Goal: Information Seeking & Learning: Learn about a topic

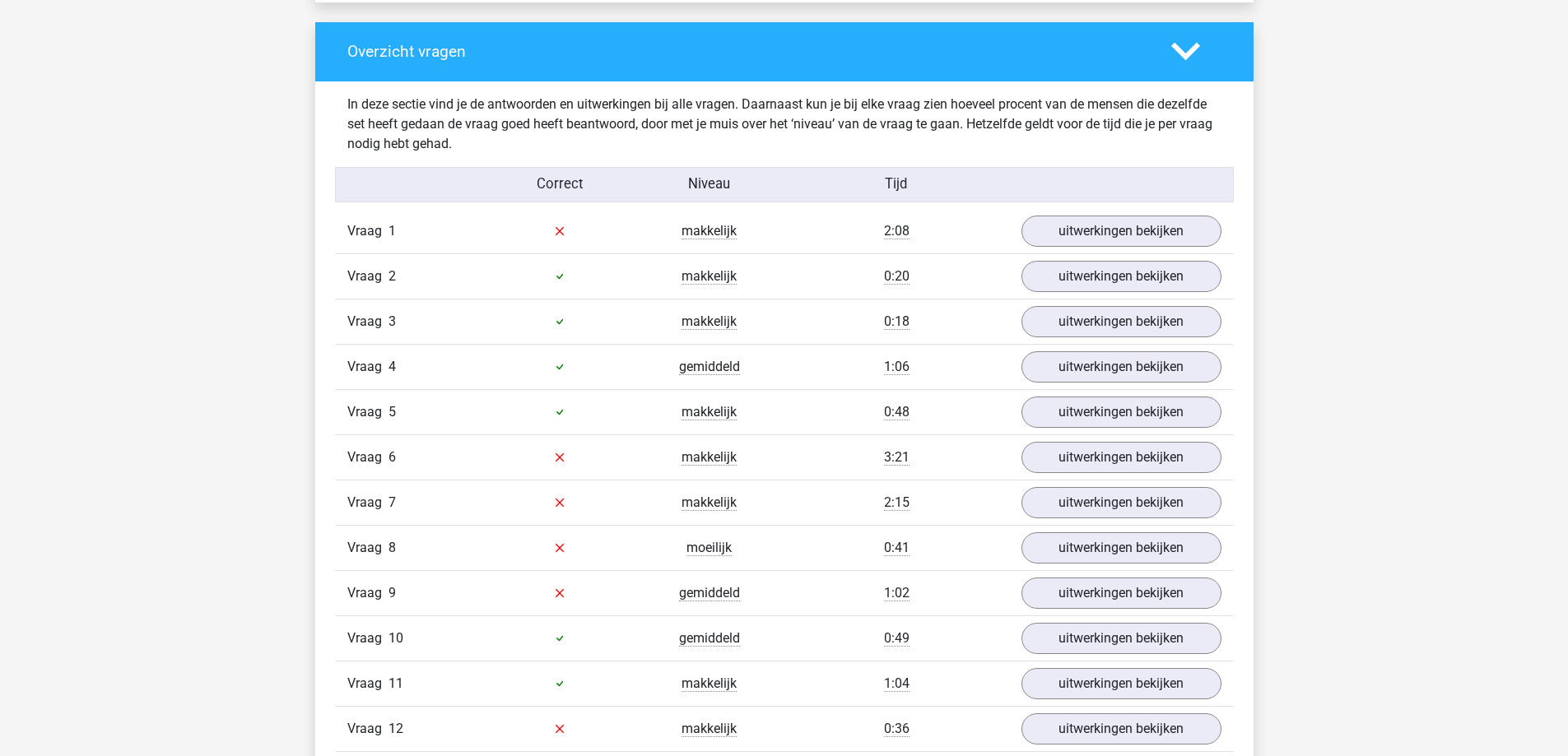
scroll to position [1729, 0]
click at [1178, 229] on link "uitwerkingen bekijken" at bounding box center [1121, 230] width 230 height 36
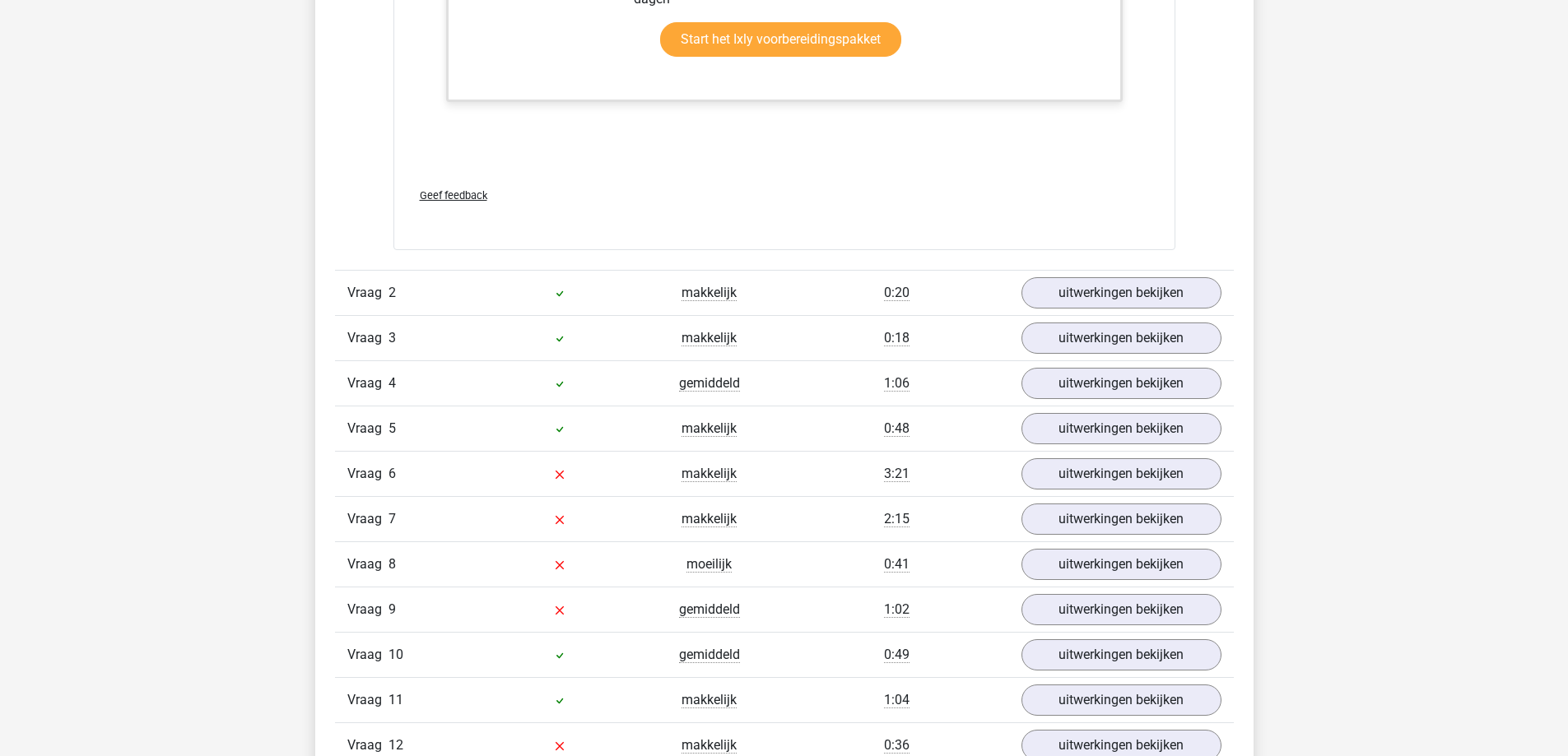
scroll to position [2716, 0]
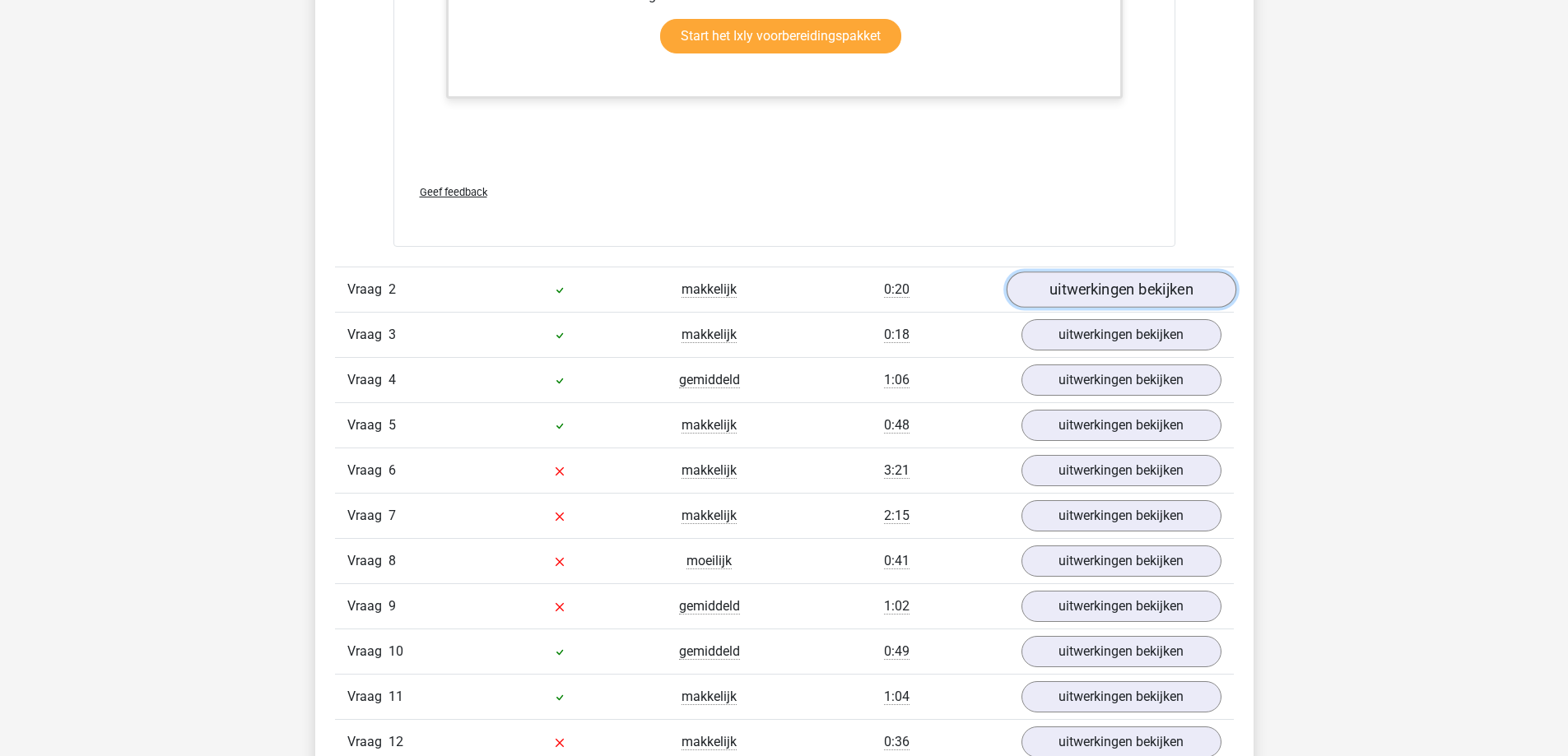
click at [1174, 287] on link "uitwerkingen bekijken" at bounding box center [1121, 290] width 230 height 36
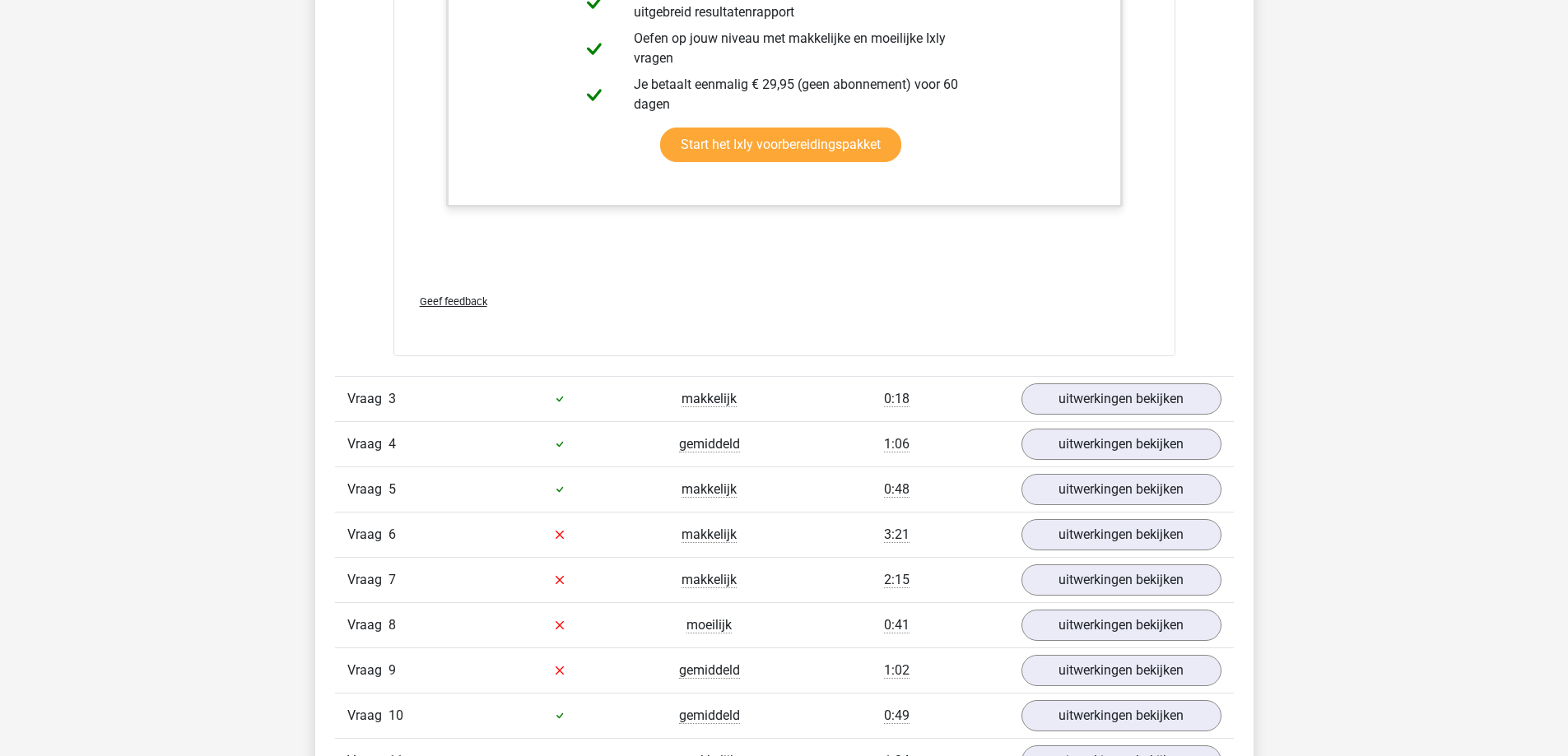
scroll to position [4033, 0]
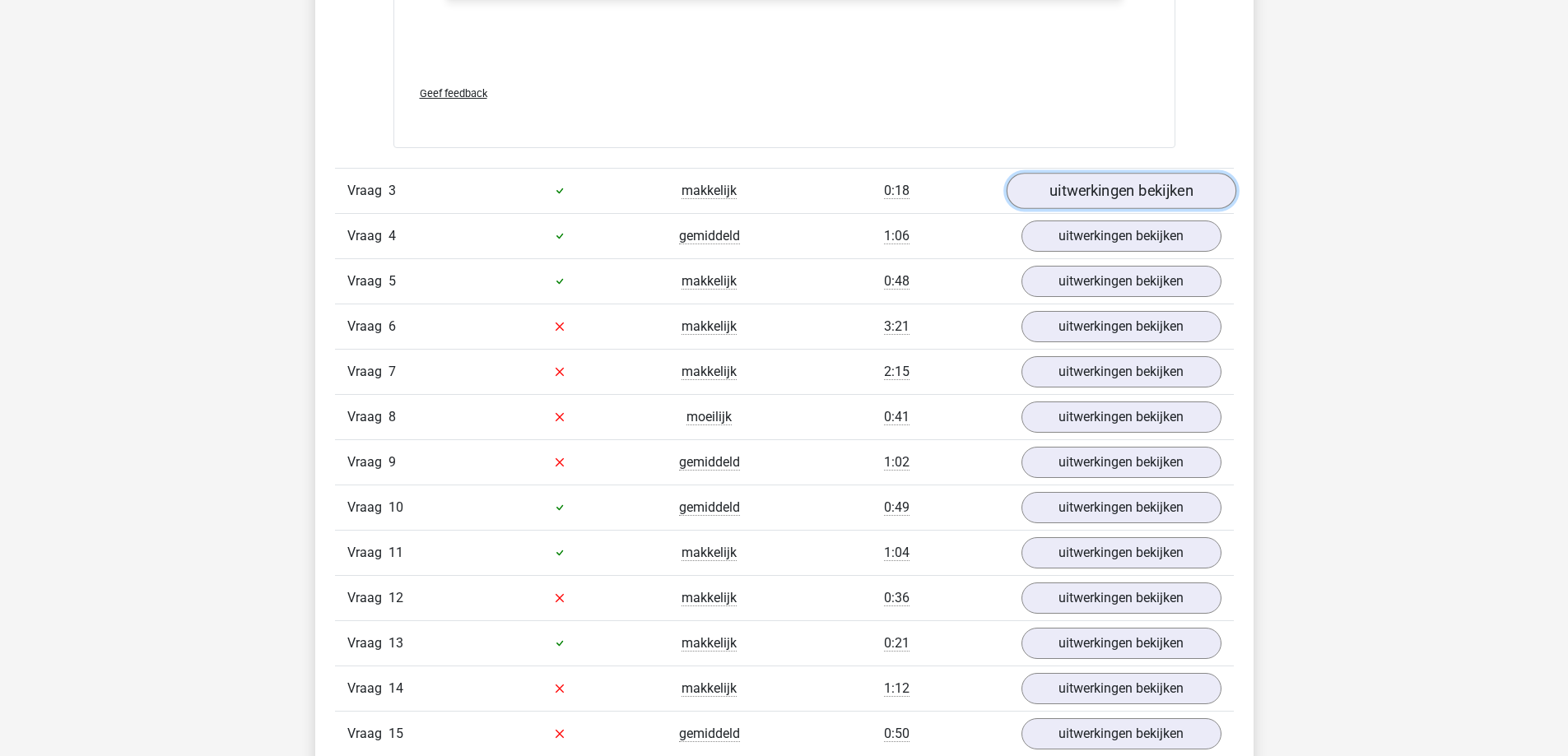
click at [1168, 197] on link "uitwerkingen bekijken" at bounding box center [1121, 190] width 230 height 36
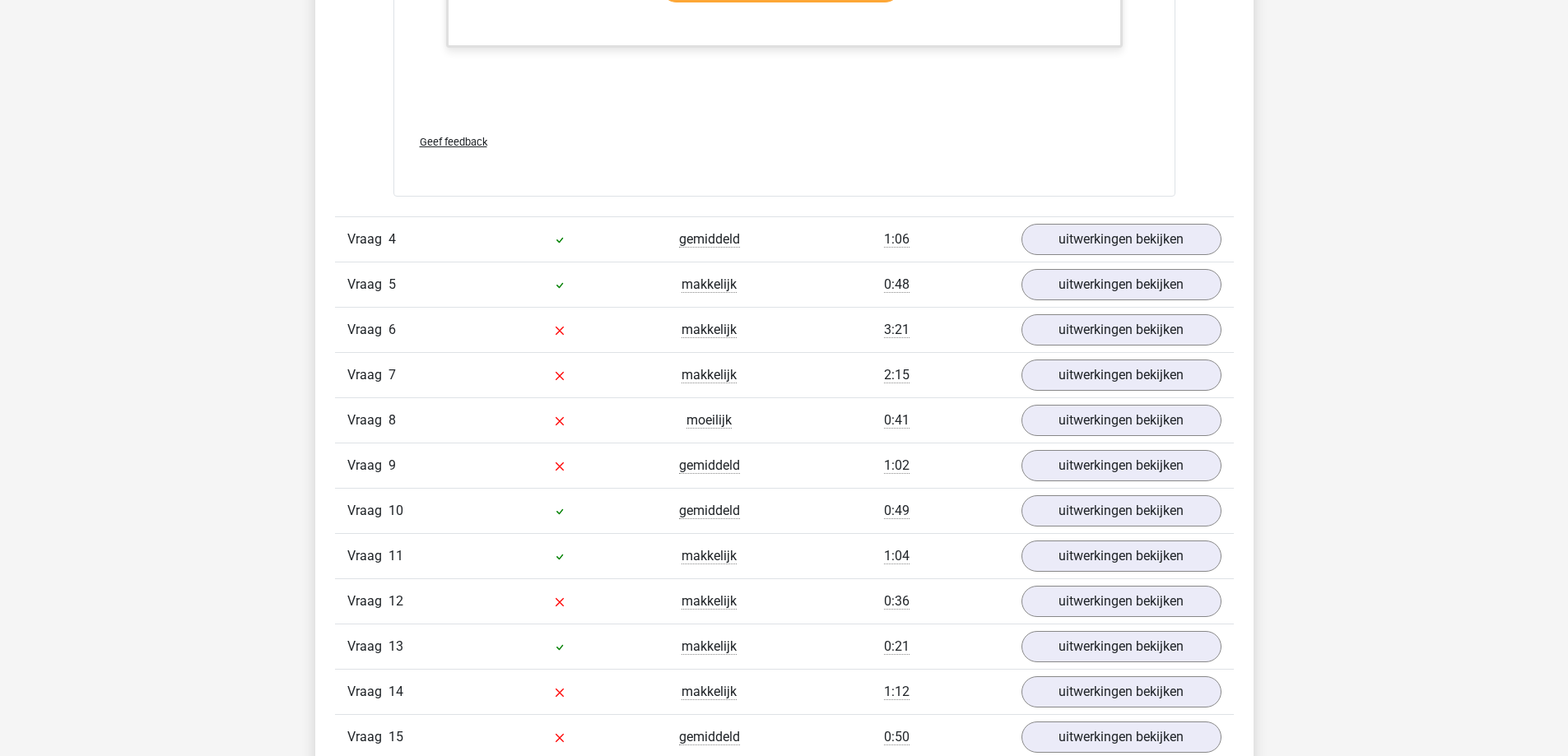
scroll to position [4855, 0]
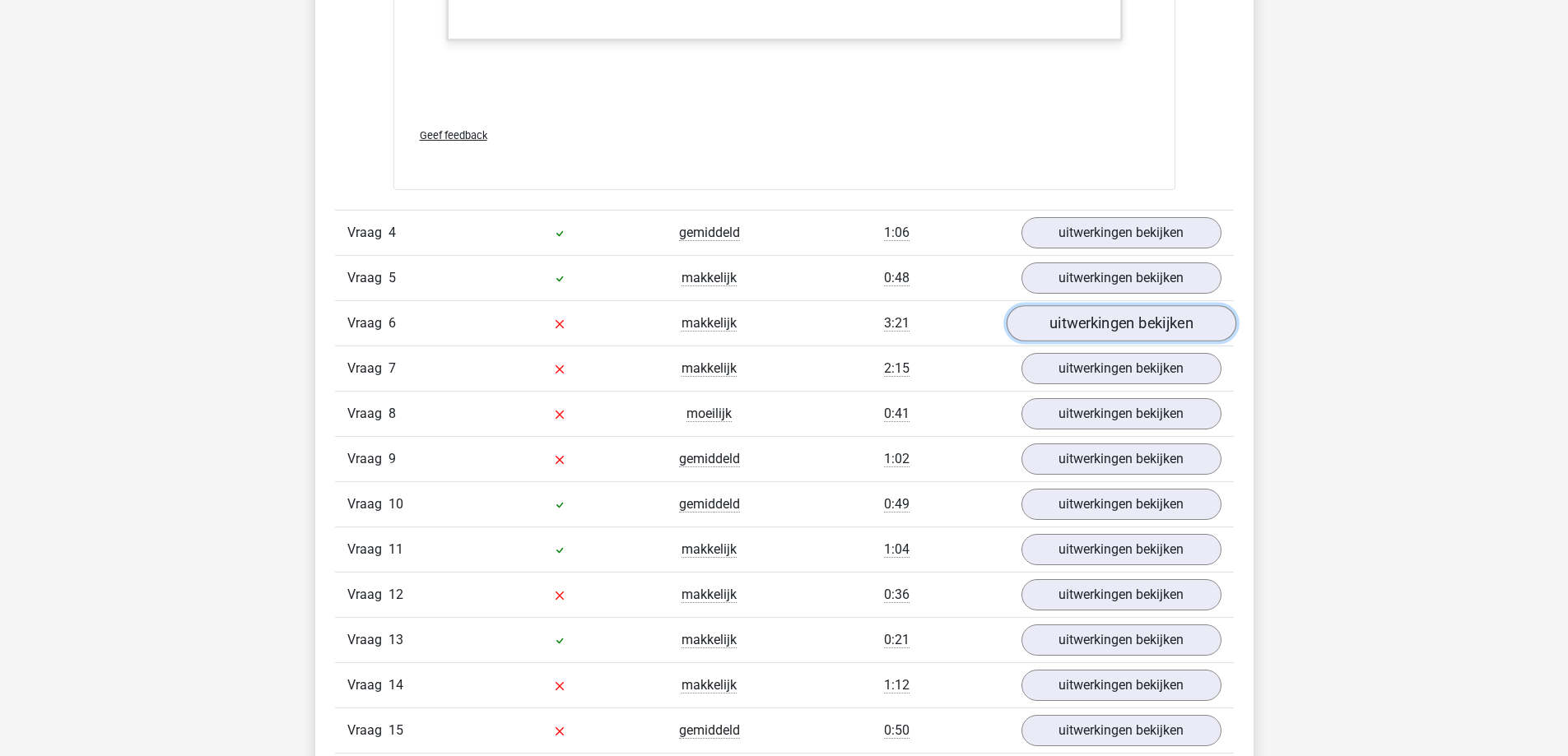
click at [1146, 324] on link "uitwerkingen bekijken" at bounding box center [1121, 323] width 230 height 36
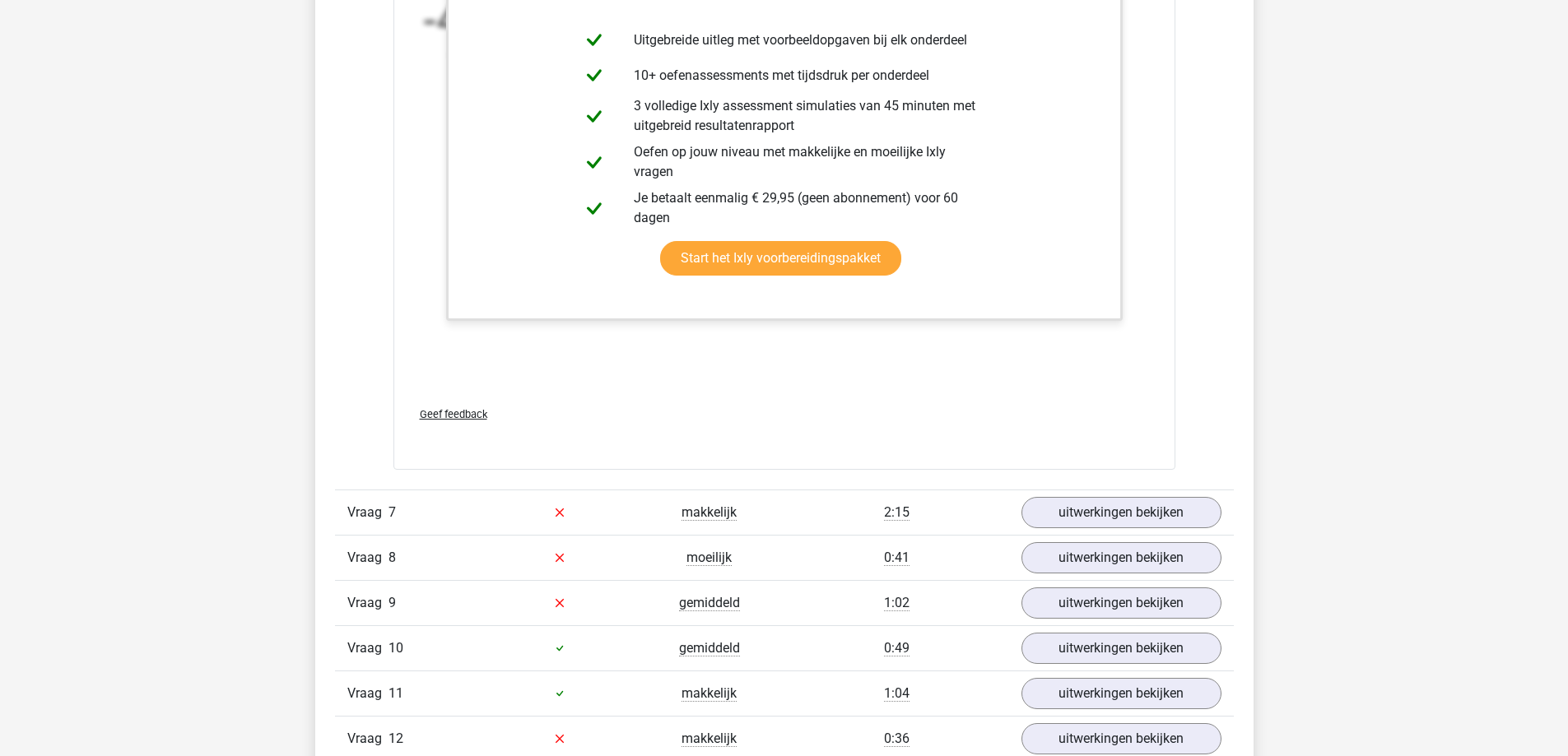
scroll to position [5926, 0]
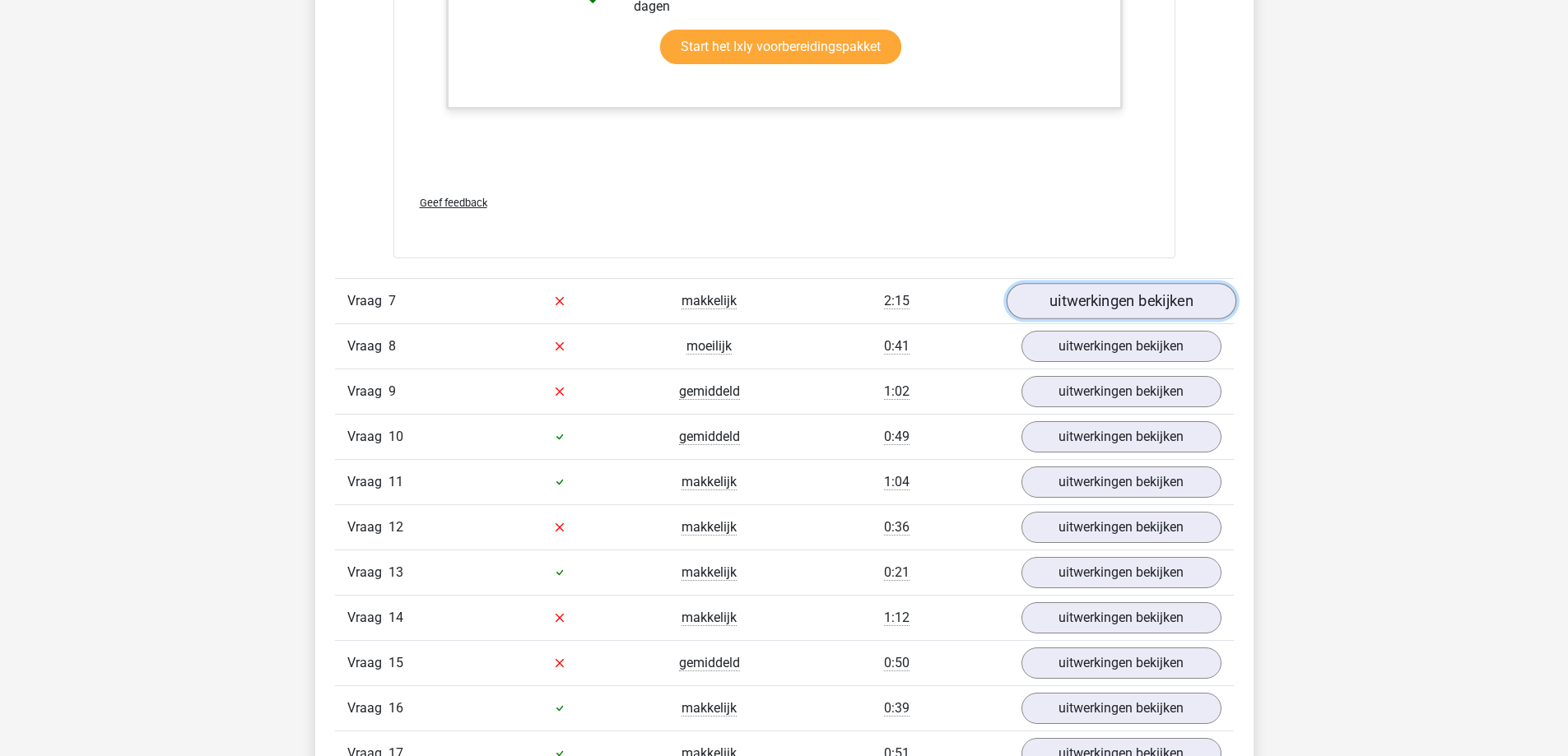
click at [1193, 297] on link "uitwerkingen bekijken" at bounding box center [1121, 301] width 230 height 36
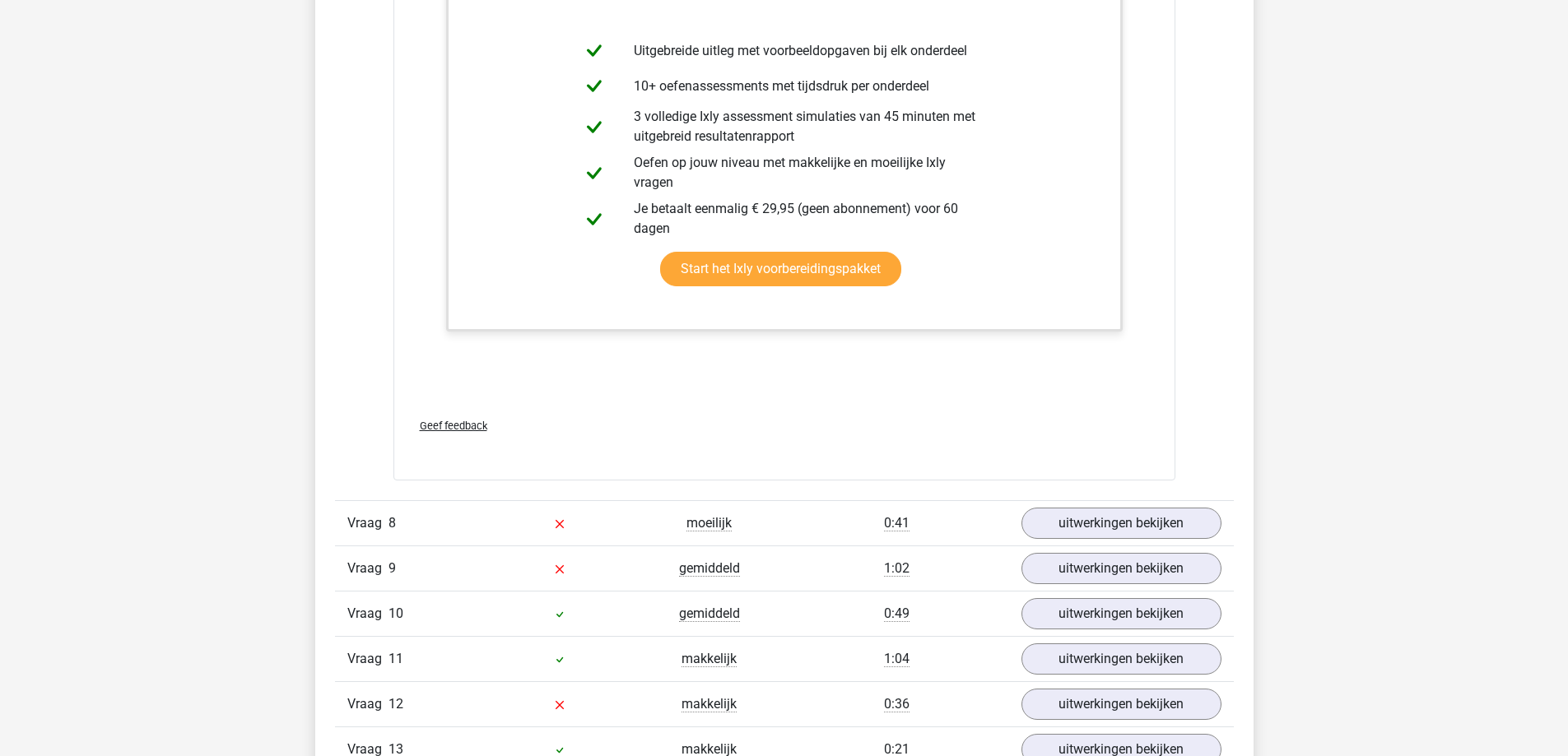
scroll to position [7078, 0]
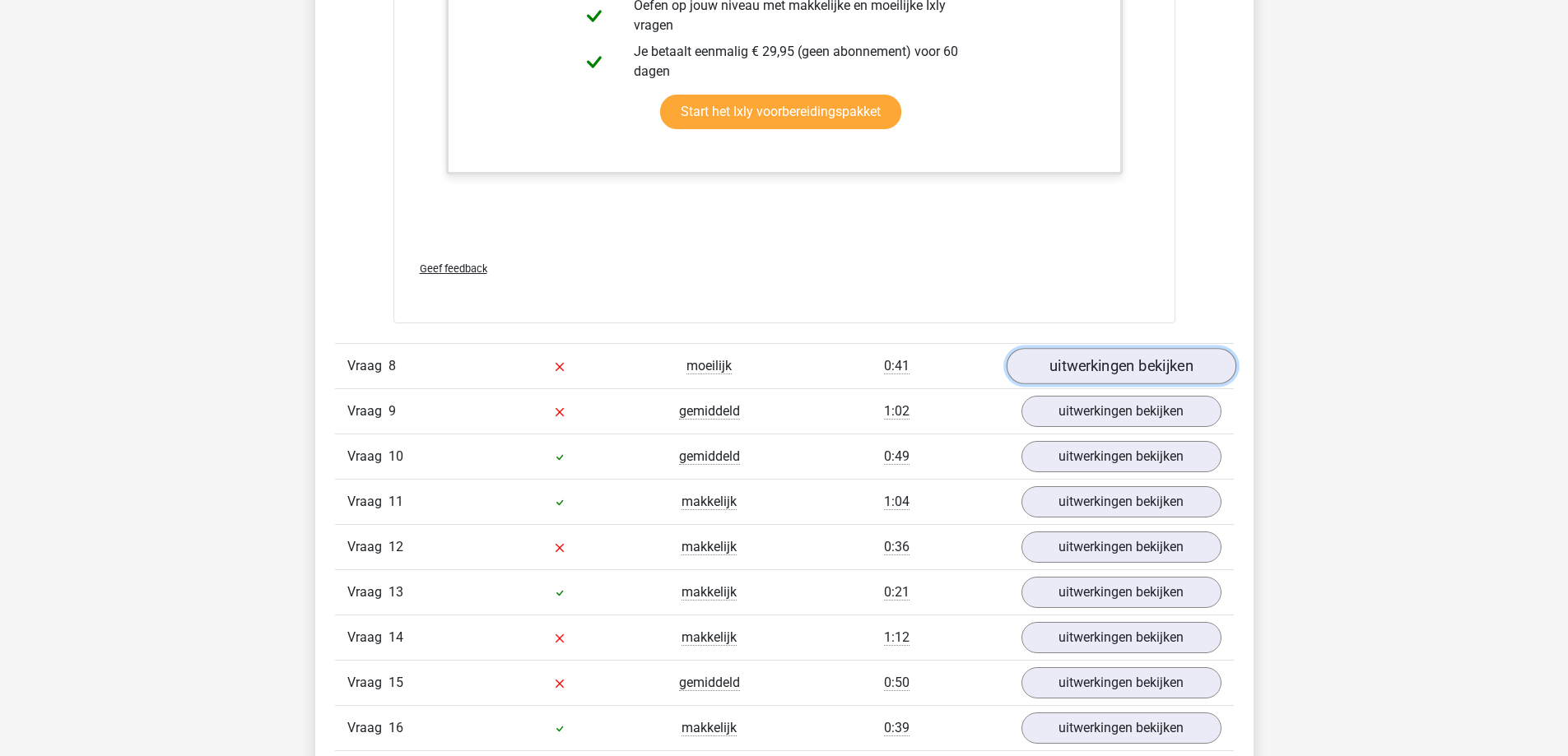
click at [1199, 363] on link "uitwerkingen bekijken" at bounding box center [1121, 366] width 230 height 36
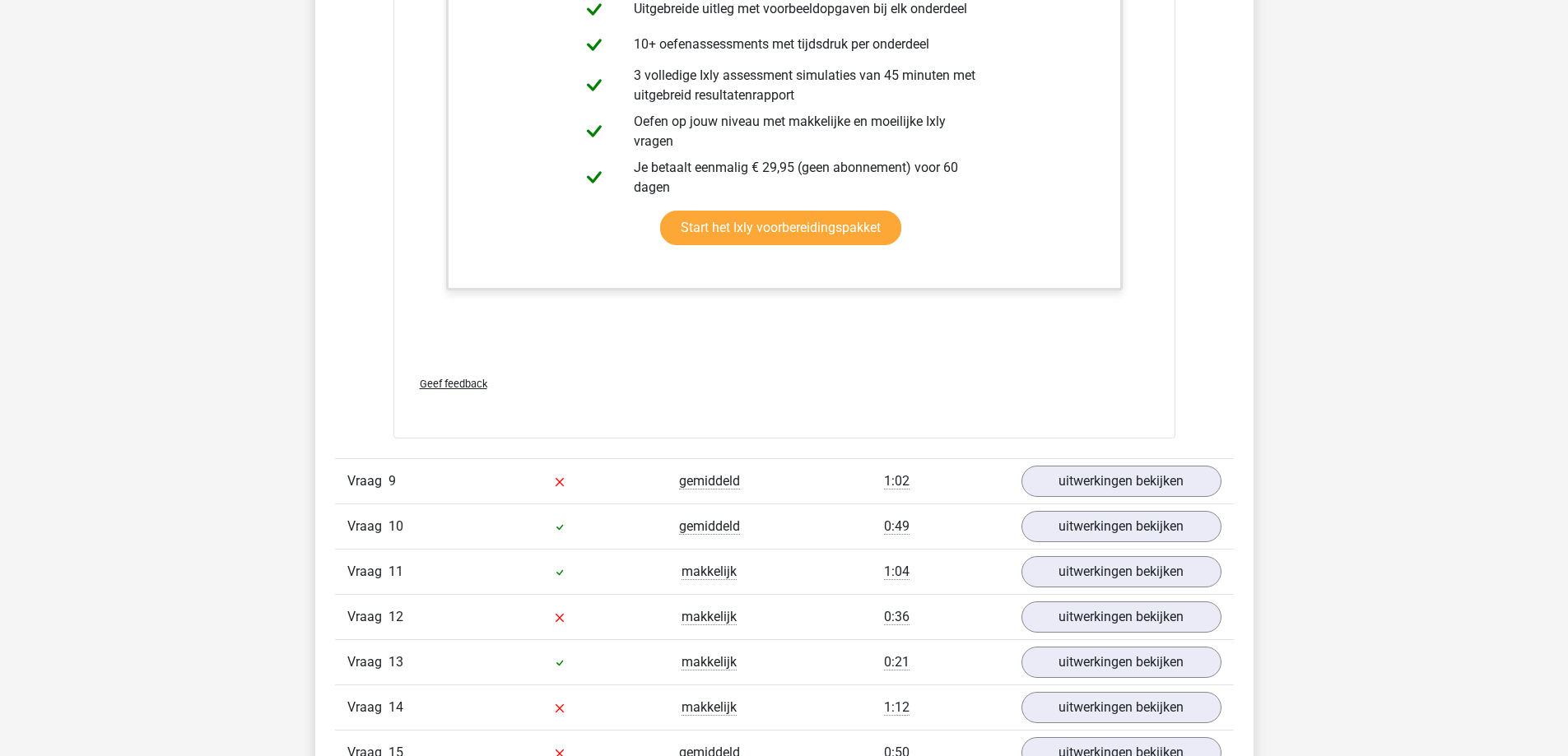
scroll to position [7901, 0]
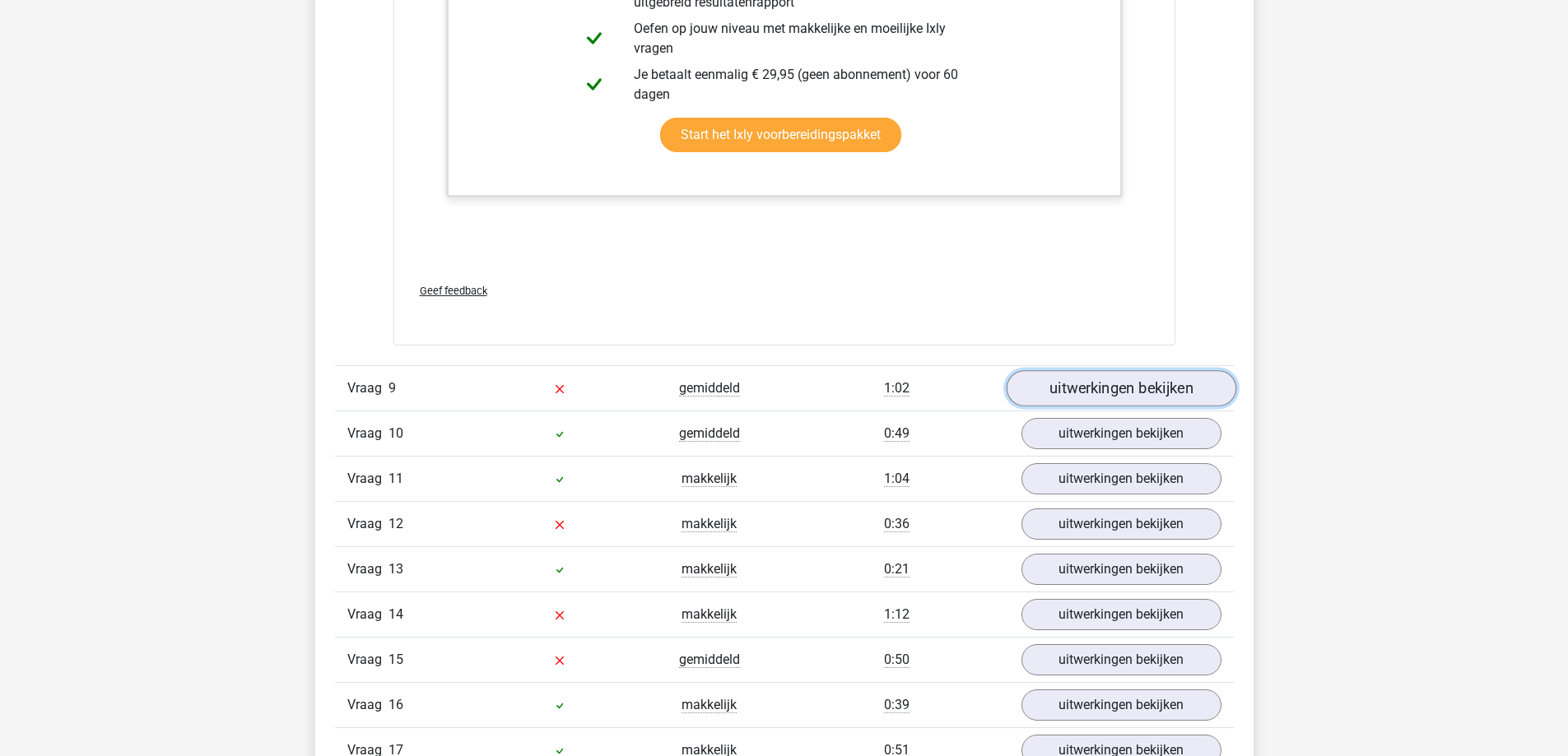
click at [1199, 385] on link "uitwerkingen bekijken" at bounding box center [1121, 388] width 230 height 36
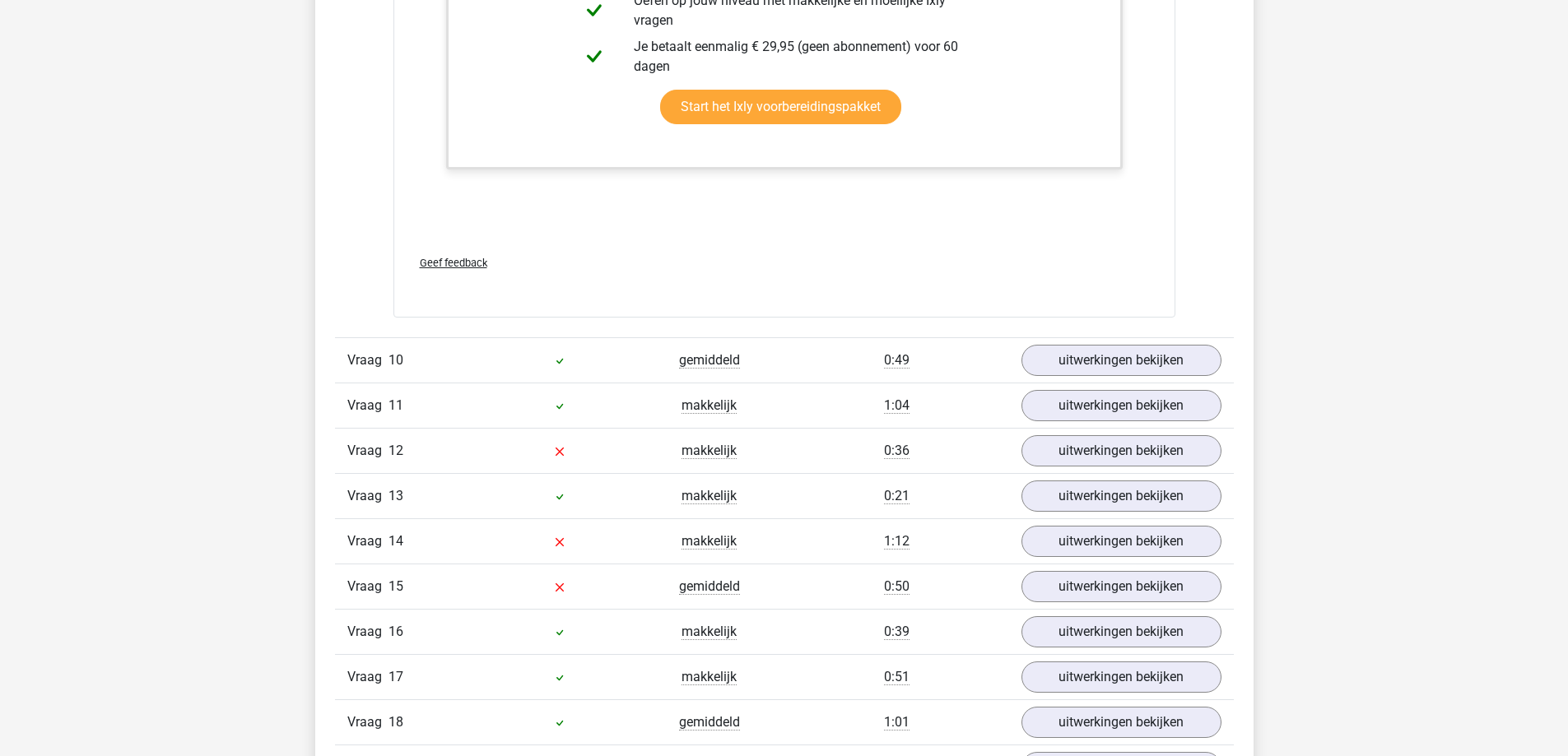
scroll to position [9712, 0]
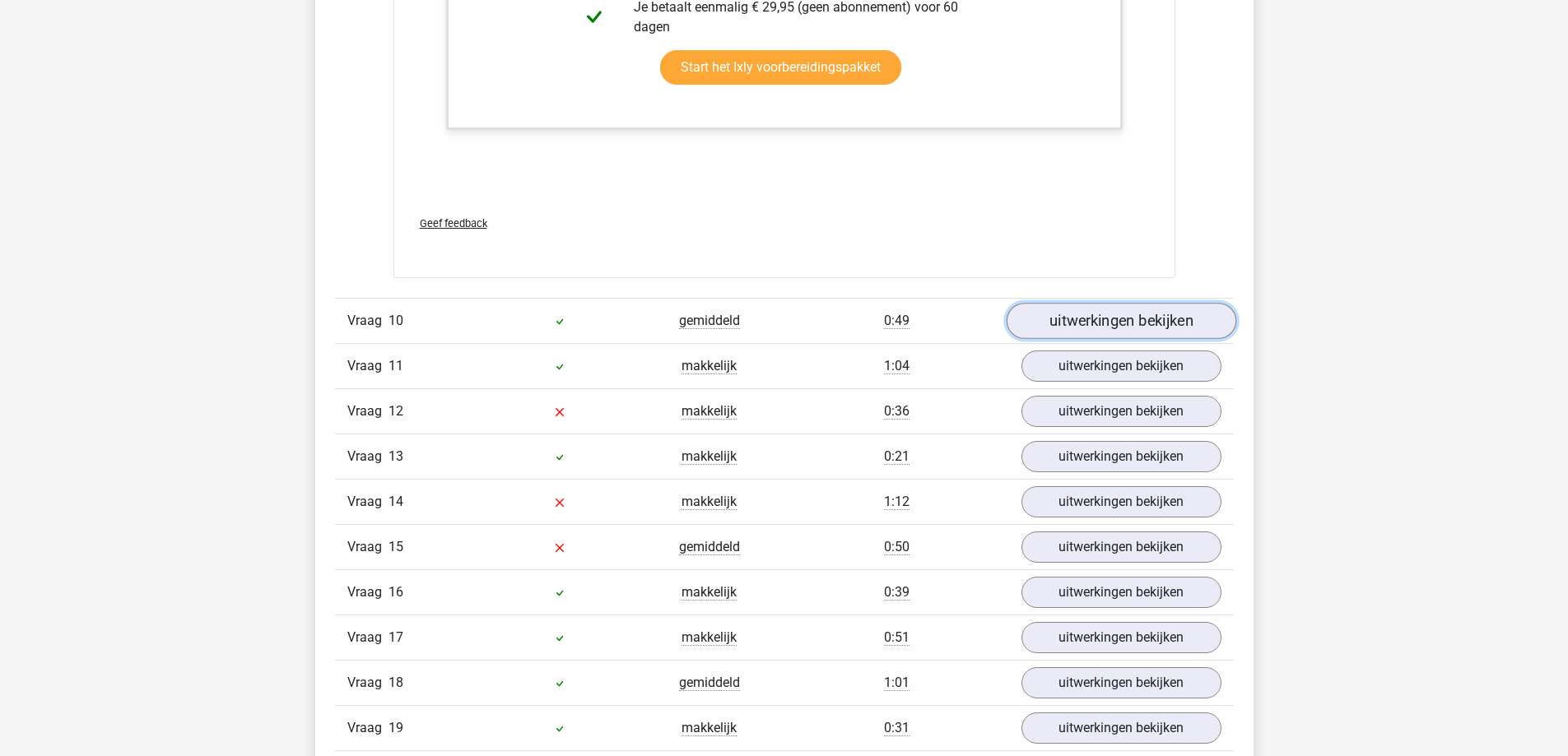
click at [1195, 328] on link "uitwerkingen bekijken" at bounding box center [1121, 320] width 230 height 36
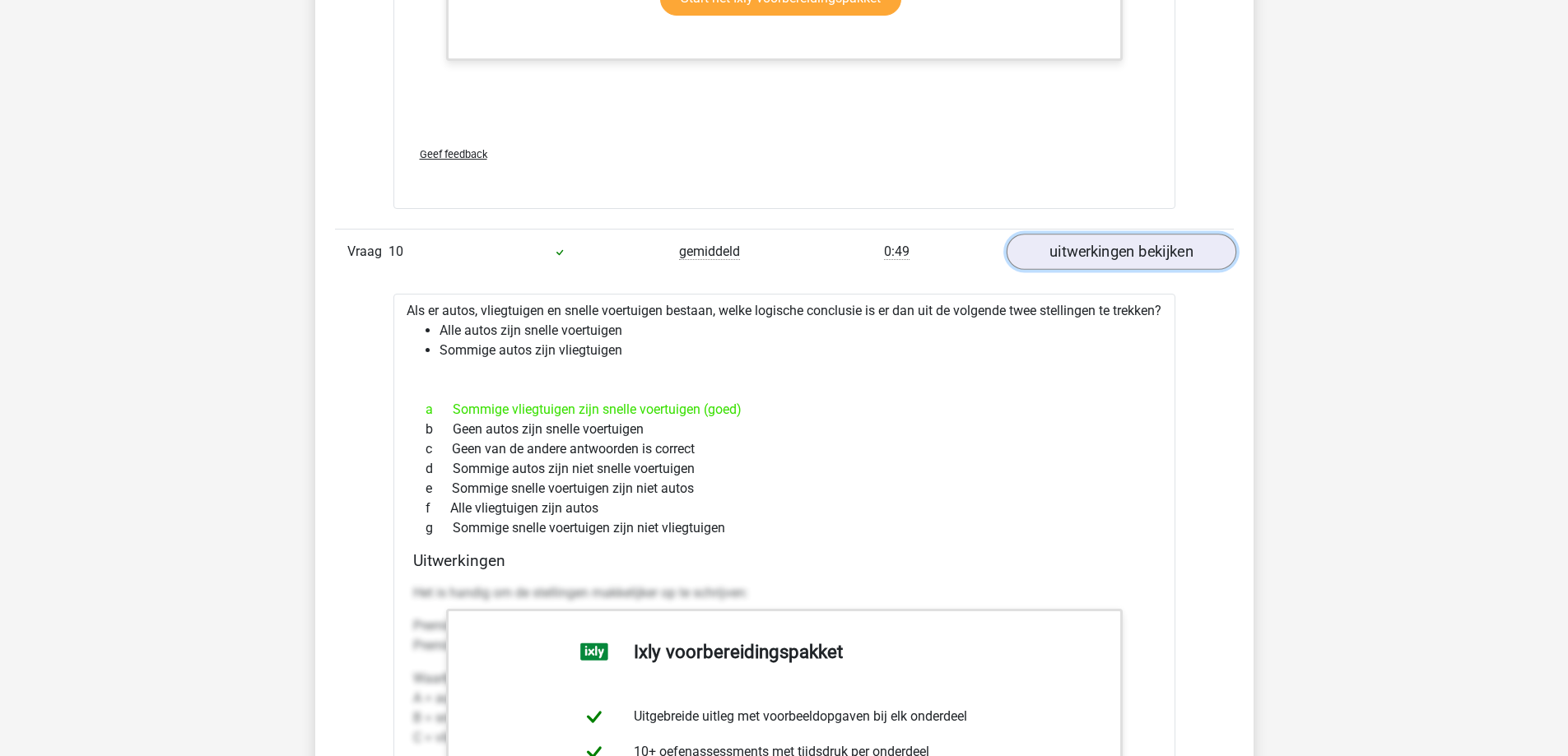
scroll to position [9876, 0]
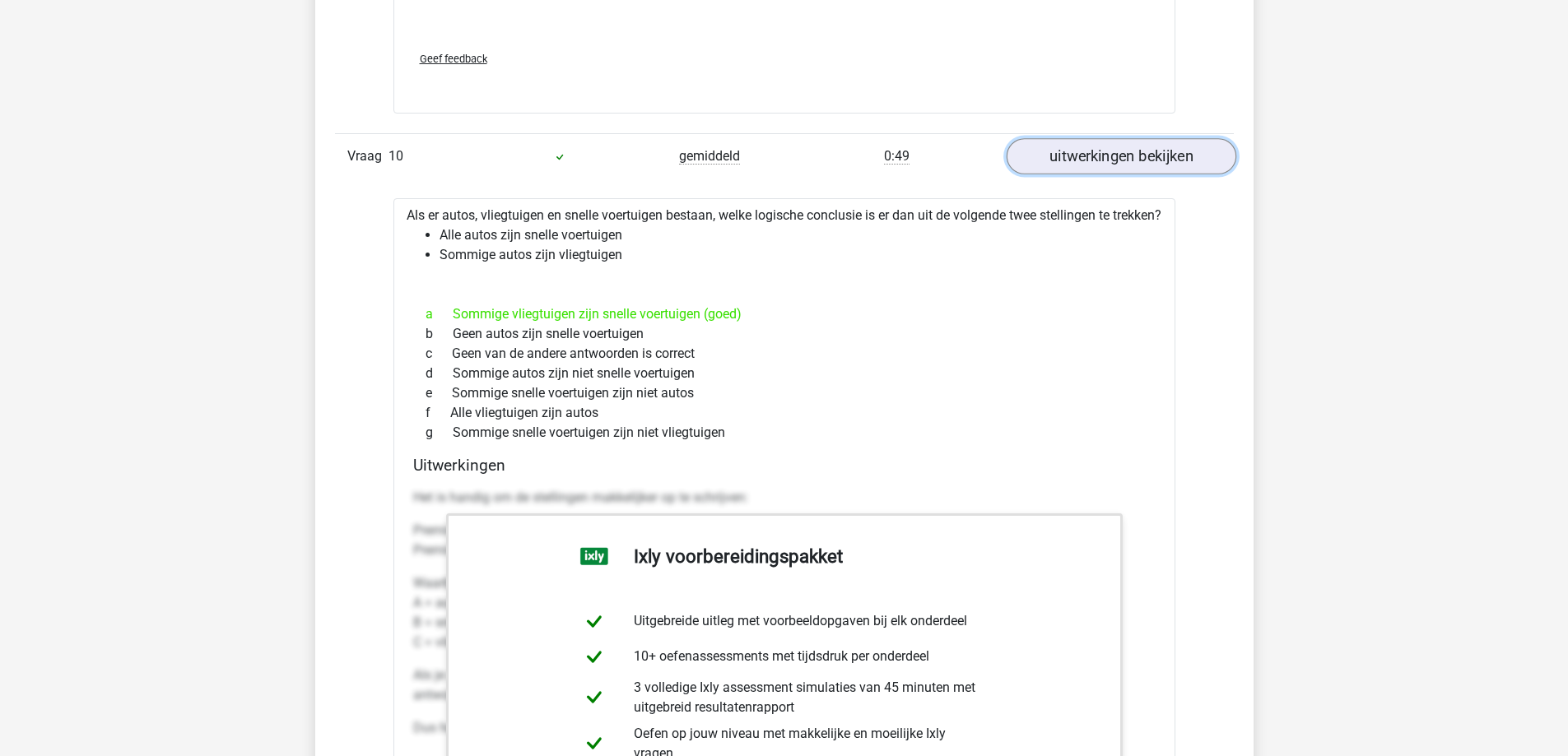
click at [1177, 147] on link "uitwerkingen bekijken" at bounding box center [1121, 156] width 230 height 36
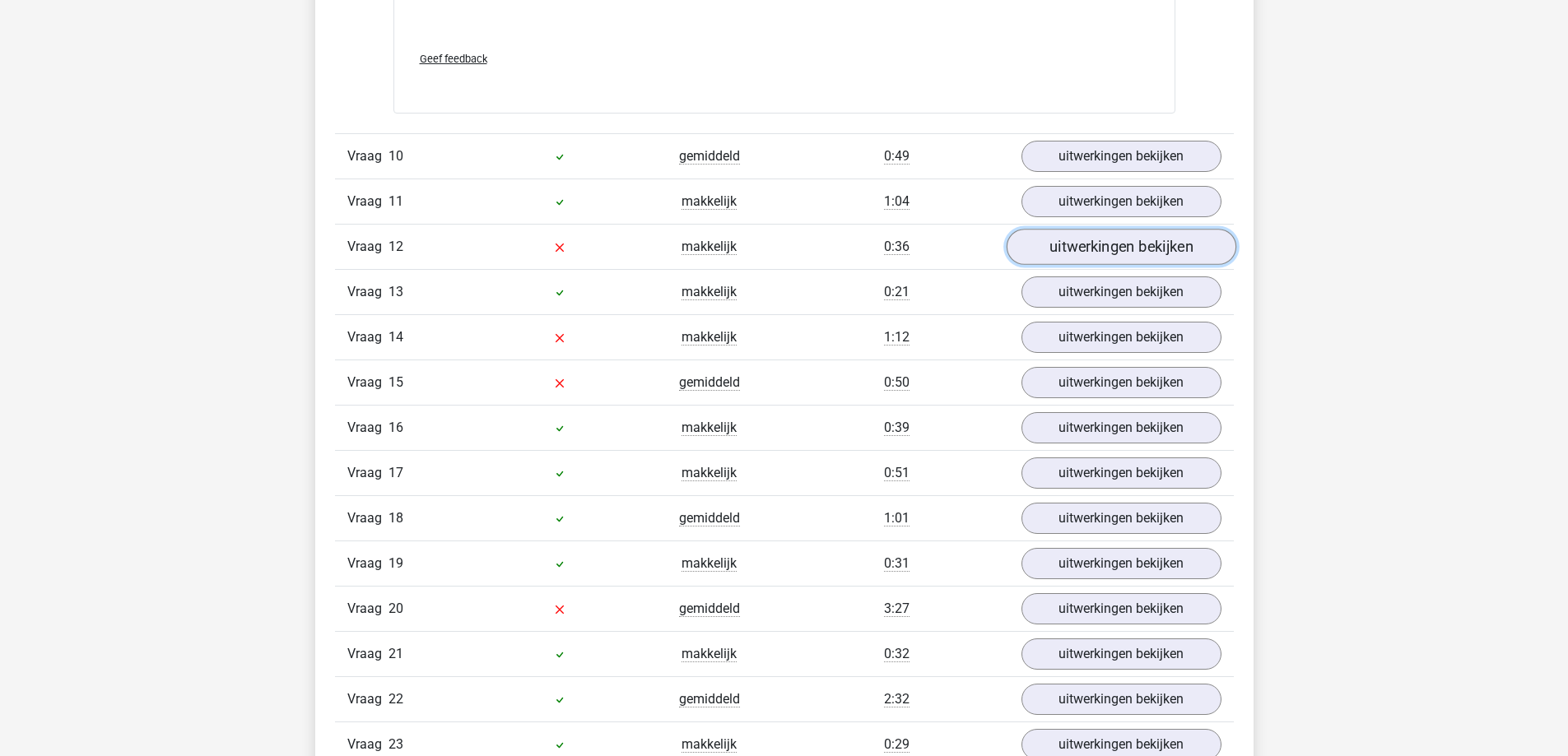
click at [1181, 241] on link "uitwerkingen bekijken" at bounding box center [1121, 246] width 230 height 36
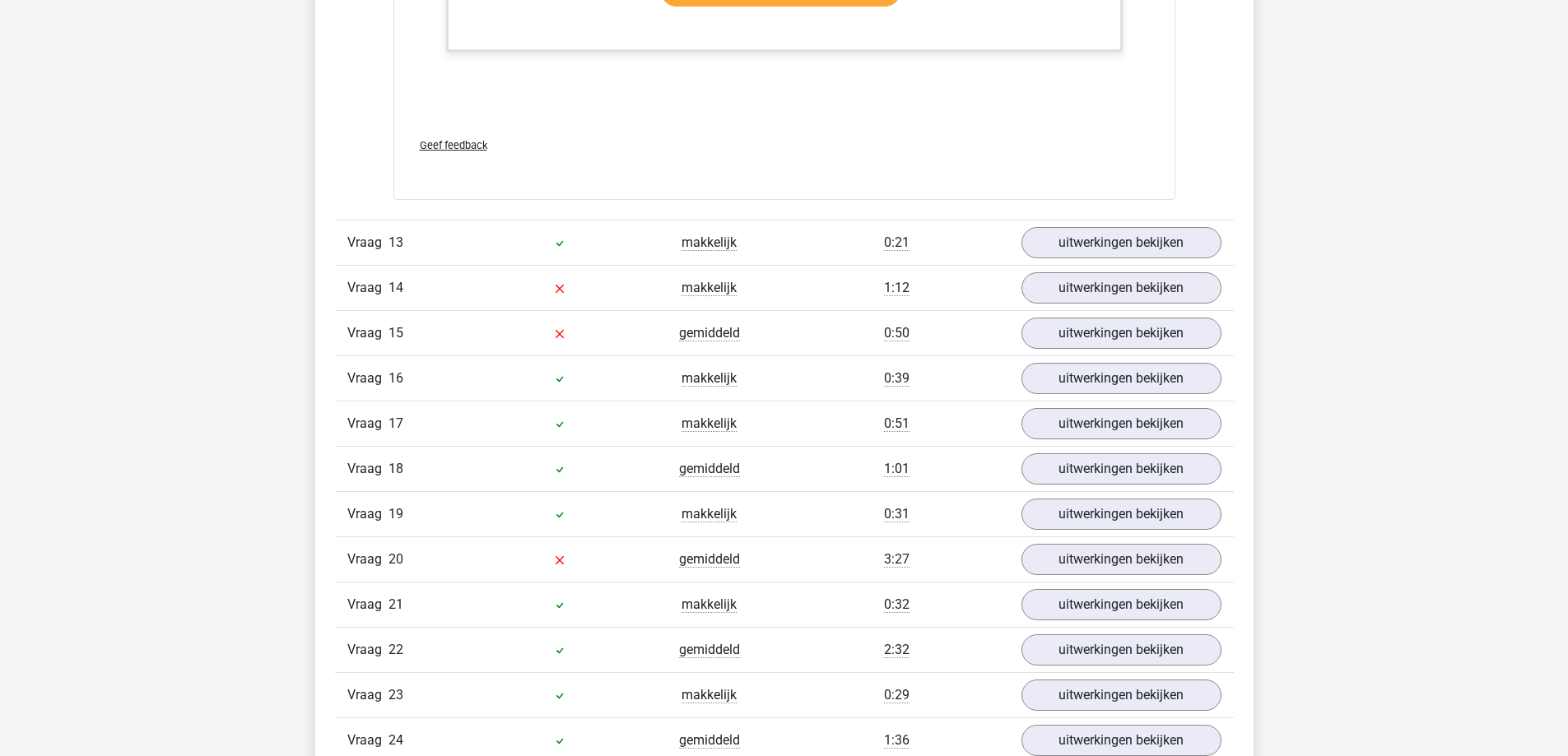
scroll to position [11110, 0]
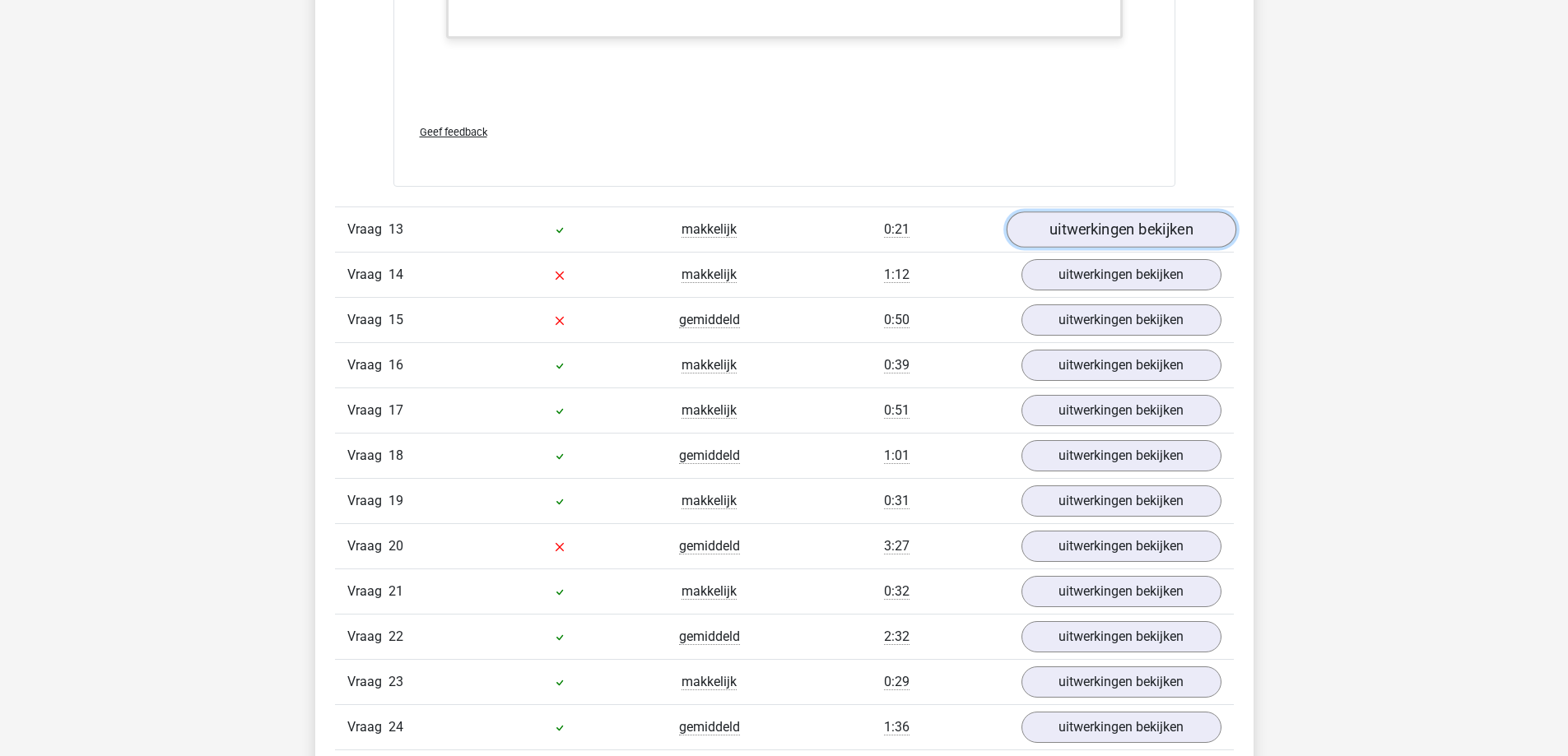
click at [1136, 239] on link "uitwerkingen bekijken" at bounding box center [1121, 229] width 230 height 36
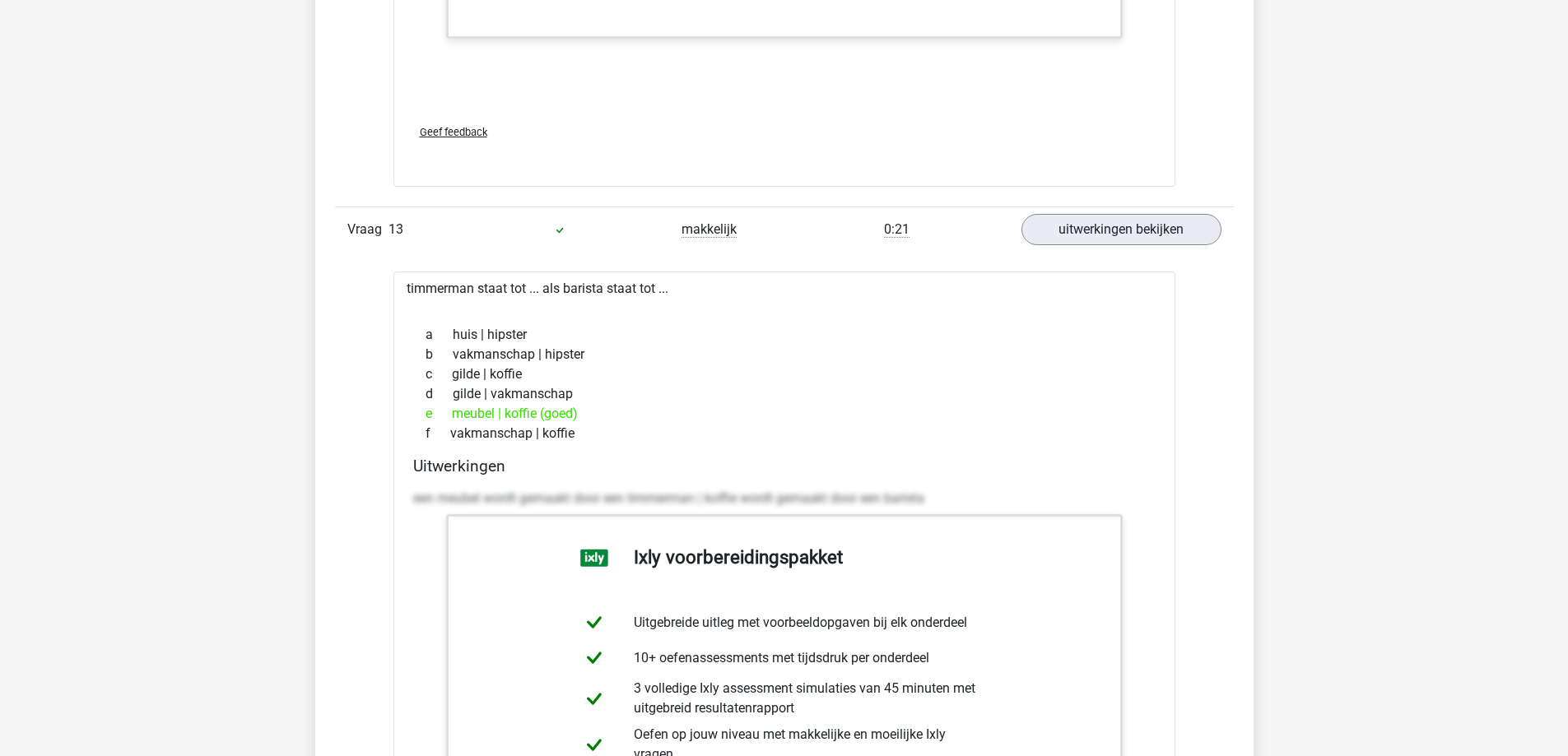
click at [1167, 246] on div "Vraag 13 makkelijk 0:21 uitwerkingen bekijken" at bounding box center [784, 229] width 899 height 45
click at [1172, 231] on link "uitwerkingen bekijken" at bounding box center [1121, 229] width 230 height 36
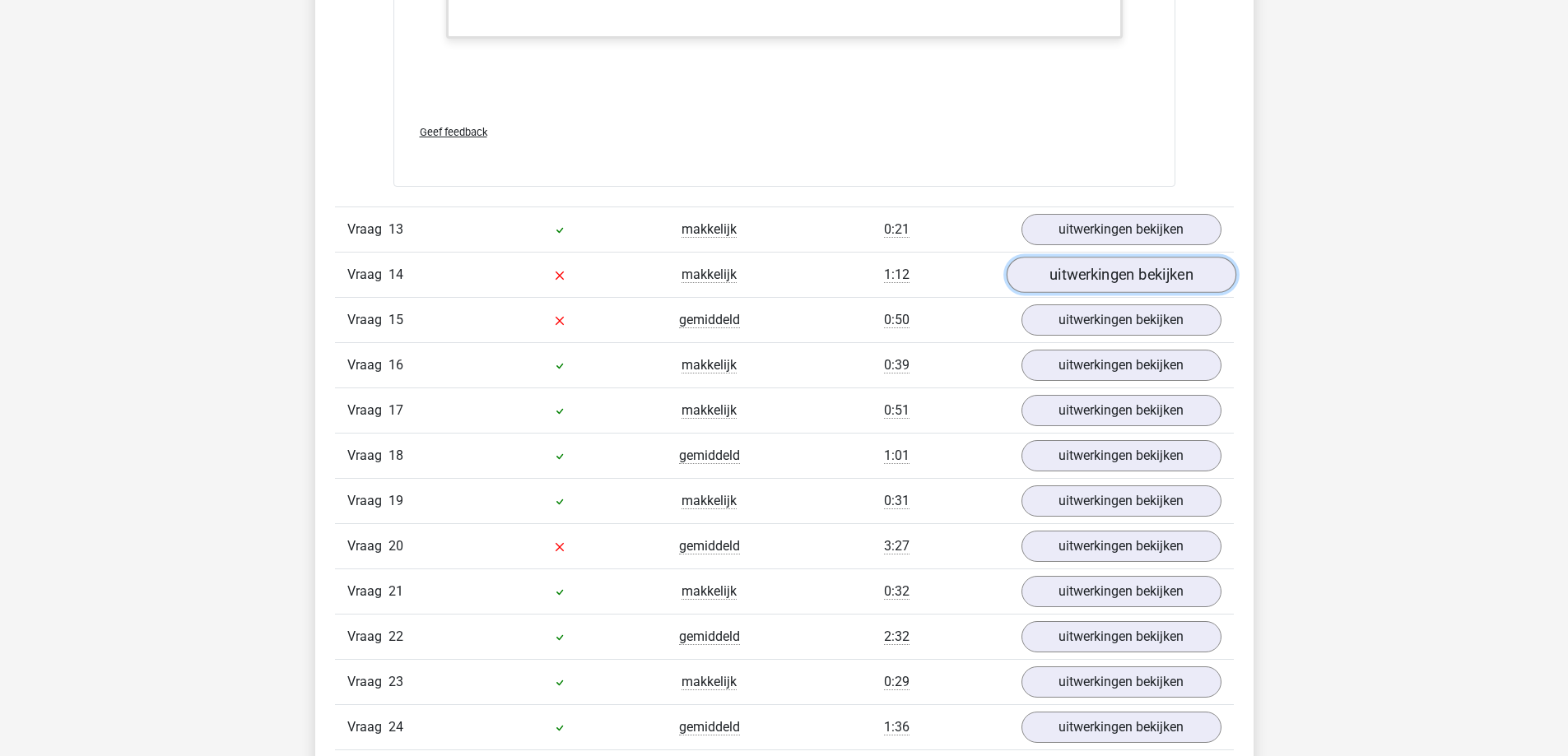
click at [1145, 286] on link "uitwerkingen bekijken" at bounding box center [1121, 275] width 230 height 36
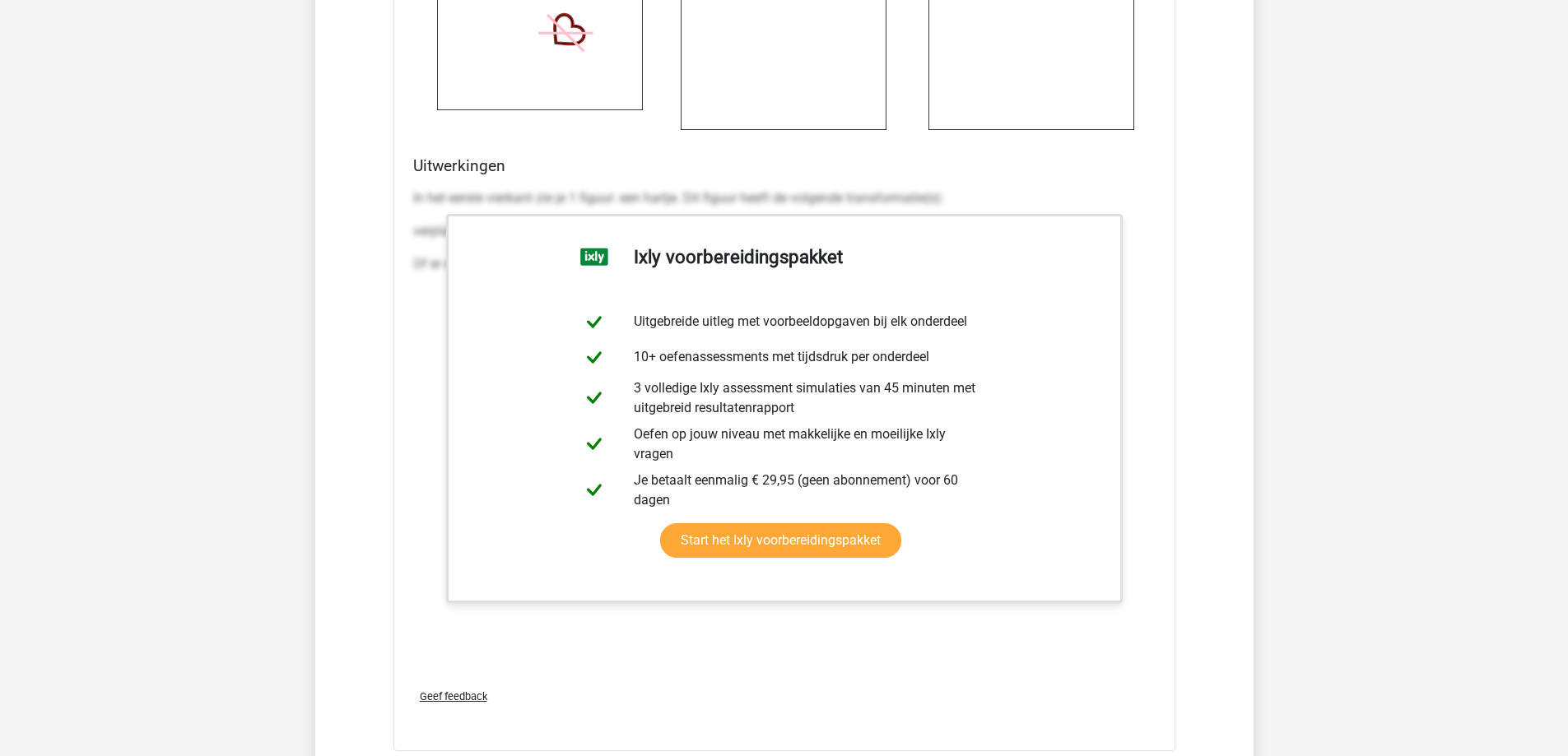
scroll to position [12592, 0]
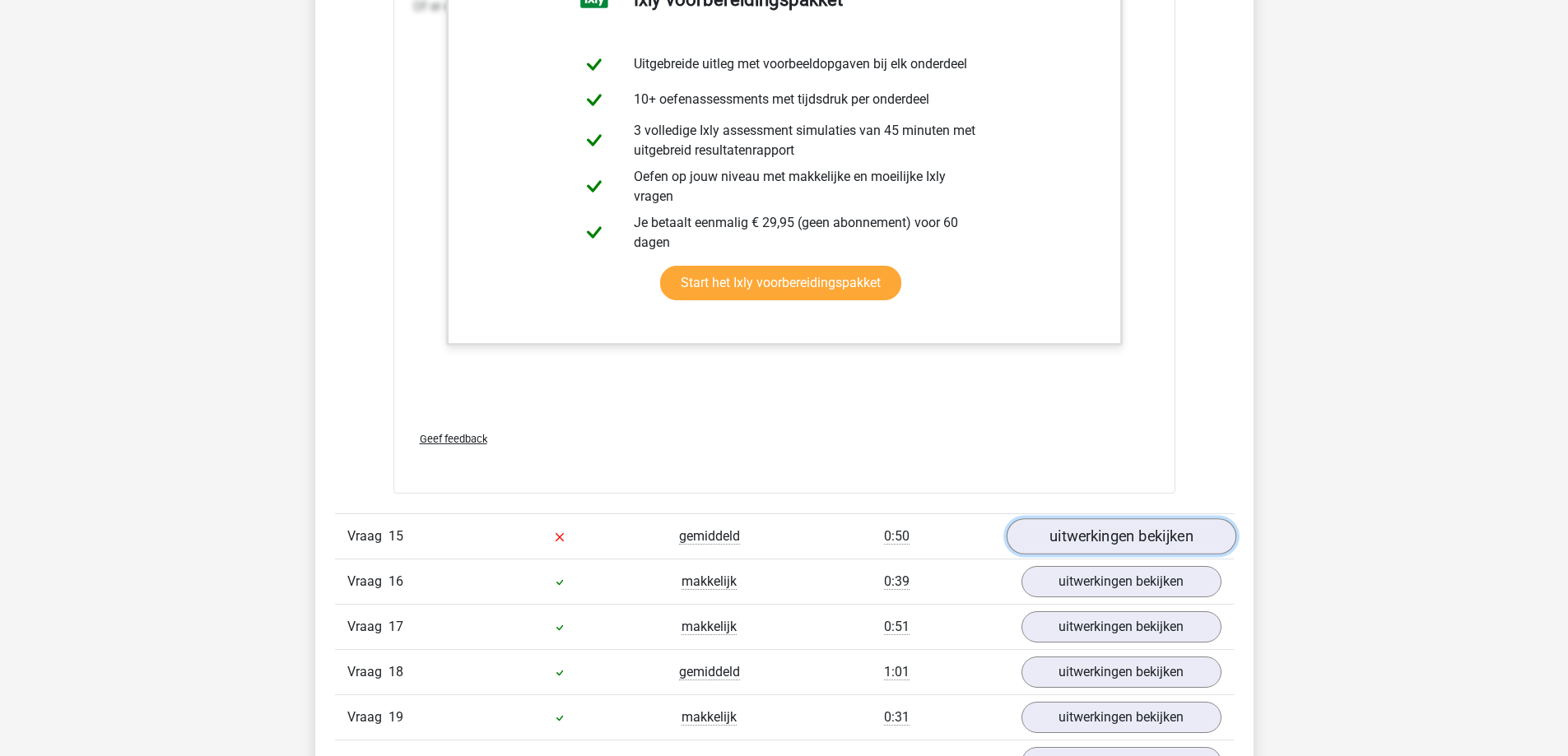
click at [1130, 531] on link "uitwerkingen bekijken" at bounding box center [1121, 536] width 230 height 36
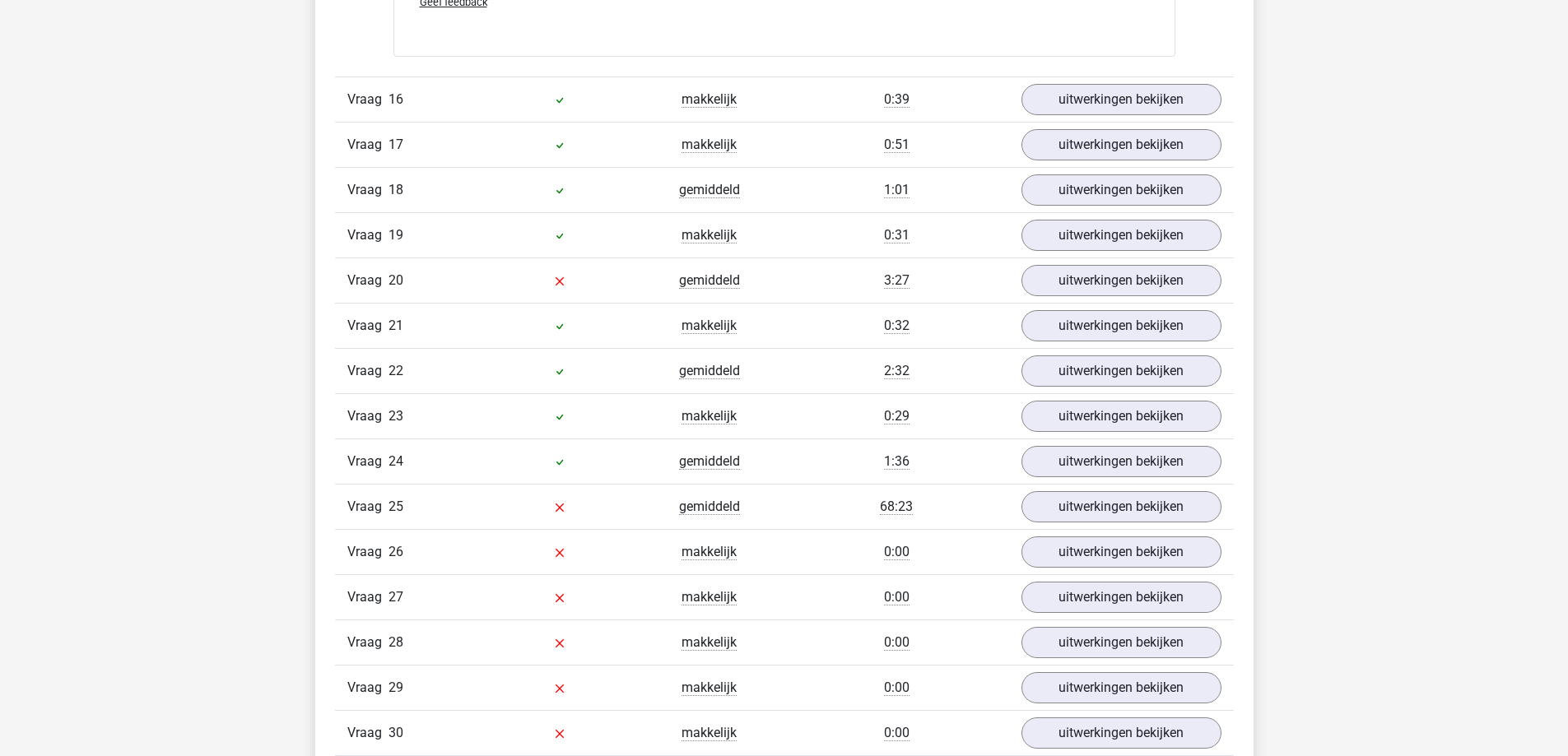
scroll to position [13991, 0]
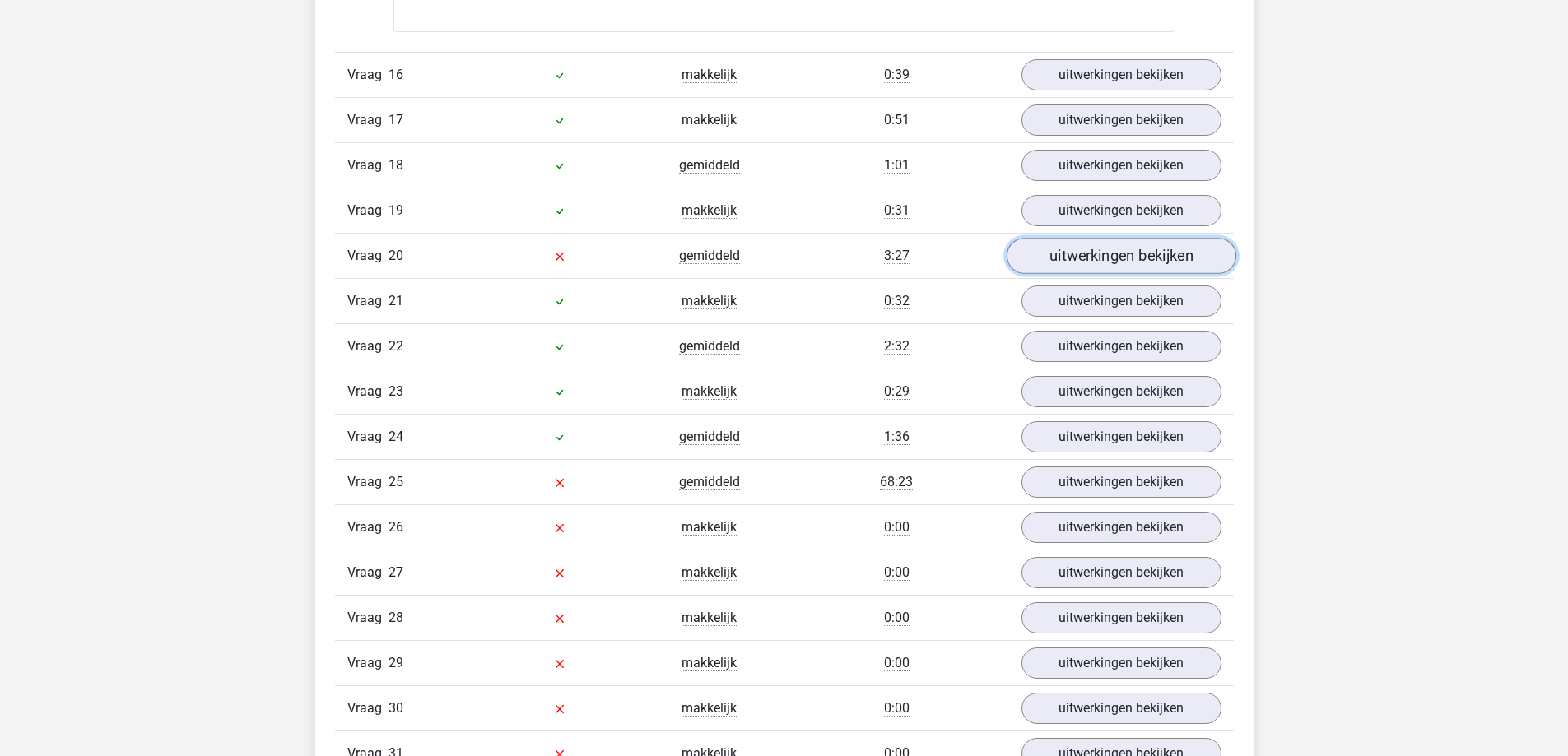
click at [1128, 260] on link "uitwerkingen bekijken" at bounding box center [1121, 256] width 230 height 36
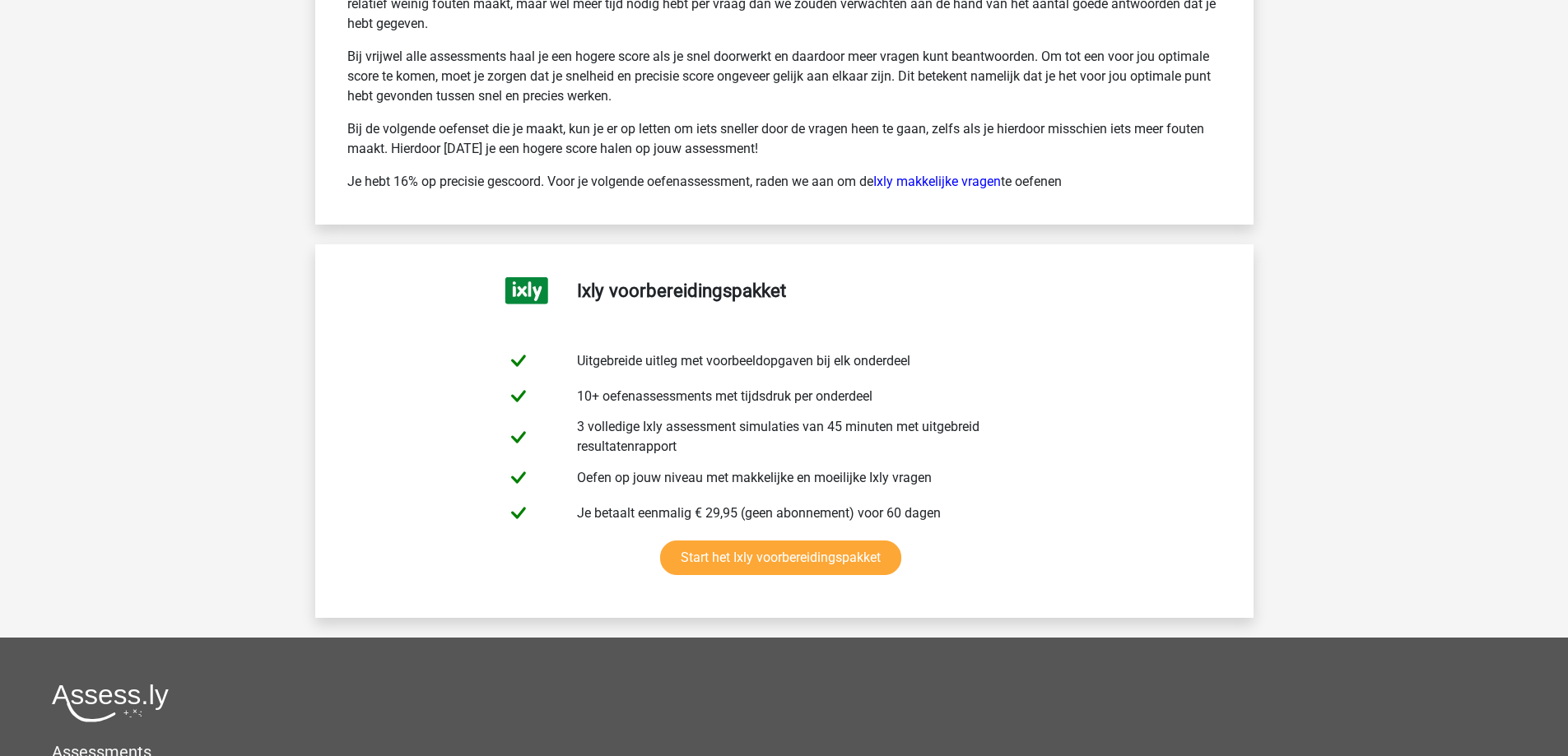
scroll to position [17738, 0]
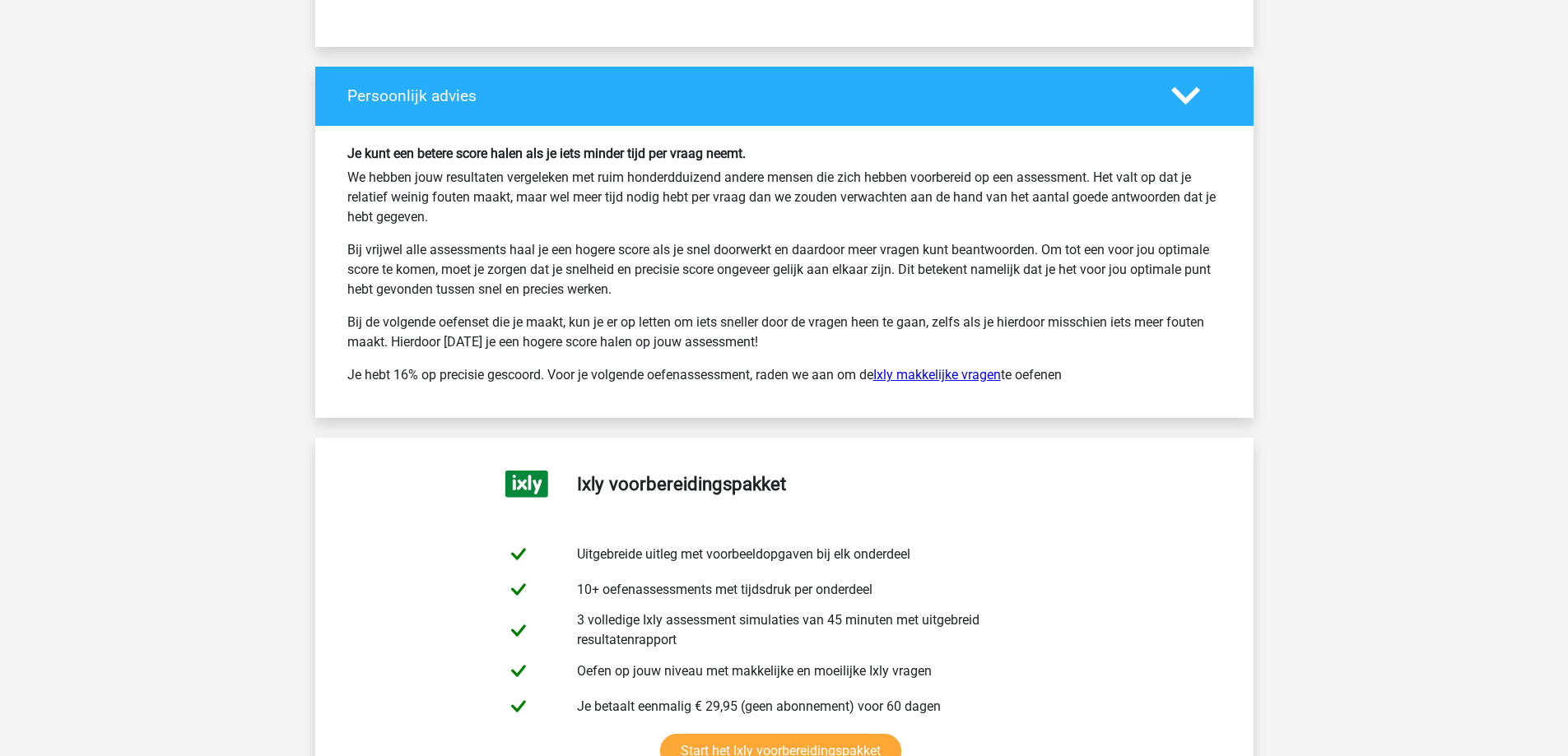
click at [970, 371] on link "Ixly makkelijke vragen" at bounding box center [937, 375] width 128 height 16
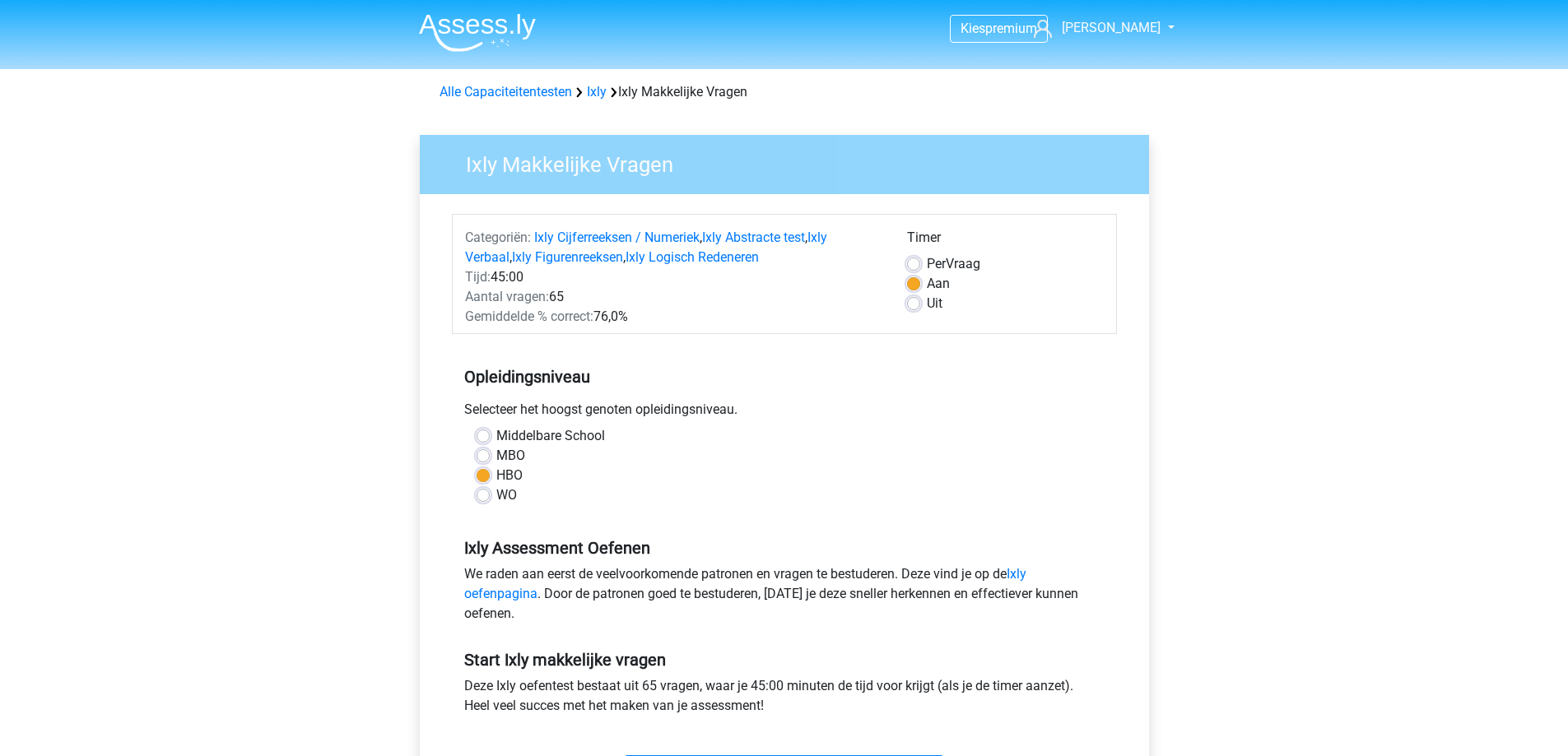
click at [927, 259] on label "Per Vraag" at bounding box center [953, 264] width 54 height 19
click at [917, 259] on input "Per Vraag" at bounding box center [914, 262] width 13 height 17
radio input "true"
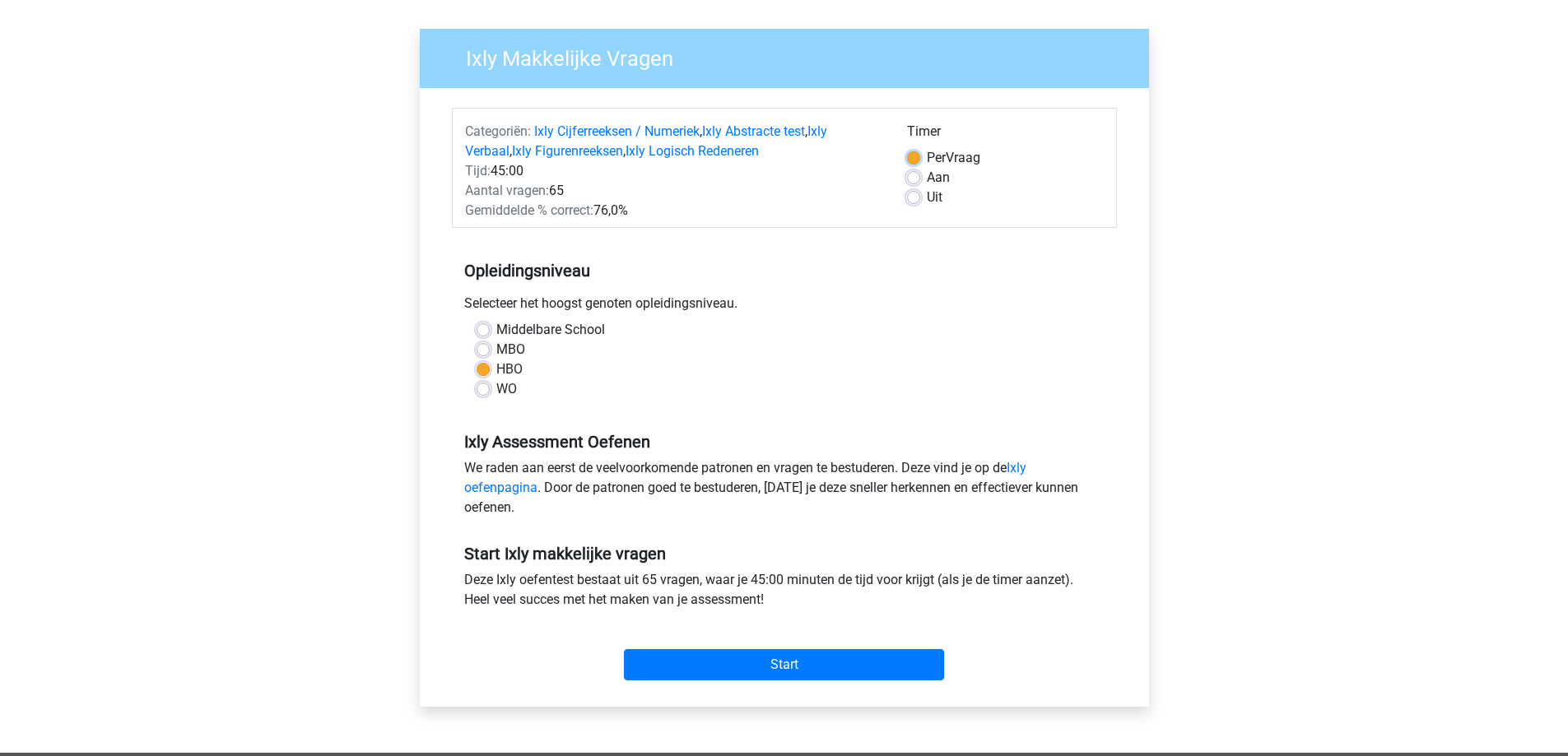
scroll to position [165, 0]
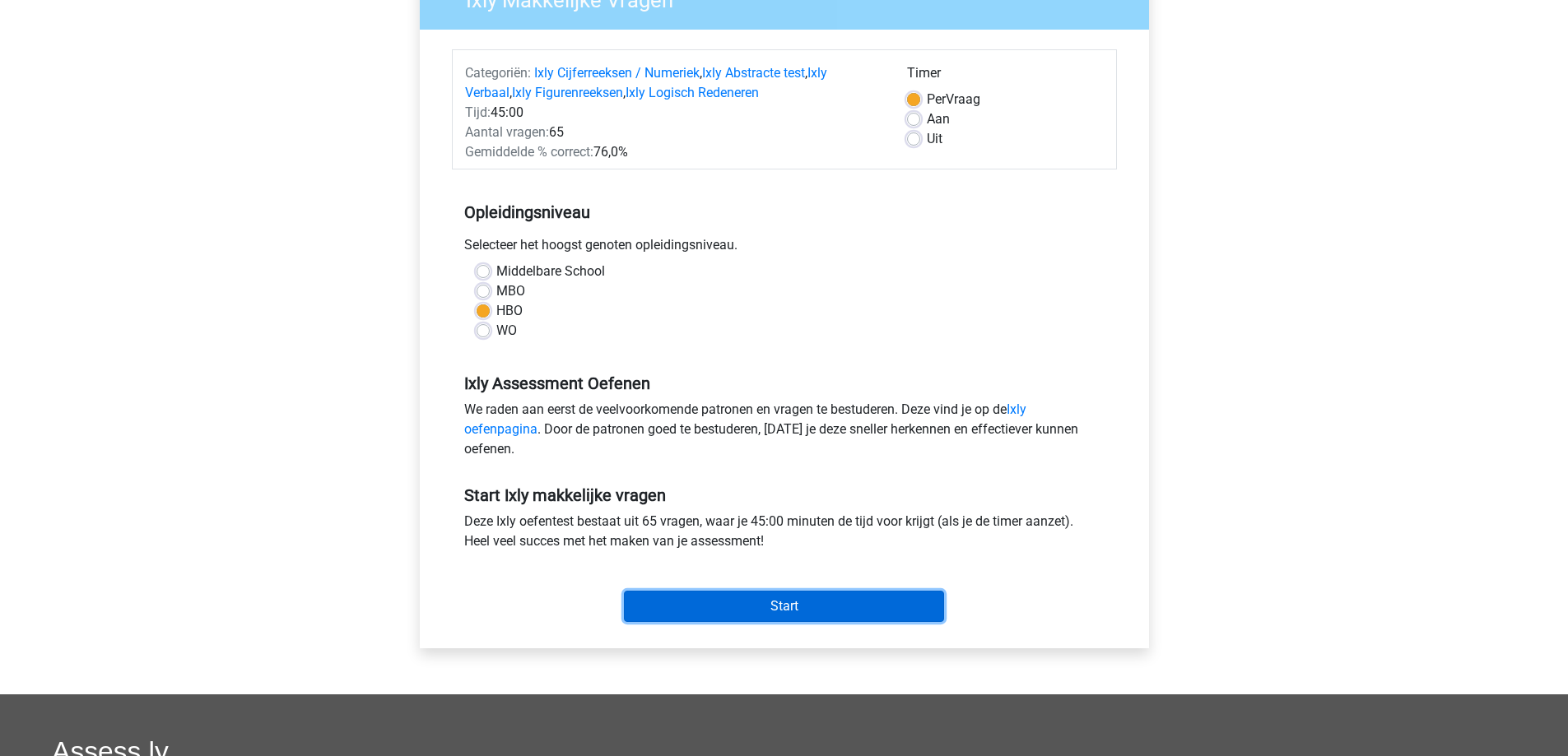
click at [778, 595] on input "Start" at bounding box center [784, 606] width 320 height 32
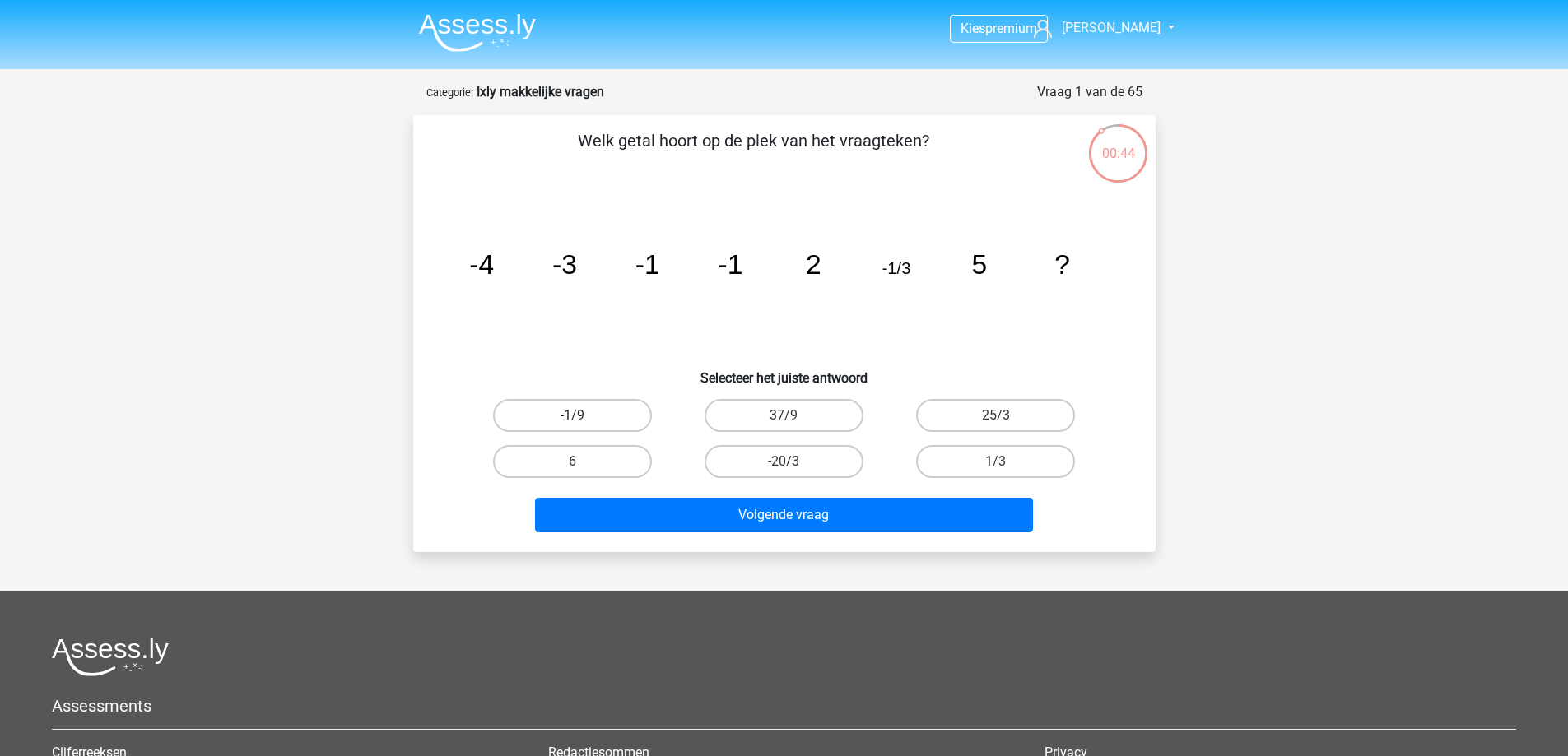
click at [629, 423] on label "-1/9" at bounding box center [572, 415] width 158 height 33
click at [583, 423] on input "-1/9" at bounding box center [578, 421] width 11 height 11
radio input "true"
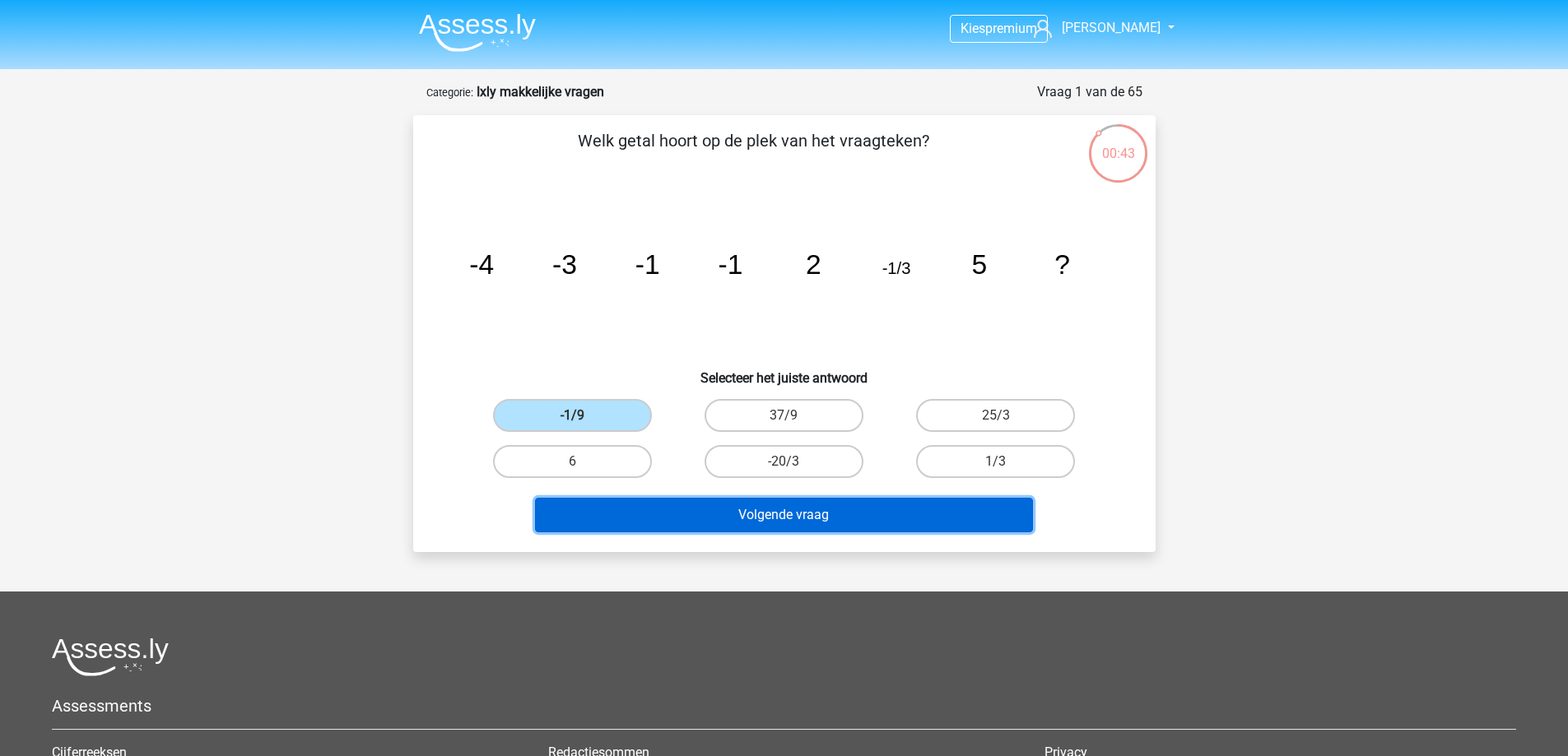
click at [768, 515] on button "Volgende vraag" at bounding box center [784, 515] width 498 height 34
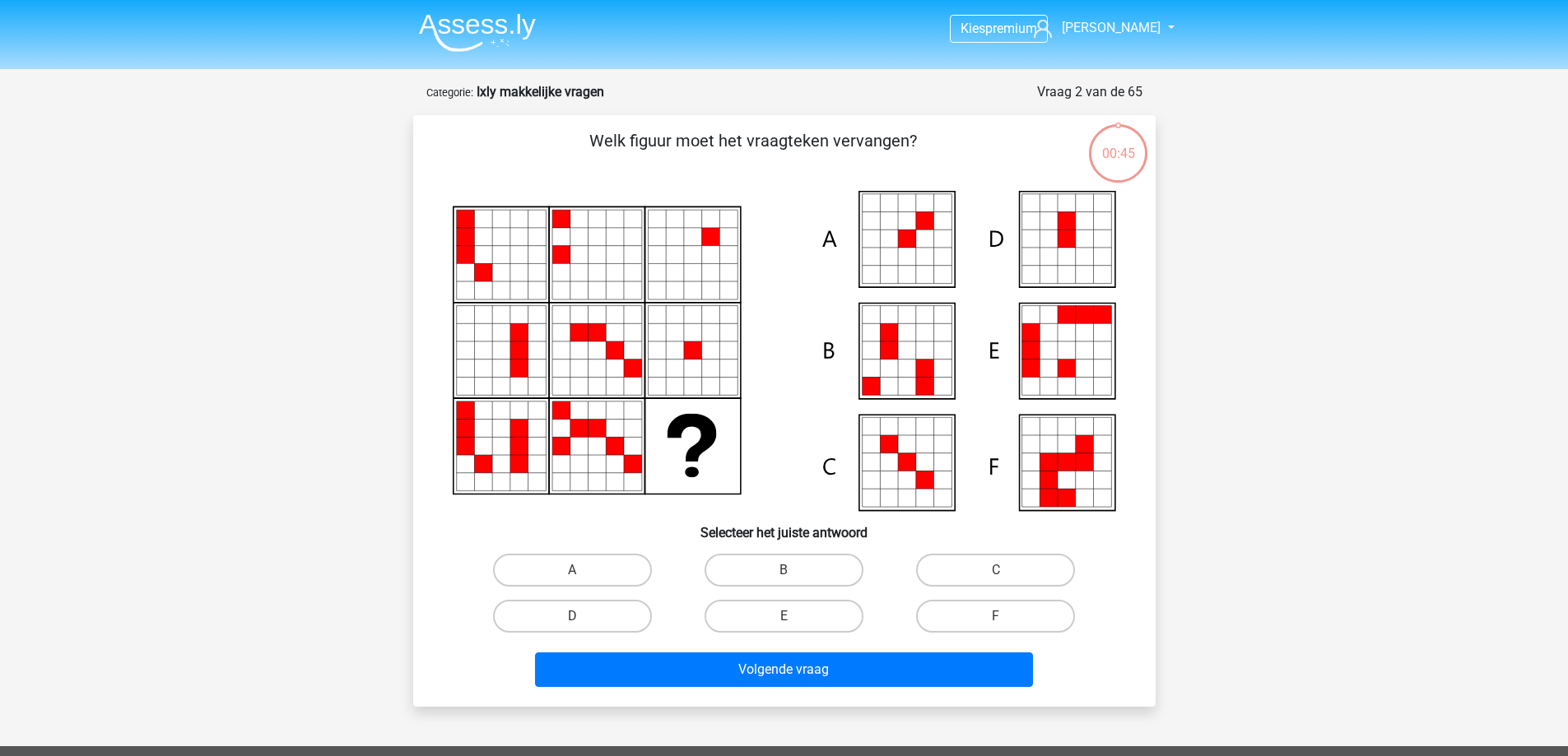
scroll to position [83, 0]
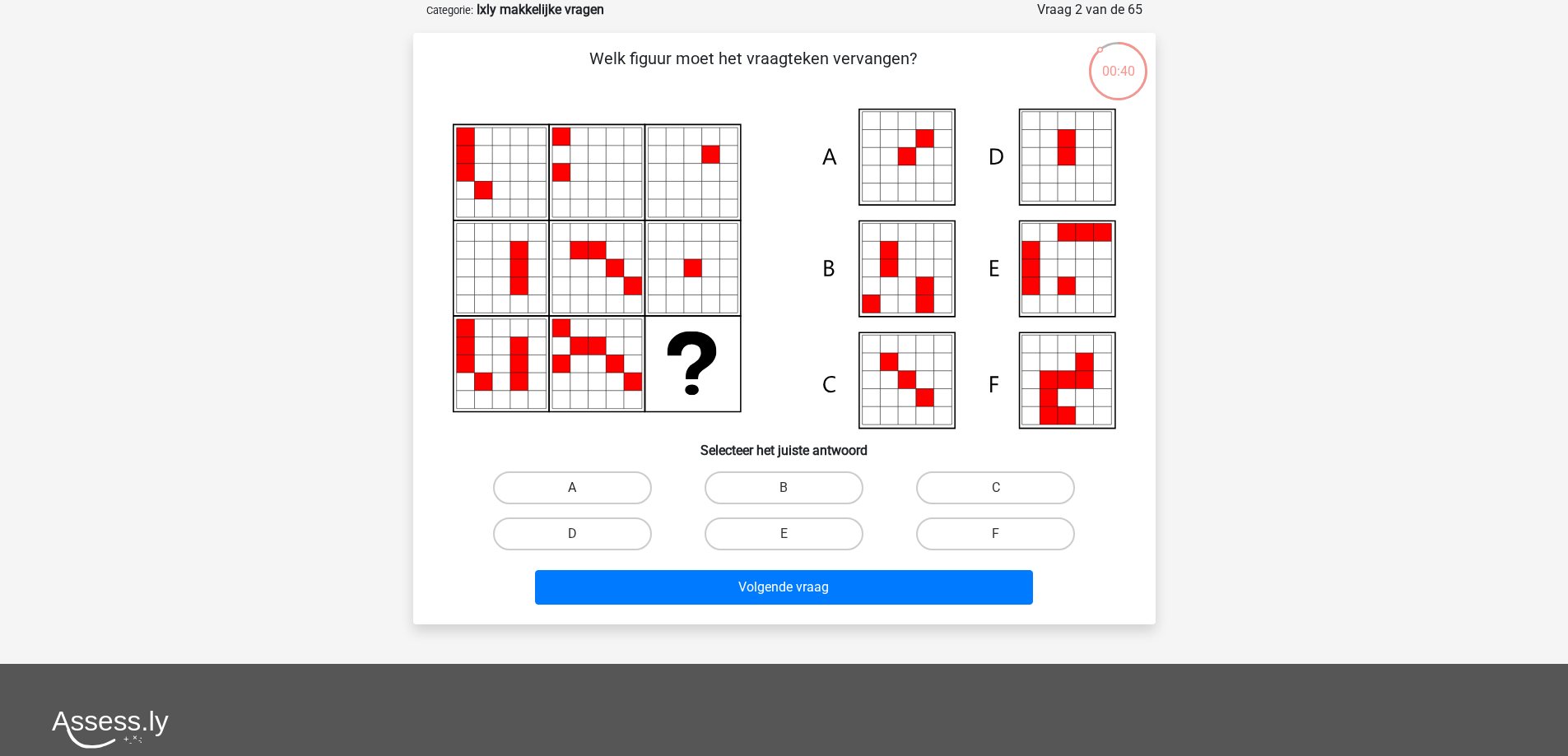
click at [628, 480] on label "A" at bounding box center [572, 488] width 158 height 33
click at [583, 488] on input "A" at bounding box center [578, 494] width 11 height 11
radio input "true"
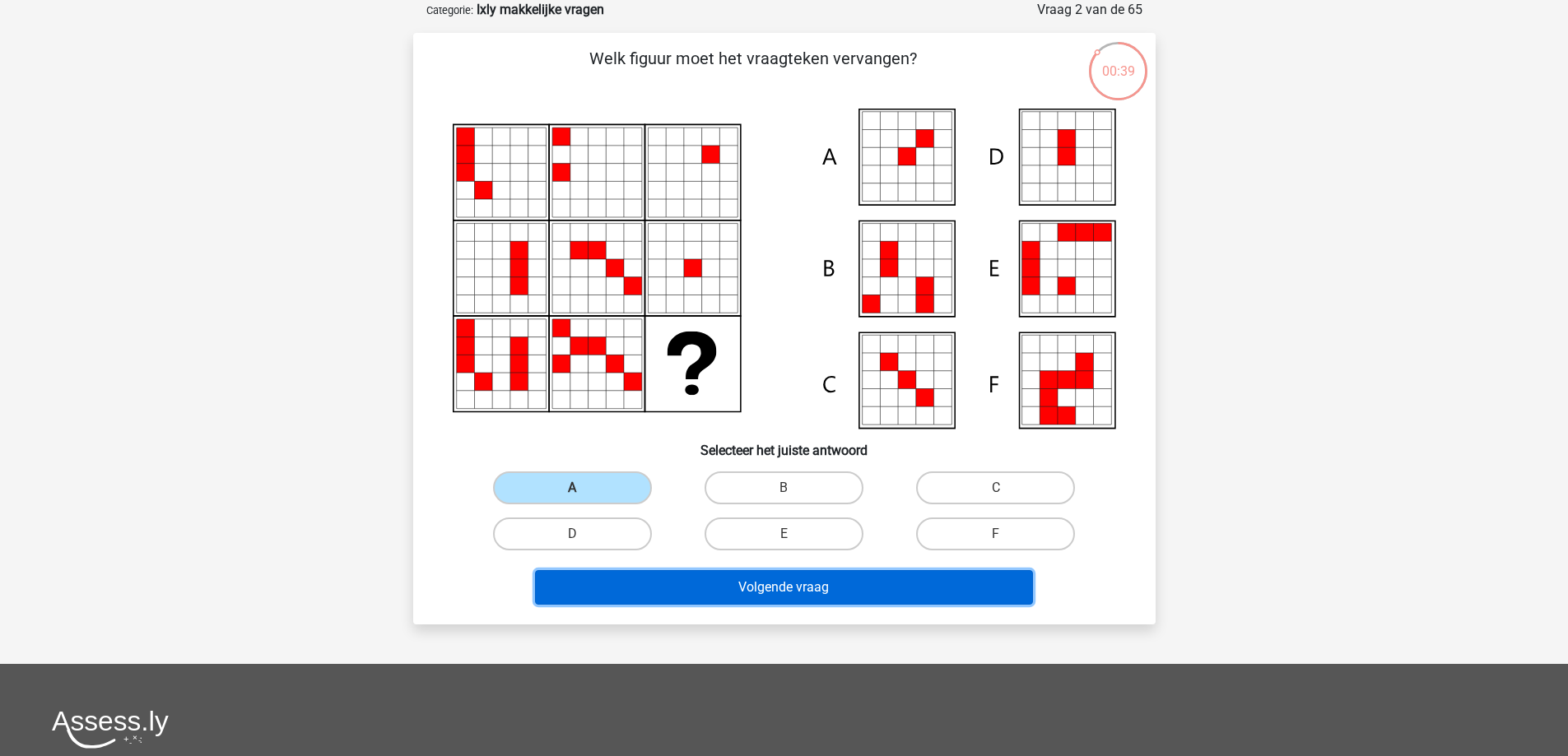
click at [731, 597] on button "Volgende vraag" at bounding box center [784, 587] width 498 height 34
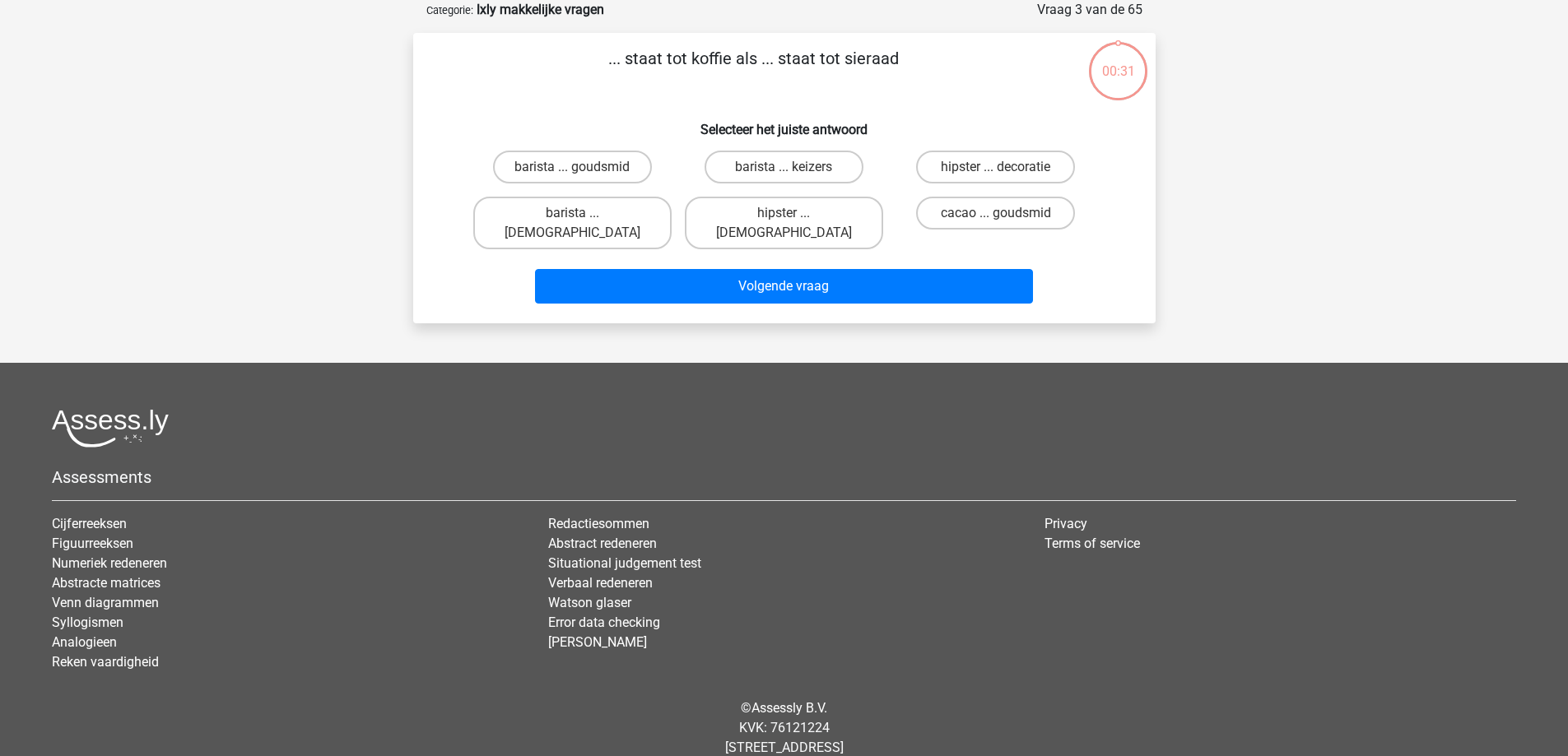
scroll to position [0, 0]
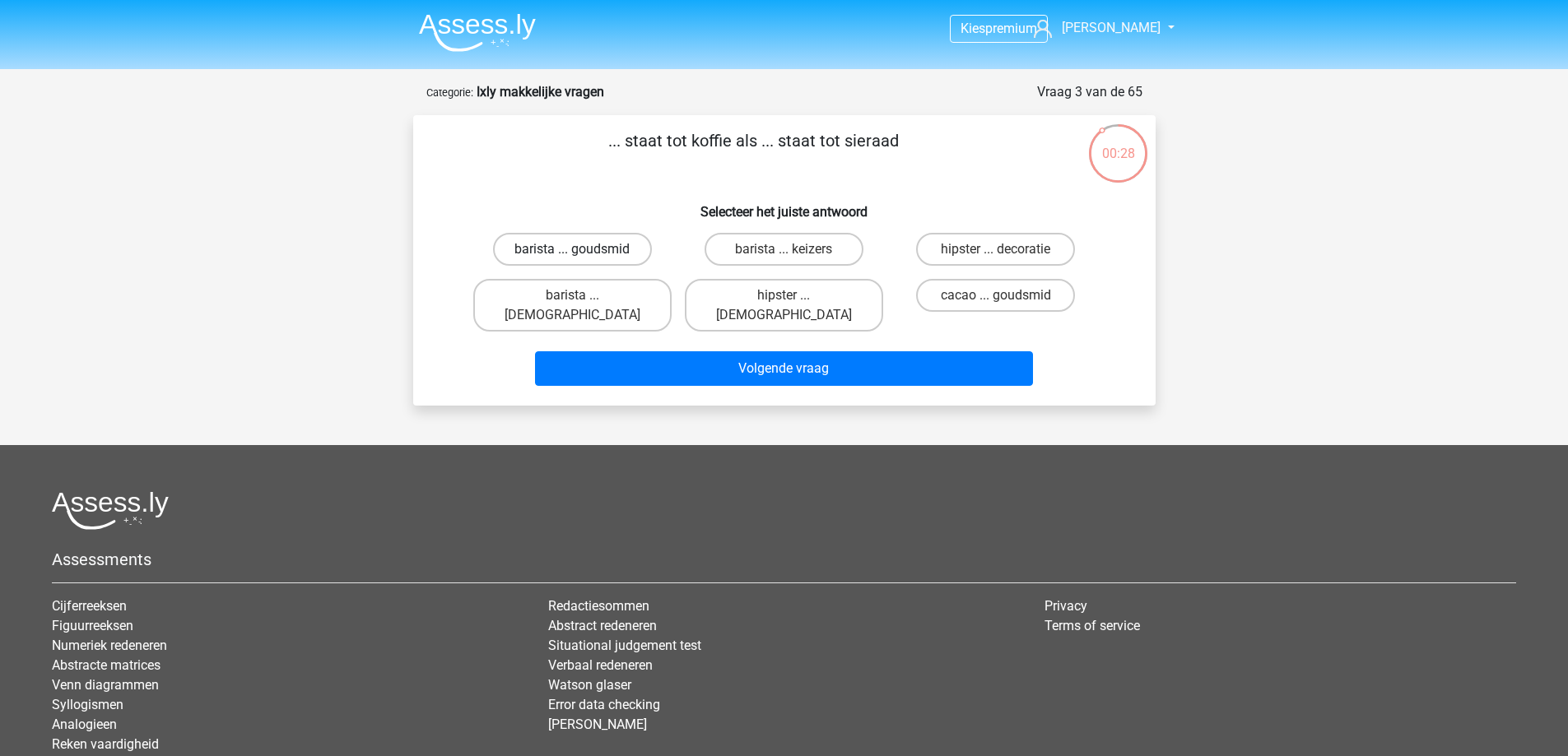
click at [629, 249] on label "barista ... goudsmid" at bounding box center [572, 249] width 158 height 33
click at [583, 249] on input "barista ... goudsmid" at bounding box center [578, 254] width 11 height 11
radio input "true"
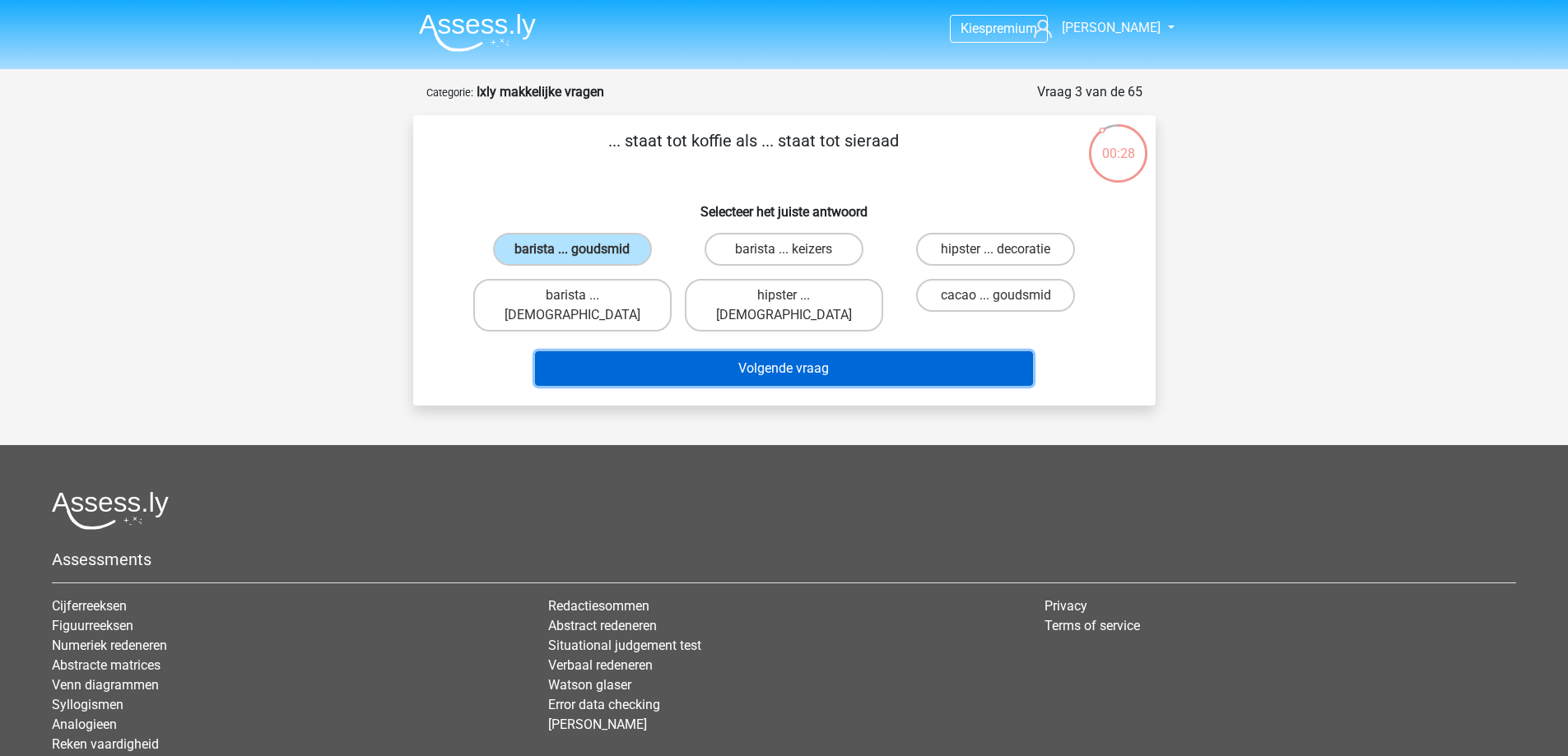
click at [776, 352] on button "Volgende vraag" at bounding box center [784, 368] width 498 height 34
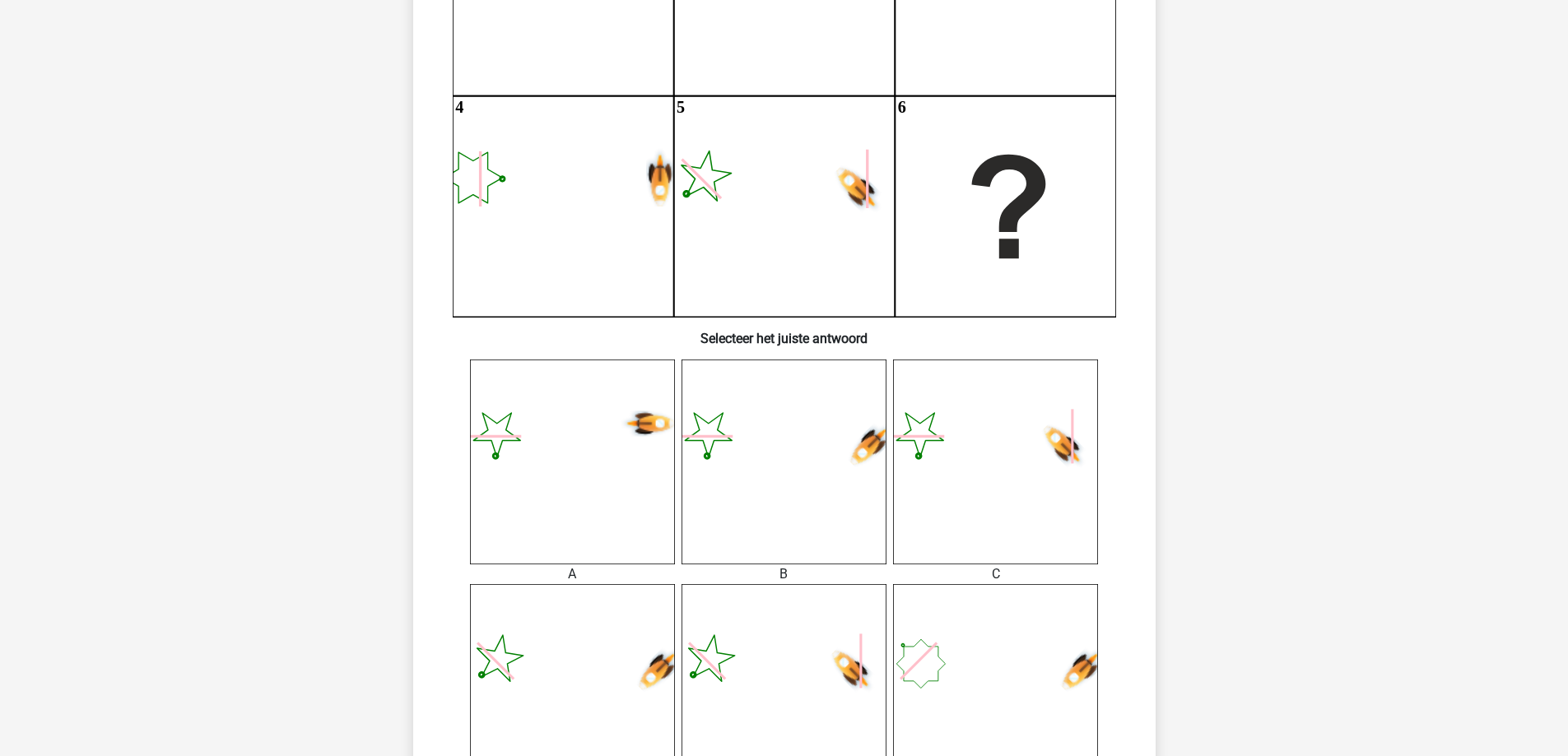
scroll to position [329, 0]
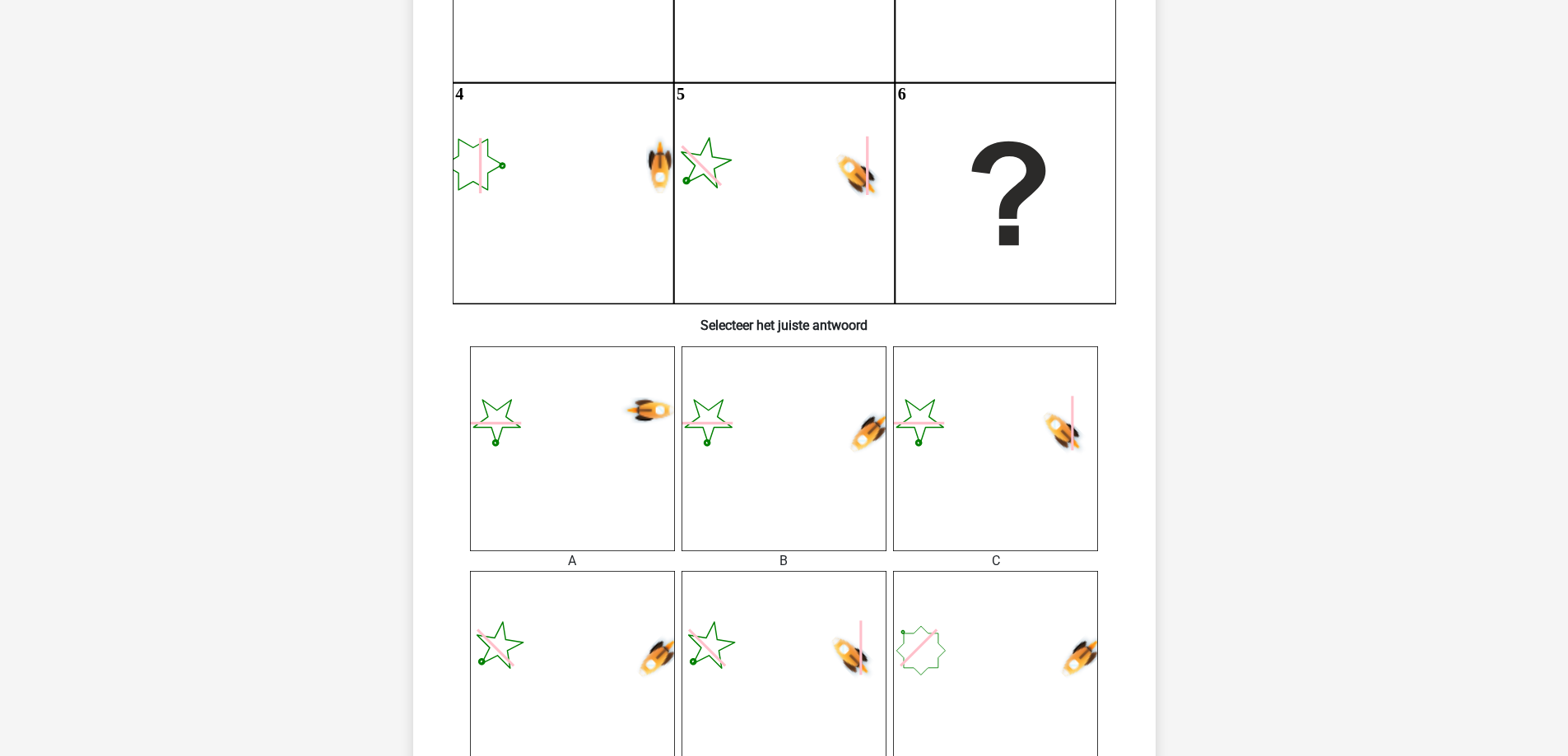
drag, startPoint x: 1115, startPoint y: 392, endPoint x: 1159, endPoint y: 316, distance: 87.8
click at [1159, 316] on div "00:46 Vraag 4 van de 65 Categorie: Ixly makkelijke vragen Wat is de meest logis…" at bounding box center [784, 360] width 769 height 1215
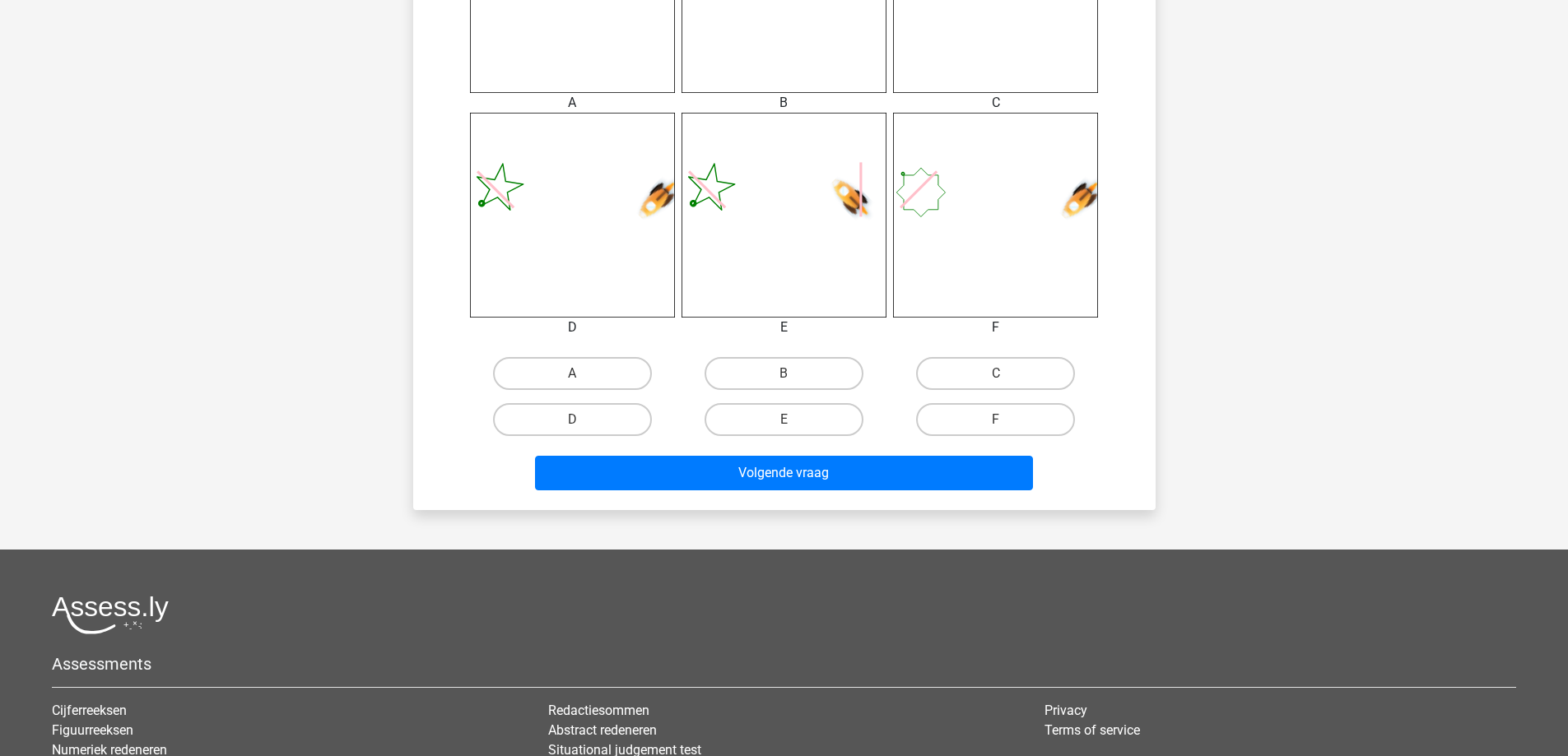
scroll to position [823, 0]
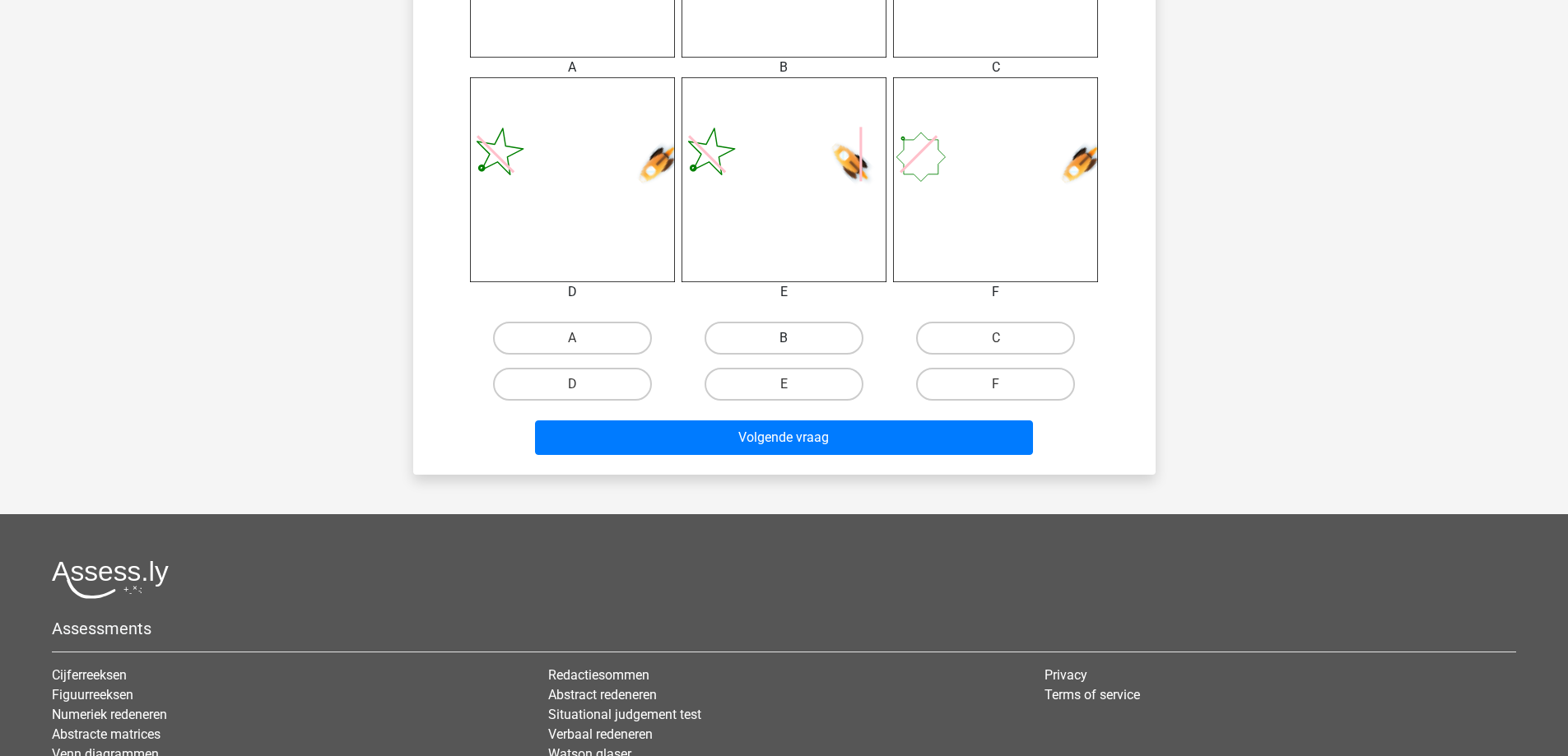
click at [808, 349] on label "B" at bounding box center [784, 338] width 158 height 33
click at [794, 349] on input "B" at bounding box center [789, 343] width 11 height 11
radio input "true"
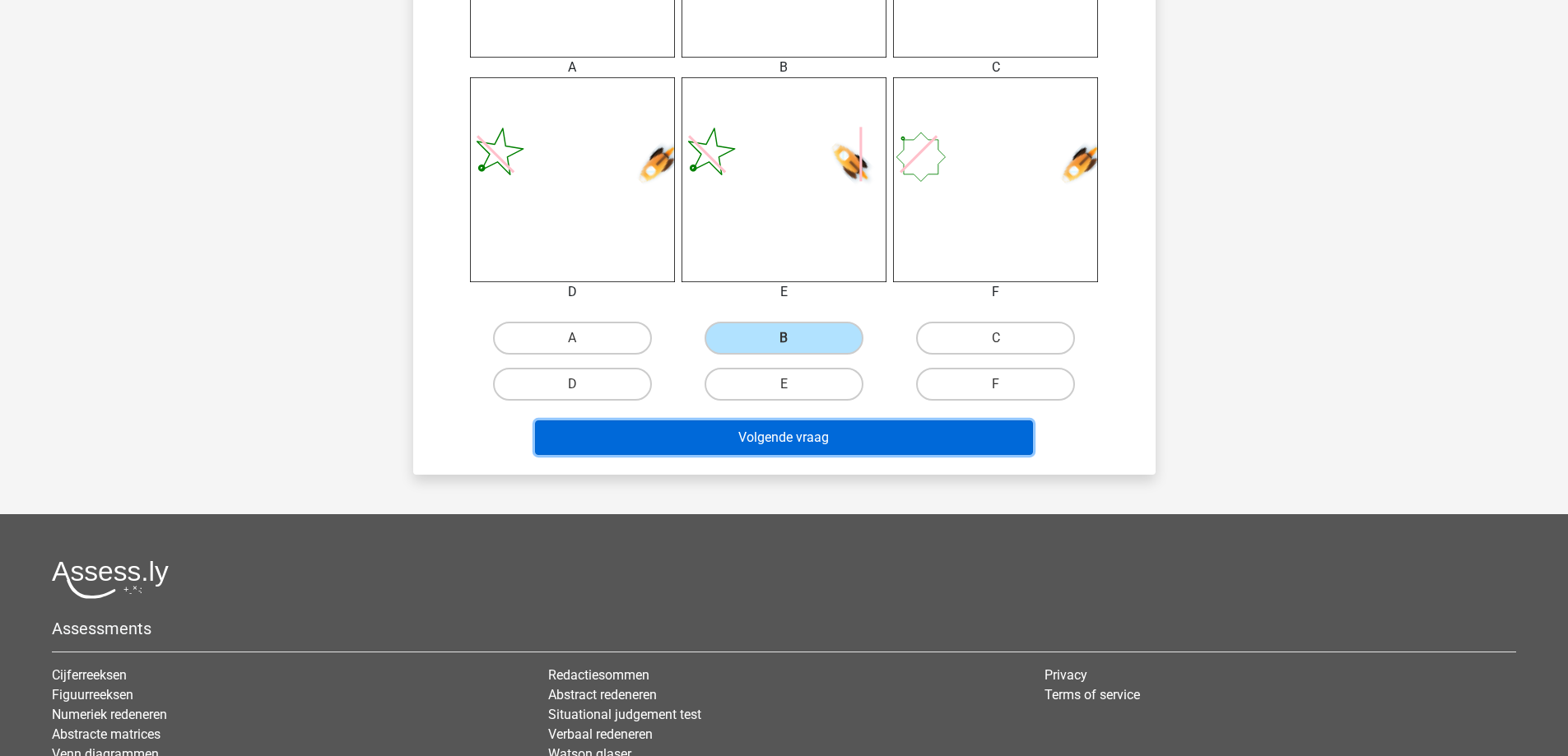
click at [843, 437] on button "Volgende vraag" at bounding box center [784, 437] width 498 height 34
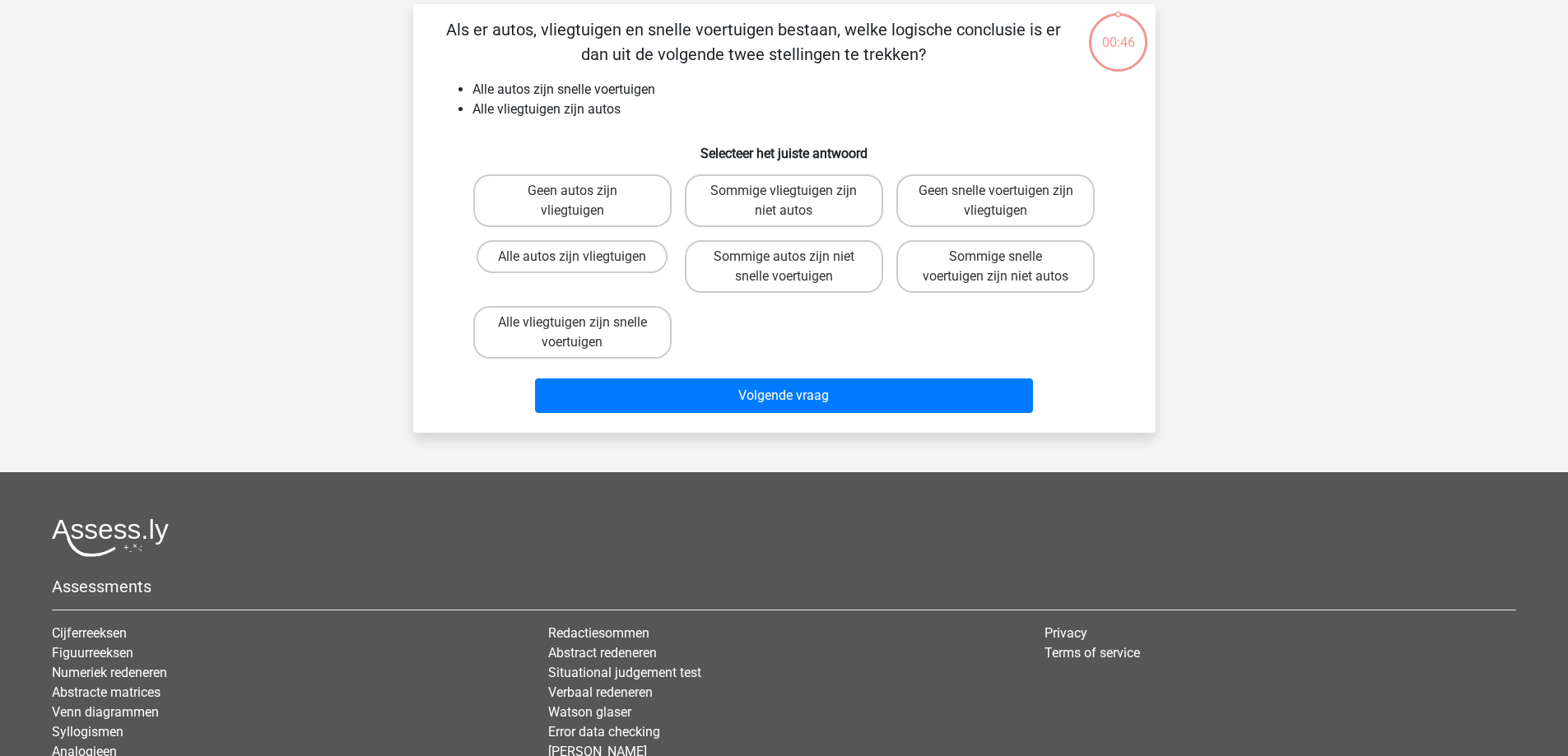
scroll to position [83, 0]
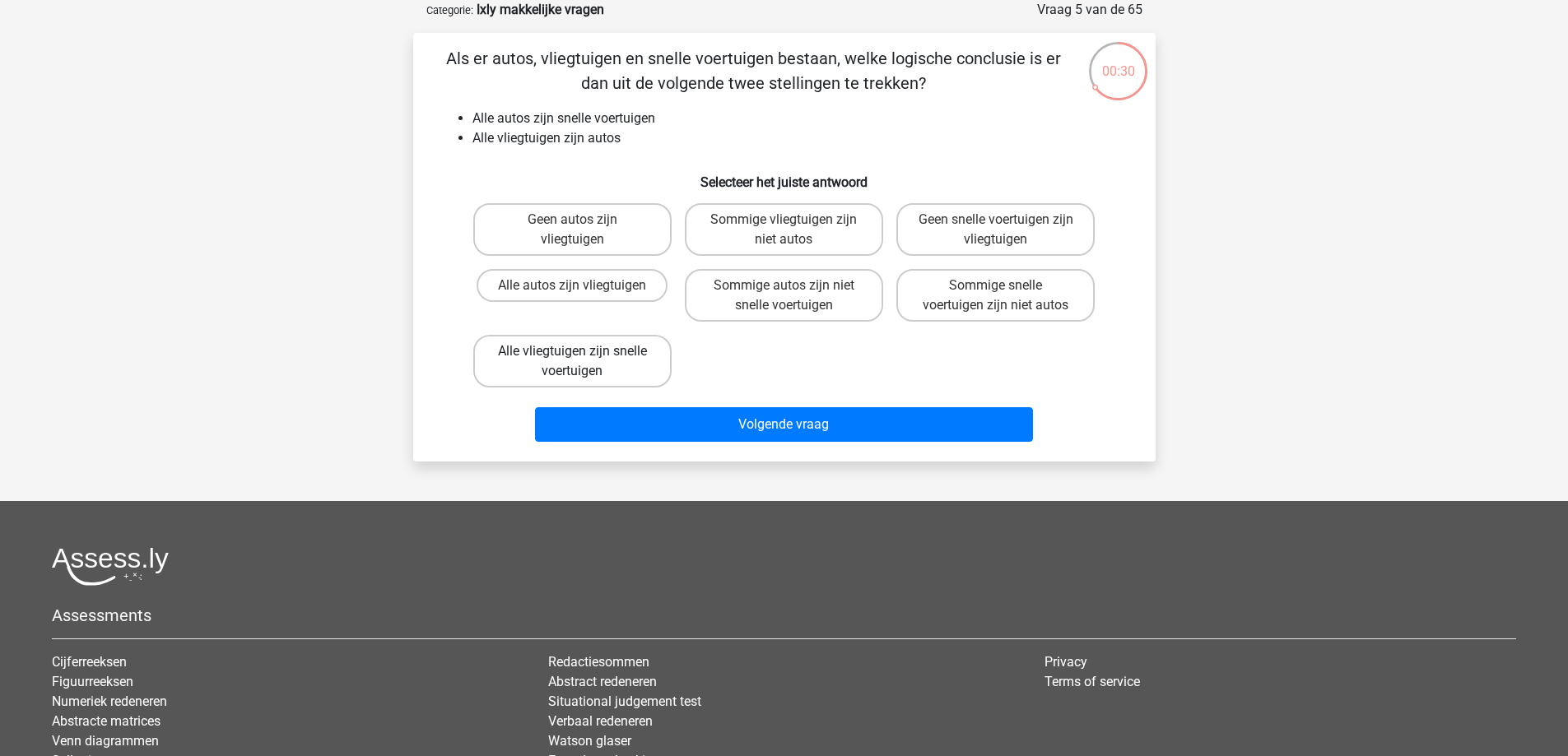
click at [629, 350] on label "Alle vliegtuigen zijn snelle voertuigen" at bounding box center [572, 362] width 198 height 53
click at [583, 351] on input "Alle vliegtuigen zijn snelle voertuigen" at bounding box center [578, 356] width 11 height 11
radio input "true"
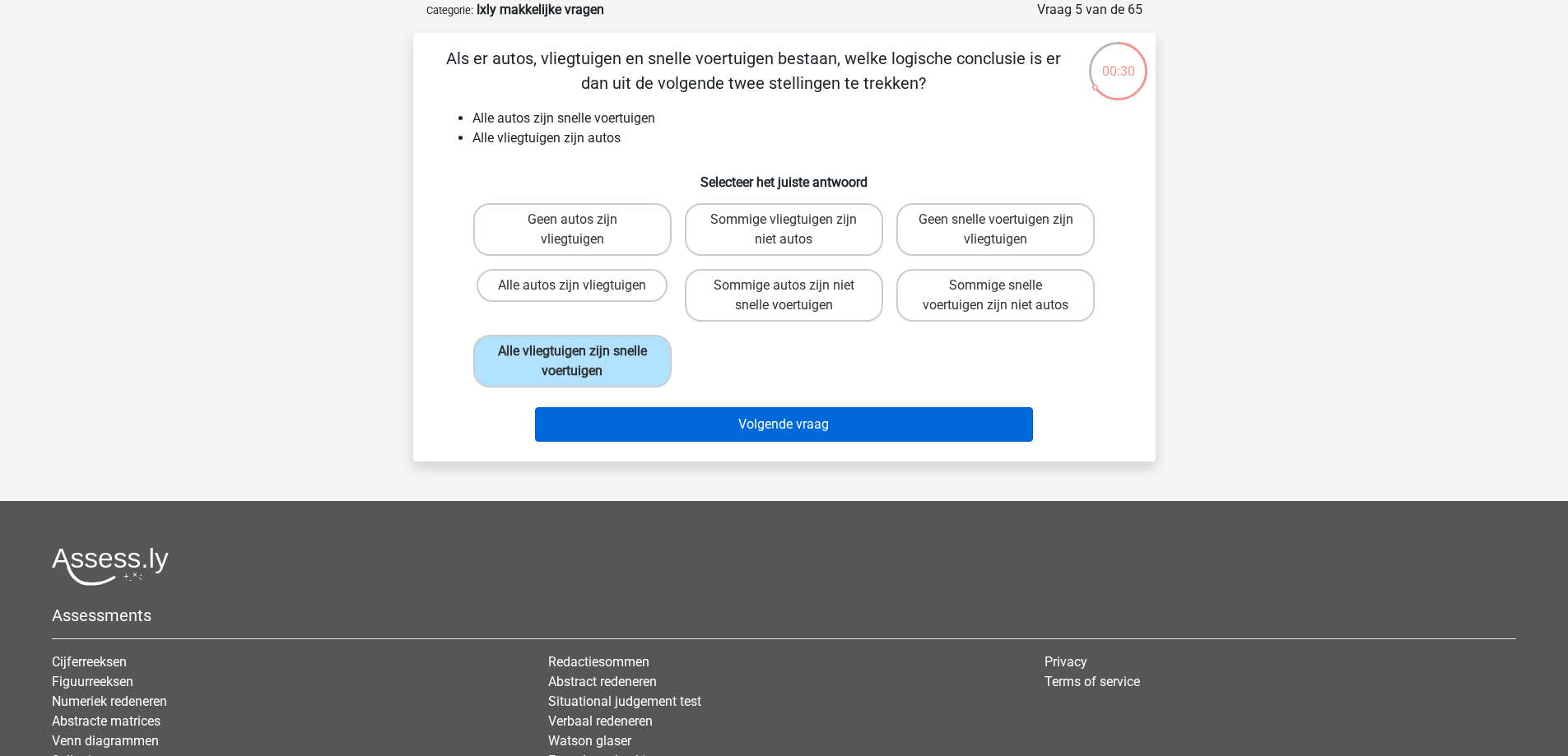
click at [757, 406] on div "Volgende vraag" at bounding box center [784, 422] width 690 height 55
click at [784, 421] on button "Volgende vraag" at bounding box center [784, 424] width 498 height 34
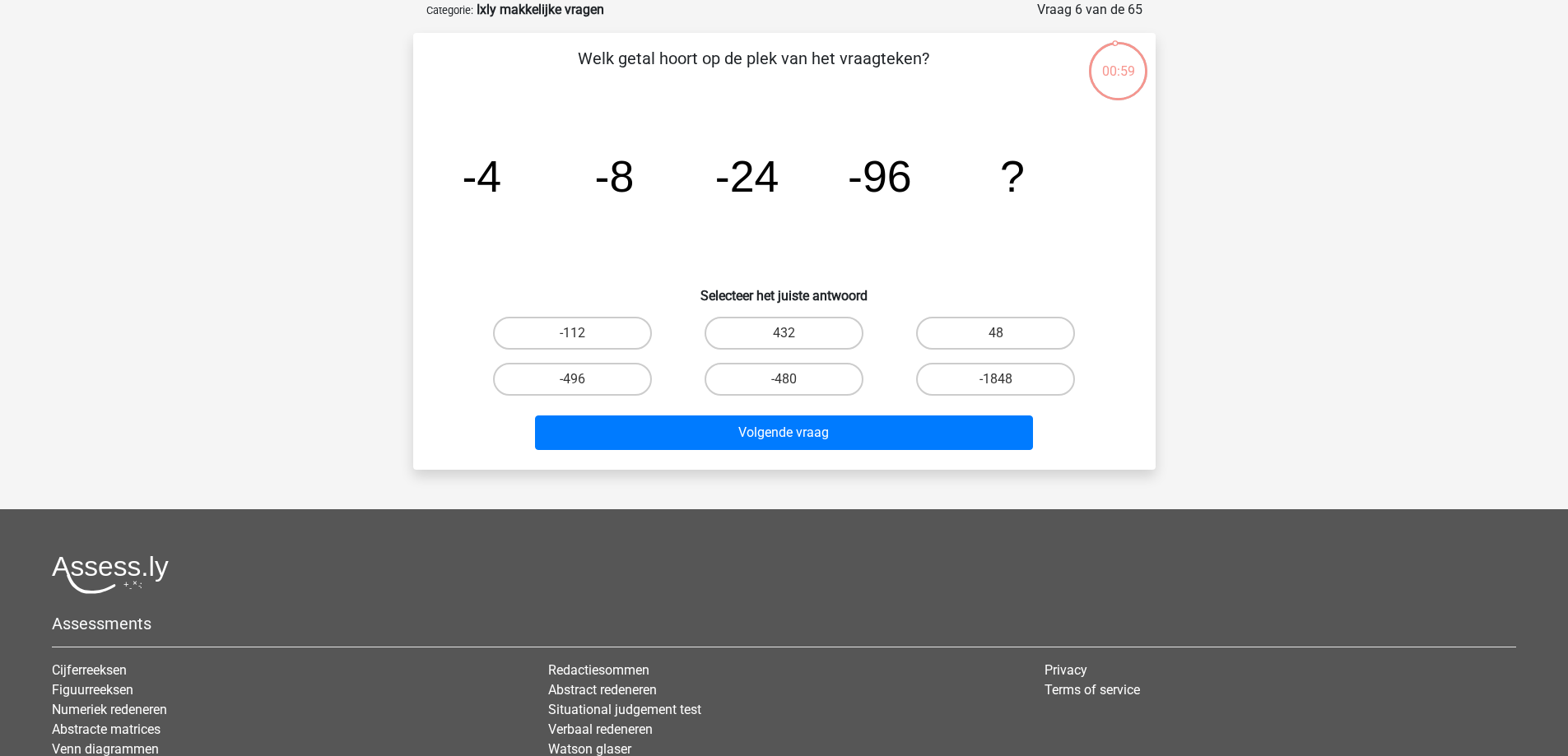
scroll to position [0, 0]
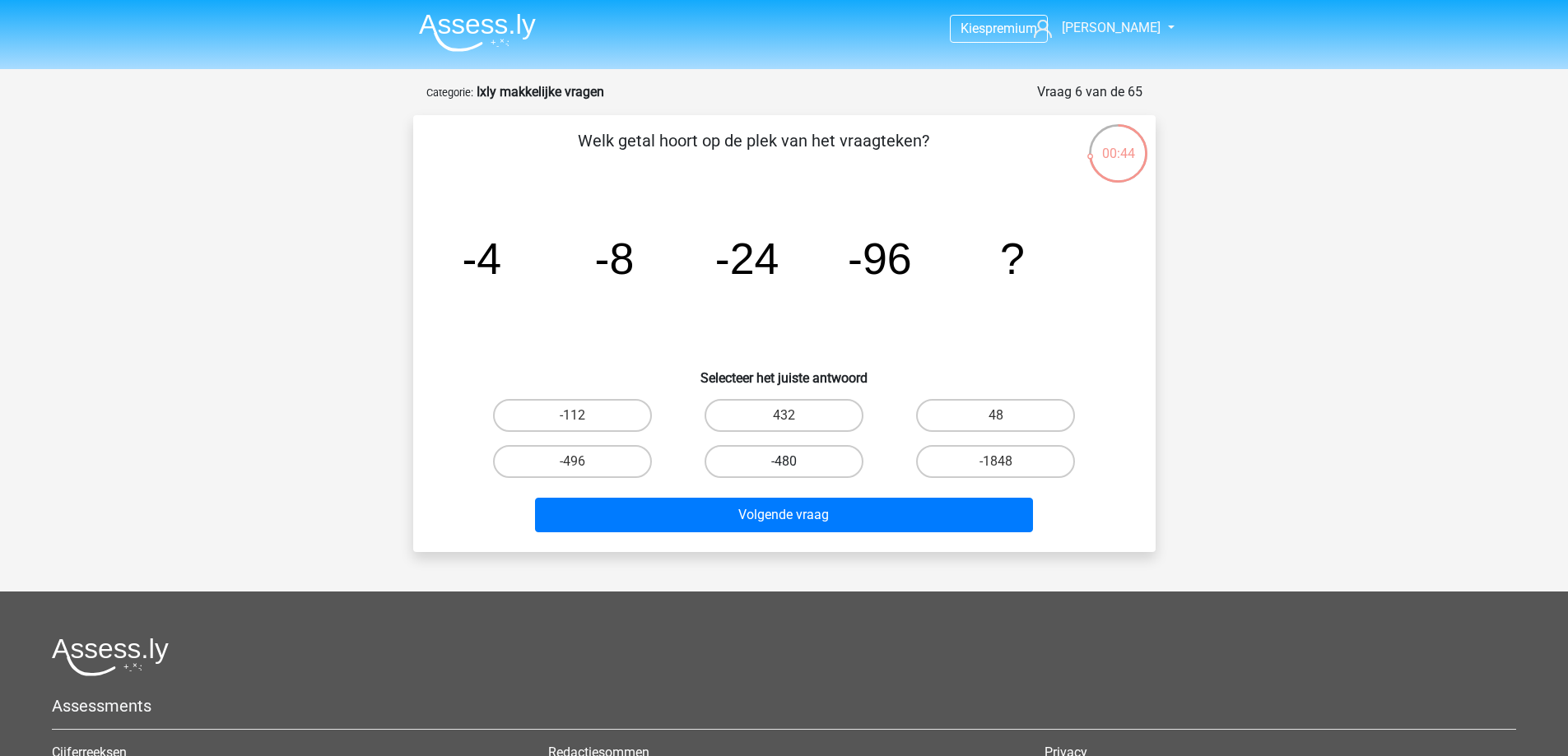
click at [807, 469] on label "-480" at bounding box center [784, 461] width 158 height 33
click at [794, 469] on input "-480" at bounding box center [789, 467] width 11 height 11
radio input "true"
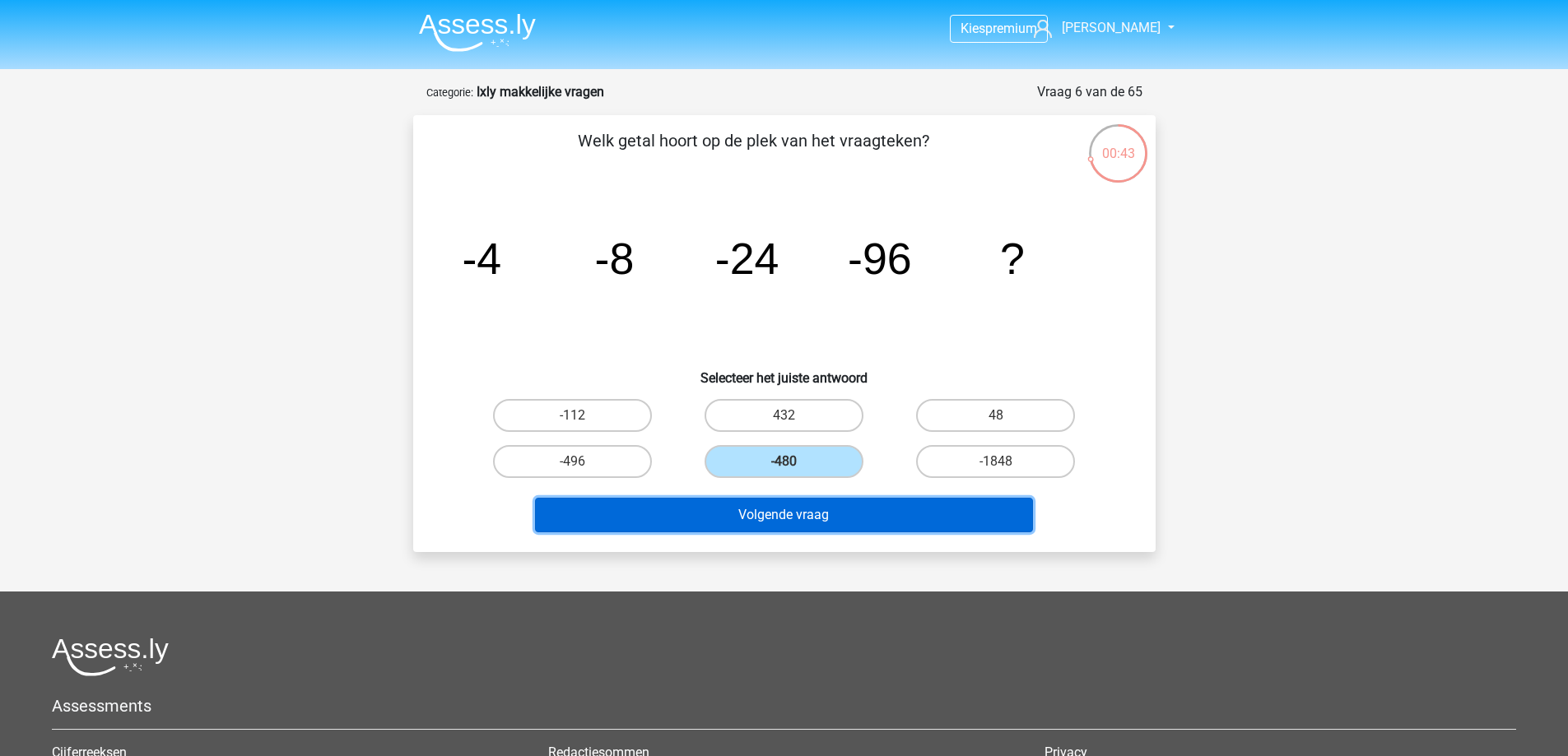
click at [902, 527] on button "Volgende vraag" at bounding box center [784, 515] width 498 height 34
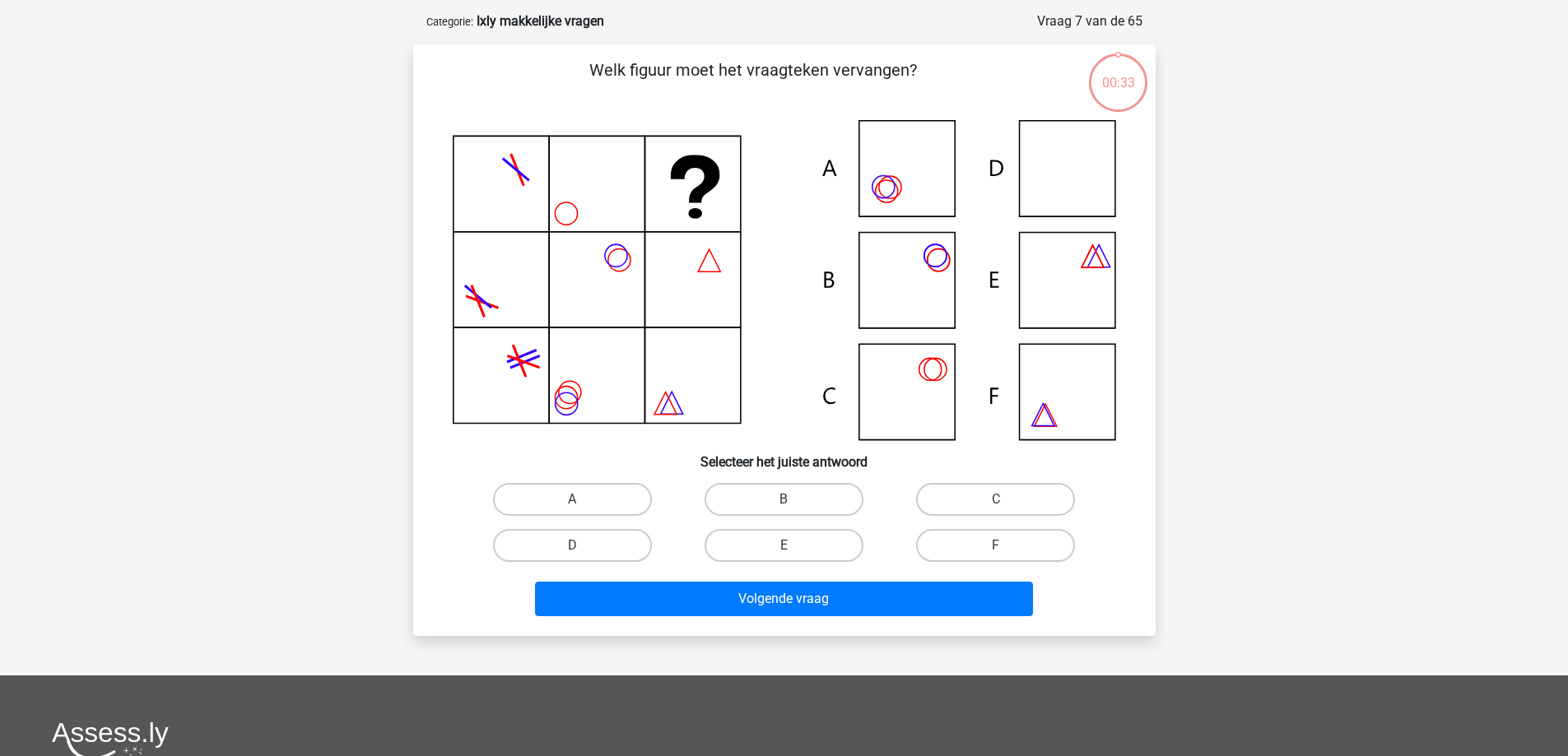
scroll to position [83, 0]
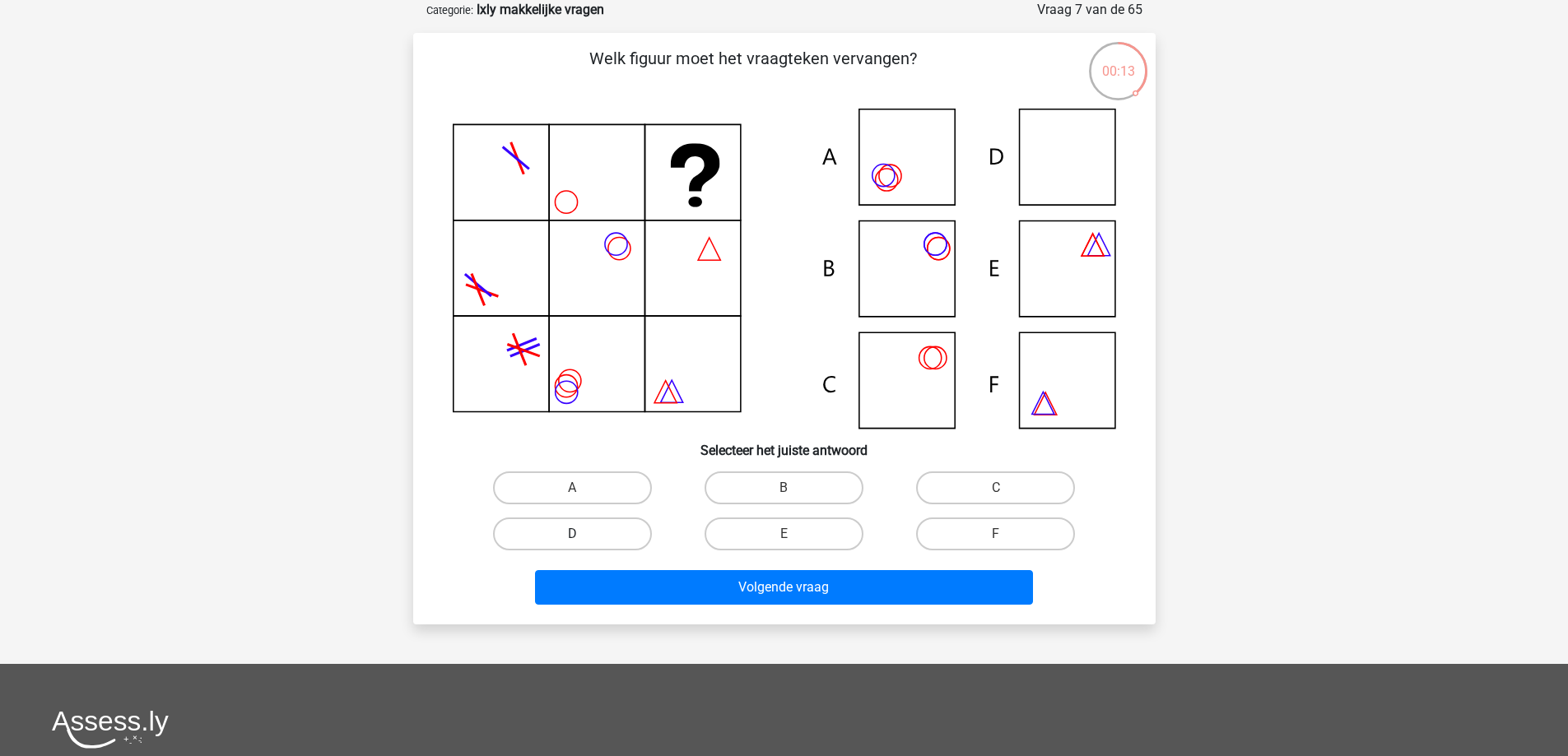
click at [606, 529] on label "D" at bounding box center [572, 533] width 158 height 33
click at [583, 534] on input "D" at bounding box center [578, 539] width 11 height 11
radio input "true"
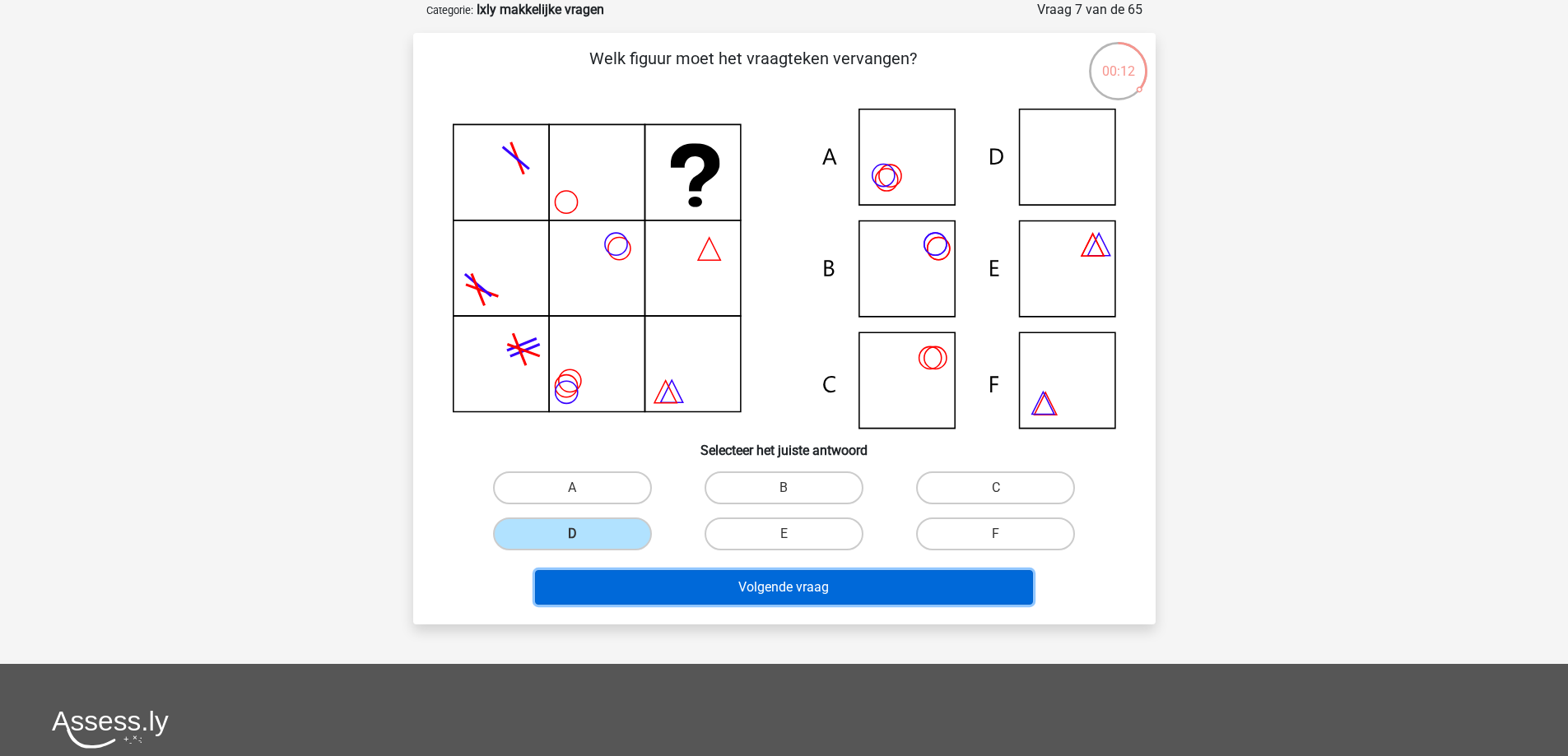
click at [769, 596] on button "Volgende vraag" at bounding box center [784, 587] width 498 height 34
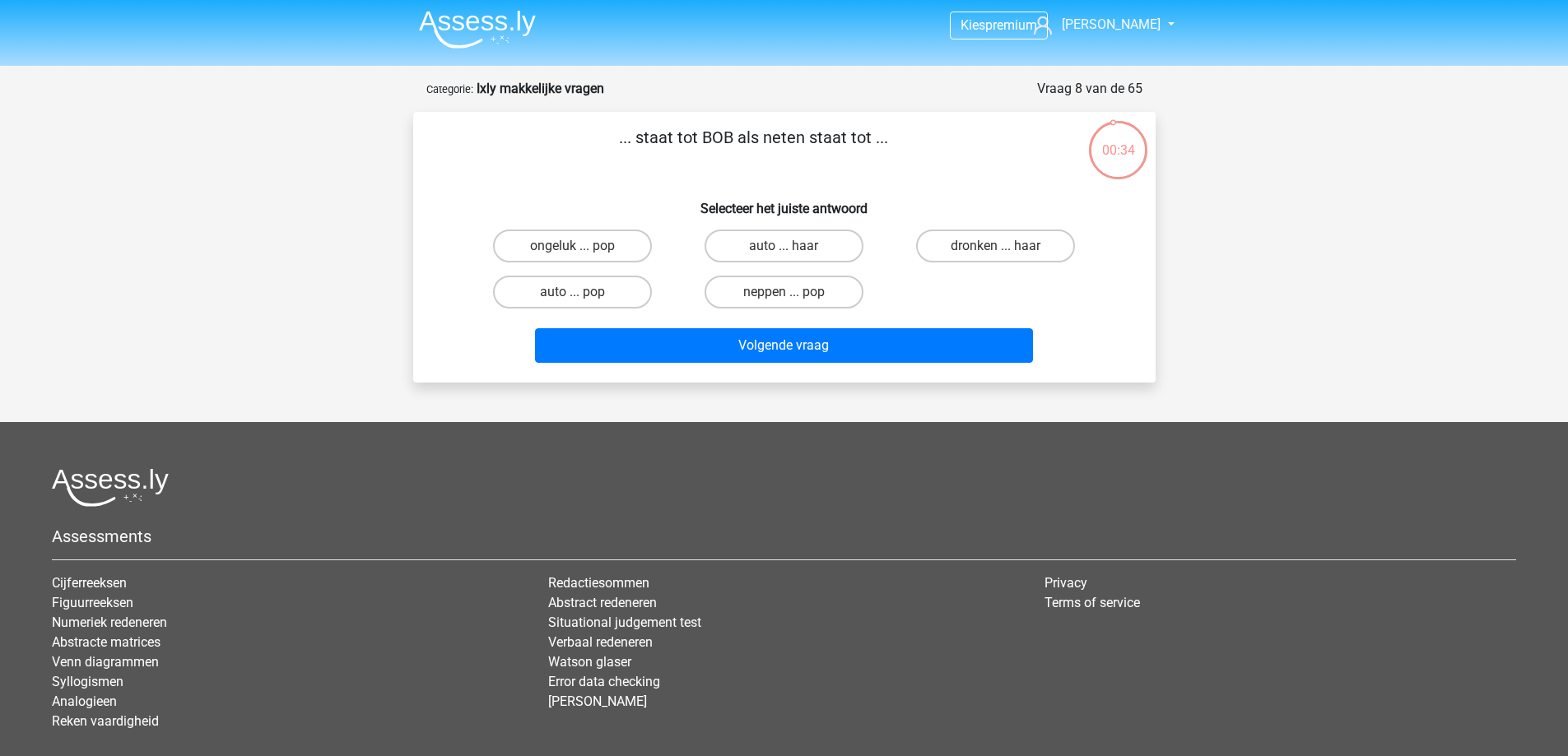
scroll to position [0, 0]
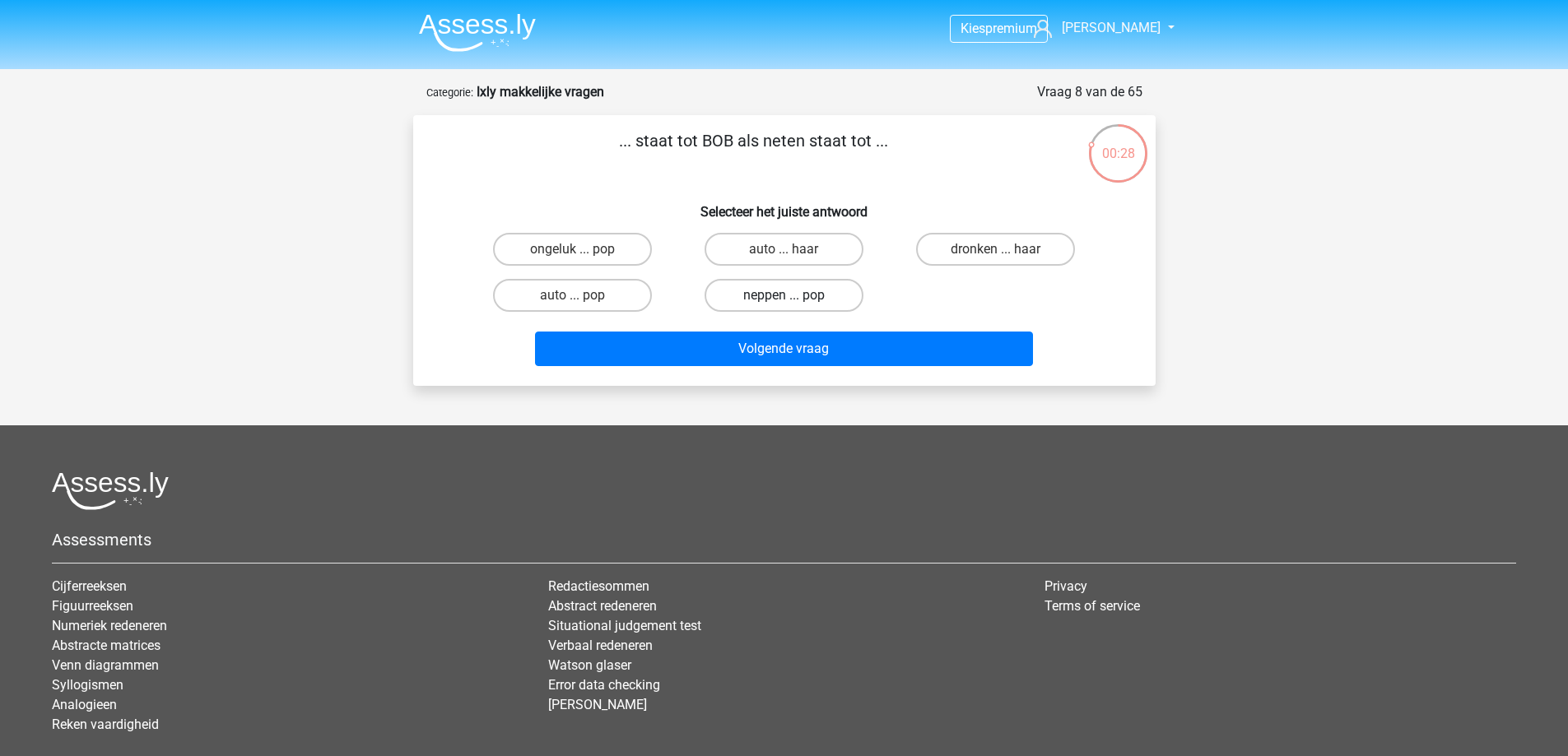
click at [824, 292] on label "neppen ... pop" at bounding box center [784, 295] width 158 height 33
click at [794, 296] on input "neppen ... pop" at bounding box center [789, 301] width 11 height 11
radio input "true"
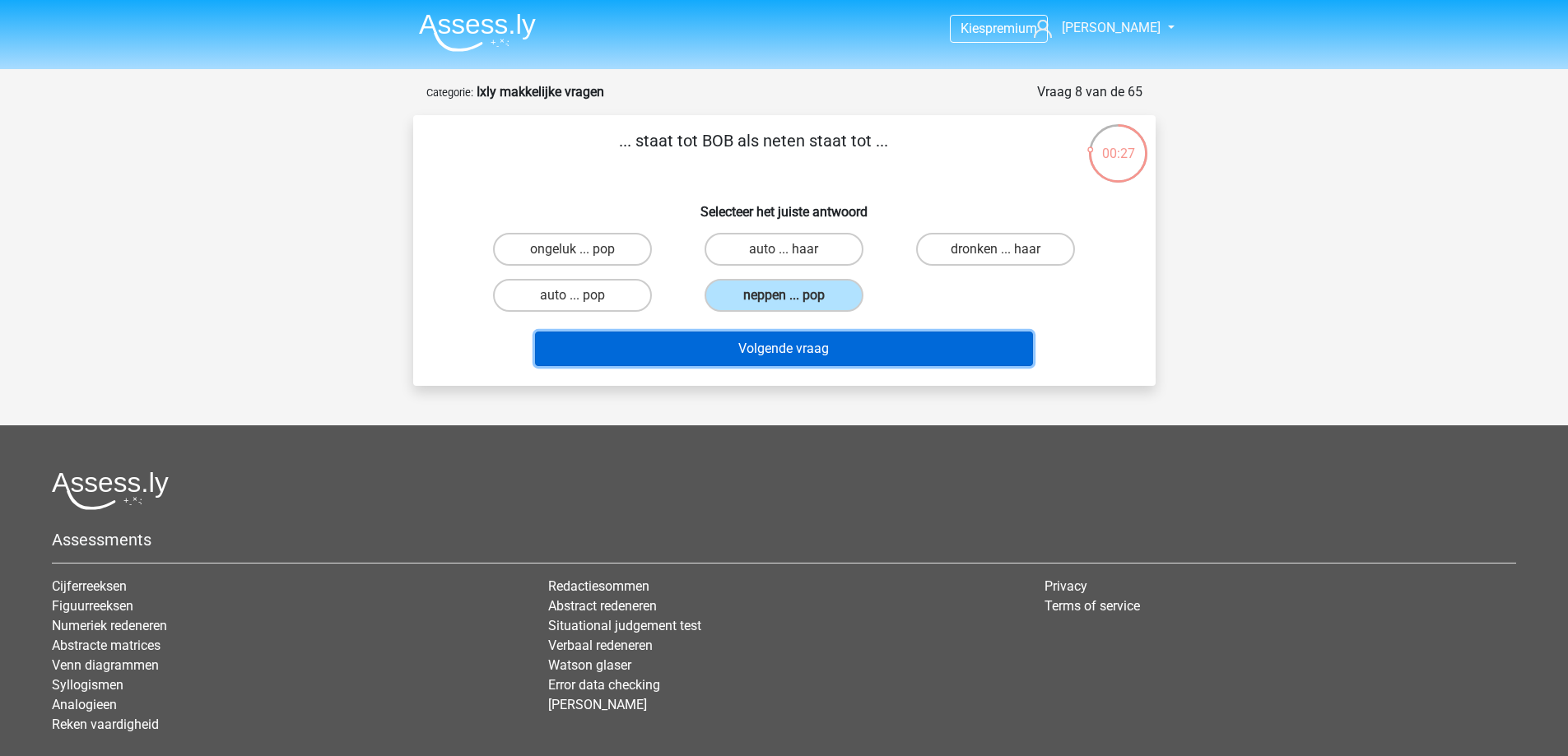
click at [879, 345] on button "Volgende vraag" at bounding box center [784, 349] width 498 height 34
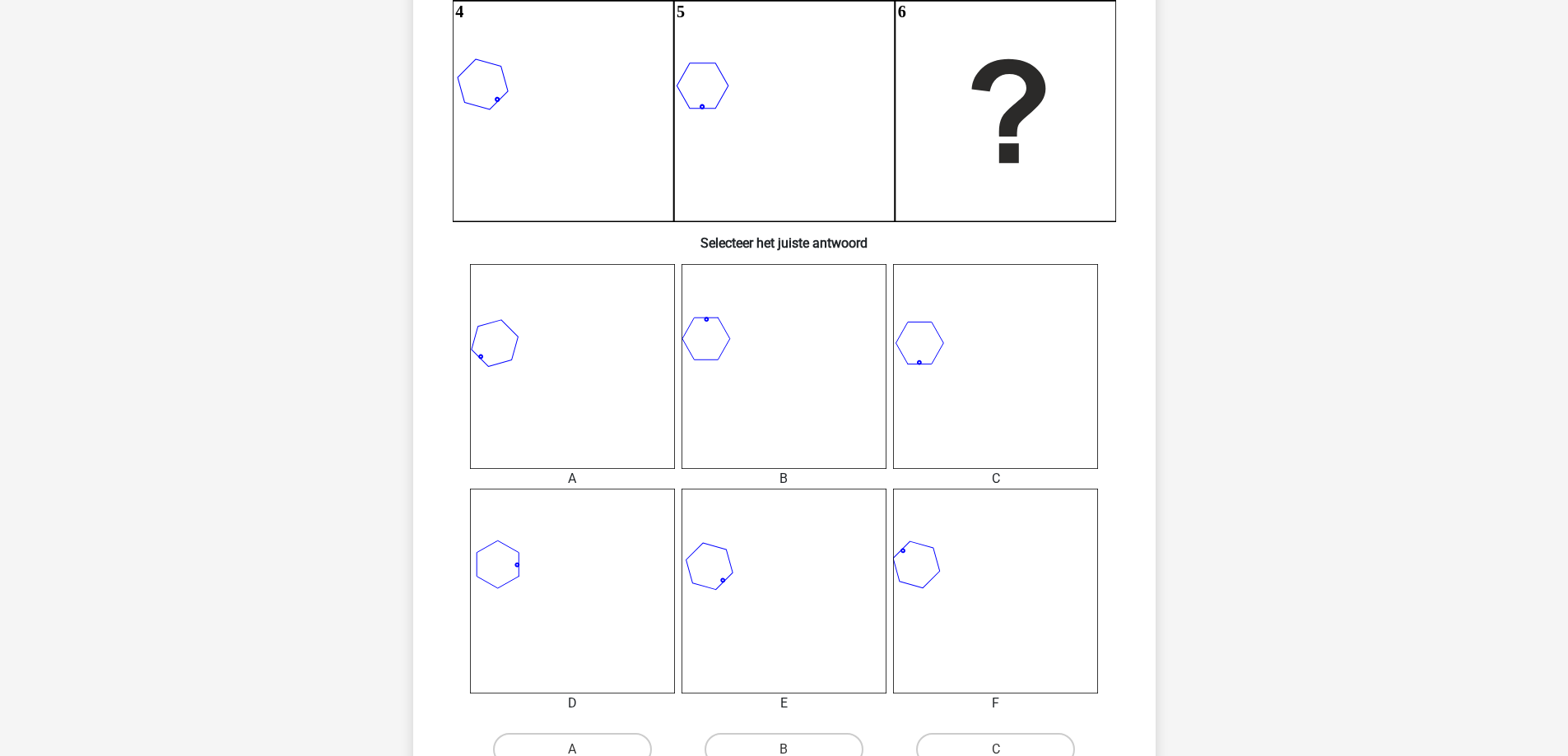
scroll to position [658, 0]
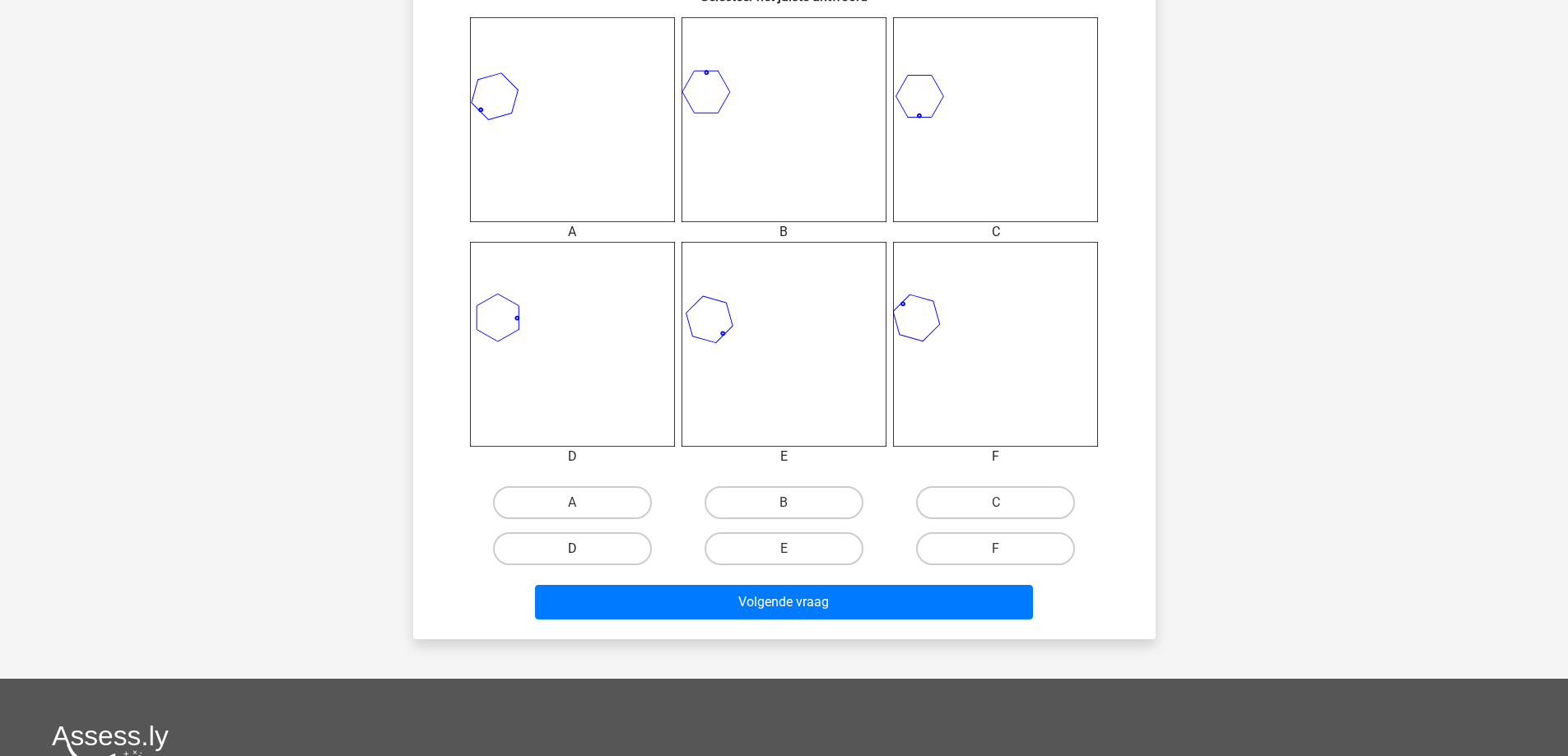
click at [627, 551] on label "D" at bounding box center [572, 548] width 158 height 33
click at [583, 551] on input "D" at bounding box center [578, 554] width 11 height 11
radio input "true"
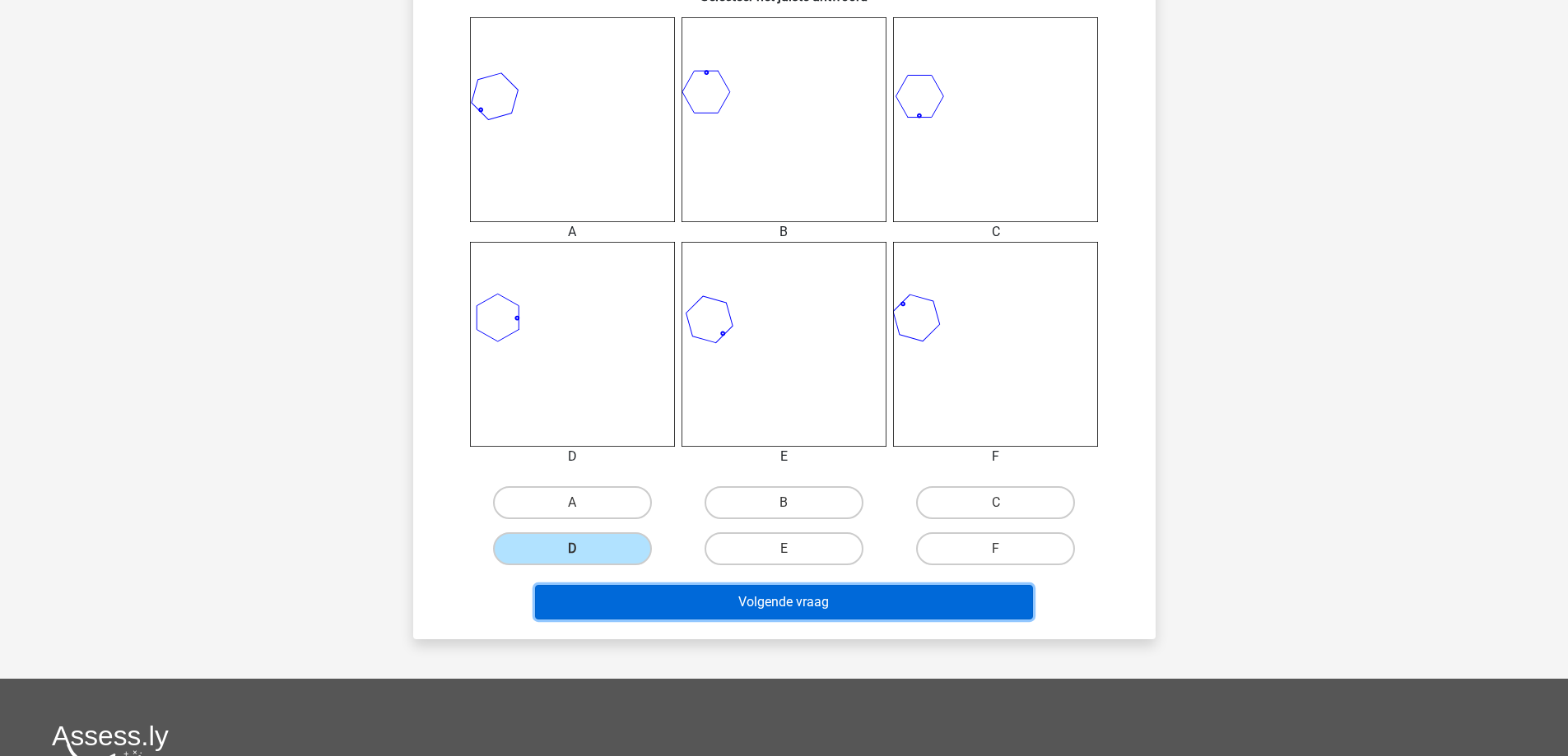
drag, startPoint x: 833, startPoint y: 602, endPoint x: 1098, endPoint y: 538, distance: 272.6
click at [837, 604] on button "Volgende vraag" at bounding box center [784, 602] width 498 height 34
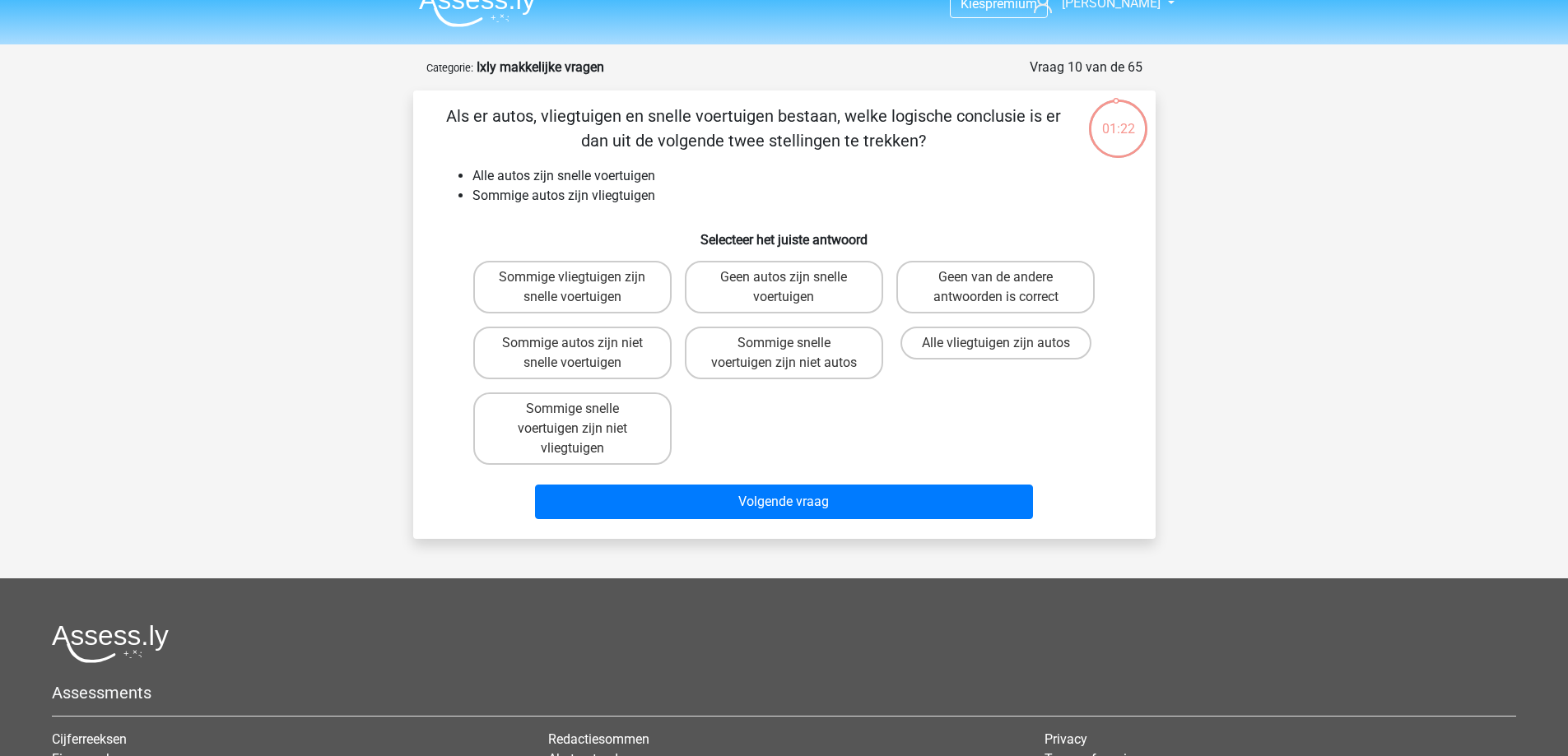
scroll to position [0, 0]
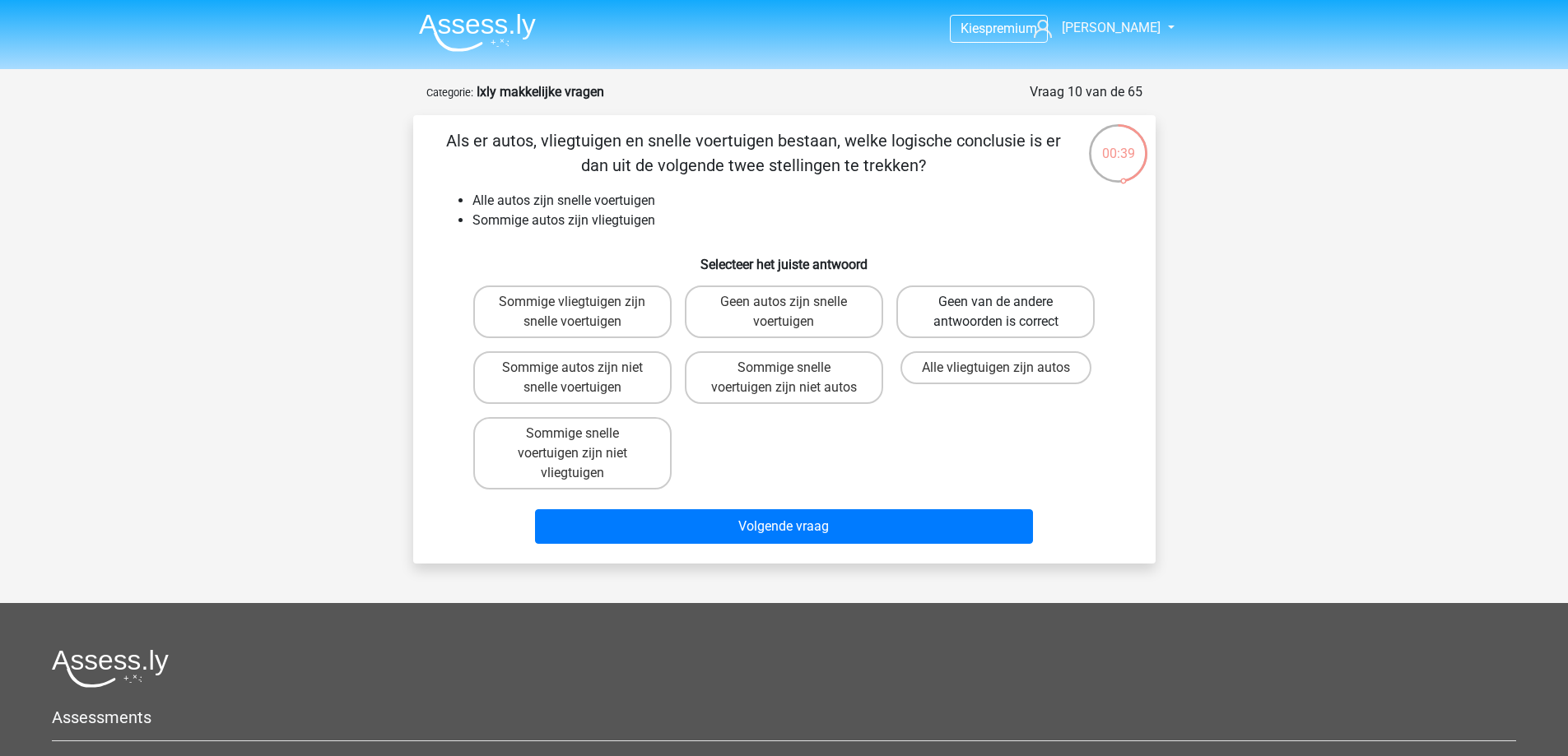
click at [1060, 315] on label "Geen van de andere antwoorden is correct" at bounding box center [995, 312] width 198 height 53
click at [1007, 312] on input "Geen van de andere antwoorden is correct" at bounding box center [1002, 307] width 11 height 11
radio input "true"
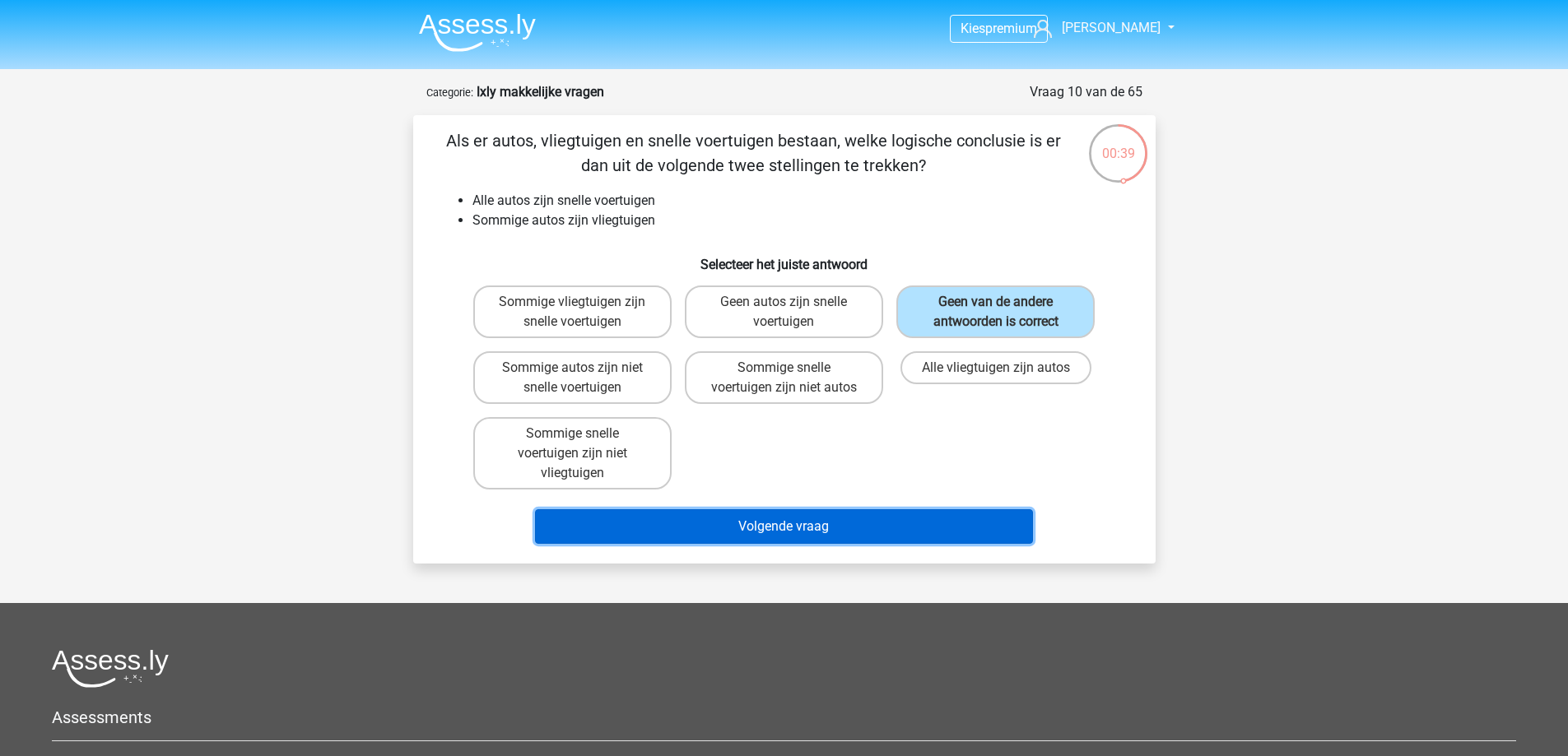
click at [972, 518] on button "Volgende vraag" at bounding box center [784, 526] width 498 height 34
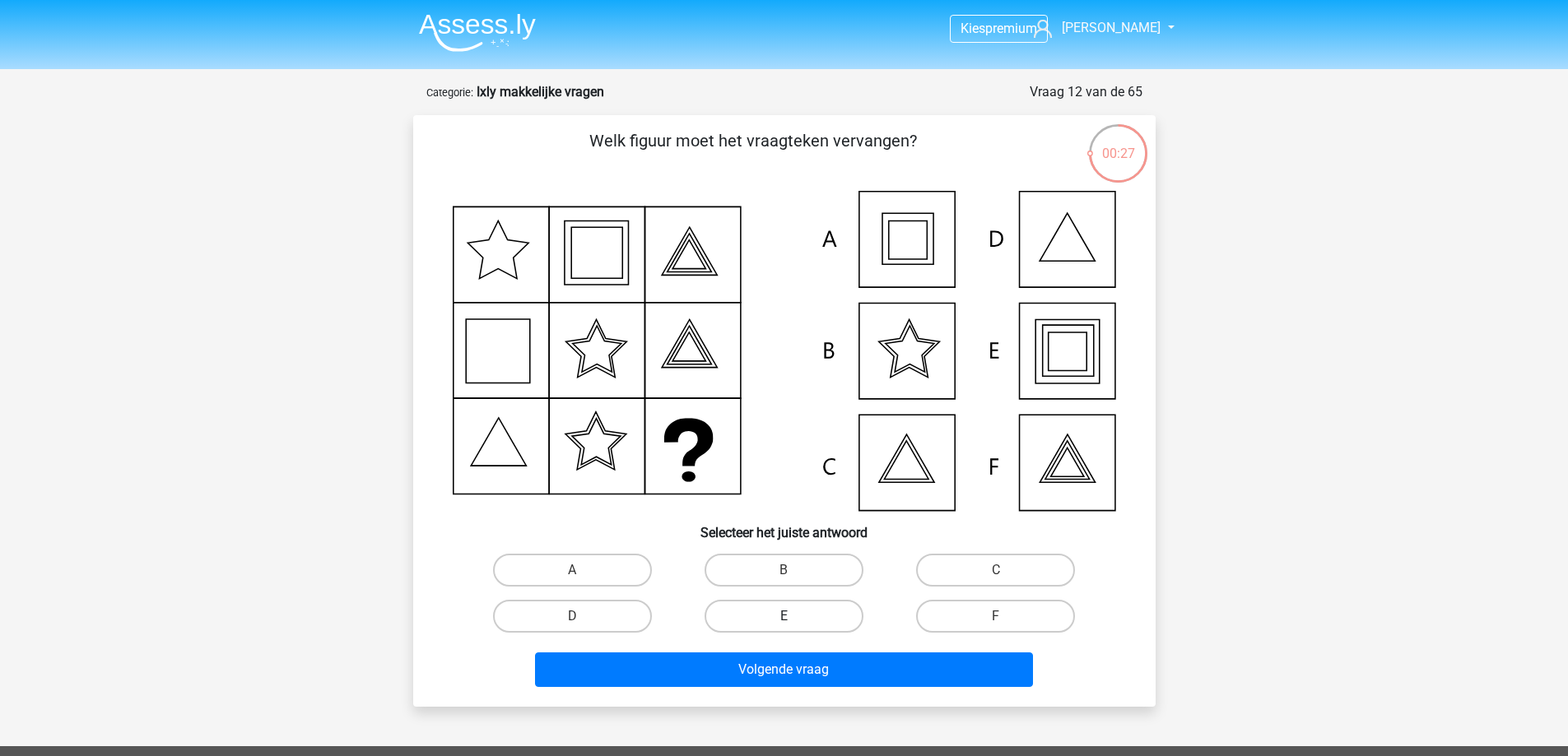
click at [814, 613] on label "E" at bounding box center [784, 616] width 158 height 33
click at [794, 616] on input "E" at bounding box center [789, 621] width 11 height 11
radio input "true"
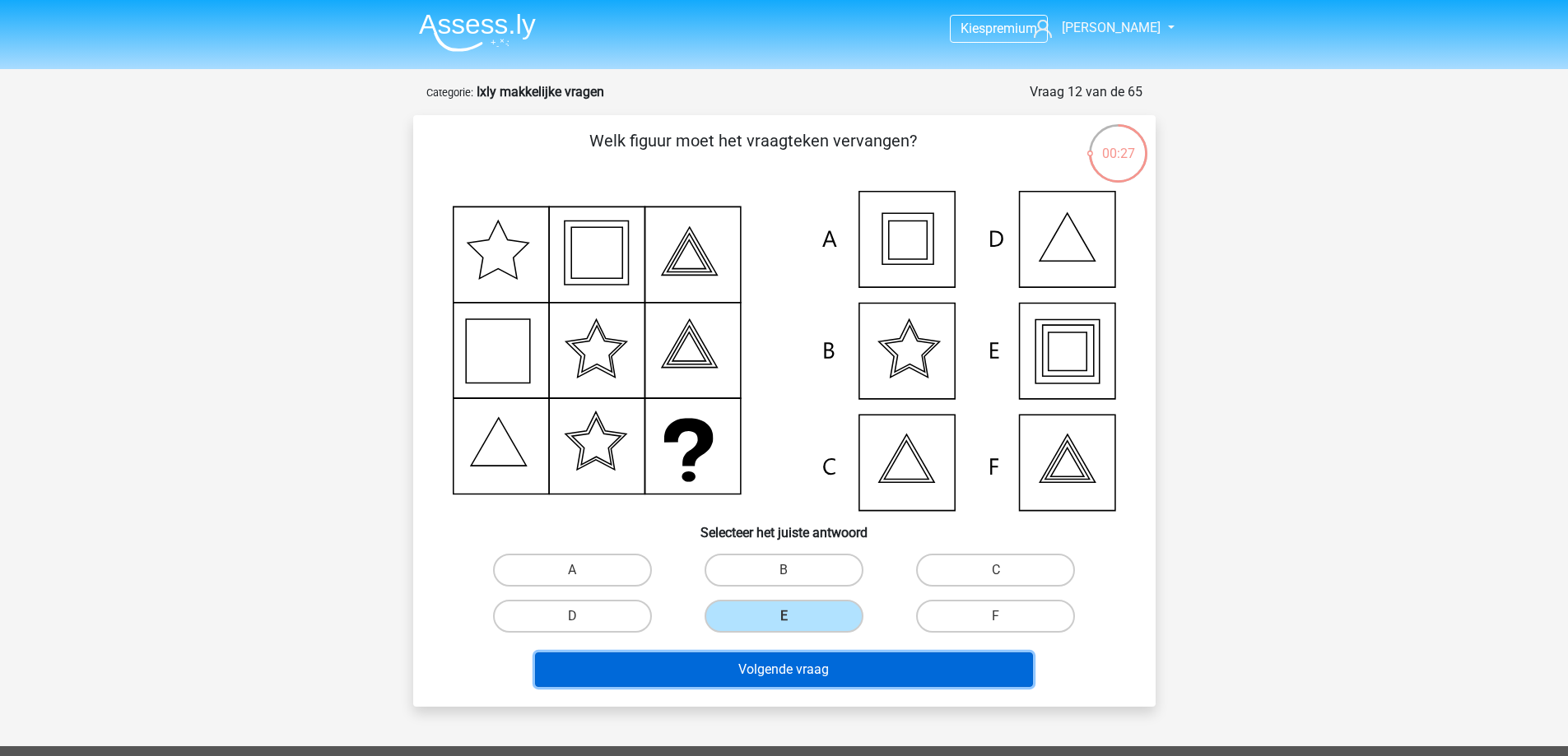
click at [821, 669] on button "Volgende vraag" at bounding box center [784, 670] width 498 height 34
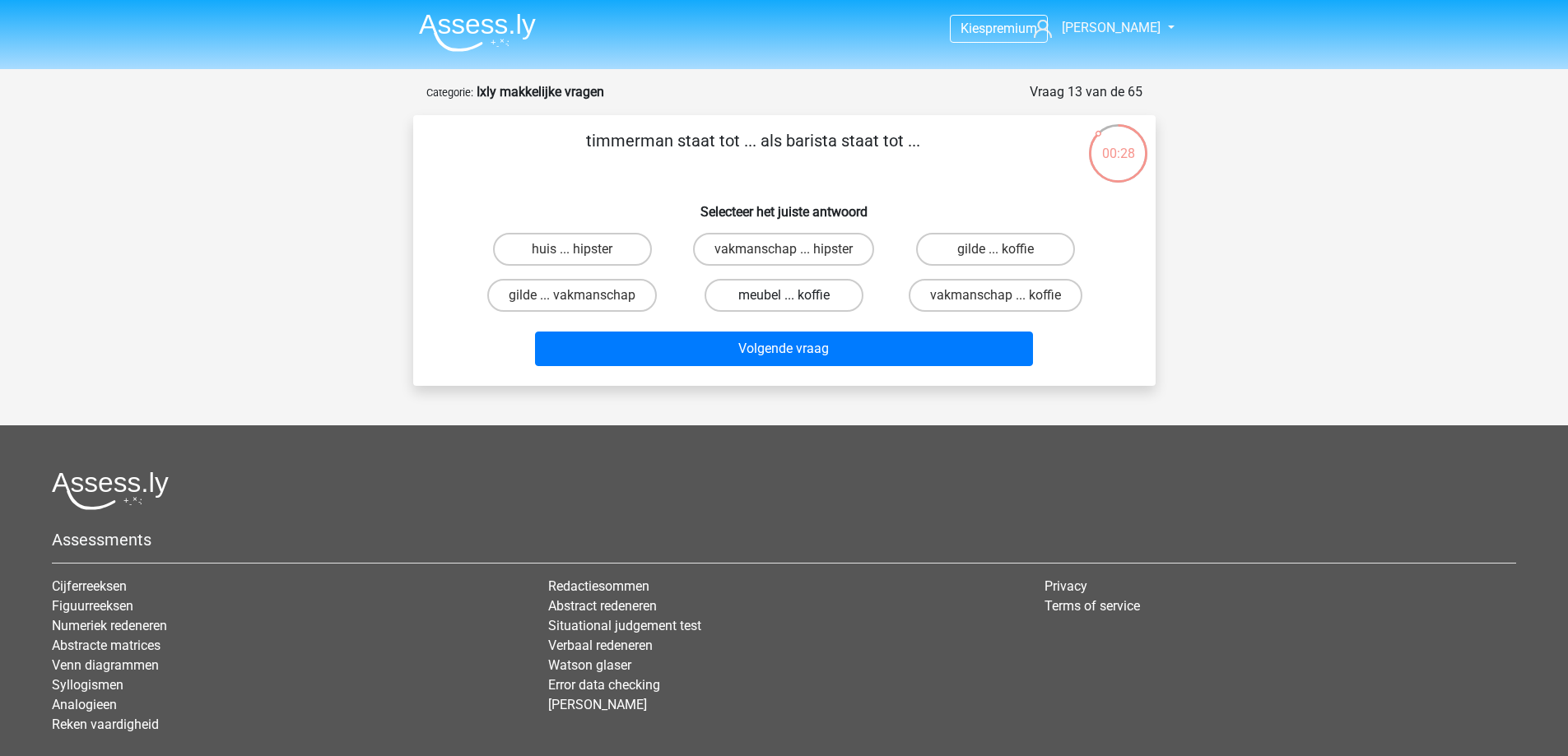
click at [800, 296] on label "meubel ... koffie" at bounding box center [784, 295] width 158 height 33
click at [794, 296] on input "meubel ... koffie" at bounding box center [789, 301] width 11 height 11
radio input "true"
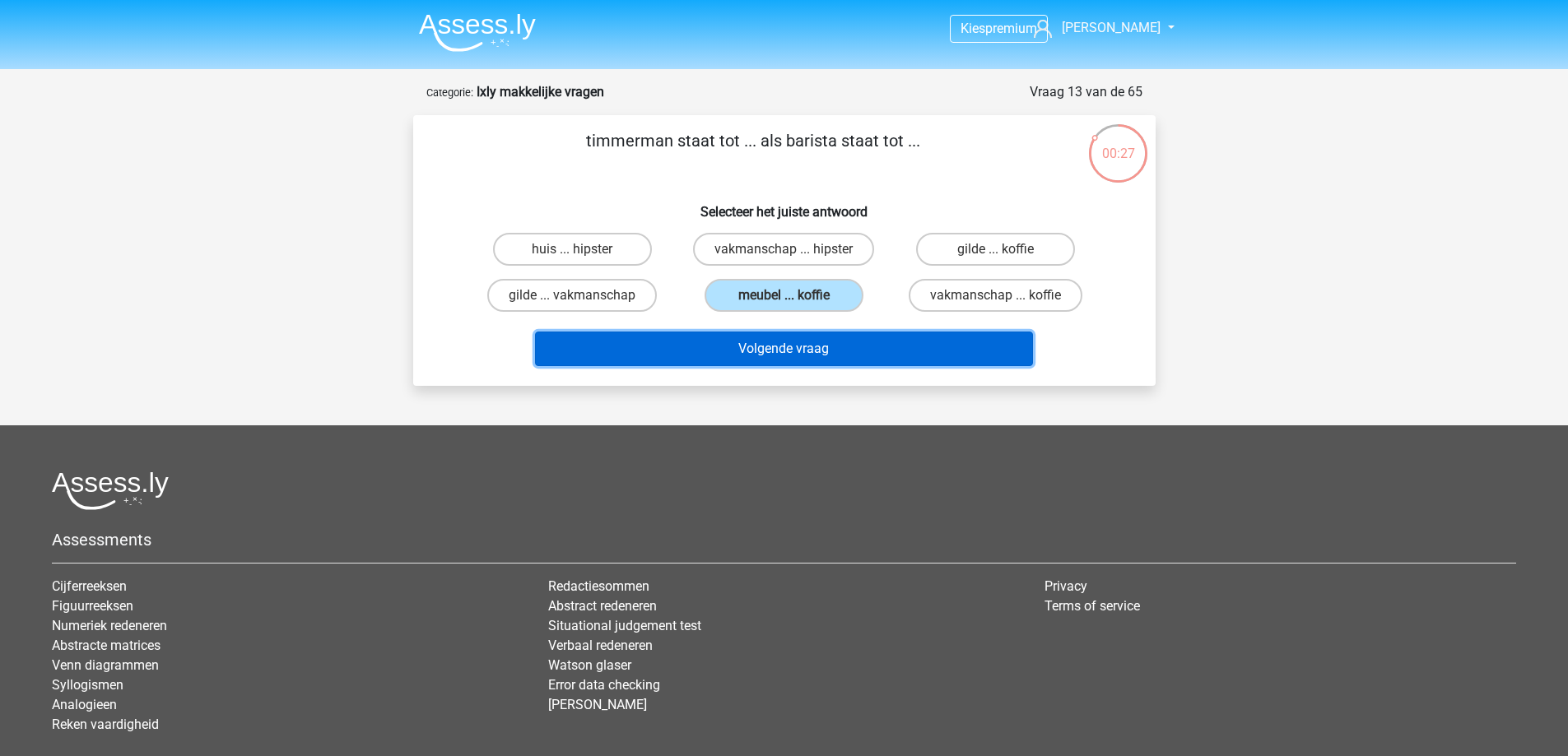
click at [813, 338] on button "Volgende vraag" at bounding box center [784, 349] width 498 height 34
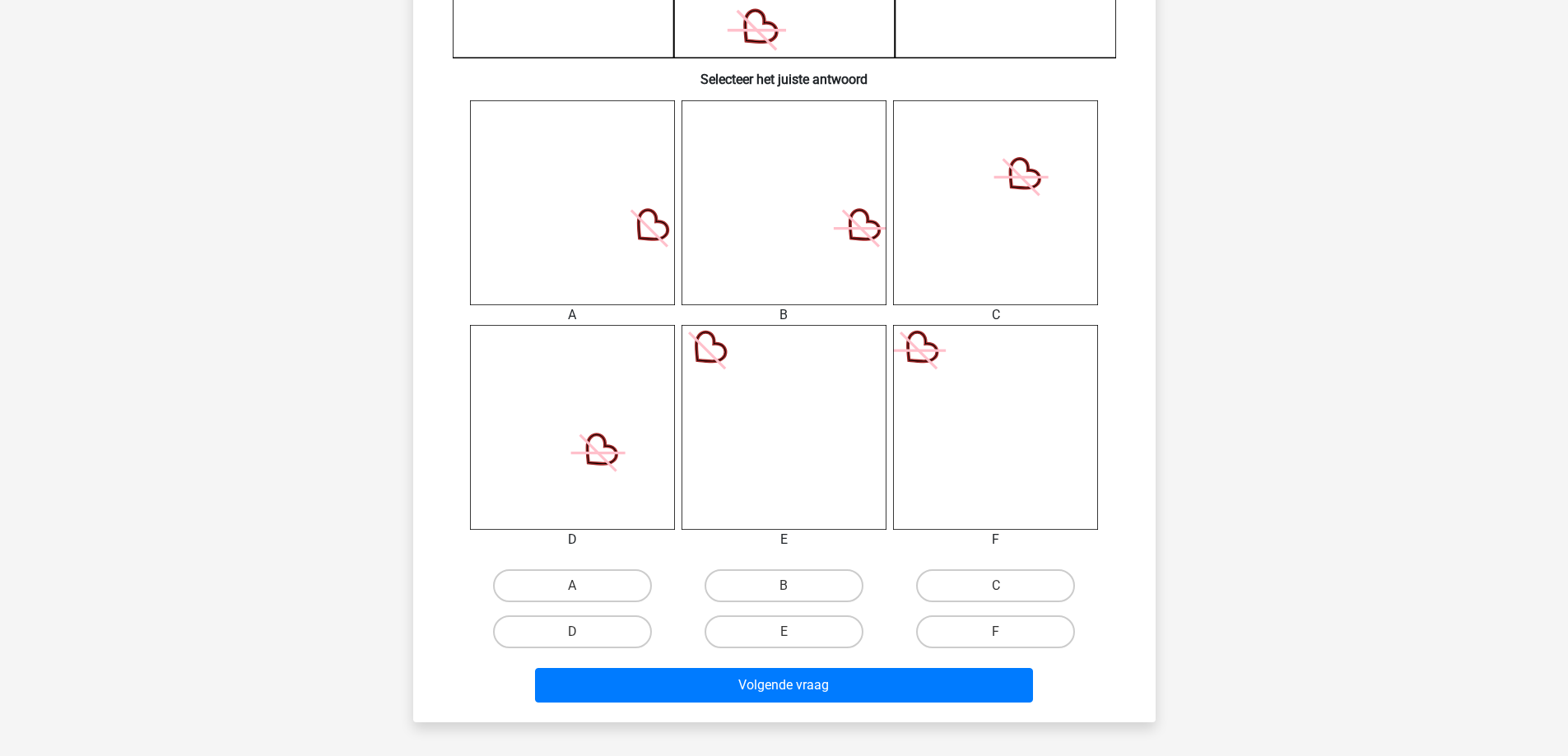
scroll to position [576, 0]
click at [791, 635] on input "E" at bounding box center [789, 636] width 11 height 11
radio input "true"
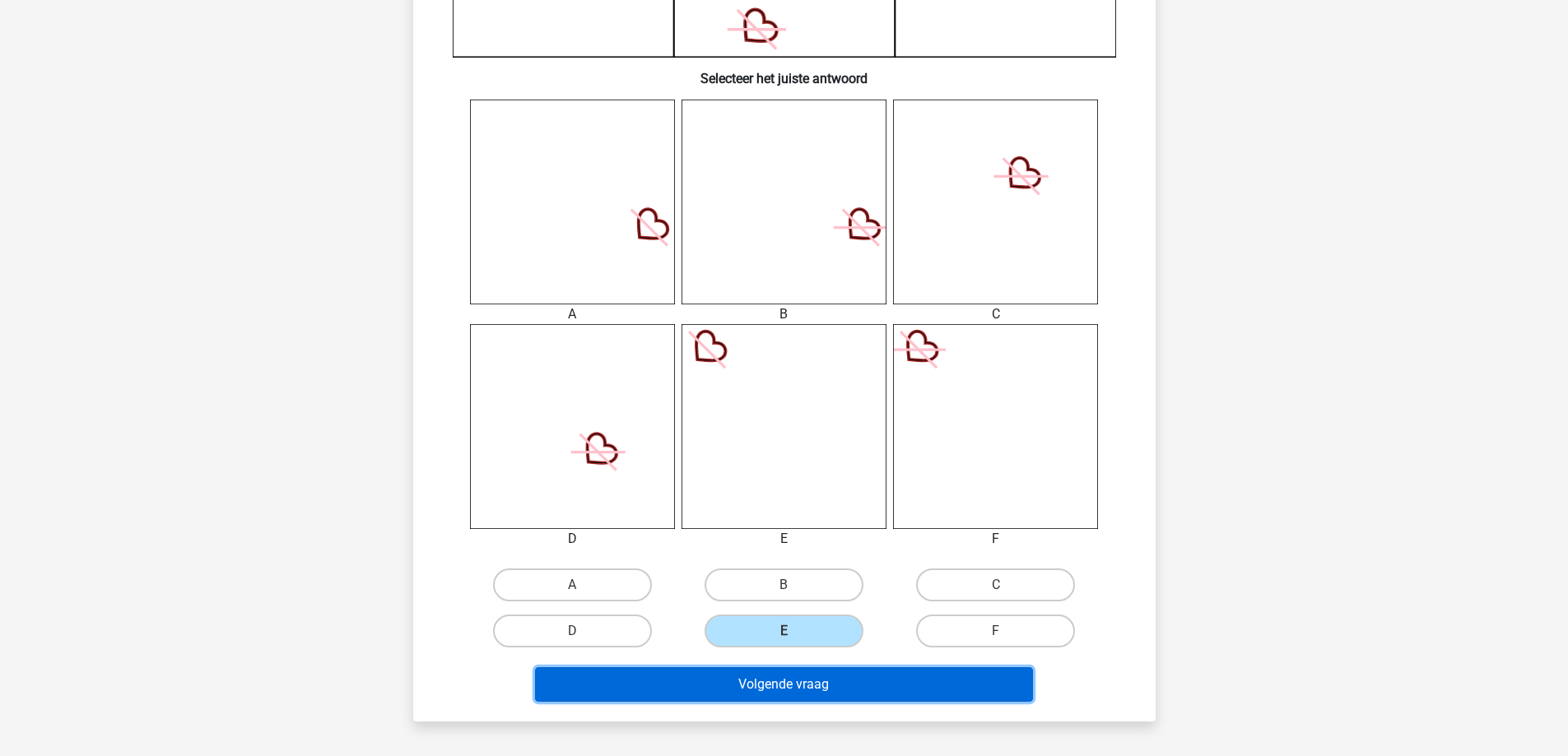
click at [817, 677] on button "Volgende vraag" at bounding box center [784, 684] width 498 height 34
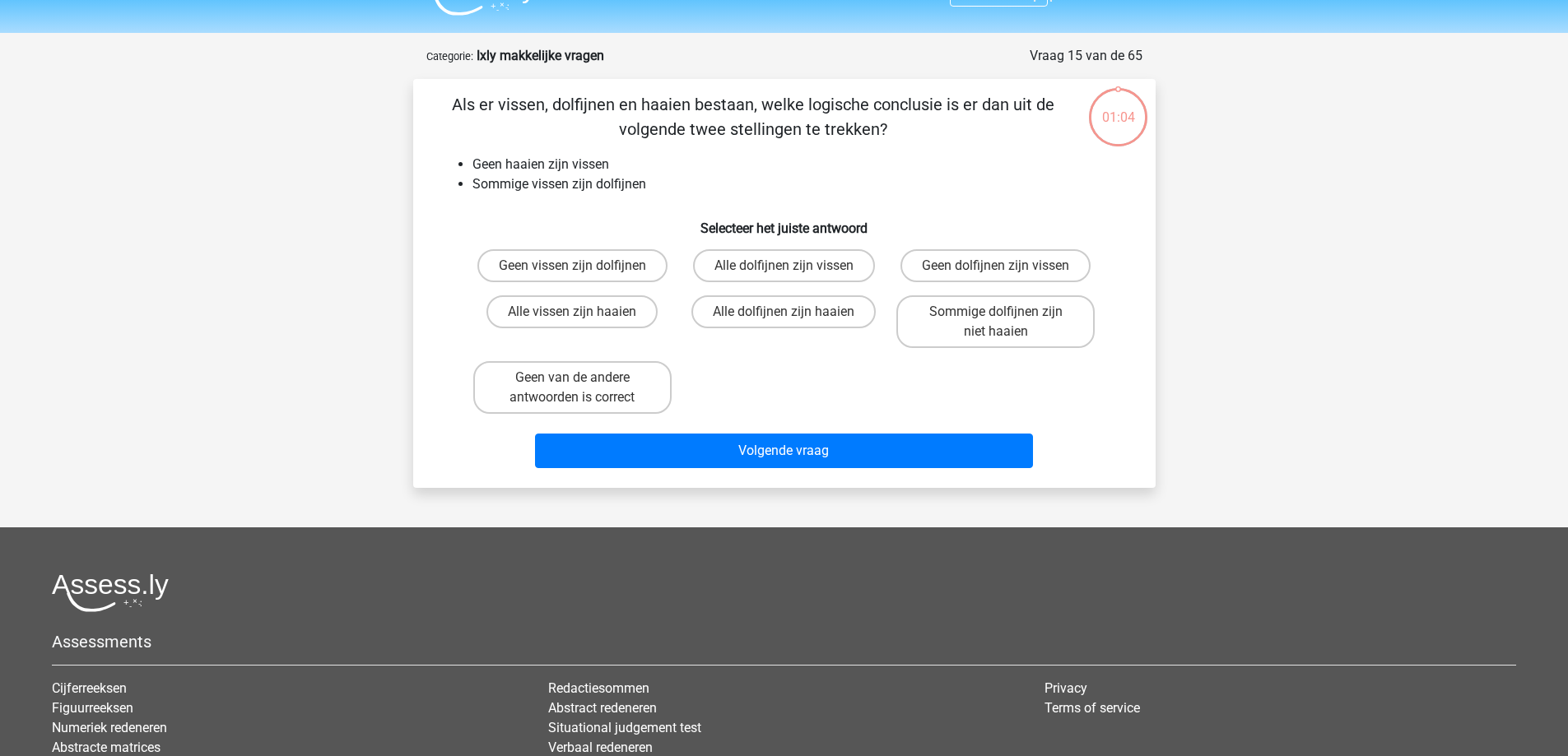
scroll to position [0, 0]
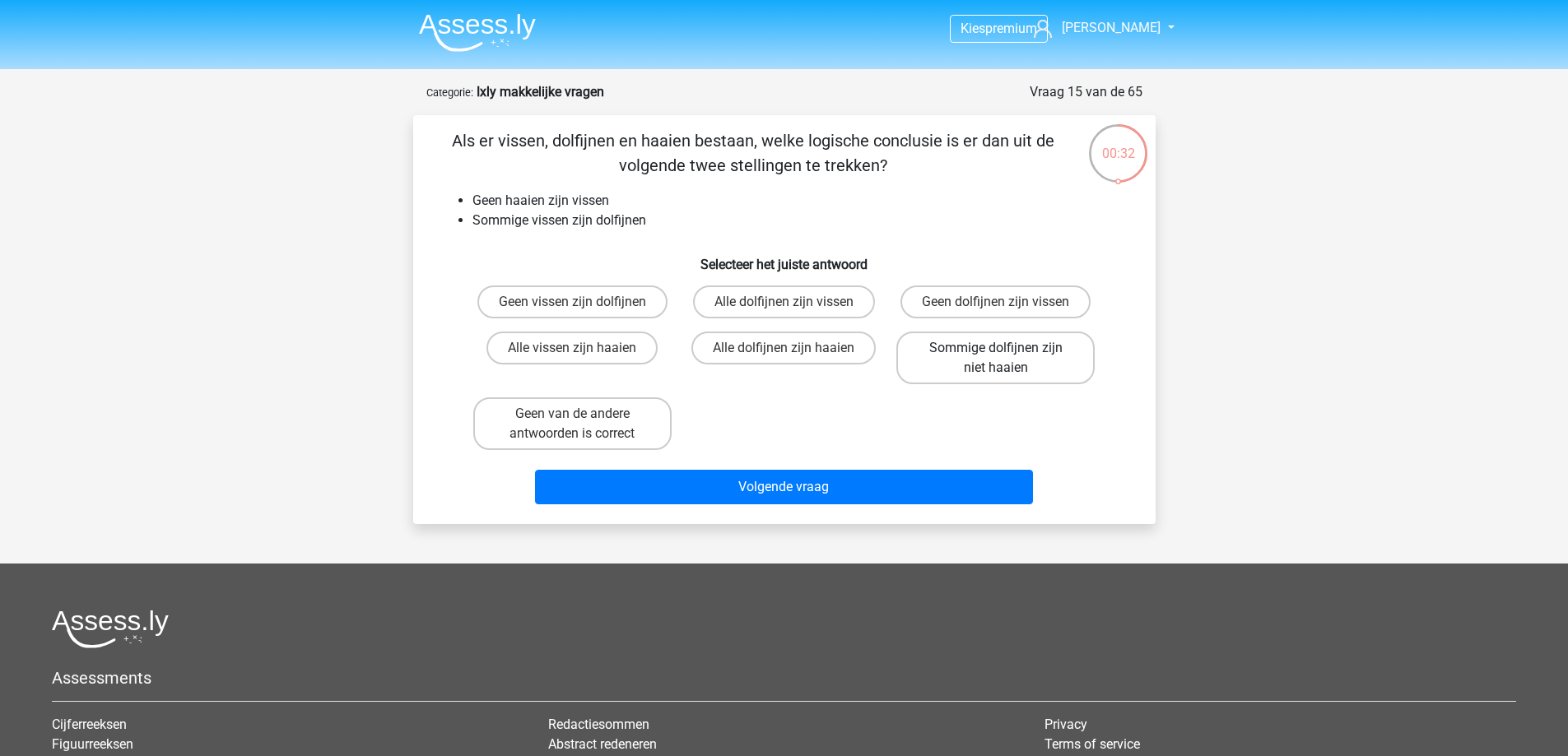
click at [1052, 363] on label "Sommige dolfijnen zijn niet haaien" at bounding box center [995, 358] width 198 height 53
click at [1007, 359] on input "Sommige dolfijnen zijn niet haaien" at bounding box center [1002, 354] width 11 height 11
radio input "true"
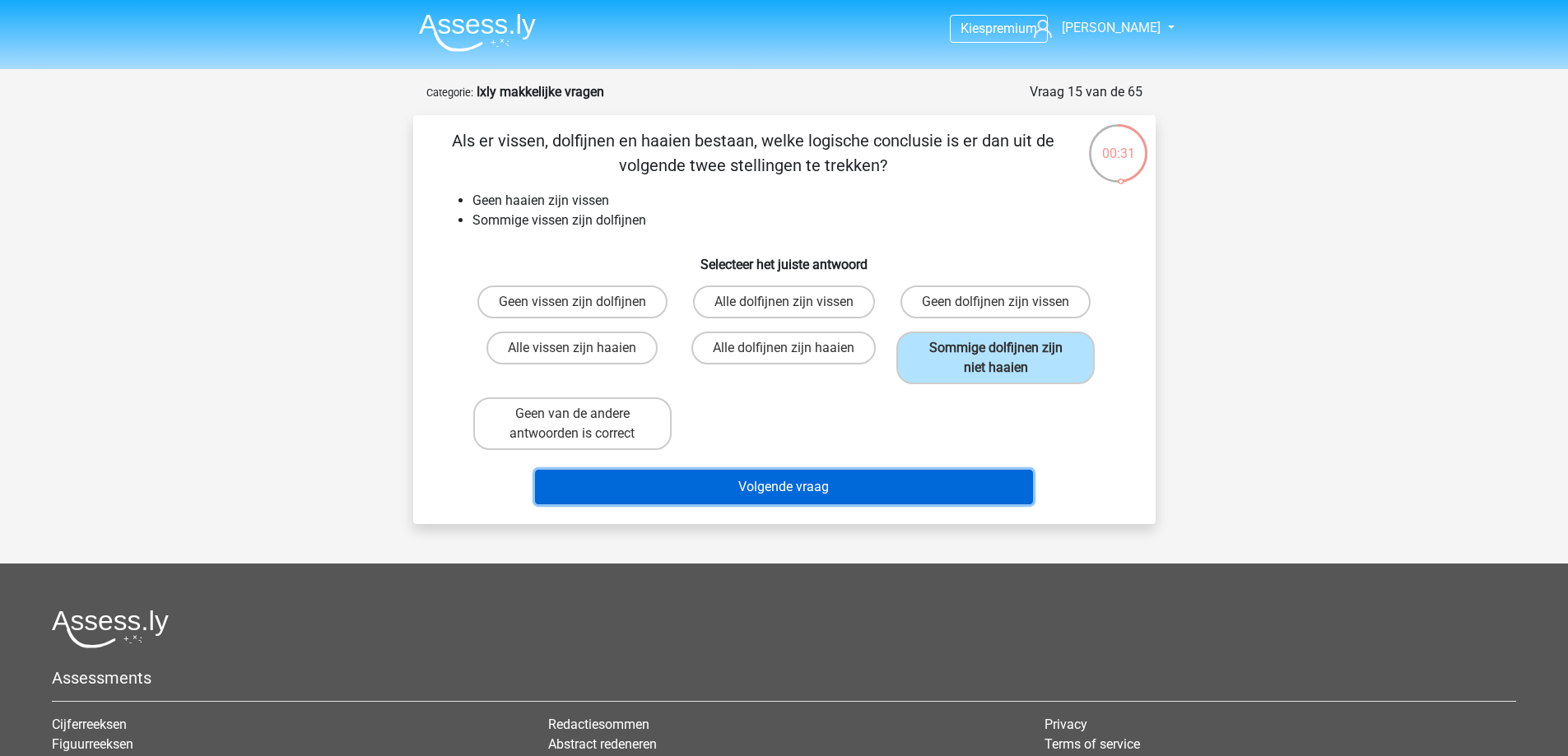
click at [793, 485] on button "Volgende vraag" at bounding box center [784, 487] width 498 height 34
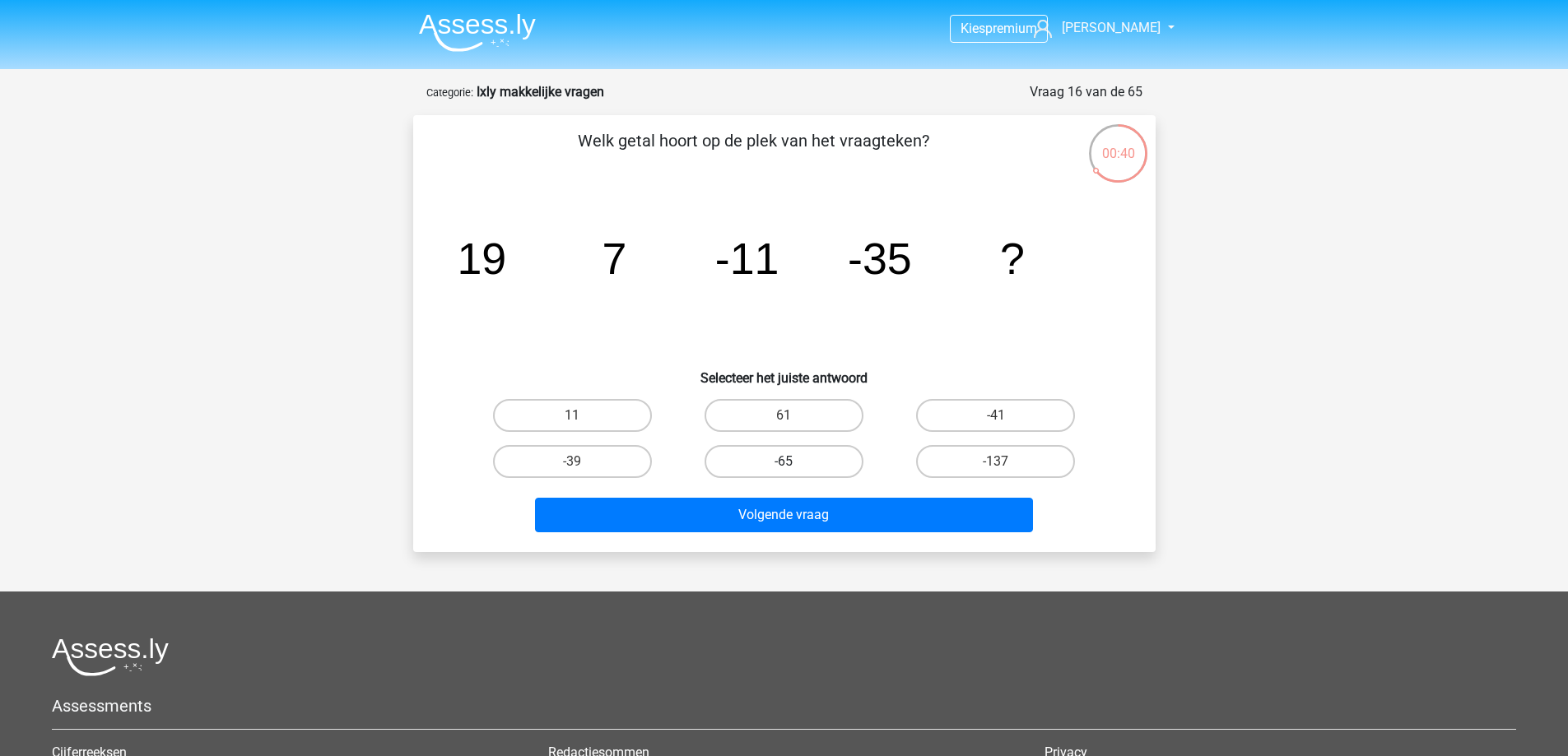
click at [841, 450] on label "-65" at bounding box center [784, 461] width 158 height 33
click at [794, 462] on input "-65" at bounding box center [789, 467] width 11 height 11
radio input "true"
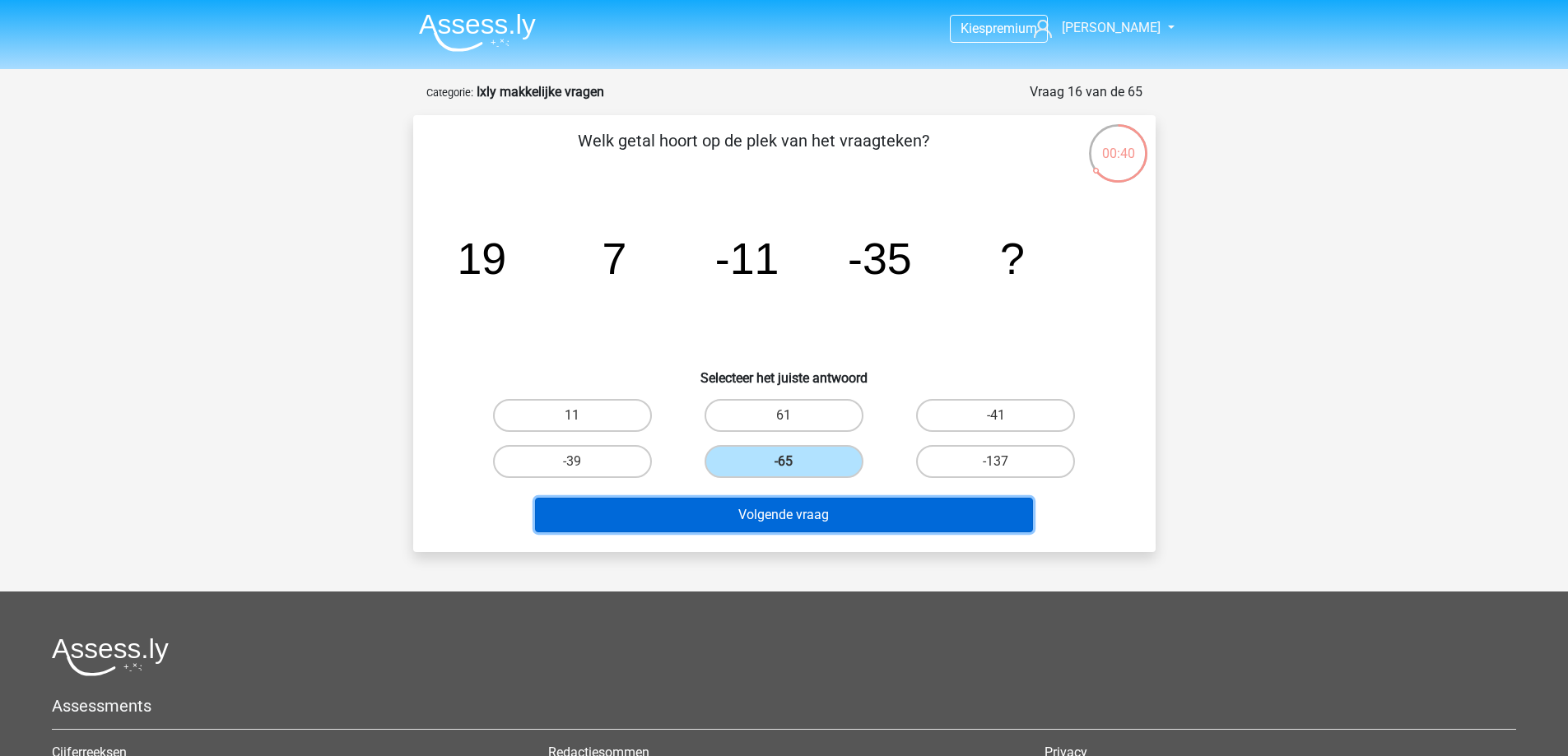
click at [858, 503] on button "Volgende vraag" at bounding box center [784, 515] width 498 height 34
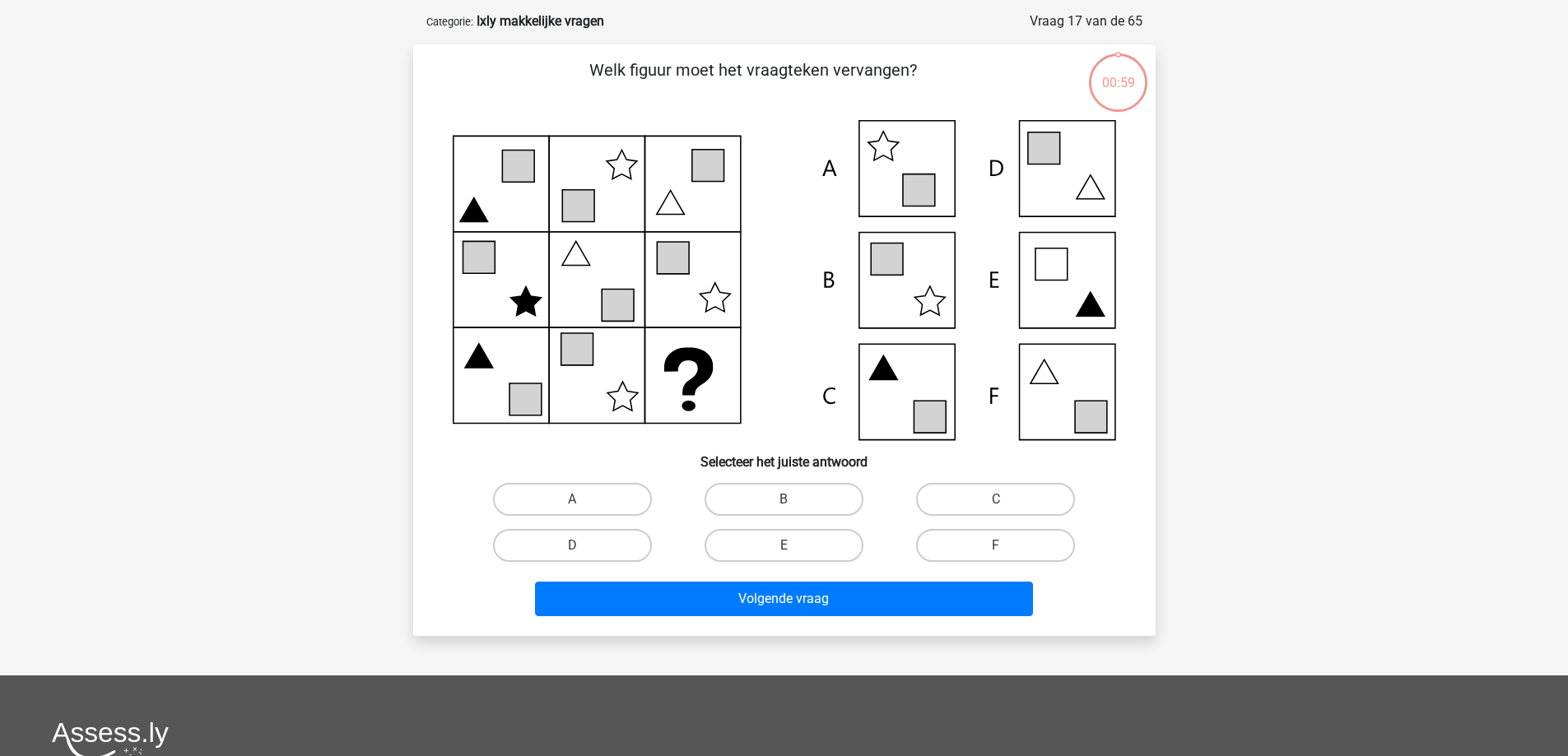
scroll to position [83, 0]
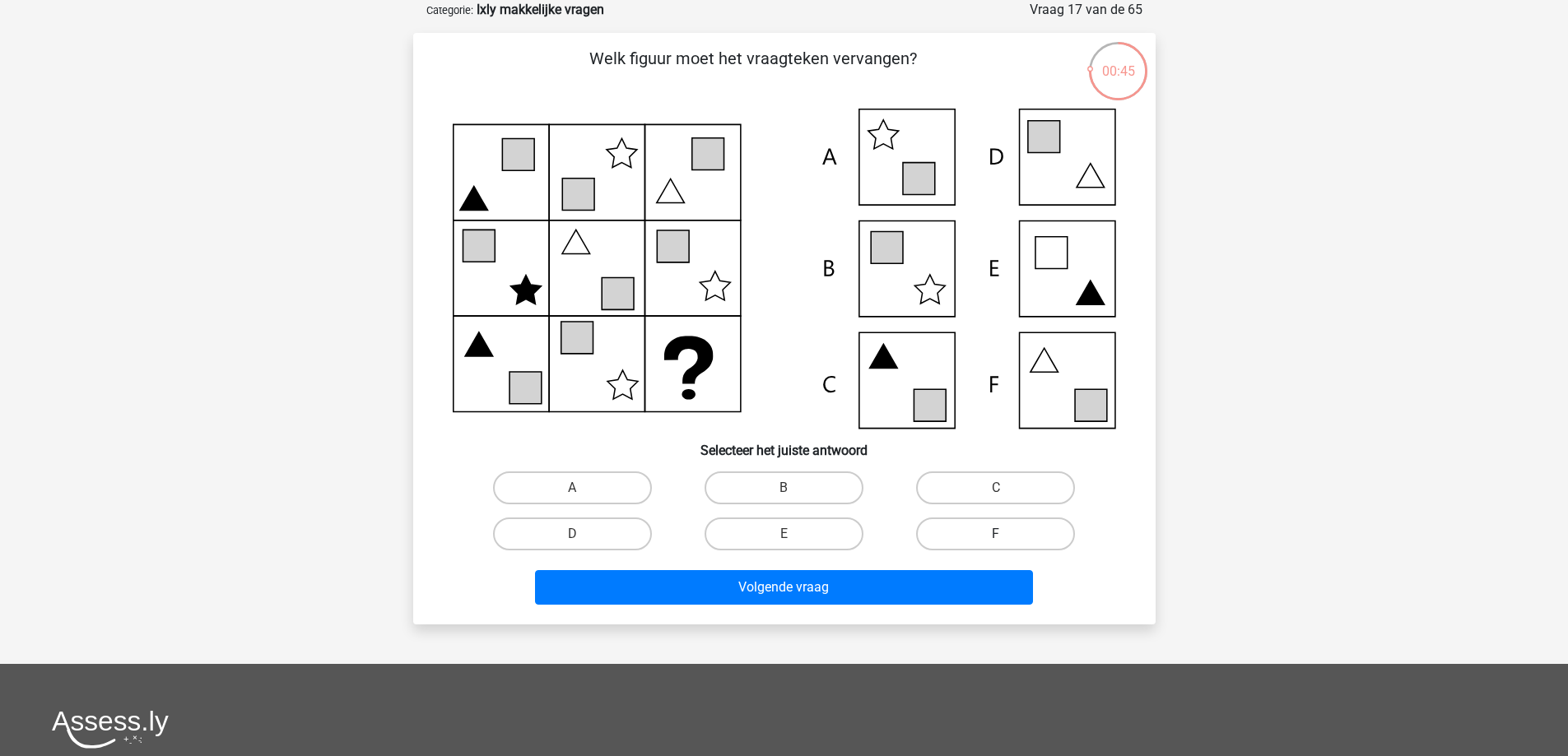
click at [1011, 527] on label "F" at bounding box center [996, 533] width 158 height 33
click at [1007, 534] on input "F" at bounding box center [1002, 539] width 11 height 11
radio input "true"
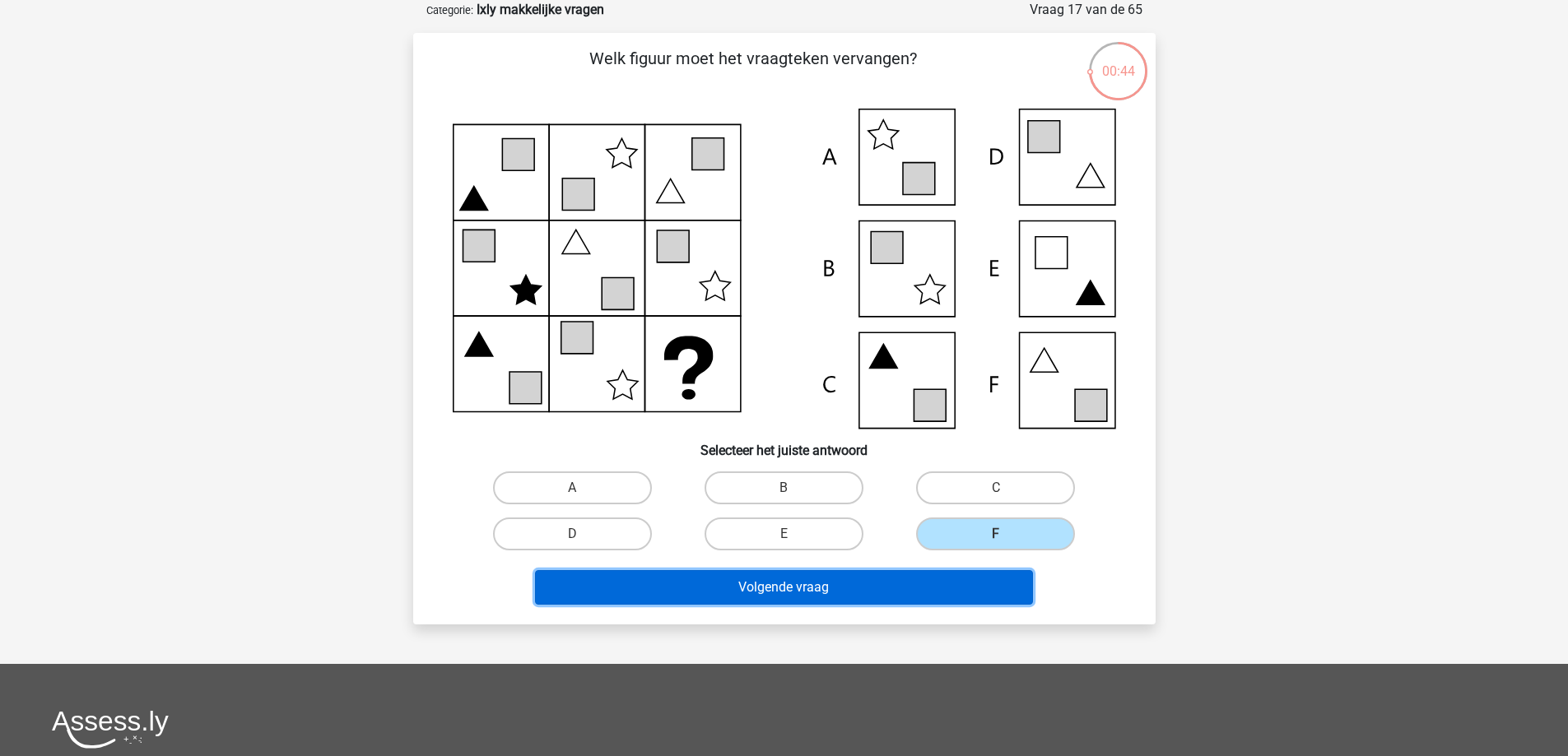
click at [940, 593] on button "Volgende vraag" at bounding box center [784, 587] width 498 height 34
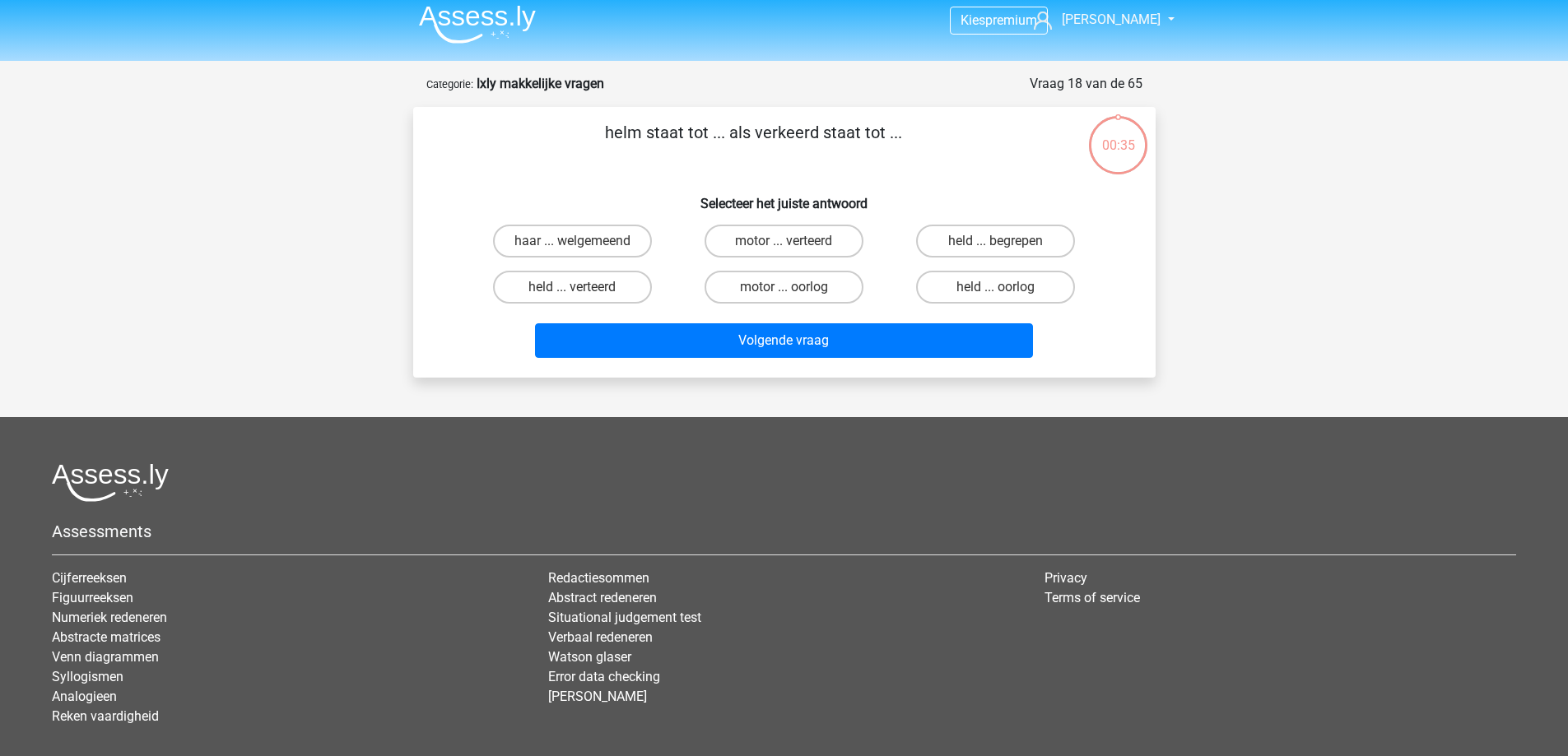
scroll to position [0, 0]
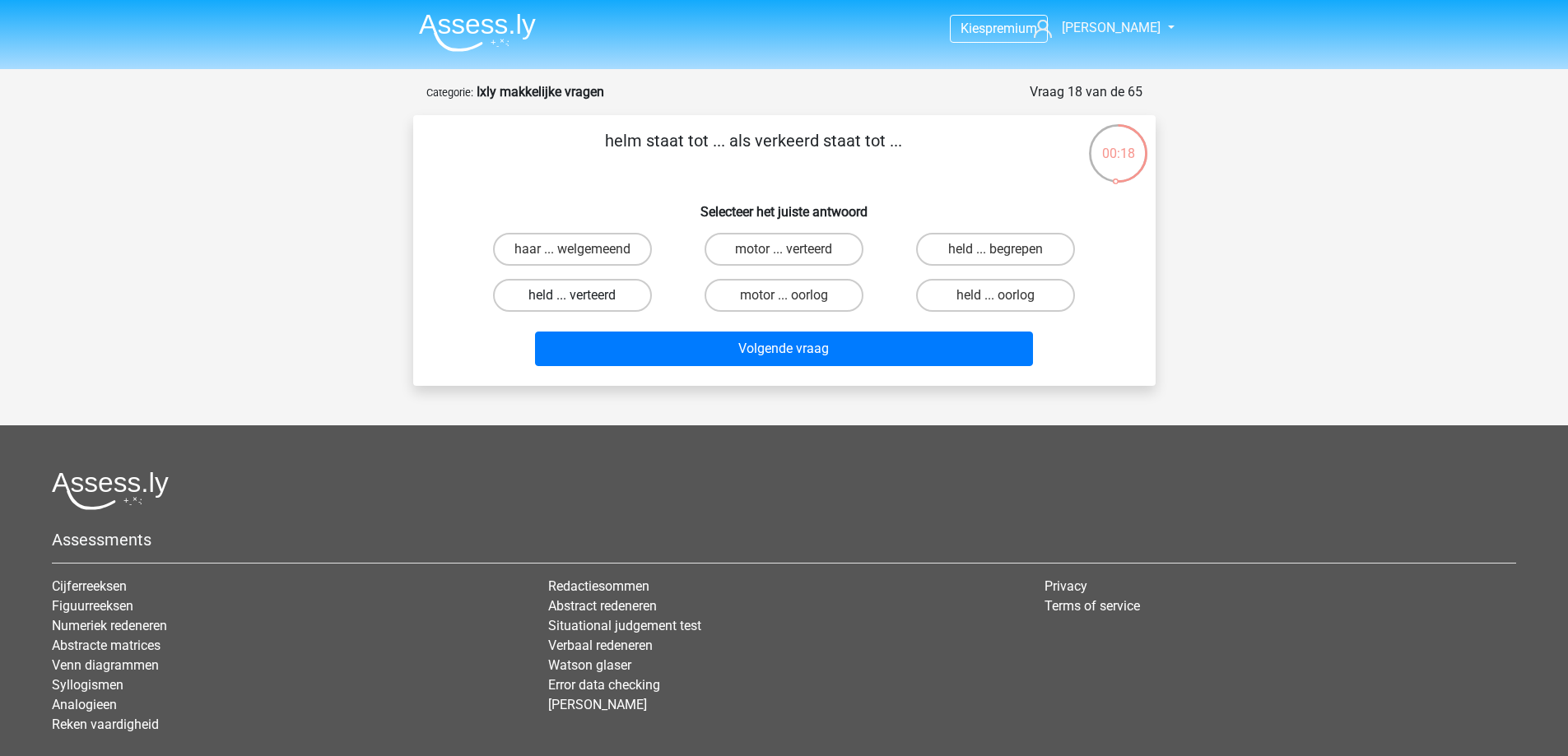
click at [620, 300] on label "held ... verteerd" at bounding box center [572, 295] width 158 height 33
click at [583, 300] on input "held ... verteerd" at bounding box center [578, 301] width 11 height 11
radio input "true"
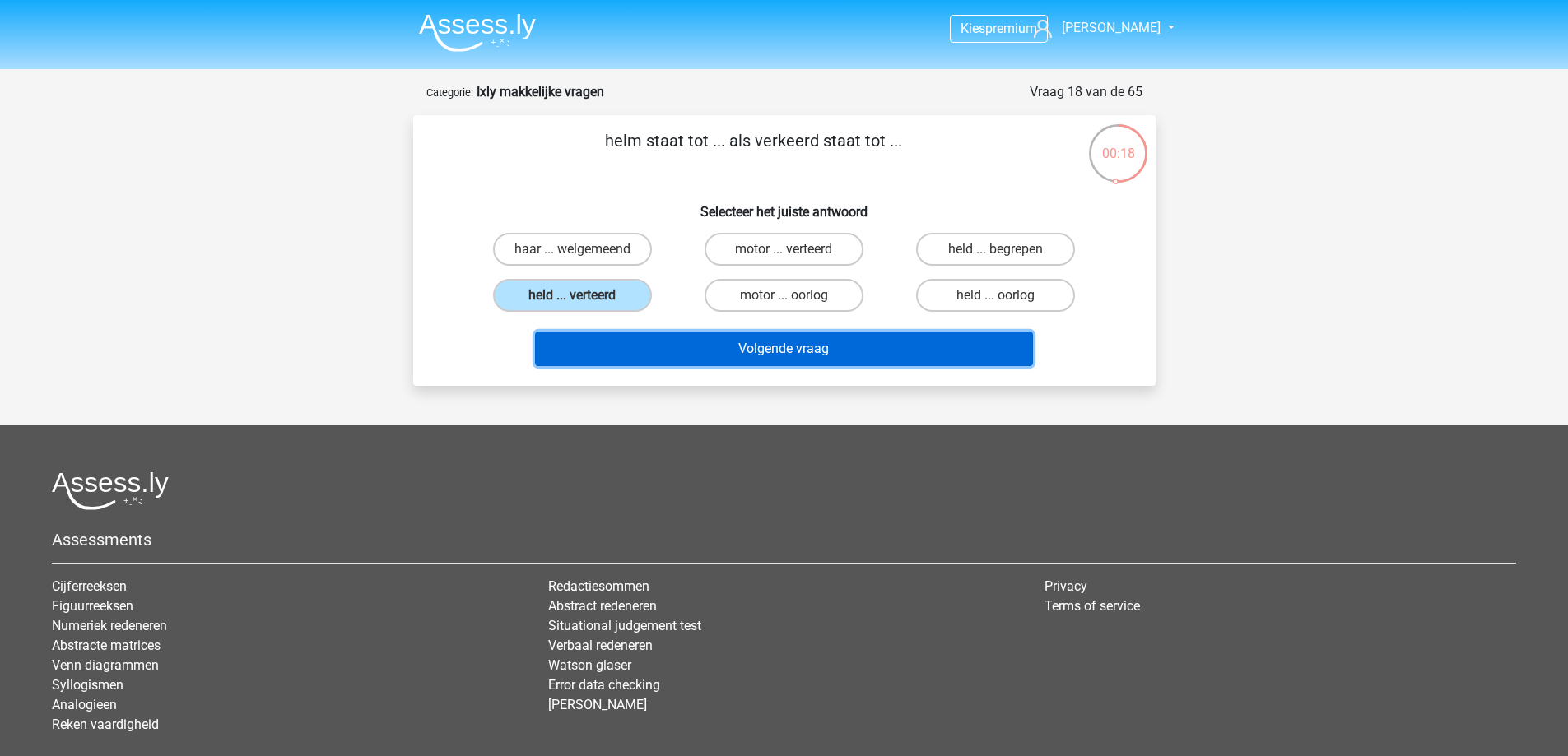
click at [741, 341] on button "Volgende vraag" at bounding box center [784, 349] width 498 height 34
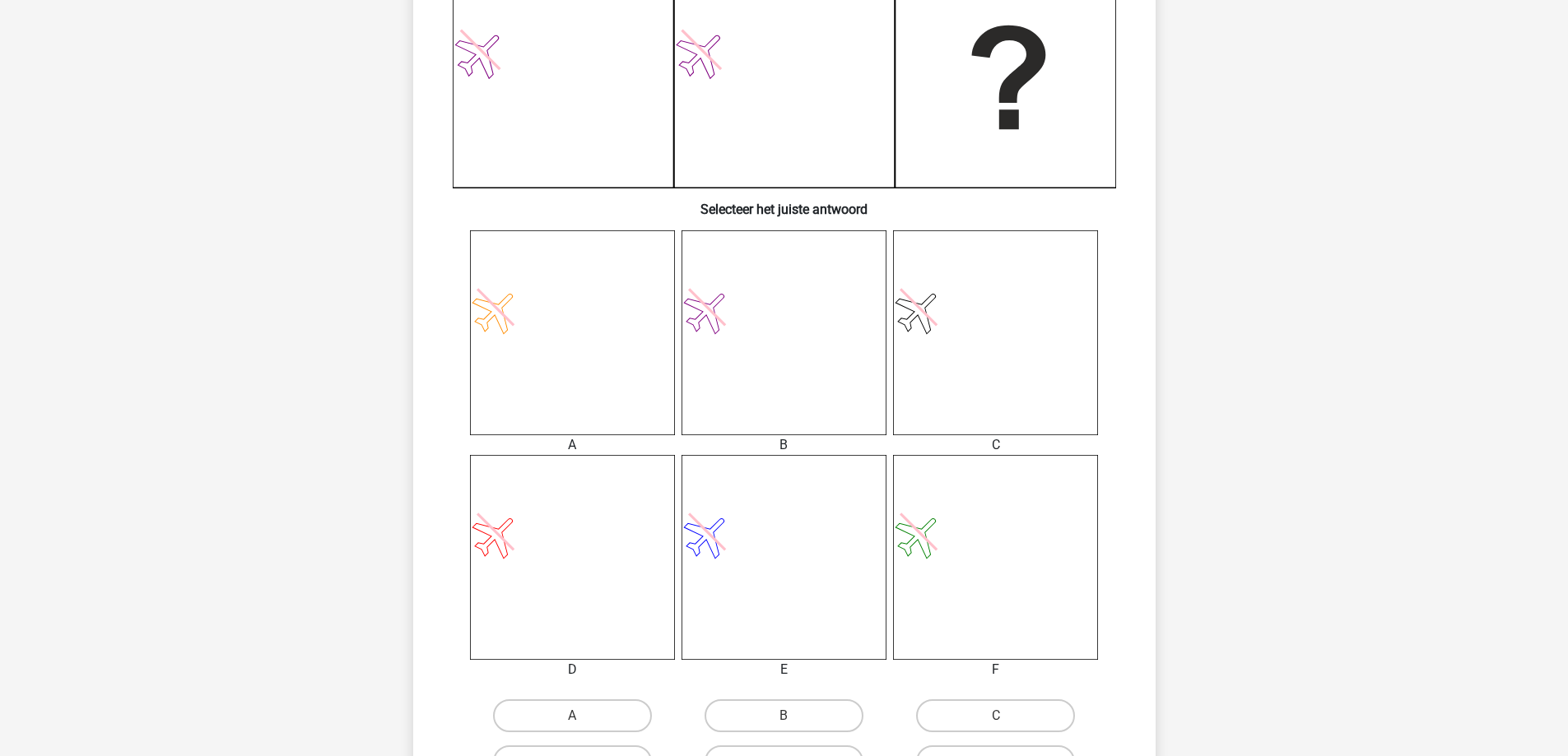
scroll to position [494, 0]
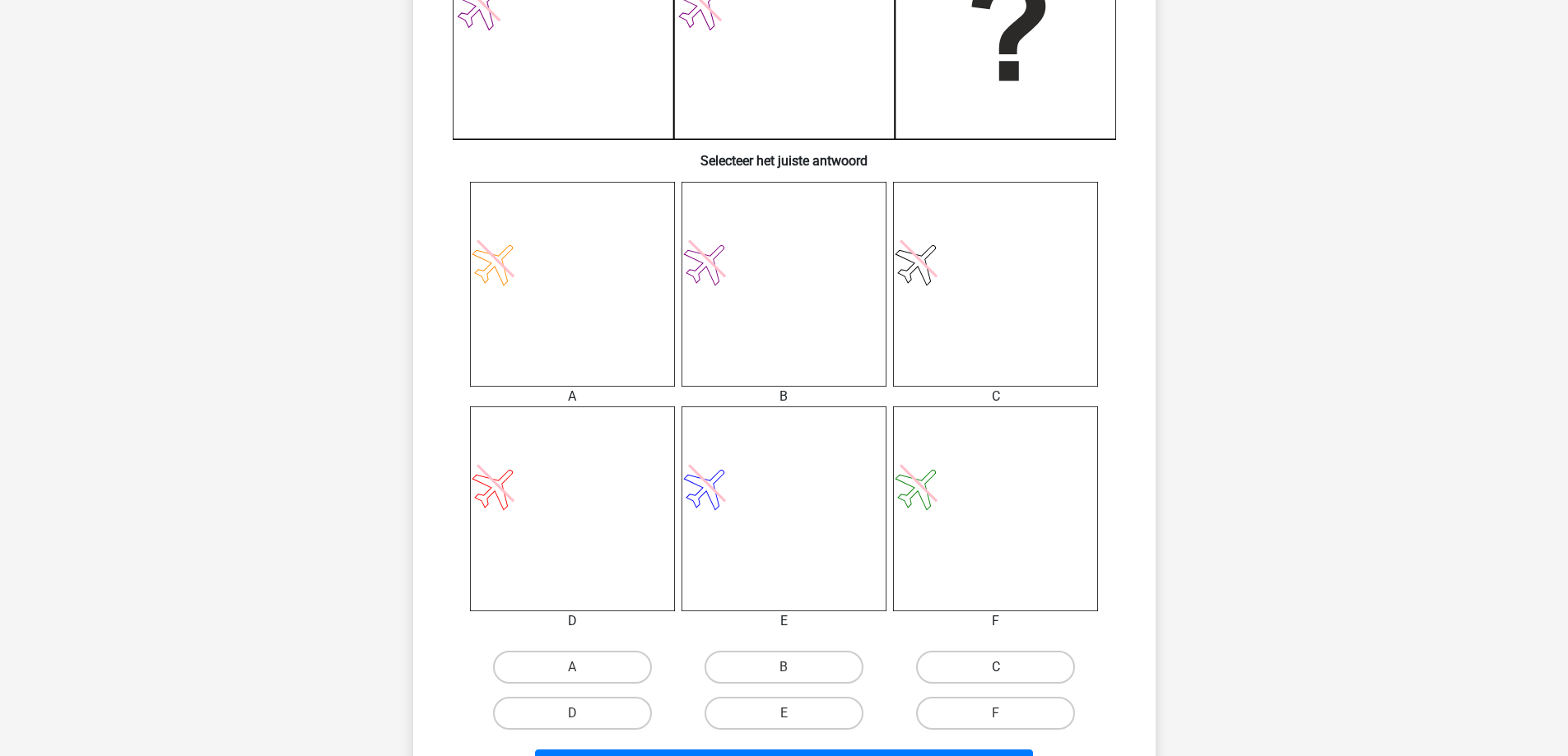
click at [982, 675] on label "C" at bounding box center [996, 667] width 158 height 33
click at [997, 675] on input "C" at bounding box center [1002, 672] width 11 height 11
radio input "true"
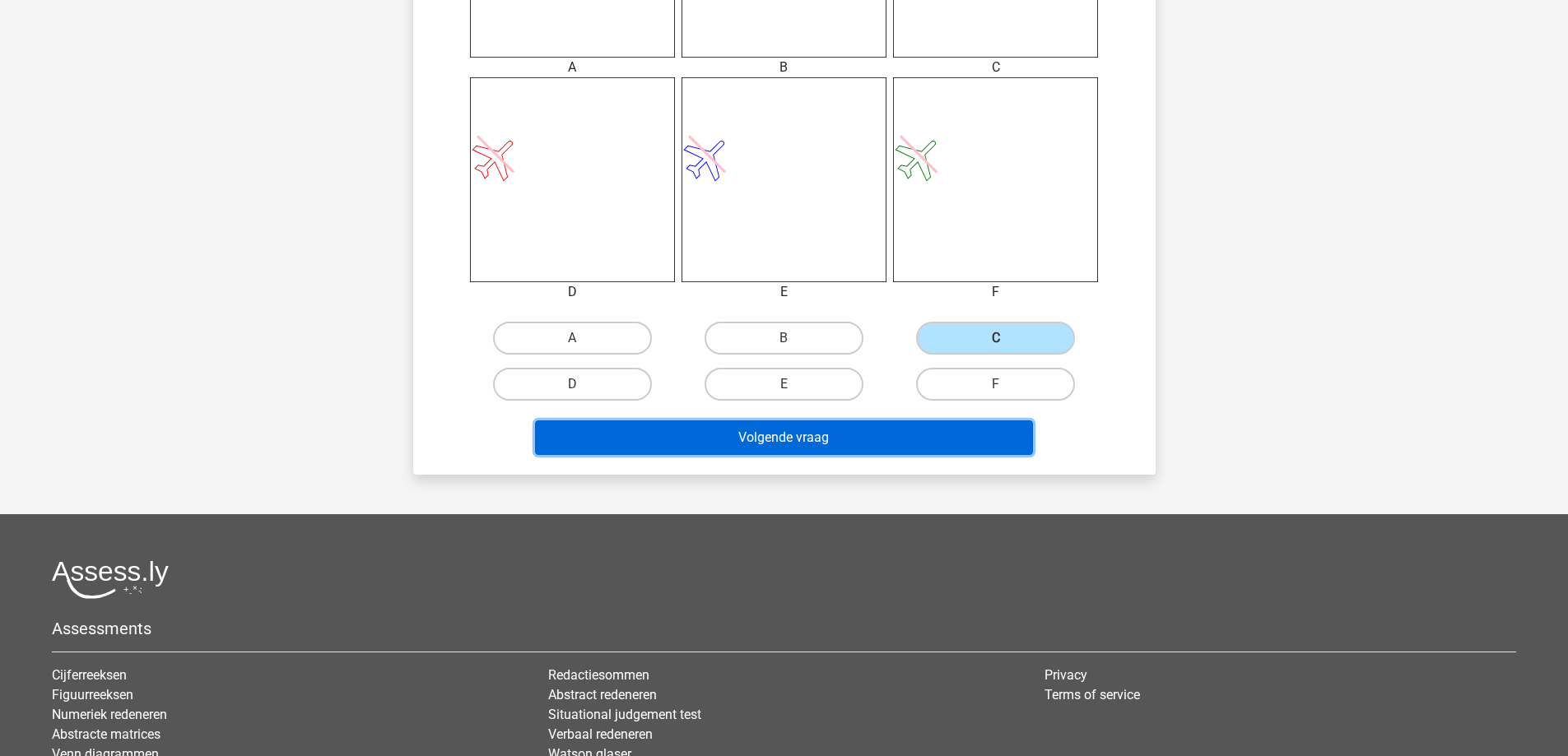
click at [842, 440] on button "Volgende vraag" at bounding box center [784, 437] width 498 height 34
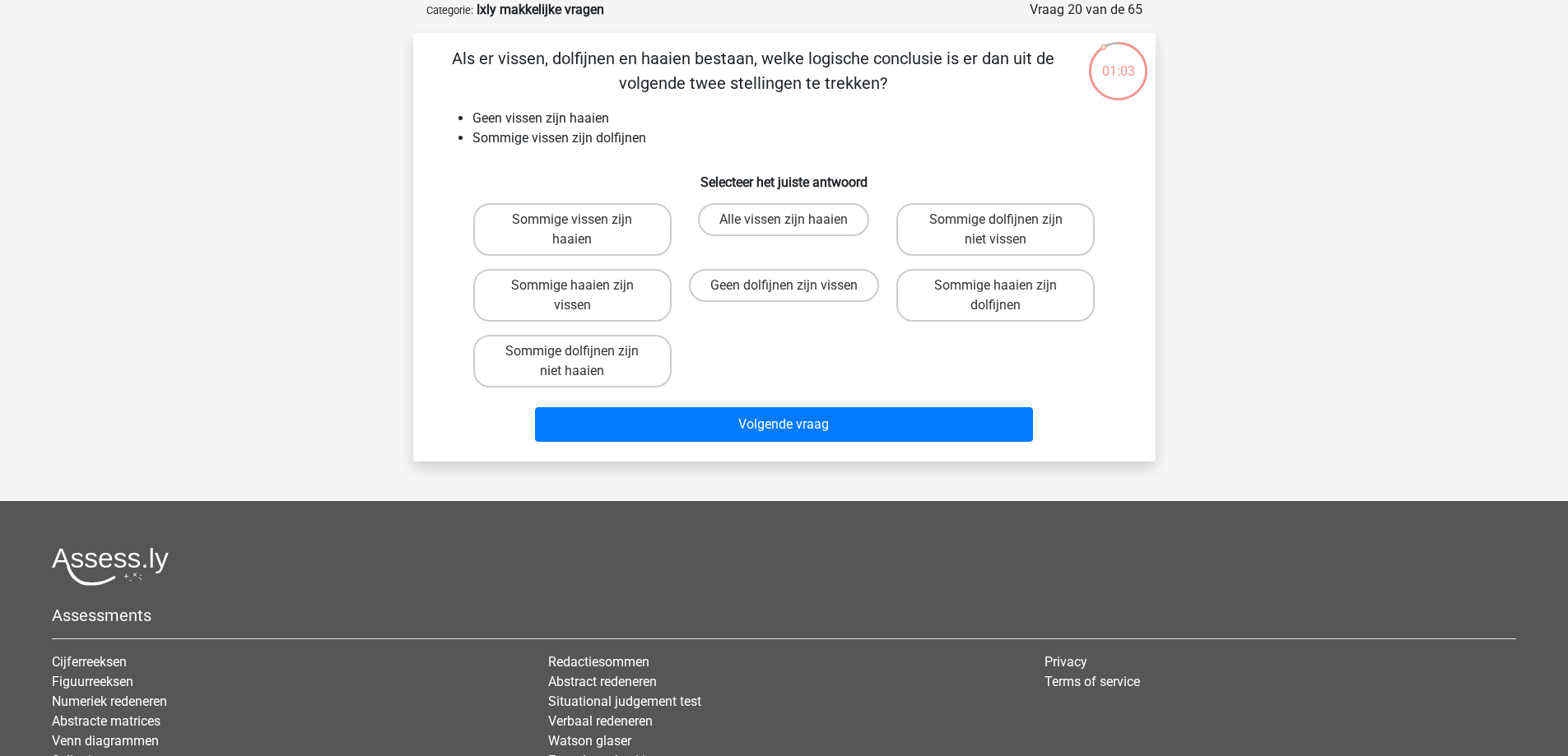
scroll to position [0, 0]
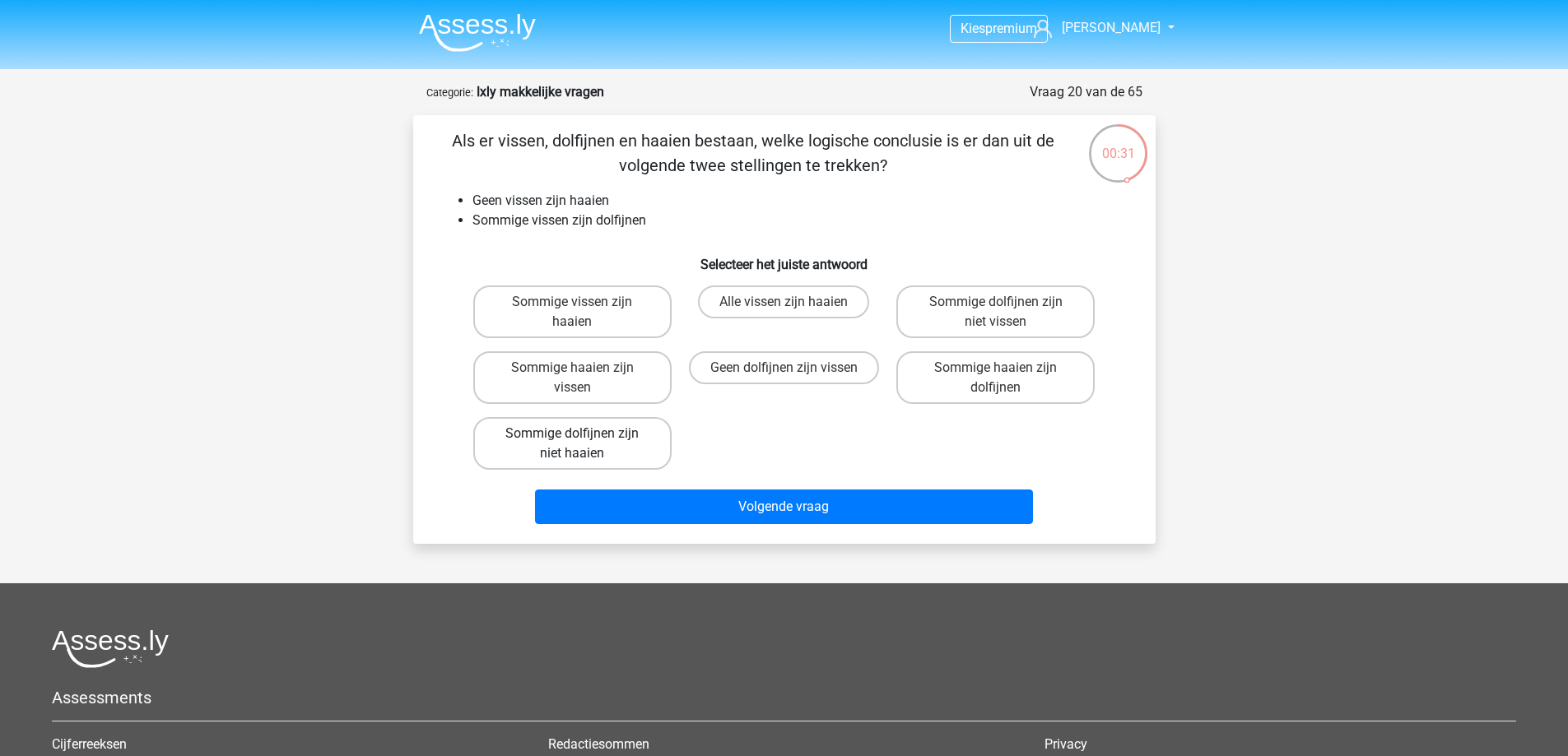
click at [618, 445] on label "Sommige dolfijnen zijn niet haaien" at bounding box center [572, 444] width 198 height 53
click at [583, 444] on input "Sommige dolfijnen zijn niet haaien" at bounding box center [578, 439] width 11 height 11
radio input "true"
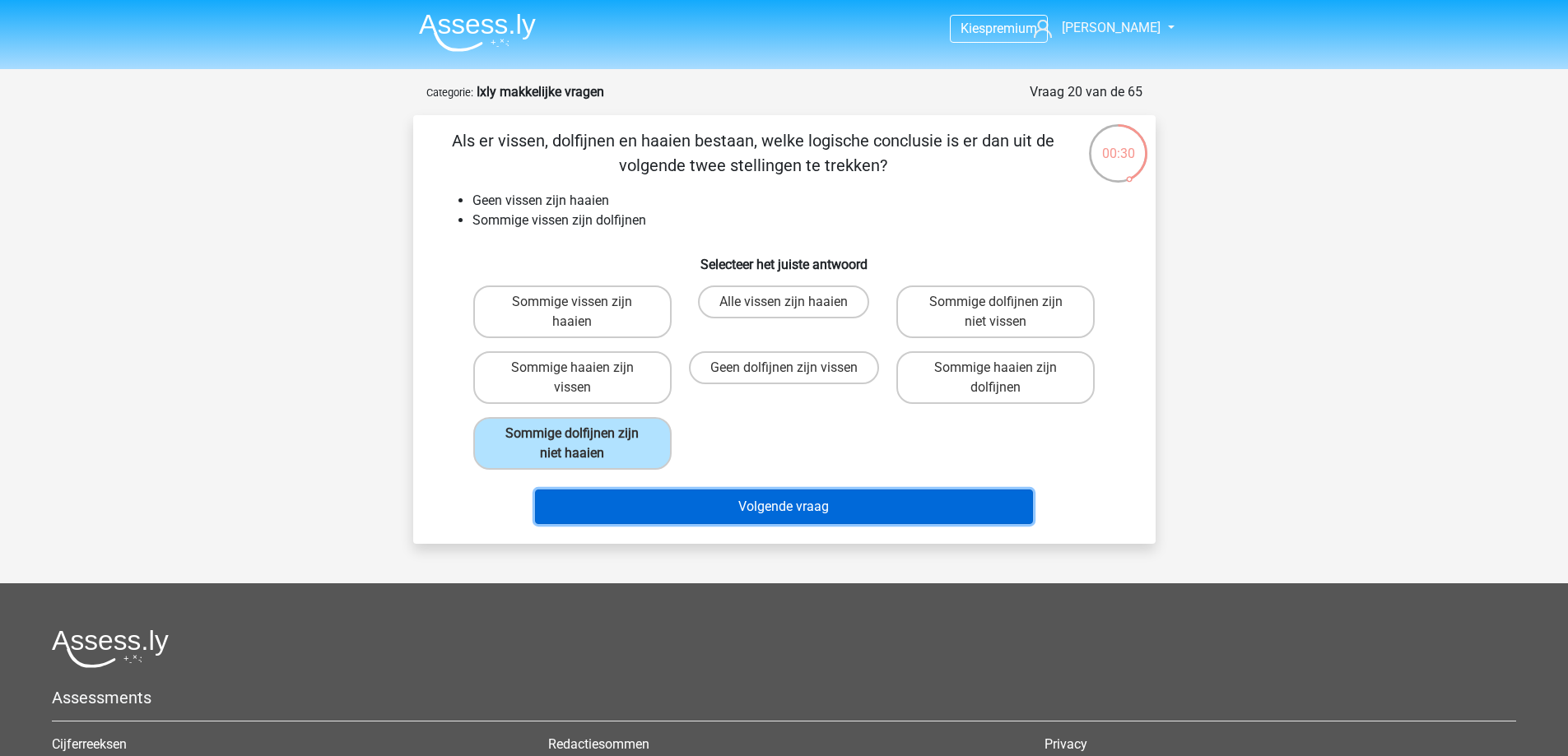
click at [815, 501] on button "Volgende vraag" at bounding box center [784, 506] width 498 height 34
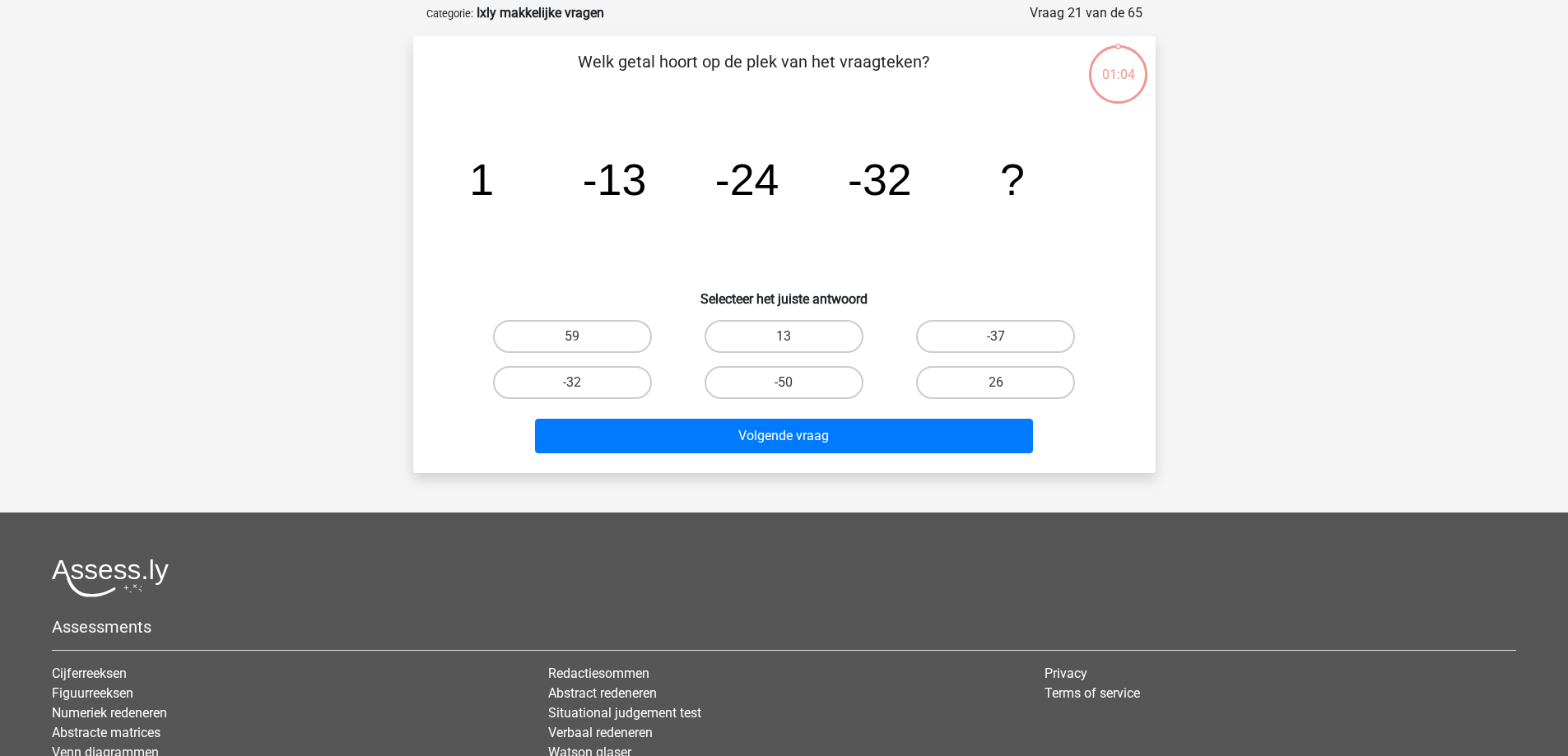
scroll to position [83, 0]
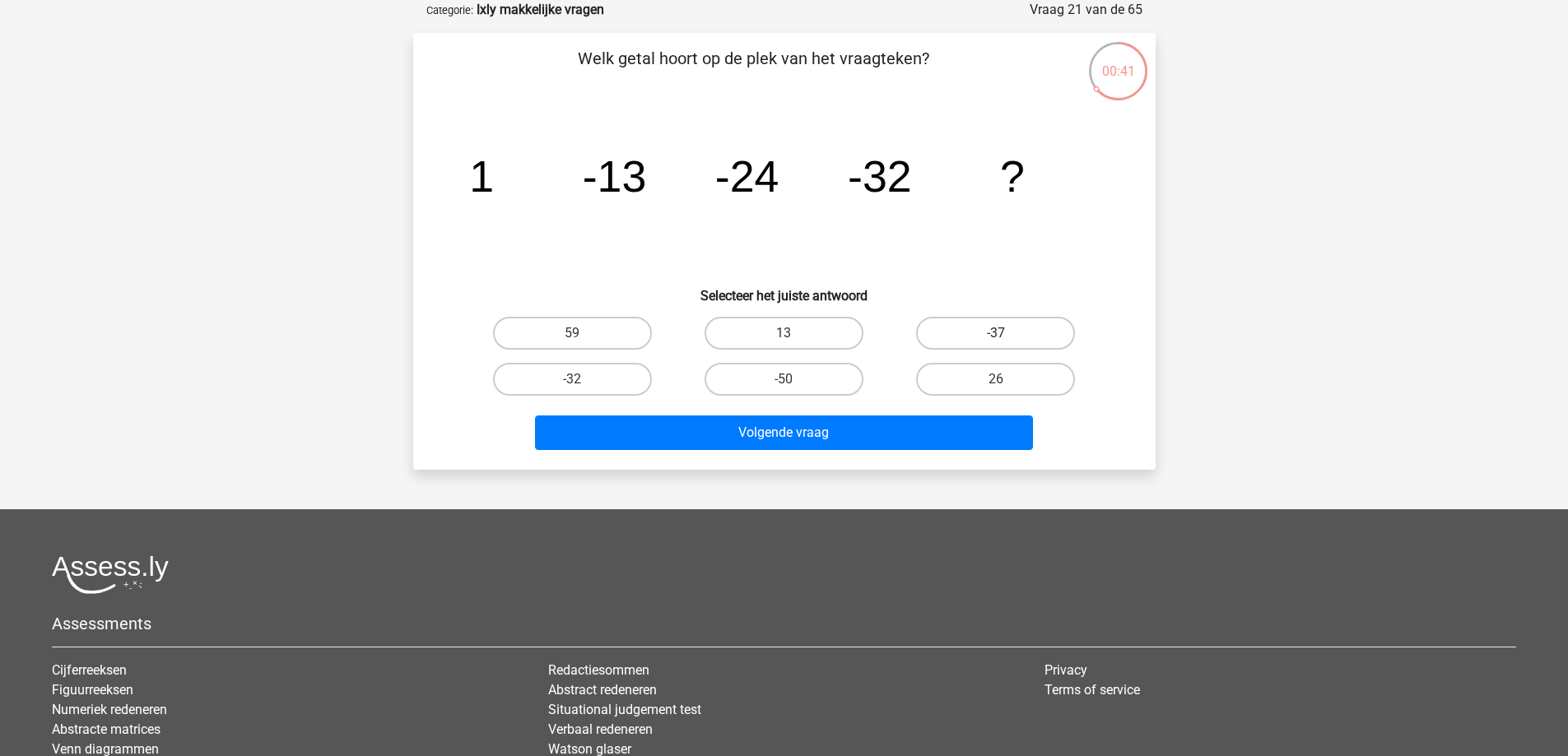
click at [1020, 341] on label "-37" at bounding box center [996, 333] width 158 height 33
click at [1007, 341] on input "-37" at bounding box center [1002, 339] width 11 height 11
radio input "true"
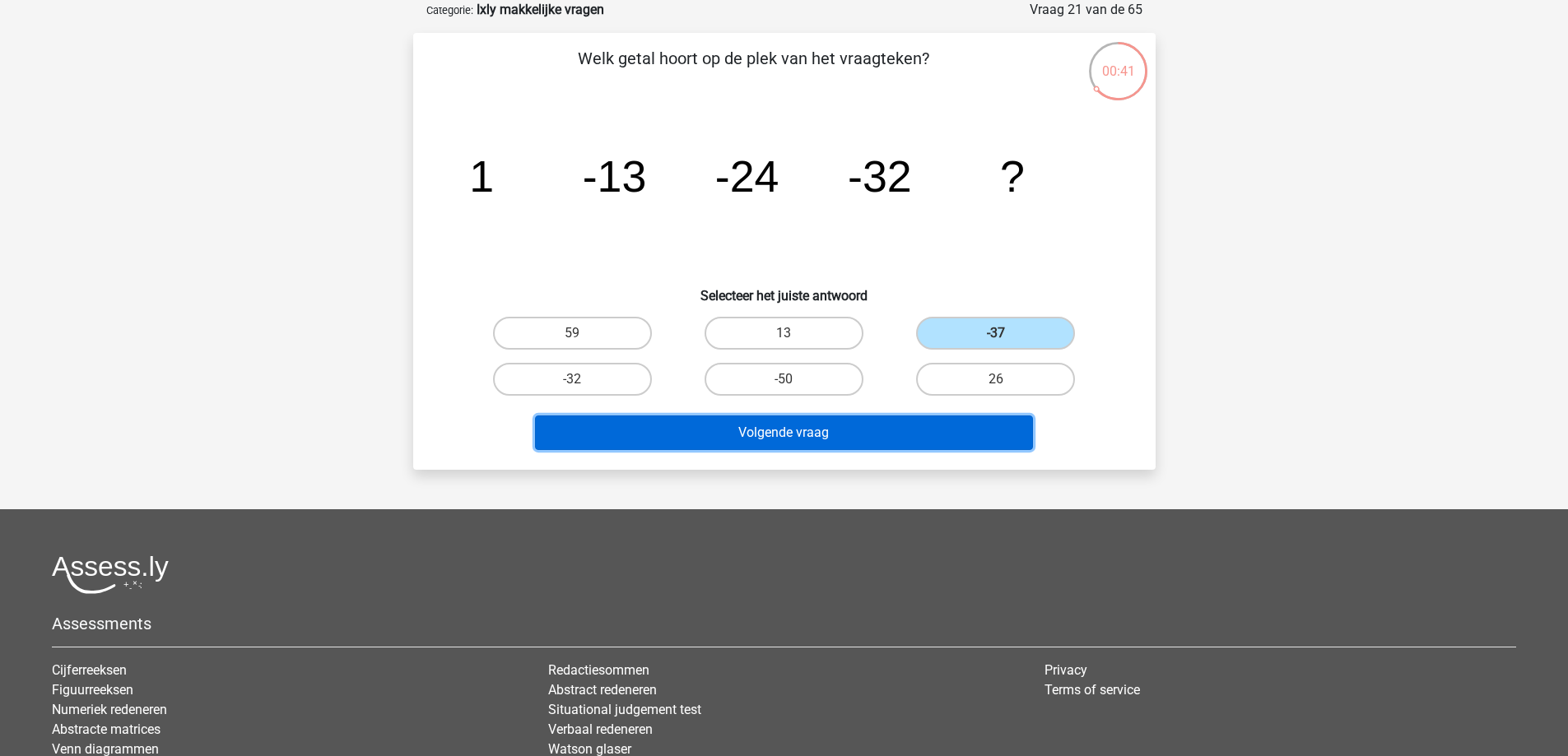
click at [946, 431] on button "Volgende vraag" at bounding box center [784, 432] width 498 height 34
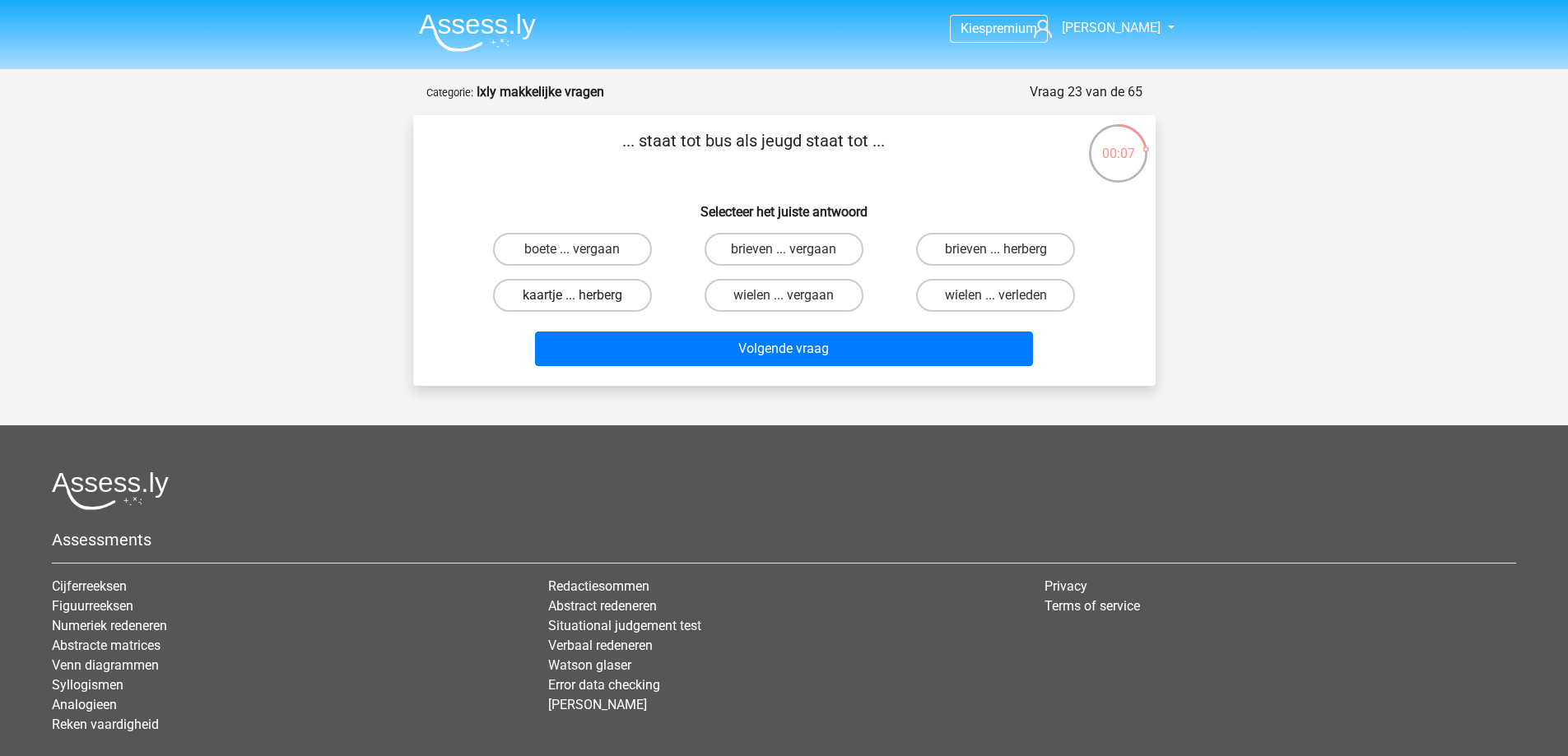
click at [631, 300] on label "kaartje ... herberg" at bounding box center [572, 295] width 158 height 33
click at [583, 300] on input "kaartje ... herberg" at bounding box center [578, 301] width 11 height 11
radio input "true"
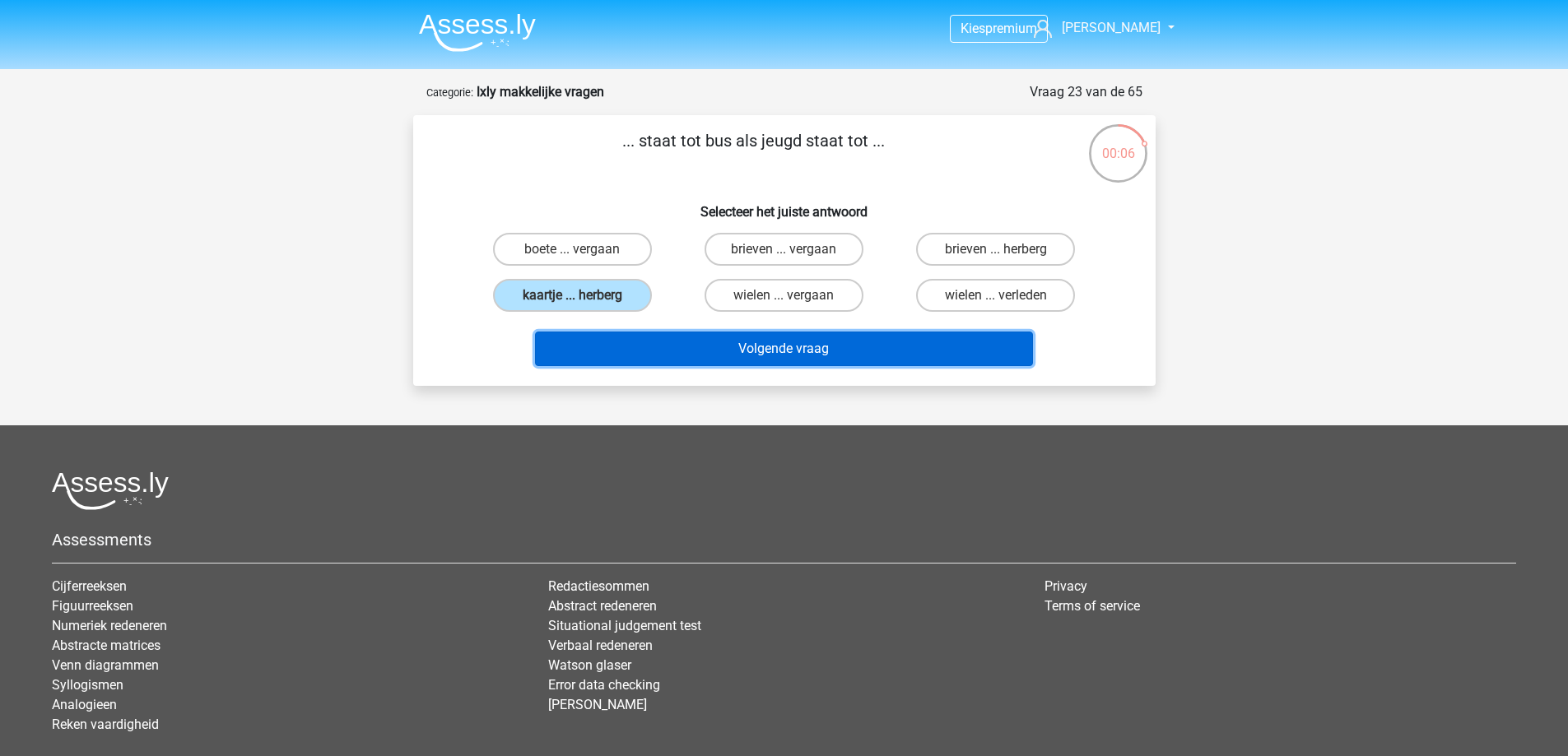
click at [744, 341] on button "Volgende vraag" at bounding box center [784, 349] width 498 height 34
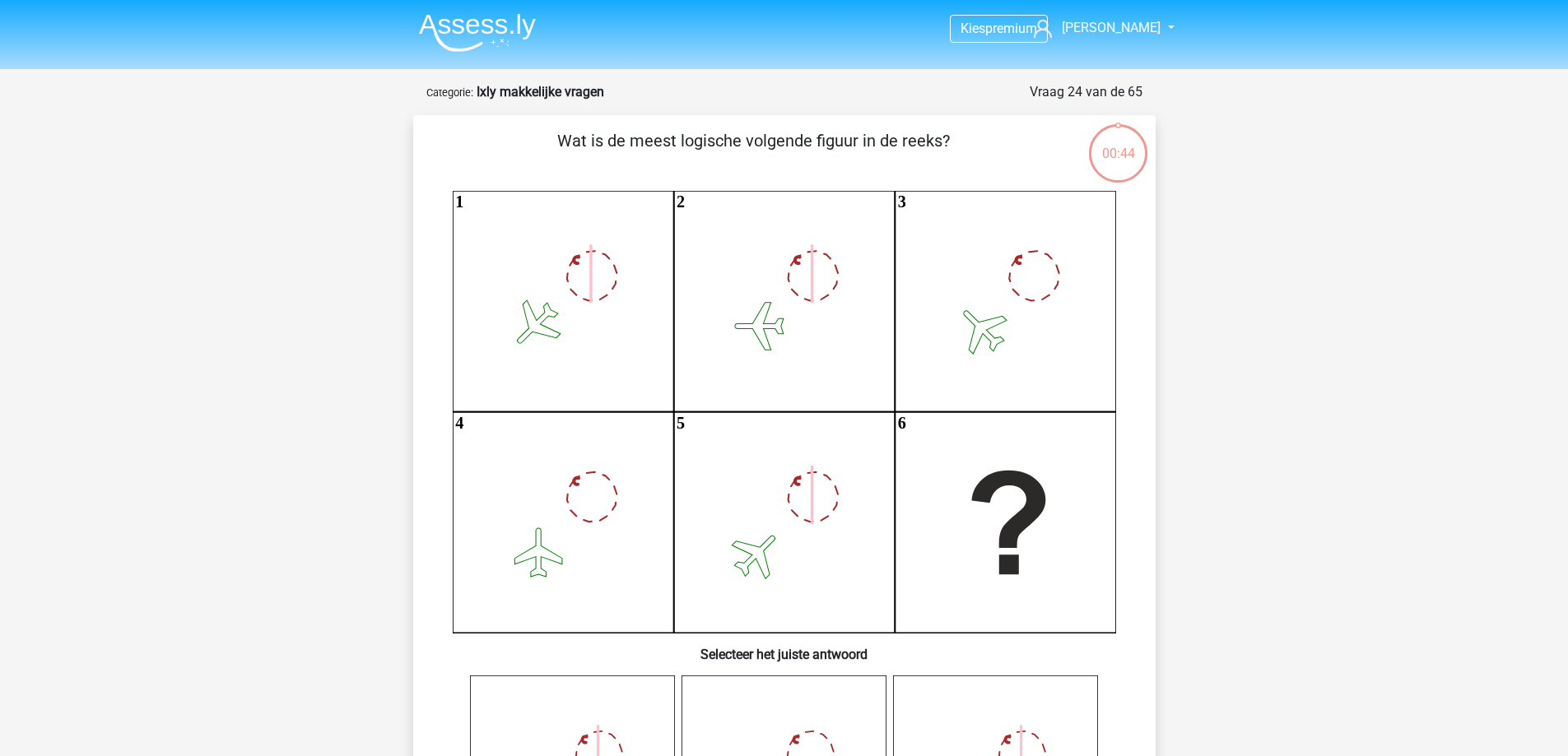
scroll to position [83, 0]
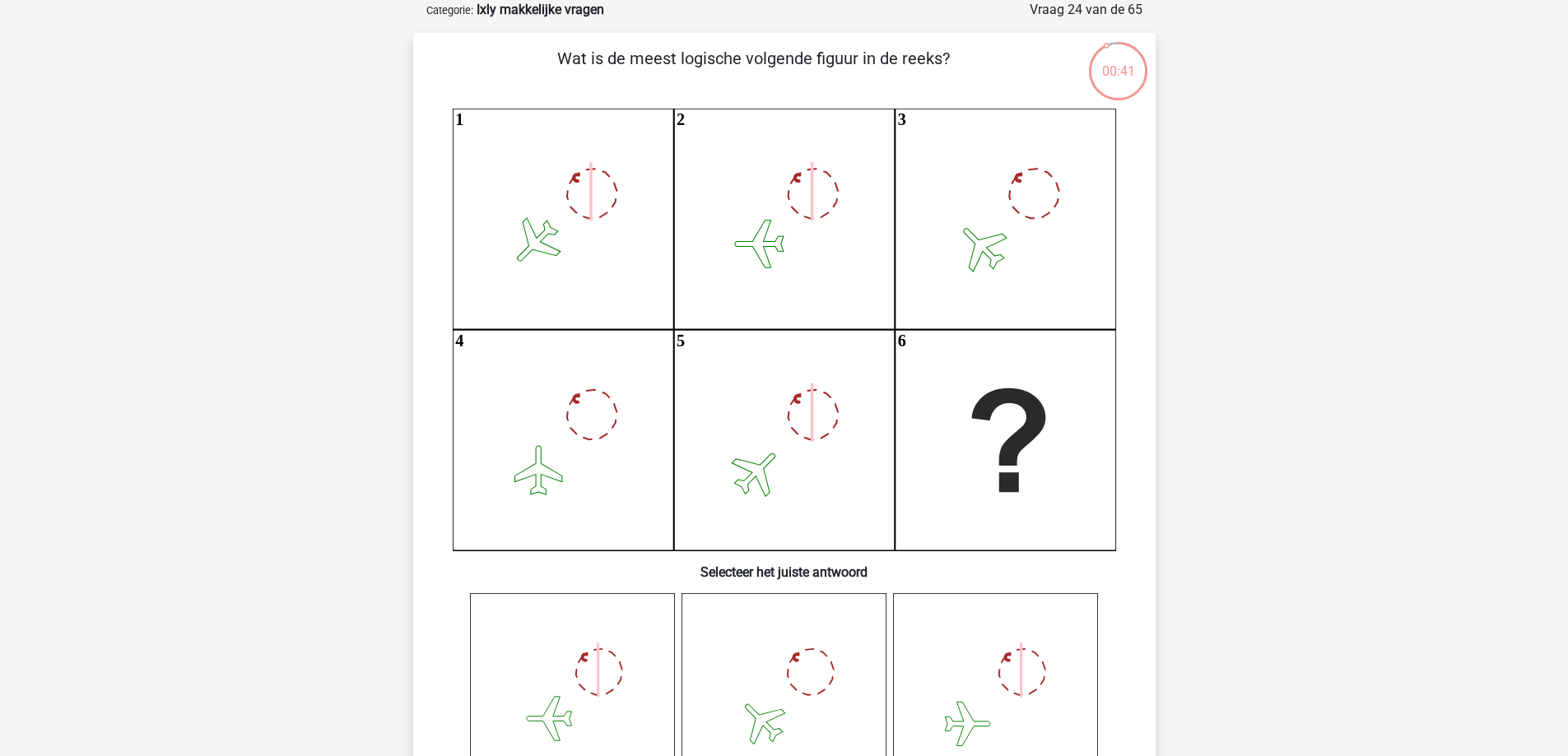
drag, startPoint x: 1198, startPoint y: 308, endPoint x: 1176, endPoint y: 286, distance: 31.1
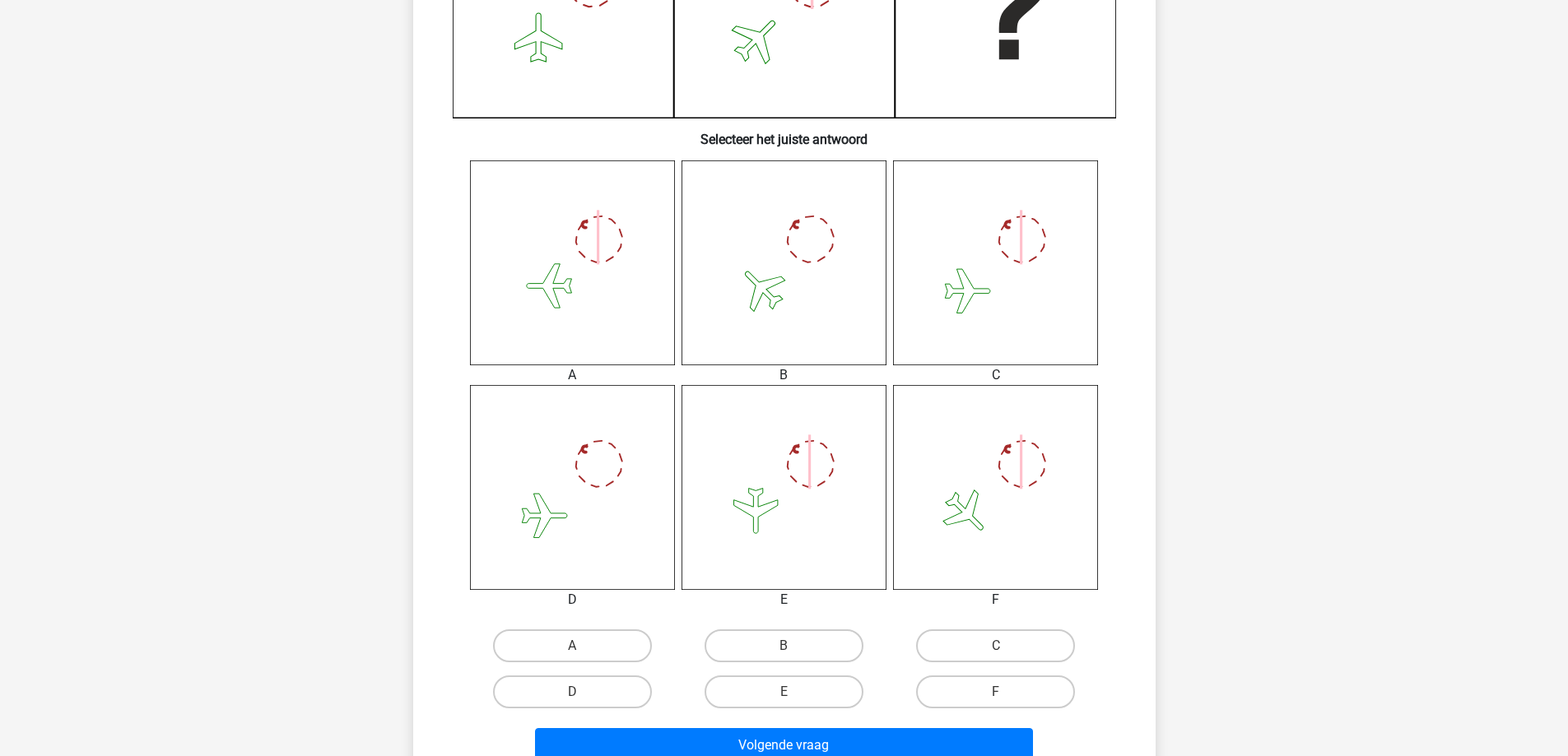
scroll to position [658, 0]
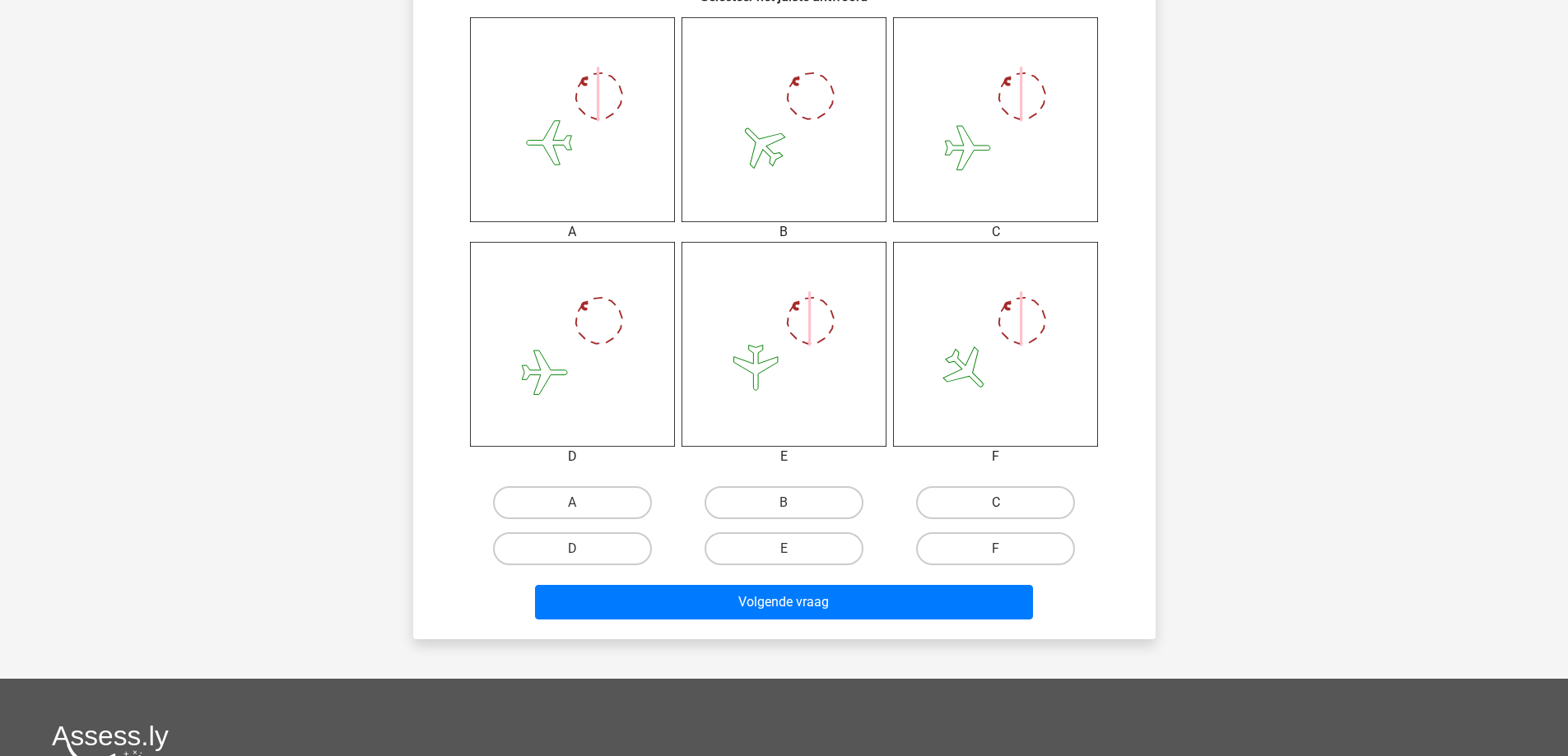
click at [1011, 509] on label "C" at bounding box center [996, 503] width 158 height 33
click at [1007, 509] on input "C" at bounding box center [1002, 508] width 11 height 11
radio input "true"
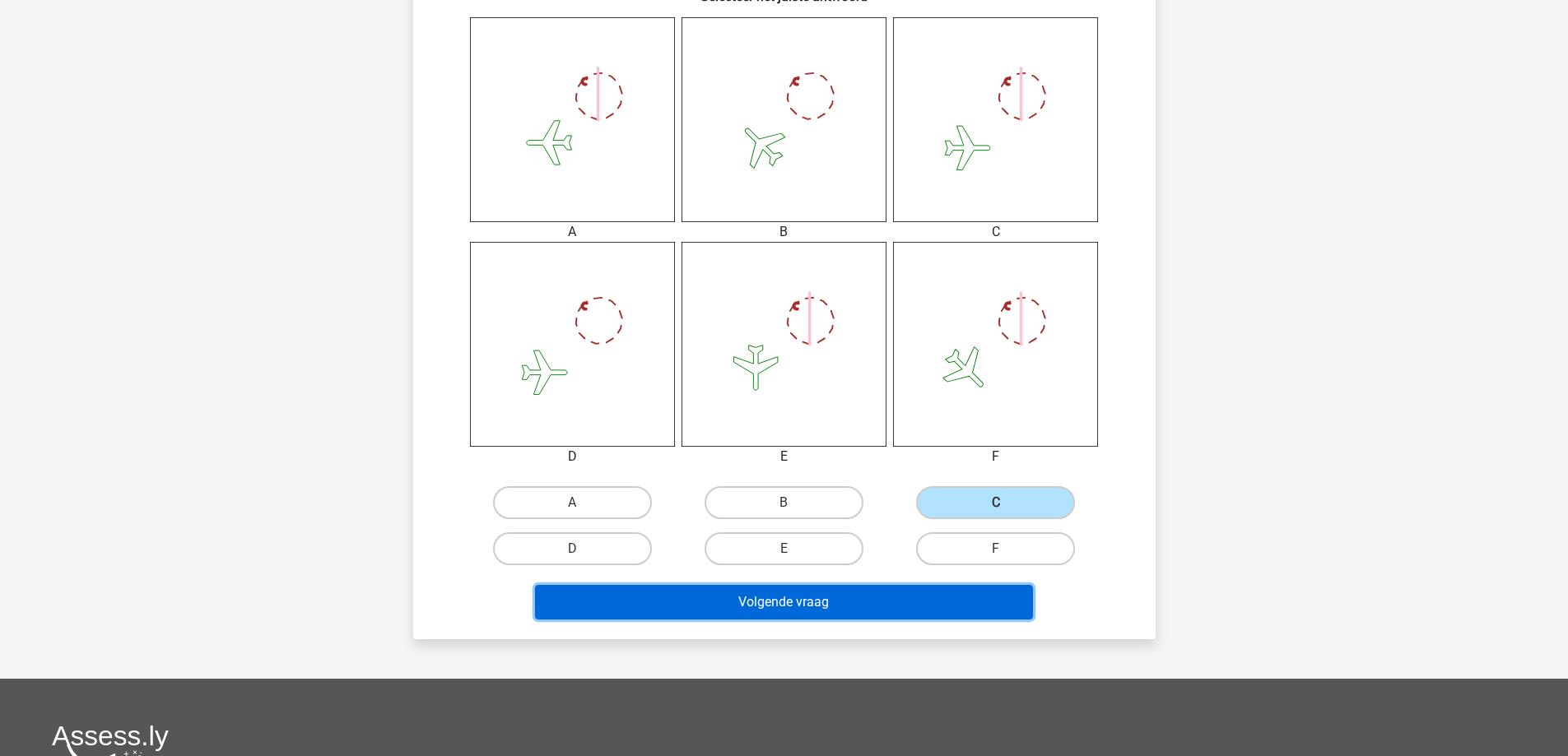
click at [929, 613] on button "Volgende vraag" at bounding box center [784, 602] width 498 height 34
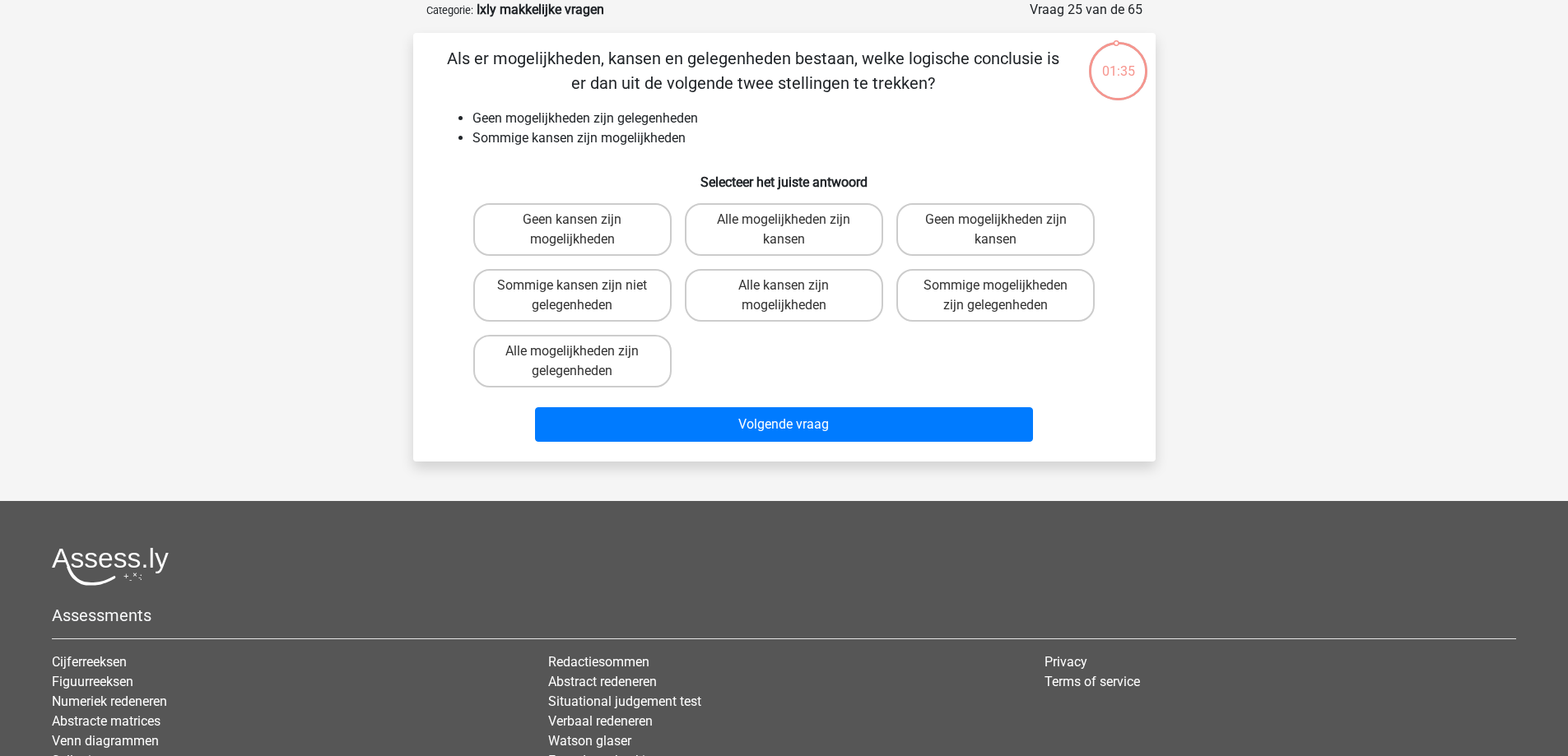
scroll to position [0, 0]
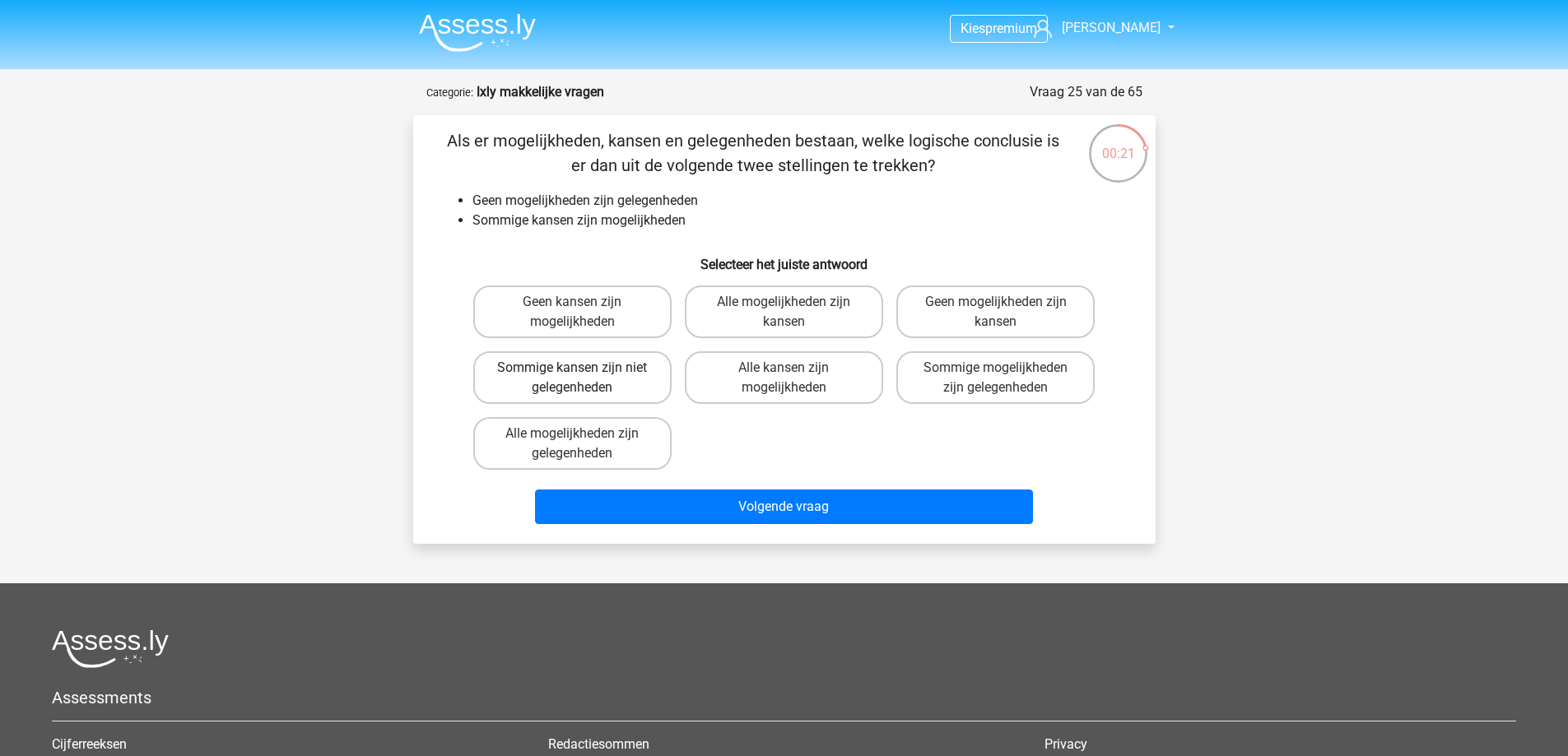
click at [634, 379] on label "Sommige kansen zijn niet gelegenheden" at bounding box center [572, 378] width 198 height 53
click at [583, 378] on input "Sommige kansen zijn niet gelegenheden" at bounding box center [578, 373] width 11 height 11
radio input "true"
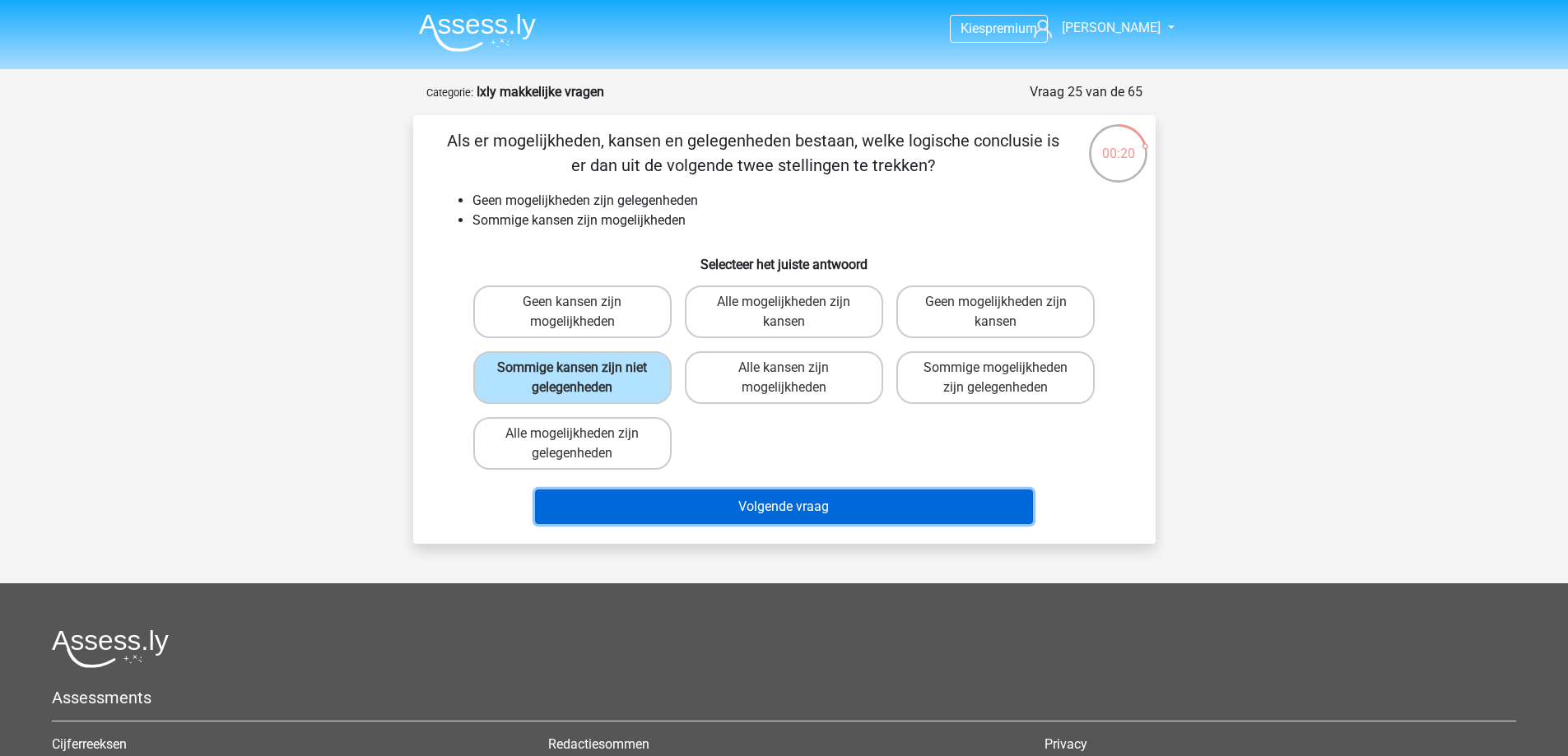
click at [759, 503] on button "Volgende vraag" at bounding box center [784, 506] width 498 height 34
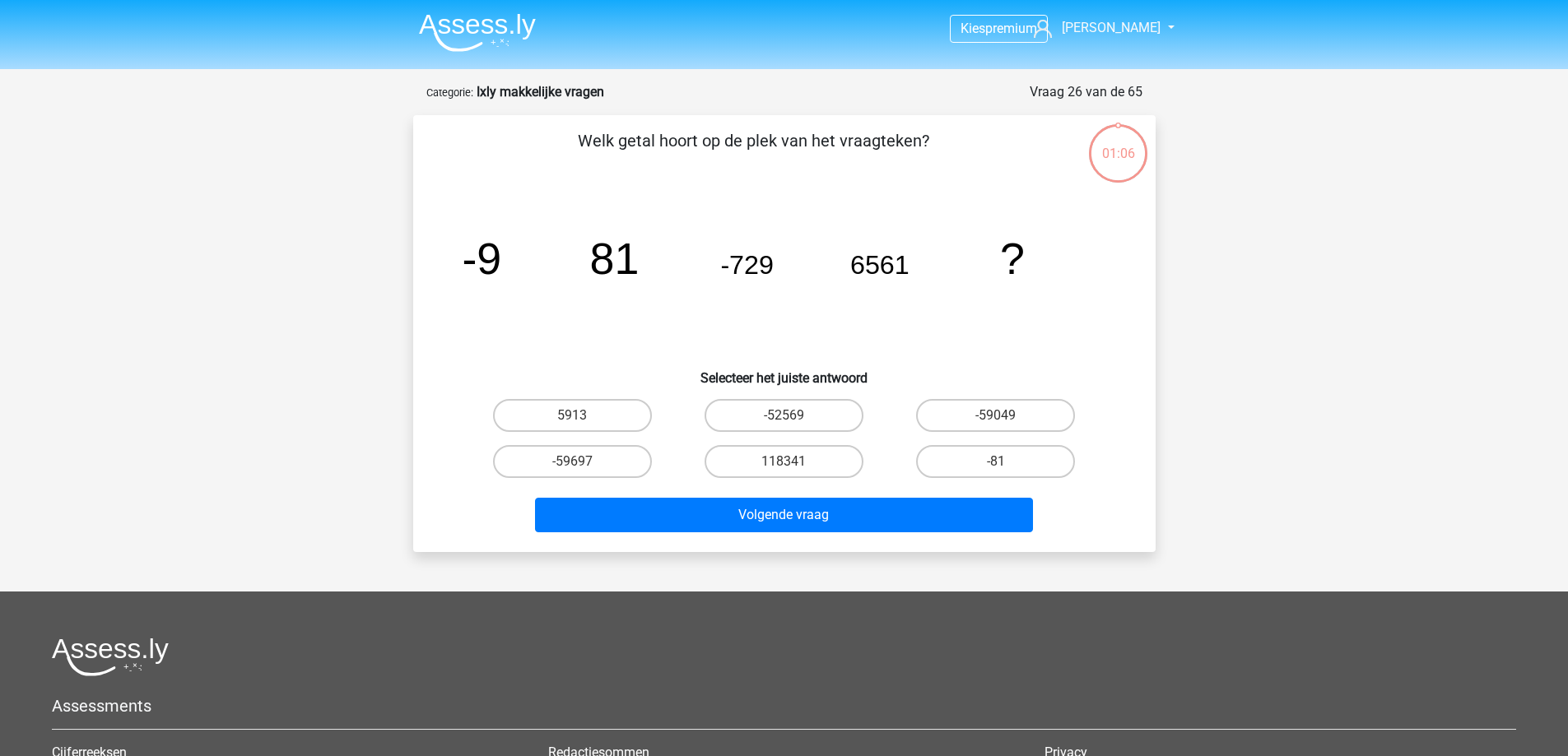
scroll to position [83, 0]
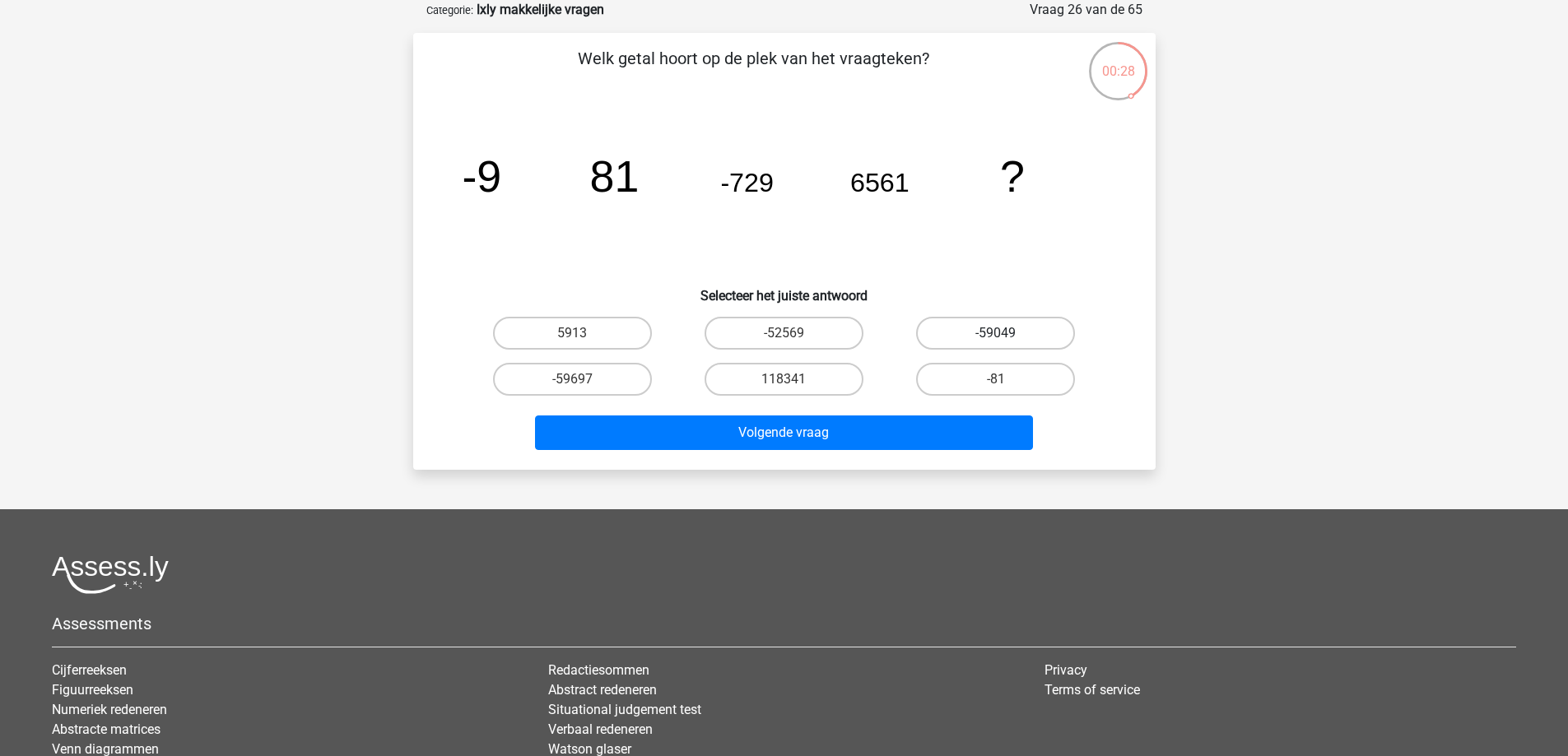
click at [1031, 343] on label "-59049" at bounding box center [996, 333] width 158 height 33
click at [1007, 343] on input "-59049" at bounding box center [1002, 339] width 11 height 11
radio input "true"
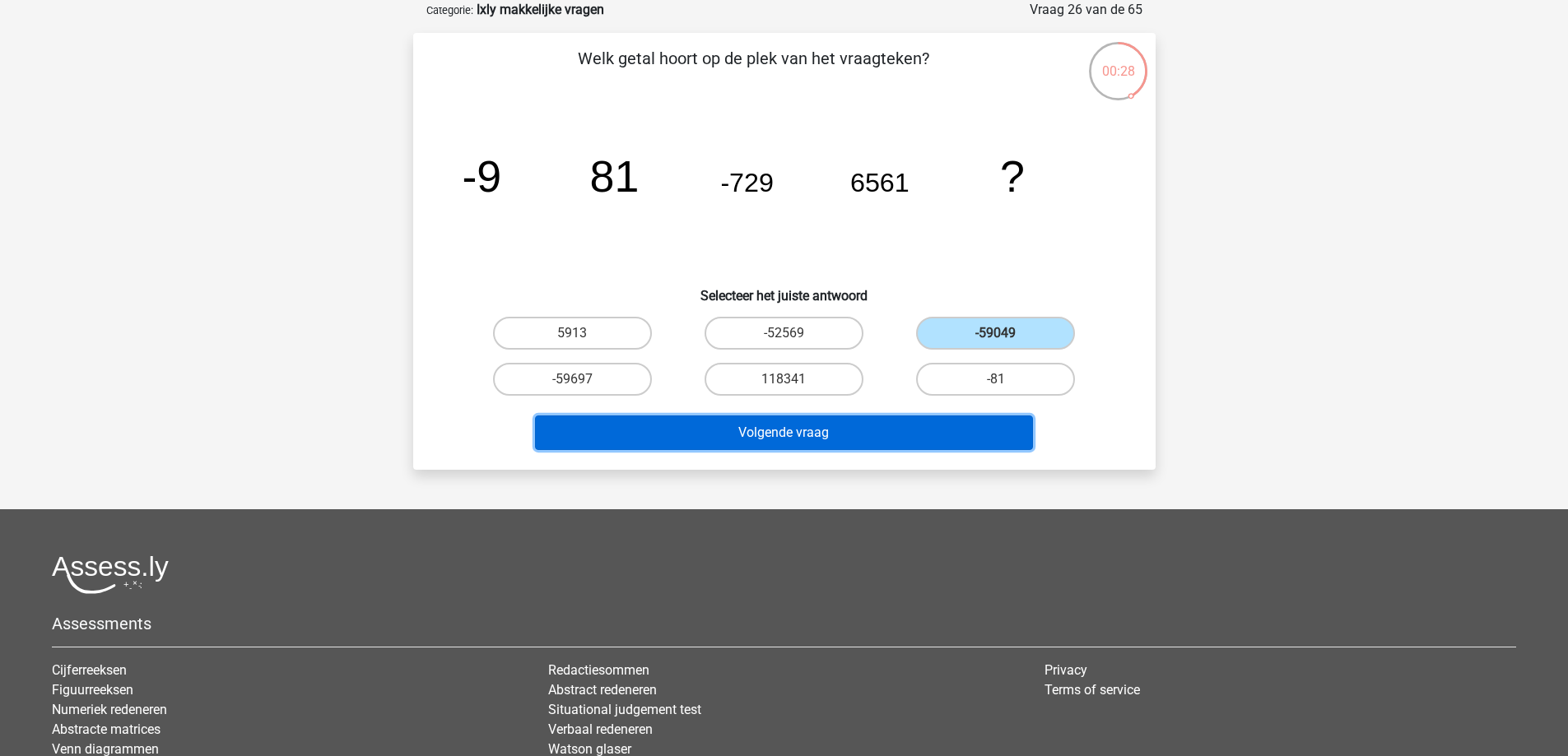
click at [984, 429] on button "Volgende vraag" at bounding box center [784, 432] width 498 height 34
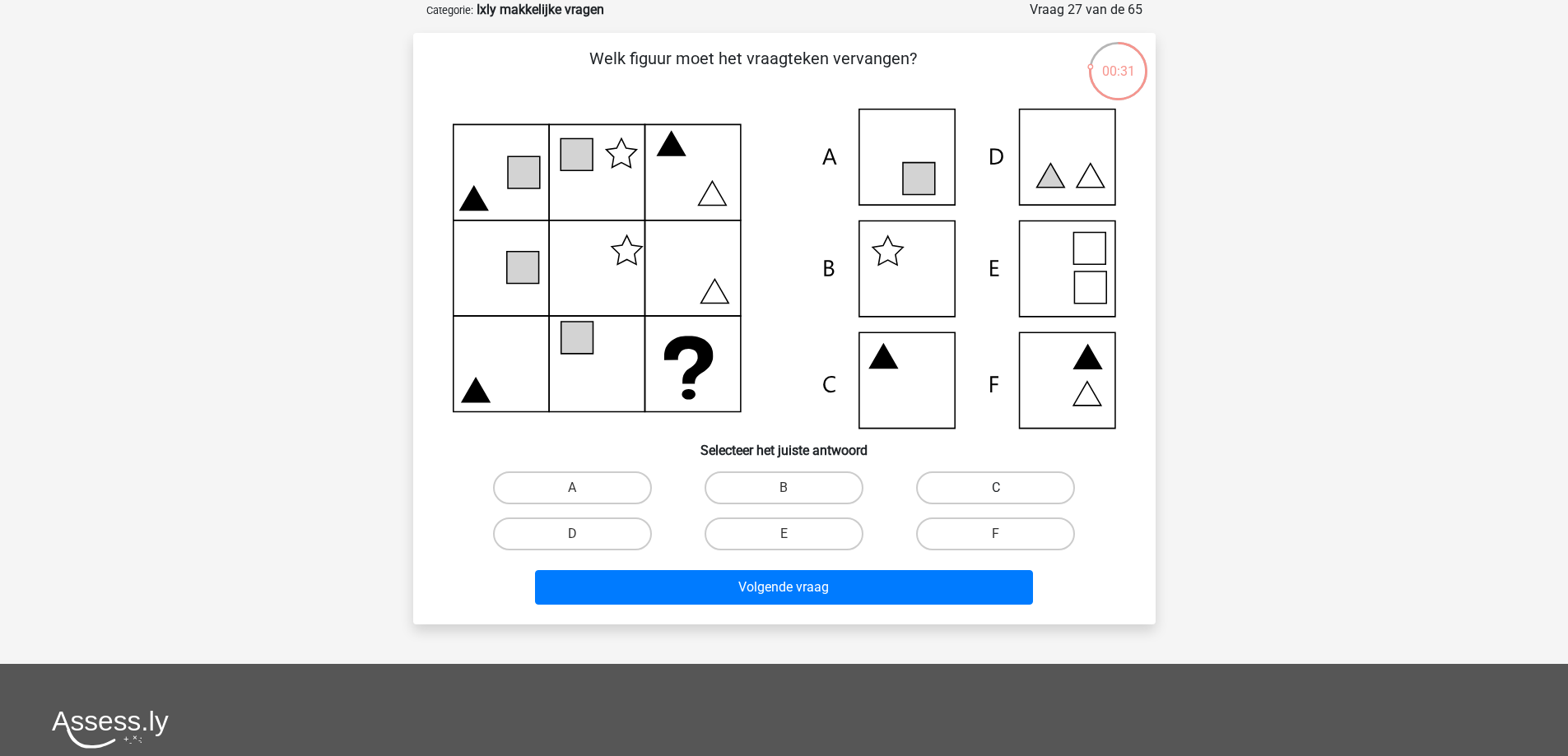
click at [1031, 488] on label "C" at bounding box center [996, 488] width 158 height 33
click at [1007, 488] on input "C" at bounding box center [1002, 494] width 11 height 11
radio input "true"
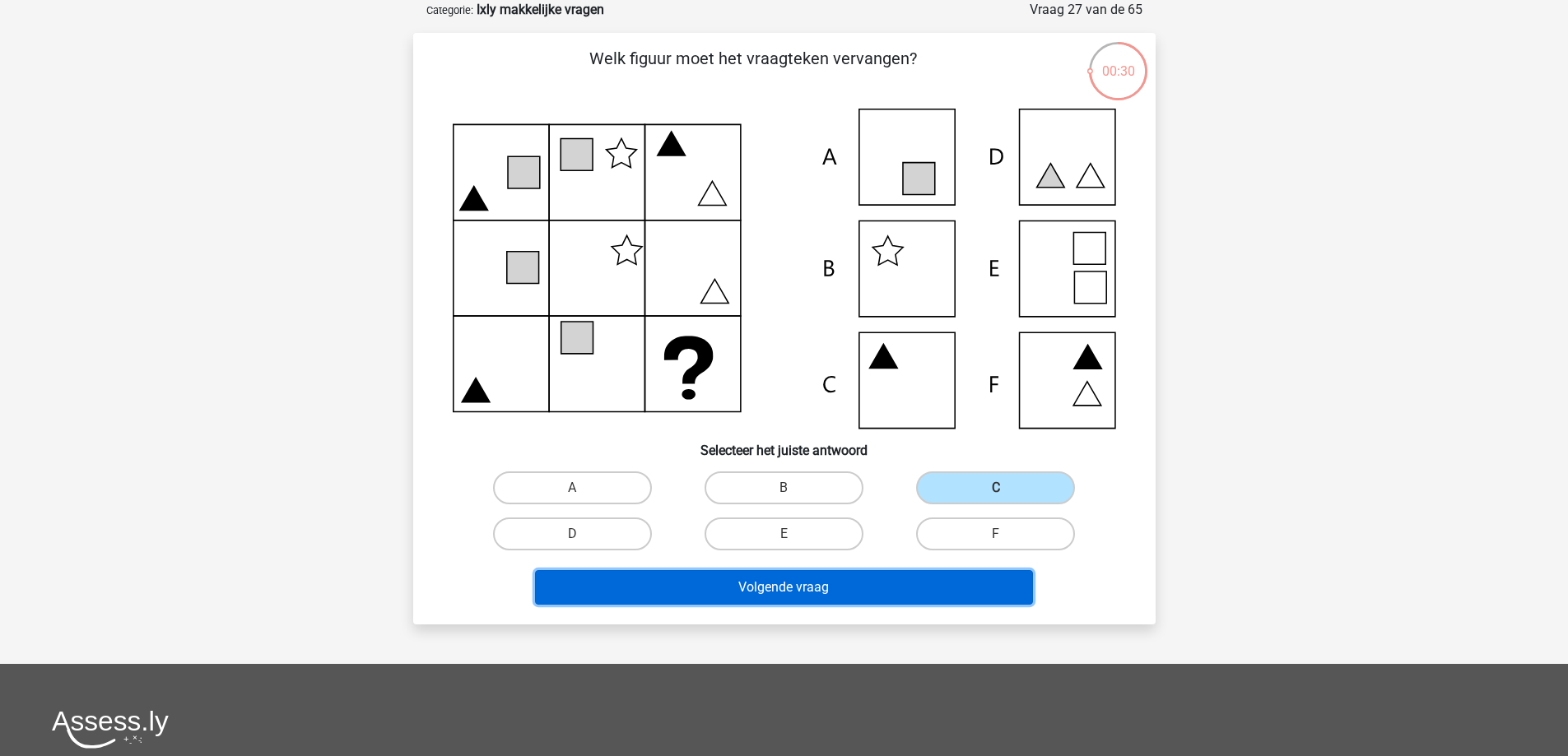
click at [946, 587] on button "Volgende vraag" at bounding box center [784, 587] width 498 height 34
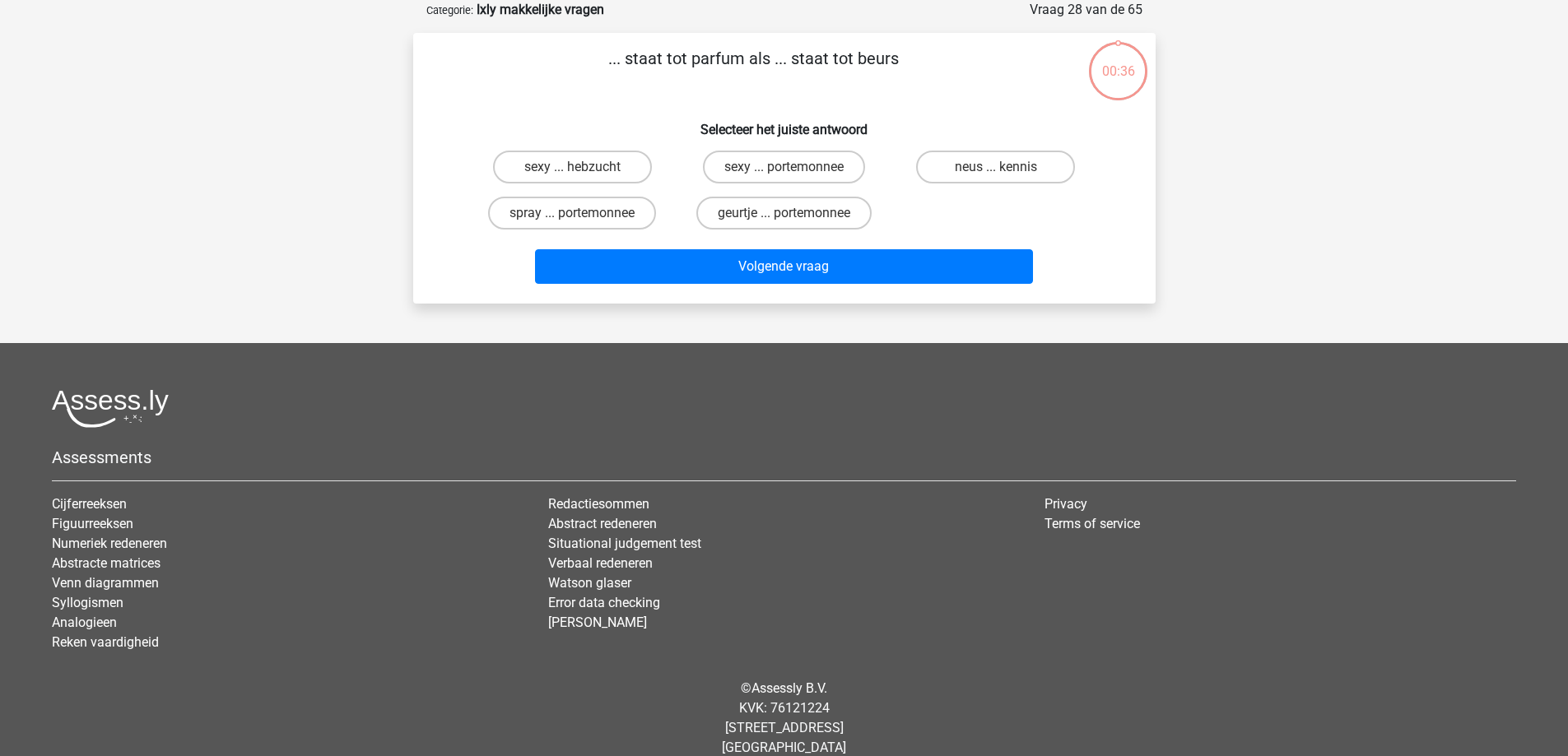
scroll to position [0, 0]
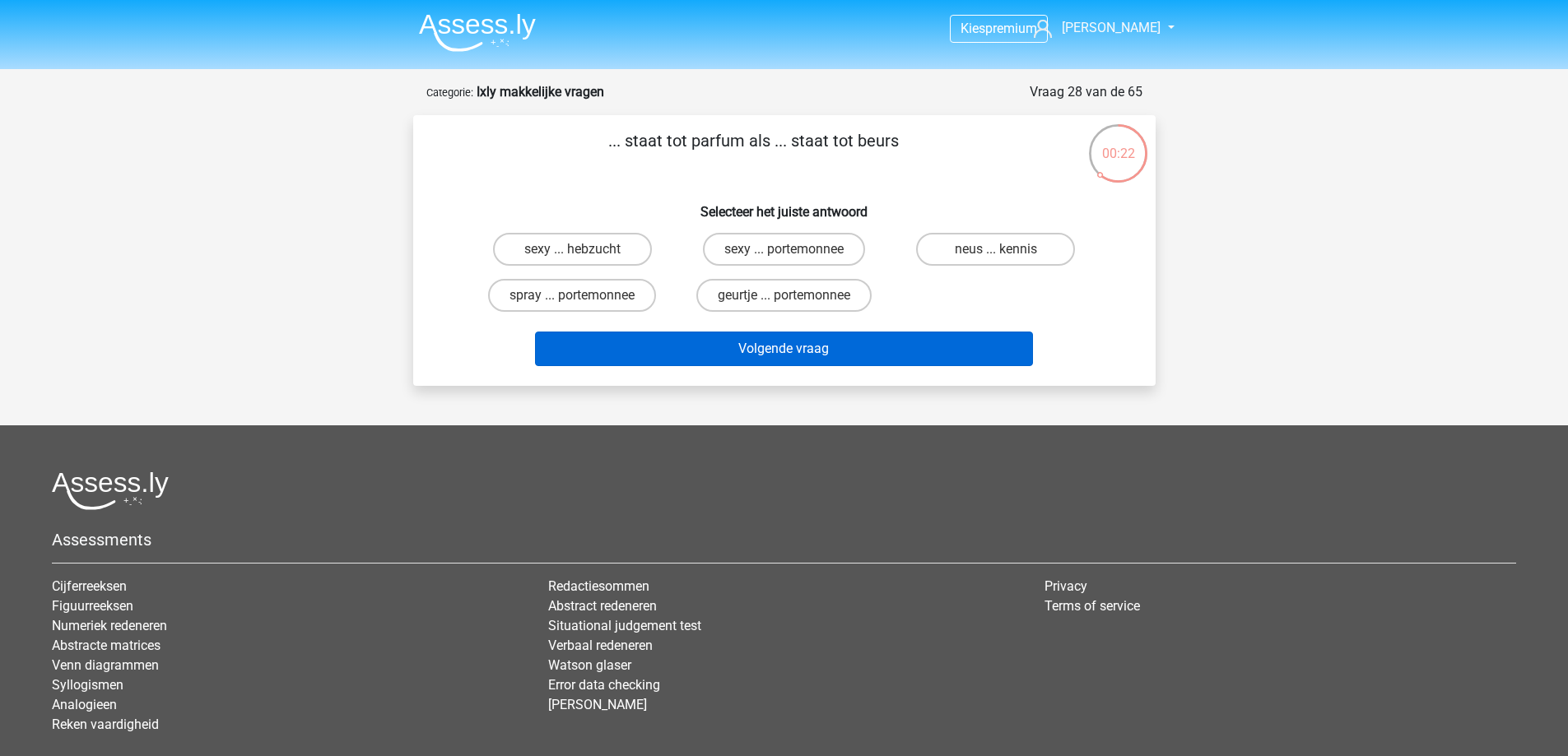
drag, startPoint x: 821, startPoint y: 290, endPoint x: 857, endPoint y: 336, distance: 58.4
click at [821, 290] on label "geurtje ... portemonnee" at bounding box center [784, 295] width 175 height 33
click at [794, 296] on input "geurtje ... portemonnee" at bounding box center [789, 301] width 11 height 11
radio input "true"
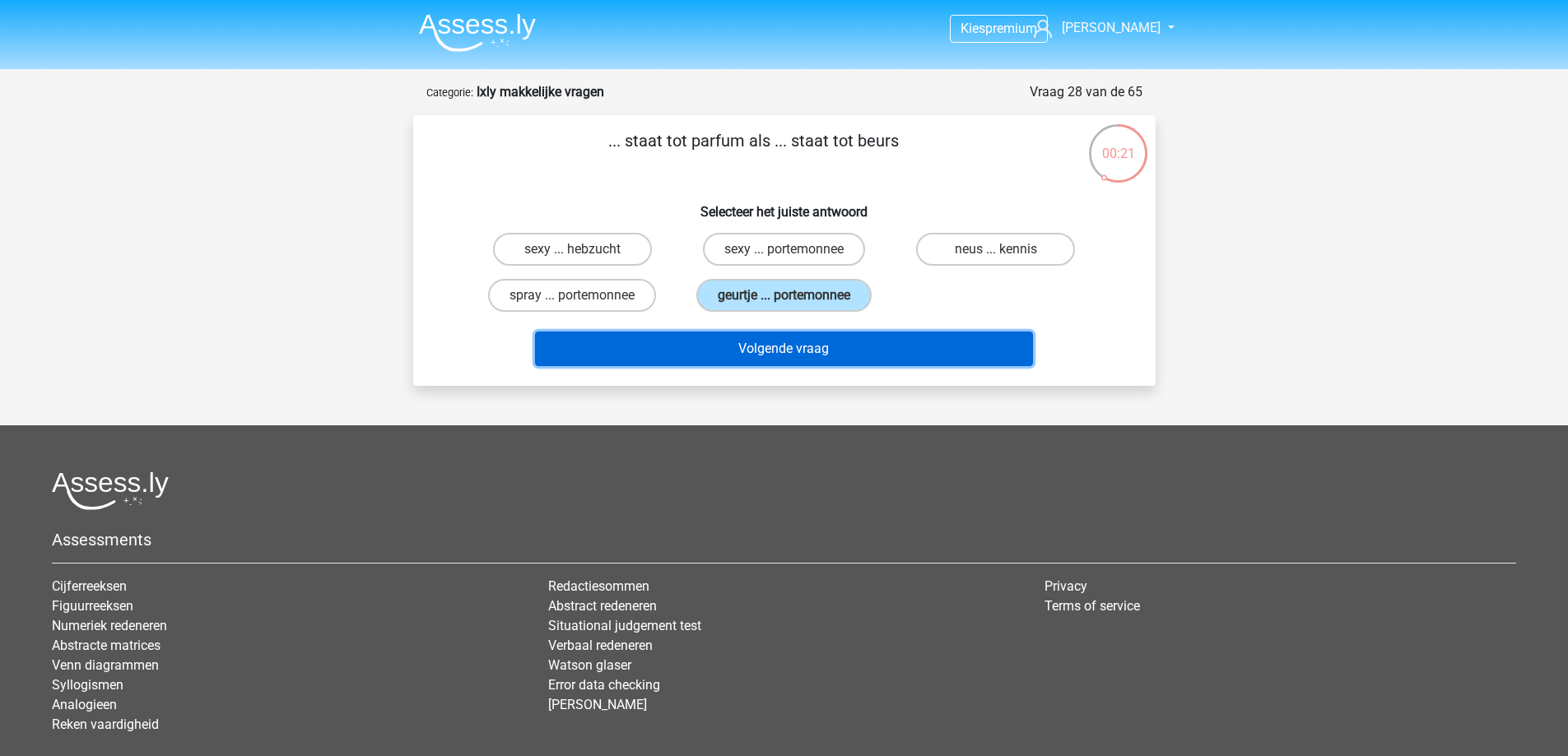
click at [862, 343] on button "Volgende vraag" at bounding box center [784, 349] width 498 height 34
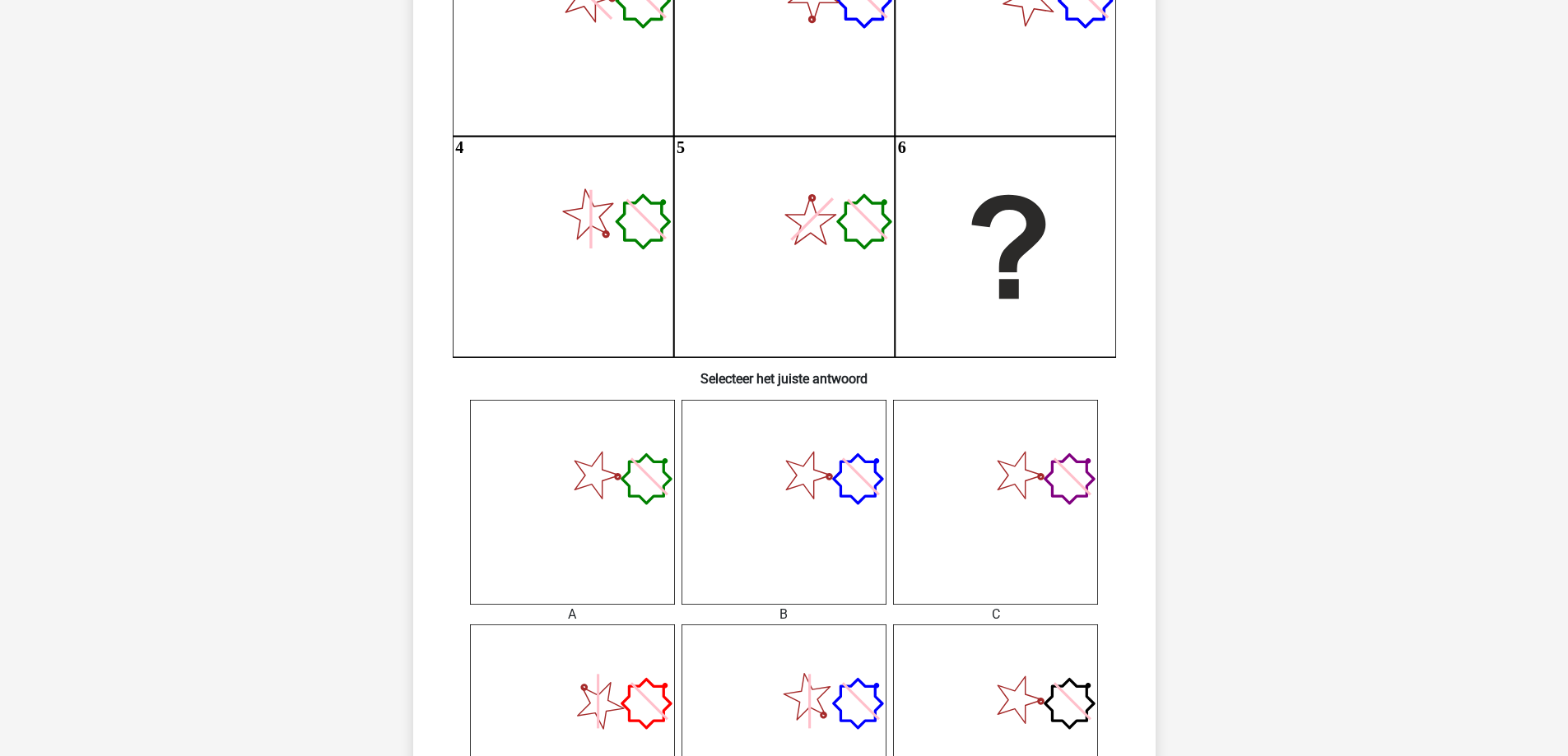
scroll to position [247, 0]
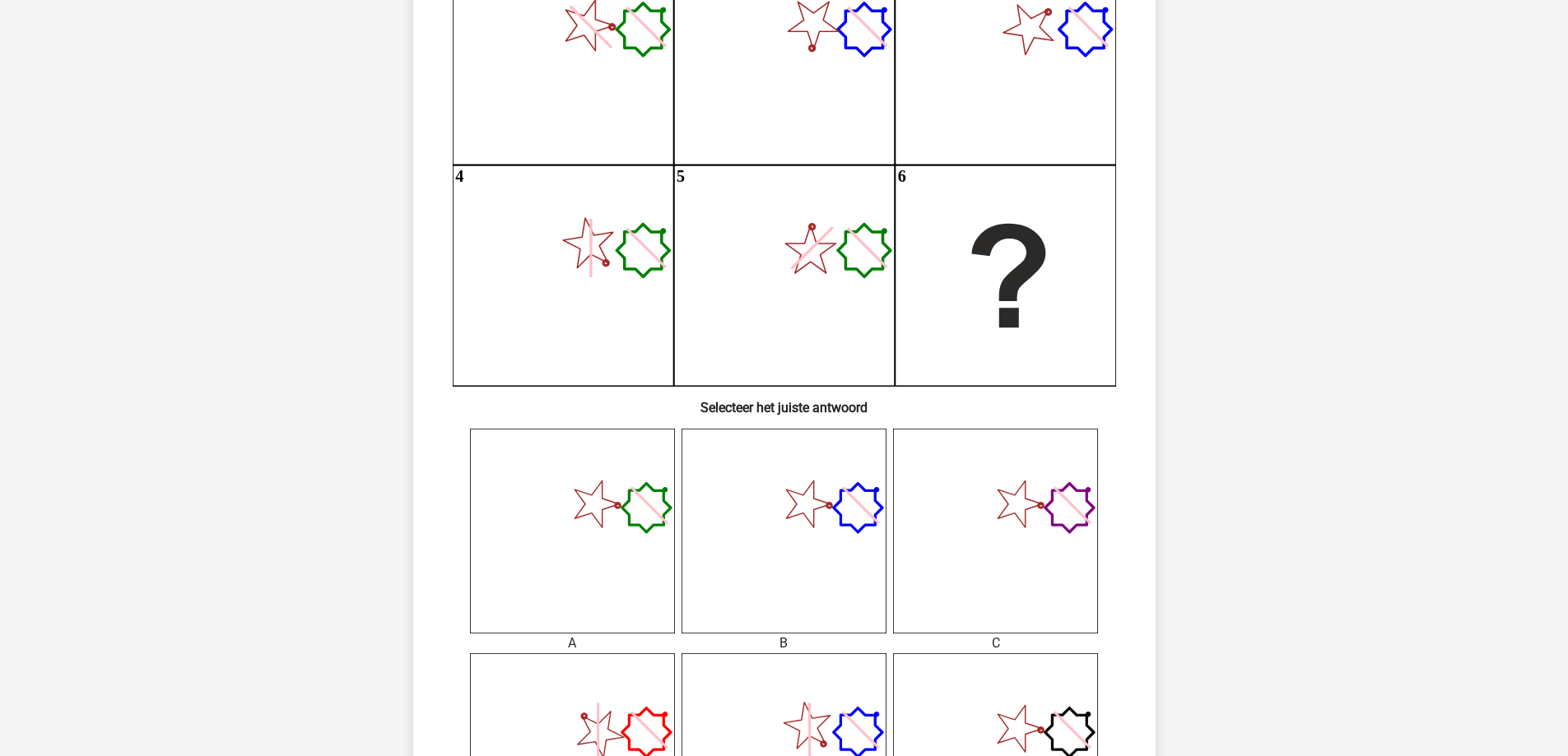
click at [824, 488] on icon at bounding box center [784, 531] width 205 height 205
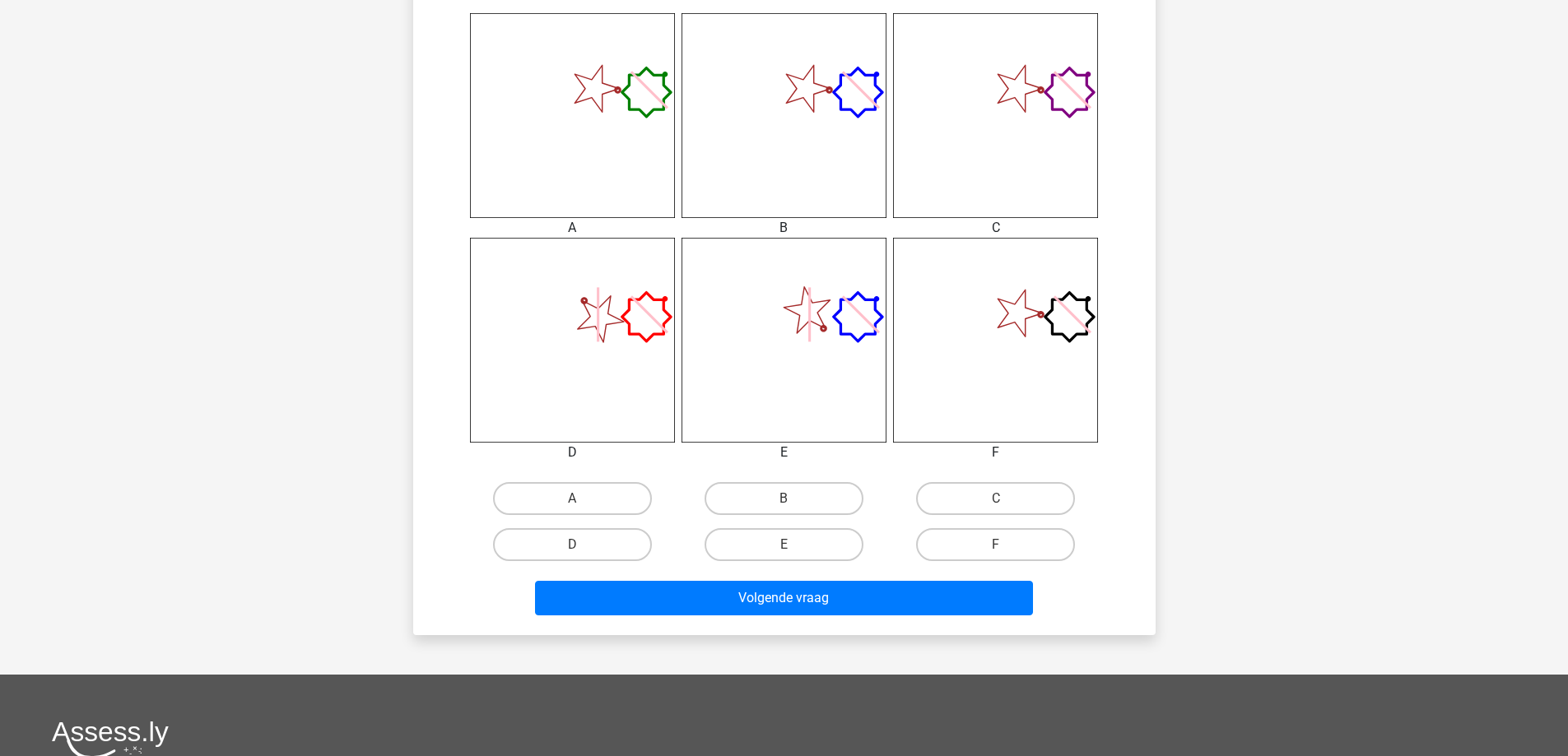
scroll to position [741, 0]
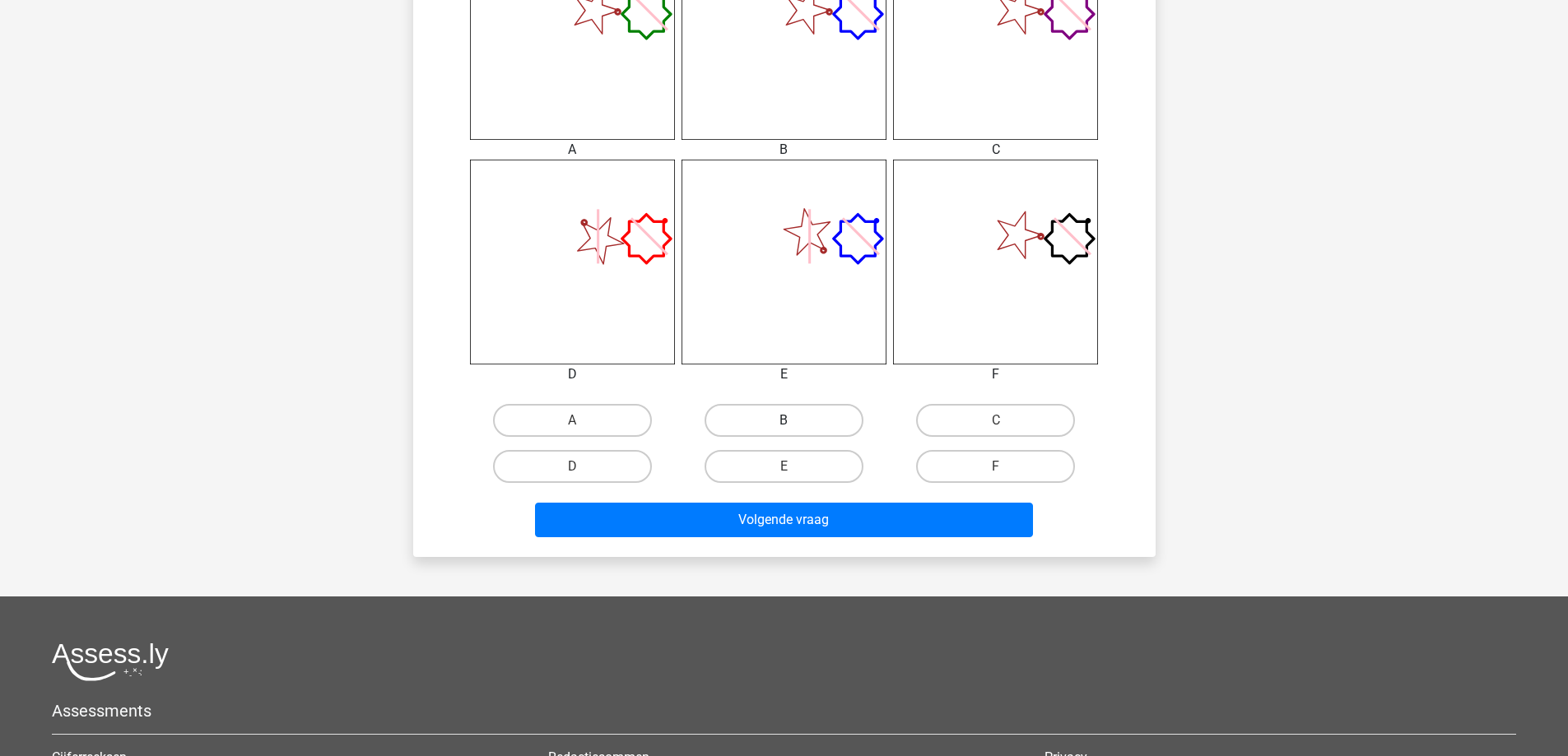
click at [793, 419] on label "B" at bounding box center [784, 420] width 158 height 33
click at [793, 421] on input "B" at bounding box center [789, 426] width 11 height 11
radio input "true"
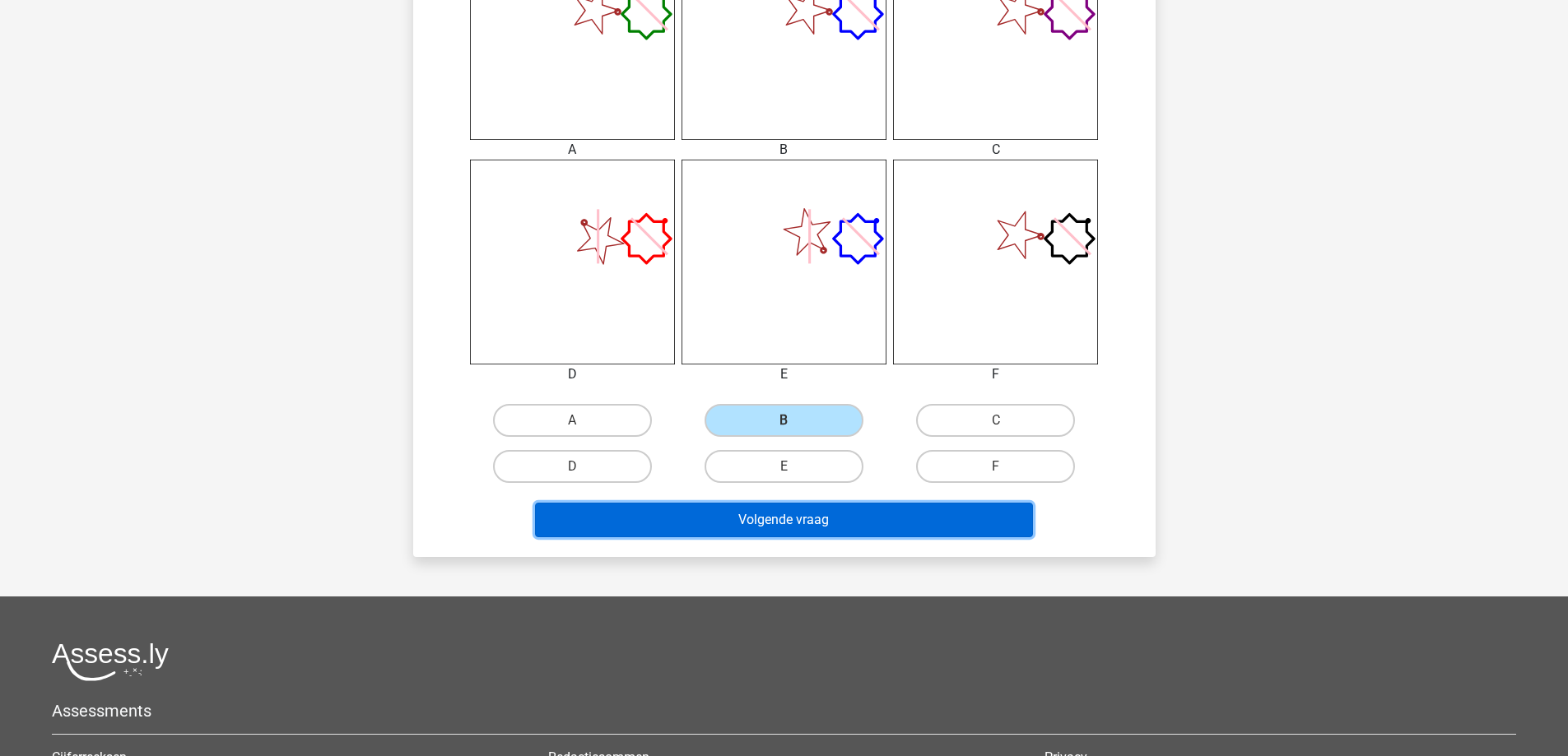
click at [814, 508] on button "Volgende vraag" at bounding box center [784, 519] width 498 height 34
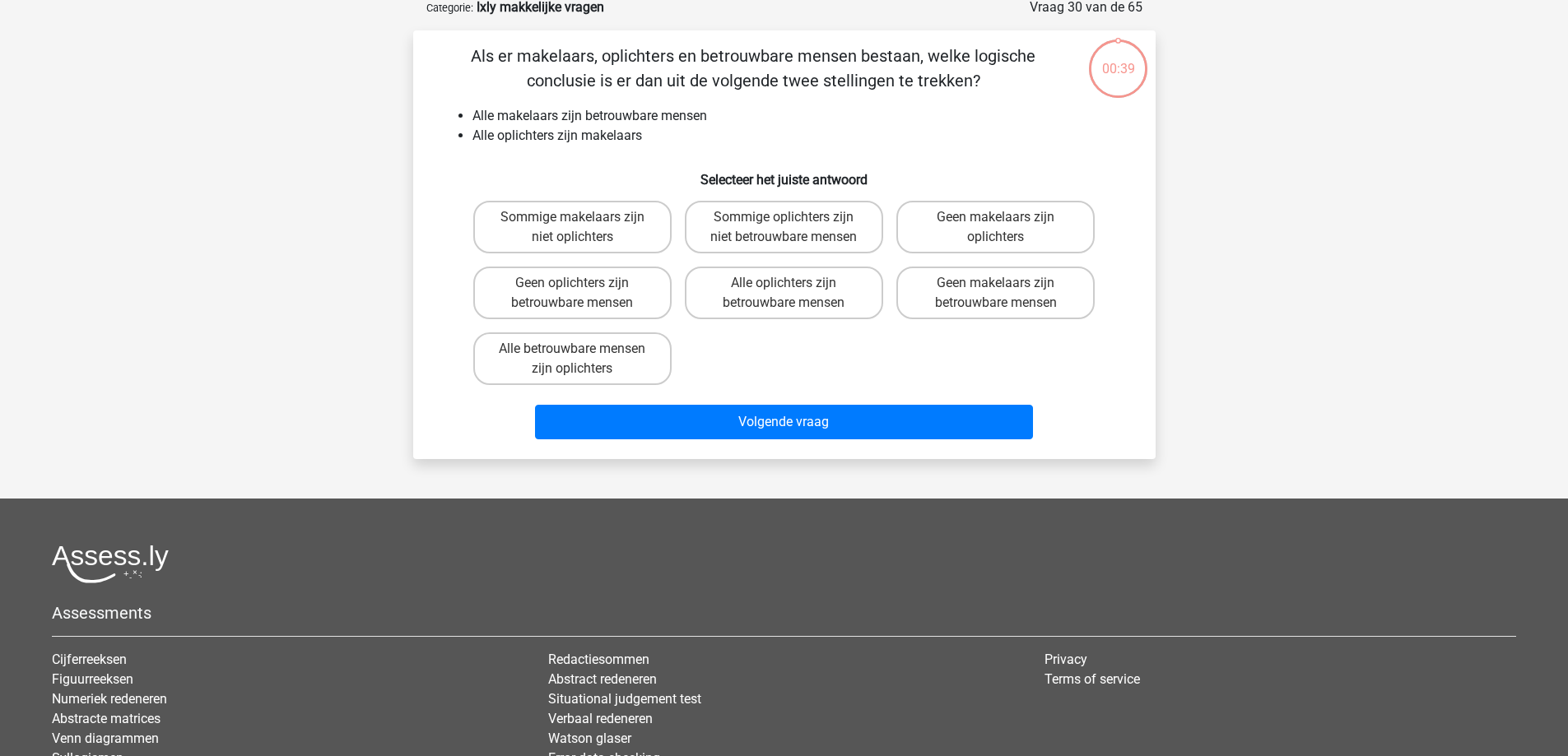
scroll to position [83, 0]
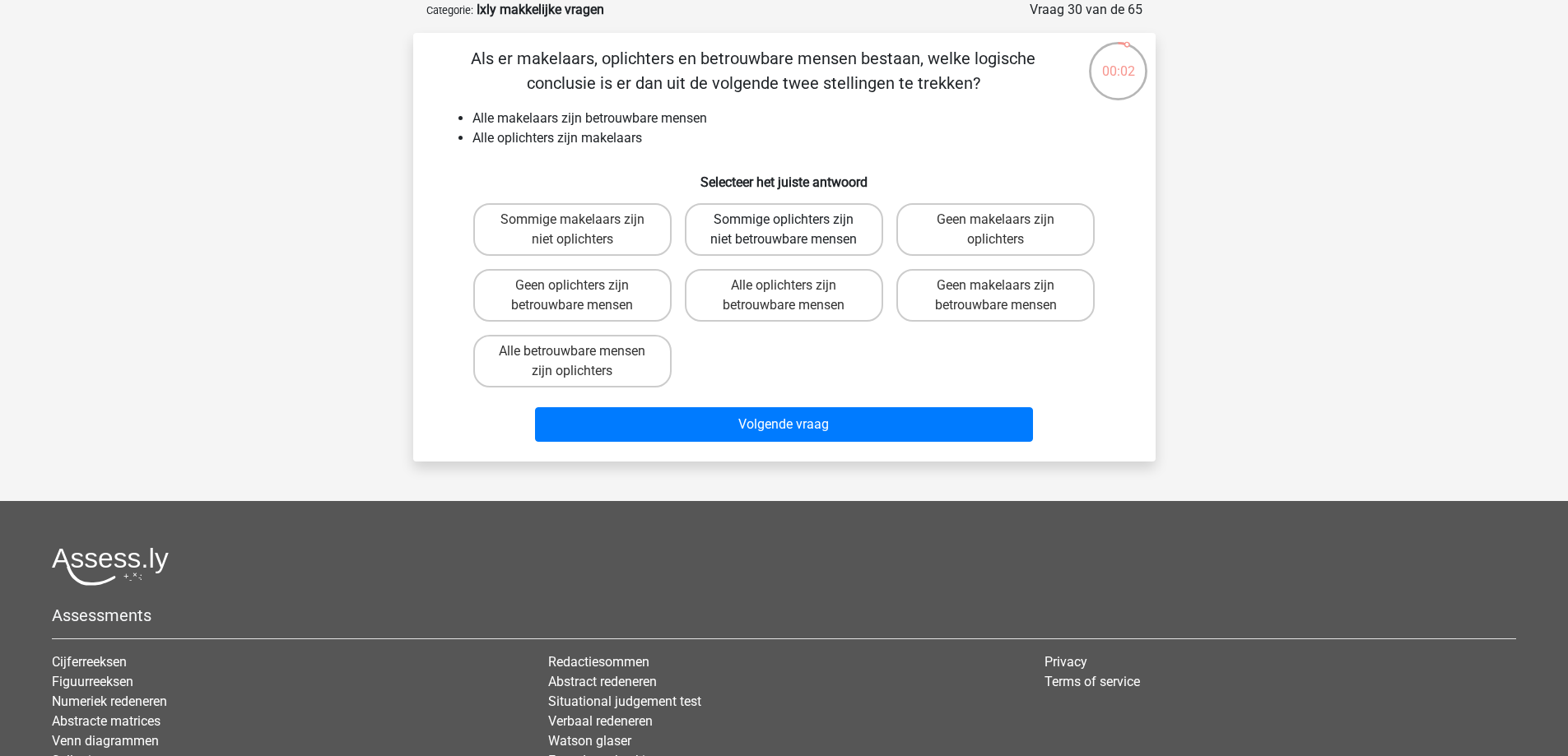
click at [791, 244] on label "Sommige oplichters zijn niet betrouwbare mensen" at bounding box center [784, 230] width 198 height 53
click at [791, 231] on input "Sommige oplichters zijn niet betrouwbare mensen" at bounding box center [789, 225] width 11 height 11
radio input "true"
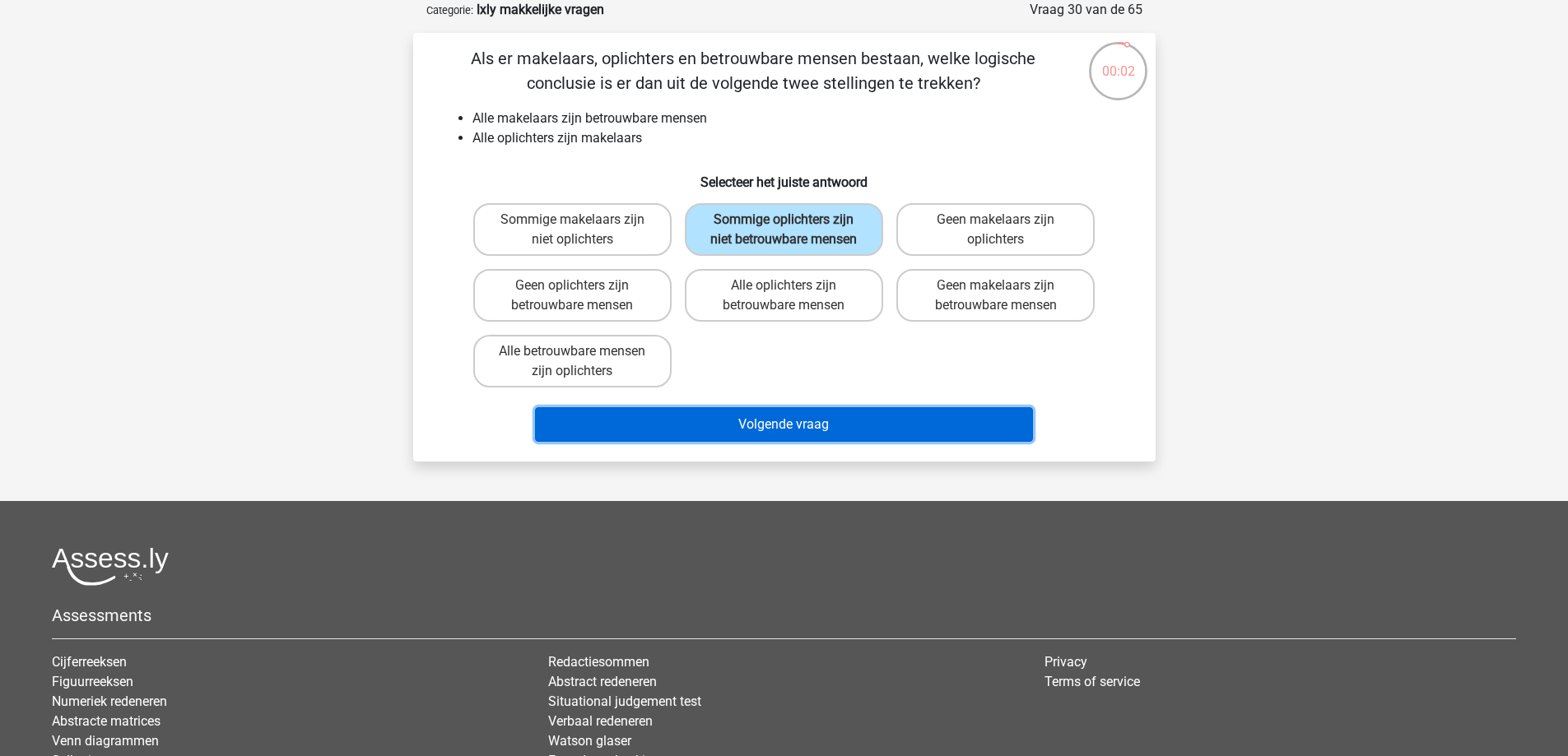
click at [845, 424] on button "Volgende vraag" at bounding box center [784, 424] width 498 height 34
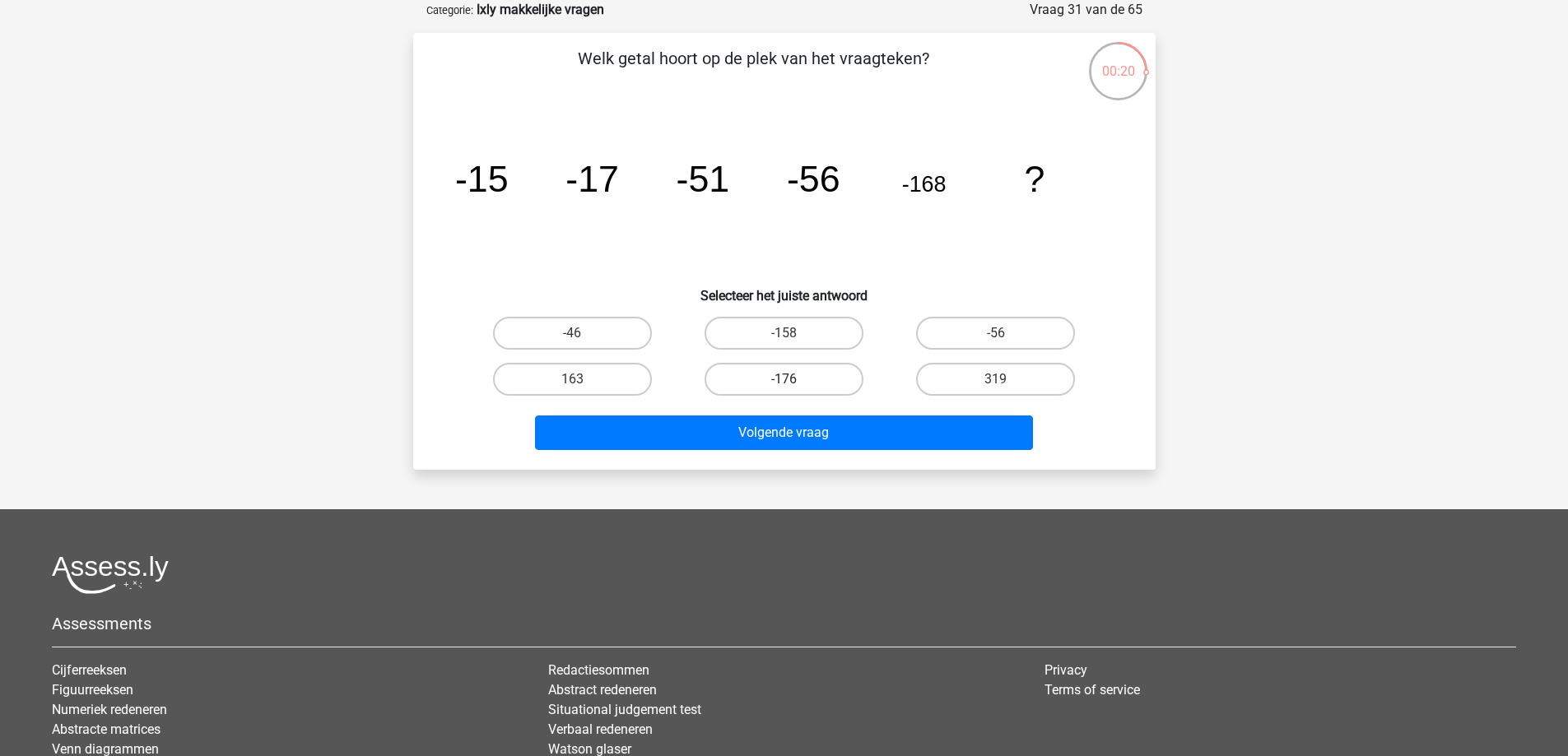
click at [809, 381] on label "-176" at bounding box center [784, 378] width 158 height 33
click at [794, 381] on input "-176" at bounding box center [789, 385] width 11 height 11
radio input "true"
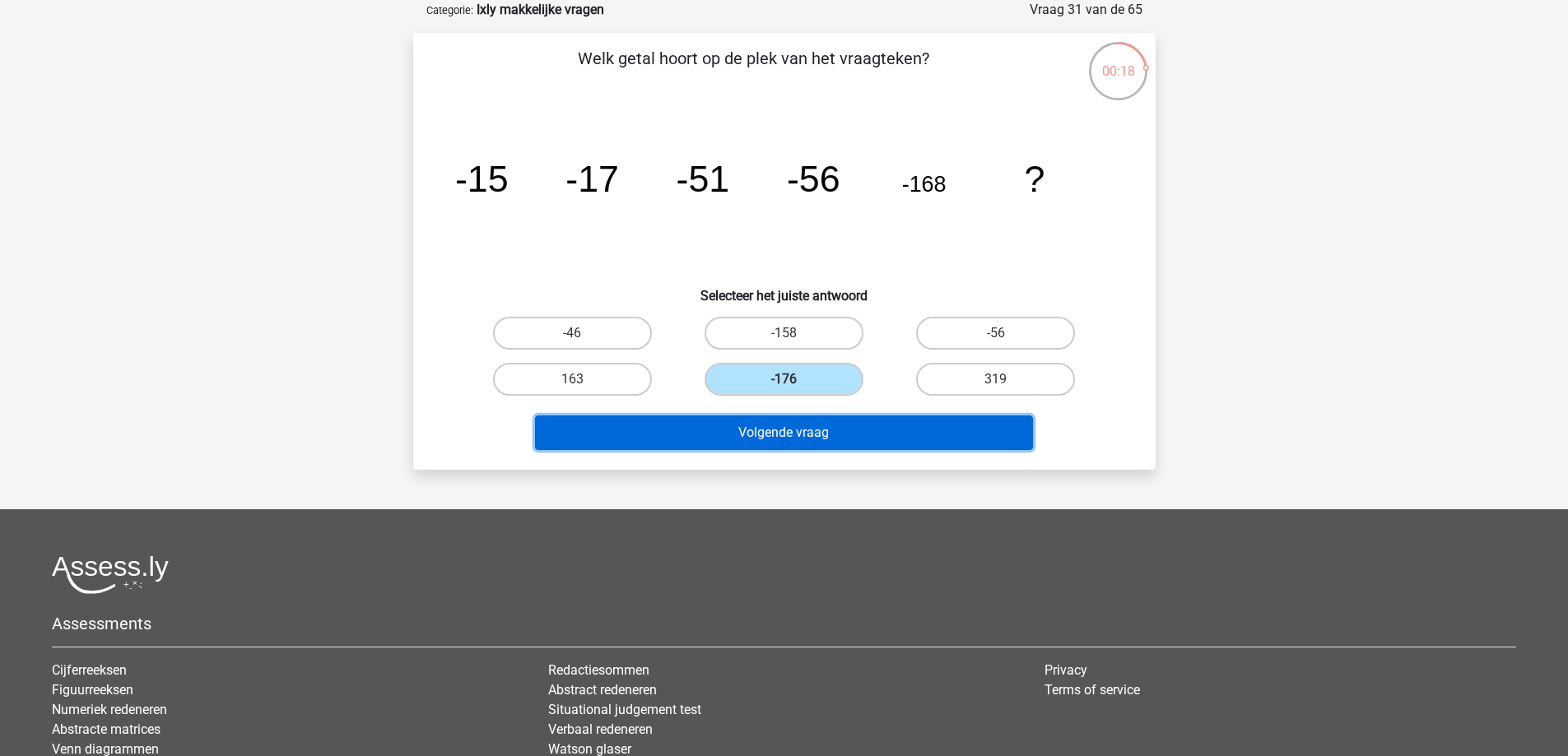
click at [859, 431] on button "Volgende vraag" at bounding box center [784, 432] width 498 height 34
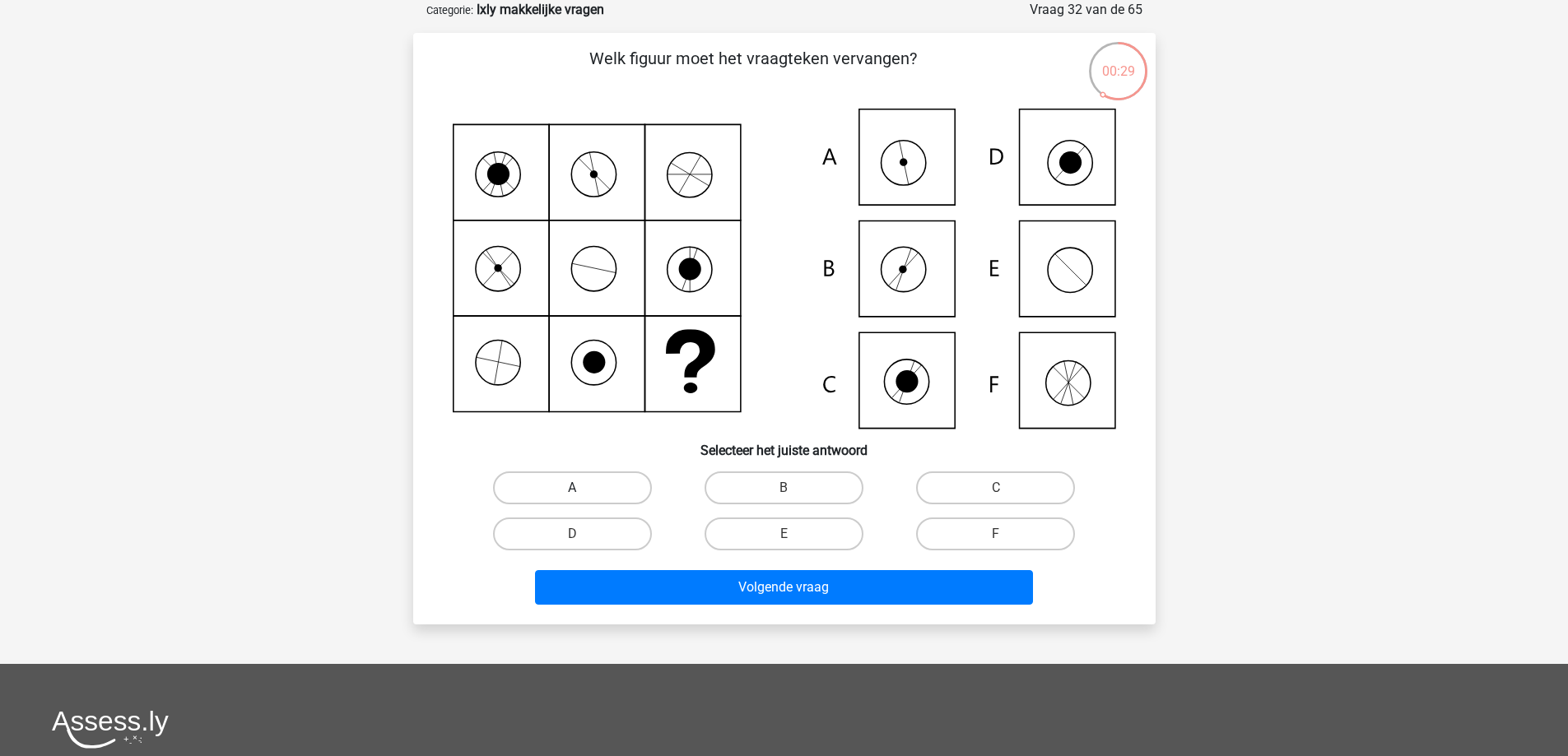
click at [604, 482] on label "A" at bounding box center [572, 488] width 158 height 33
click at [583, 488] on input "A" at bounding box center [578, 494] width 11 height 11
radio input "true"
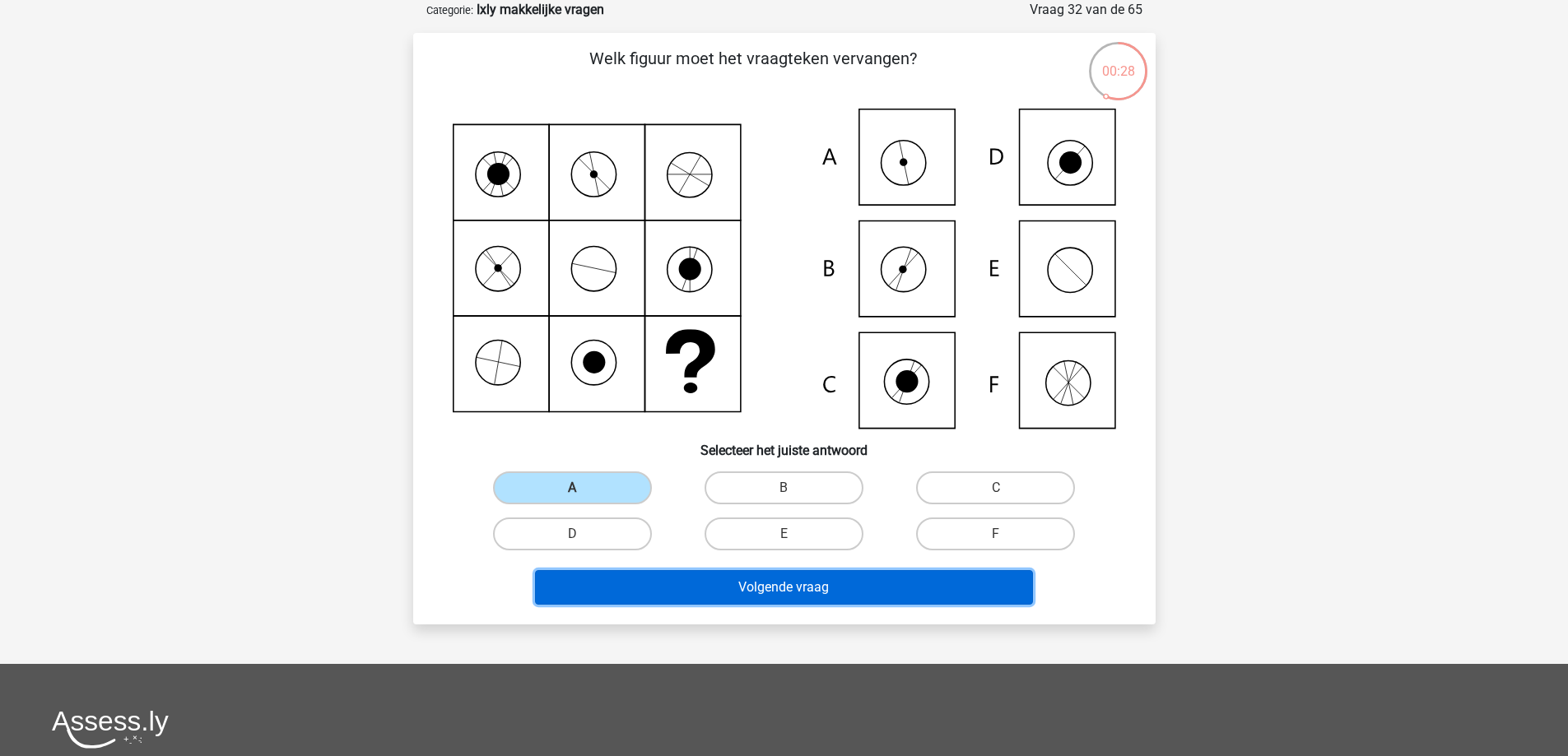
click at [759, 586] on button "Volgende vraag" at bounding box center [784, 587] width 498 height 34
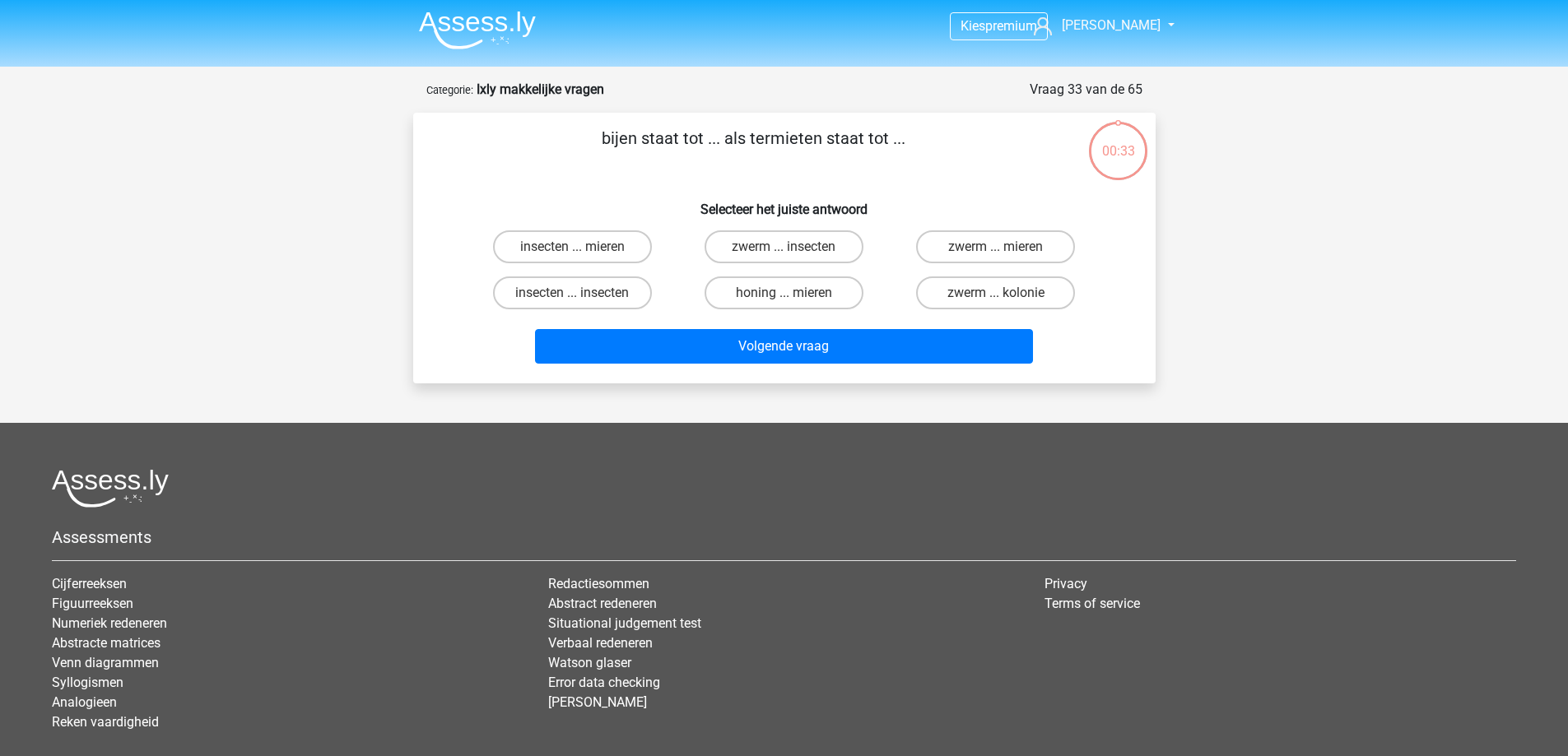
scroll to position [0, 0]
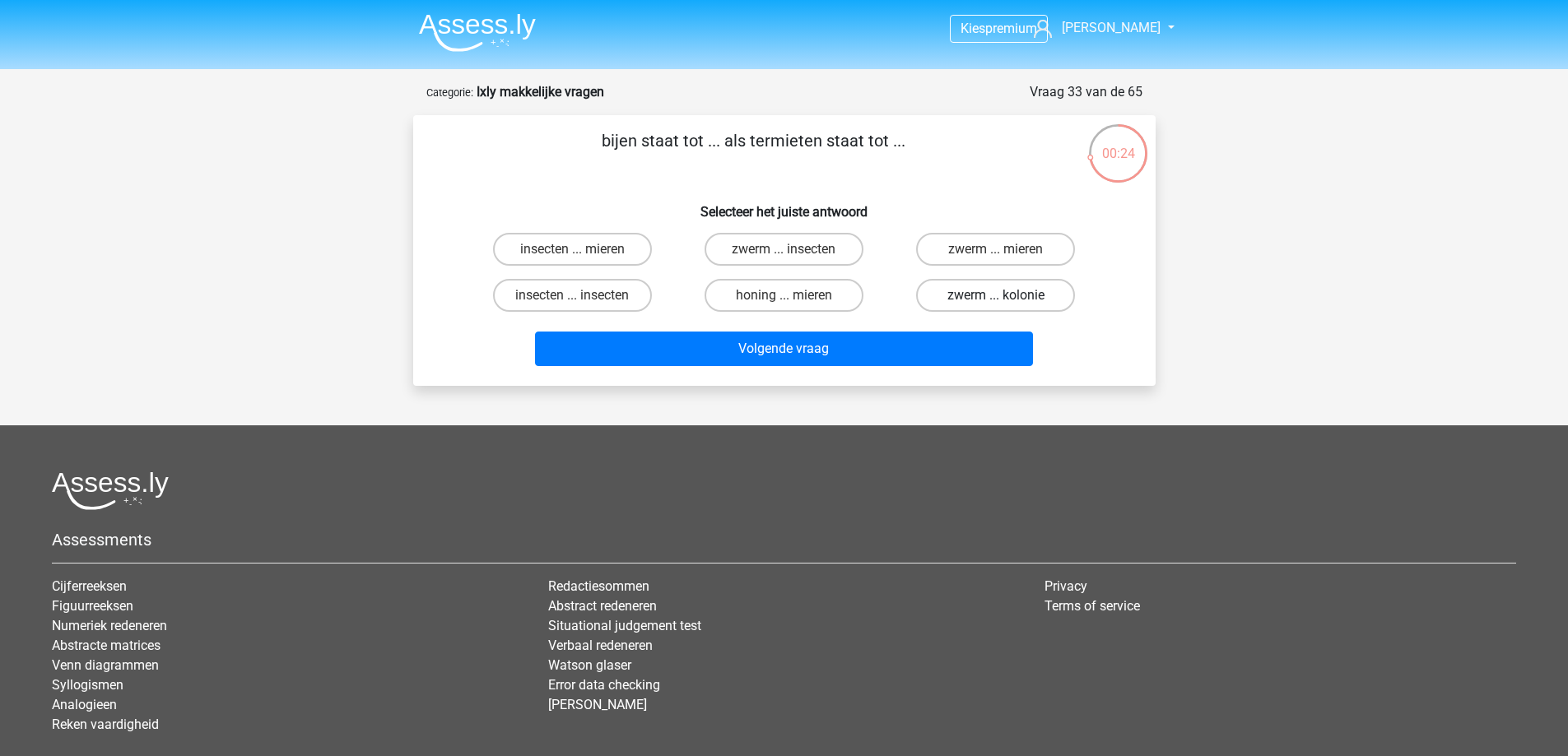
click at [1007, 301] on label "zwerm ... kolonie" at bounding box center [996, 295] width 158 height 33
click at [1007, 301] on input "zwerm ... kolonie" at bounding box center [1002, 301] width 11 height 11
radio input "true"
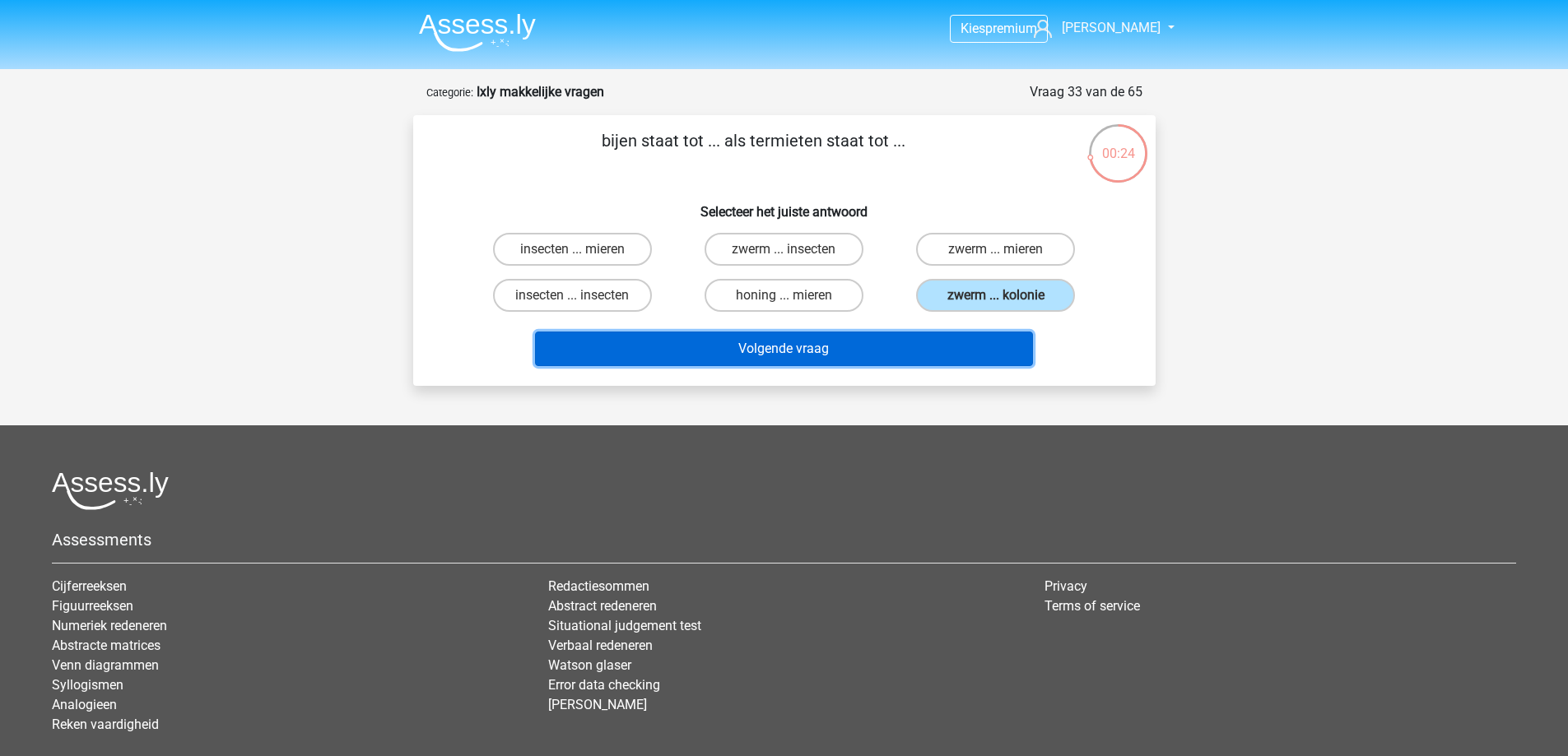
click at [982, 343] on button "Volgende vraag" at bounding box center [784, 349] width 498 height 34
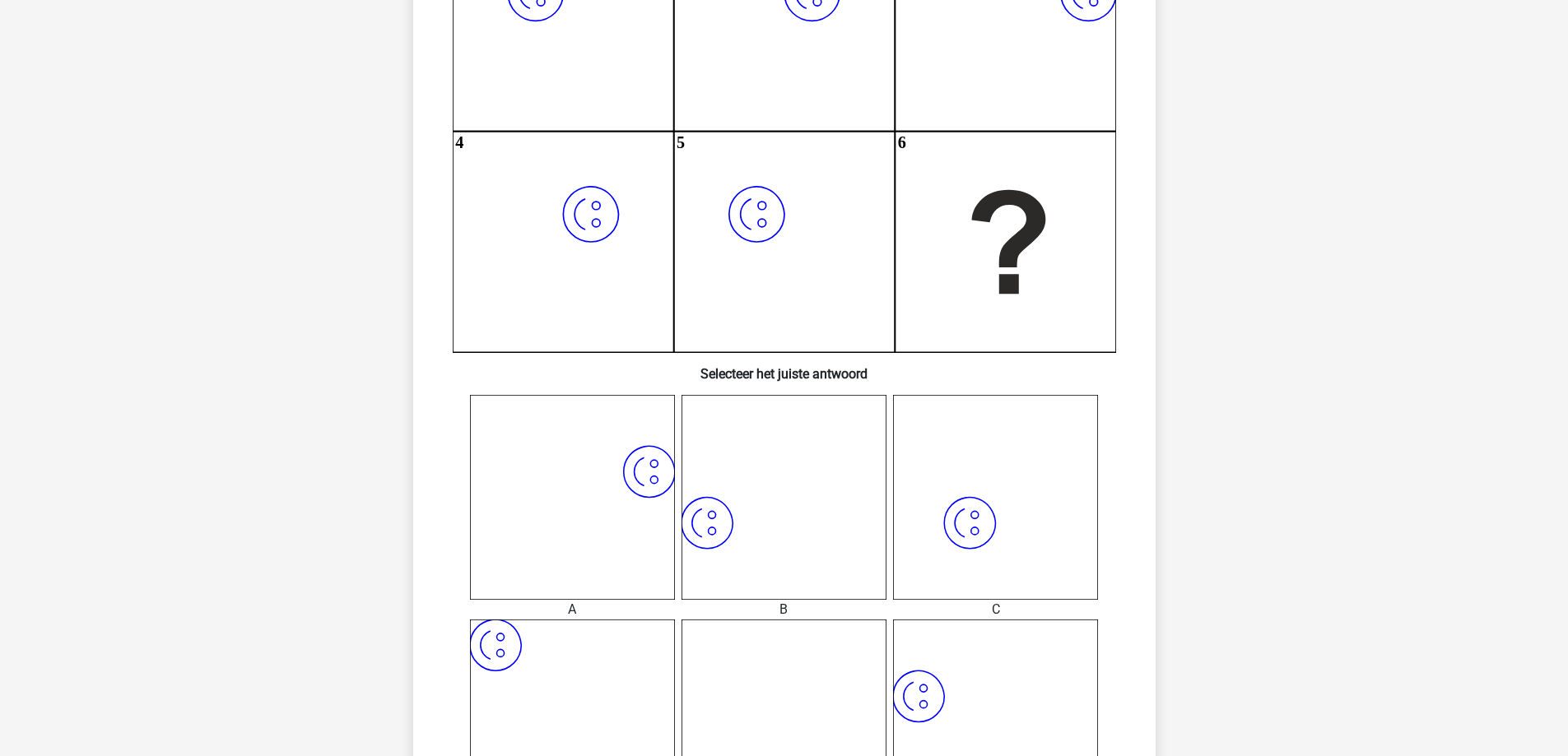
scroll to position [412, 0]
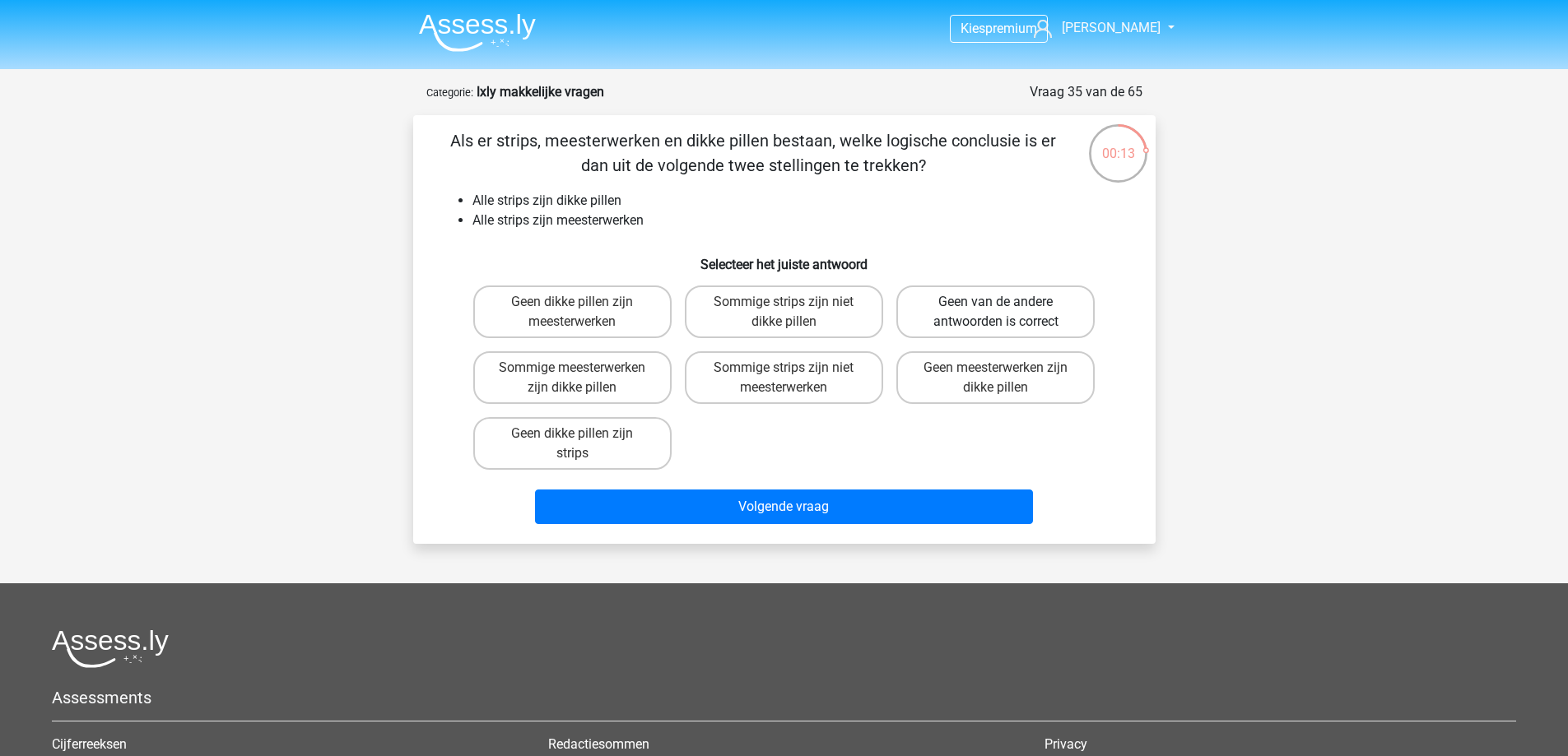
click at [970, 327] on label "Geen van de andere antwoorden is correct" at bounding box center [995, 312] width 198 height 53
click at [997, 312] on input "Geen van de andere antwoorden is correct" at bounding box center [1002, 307] width 11 height 11
radio input "true"
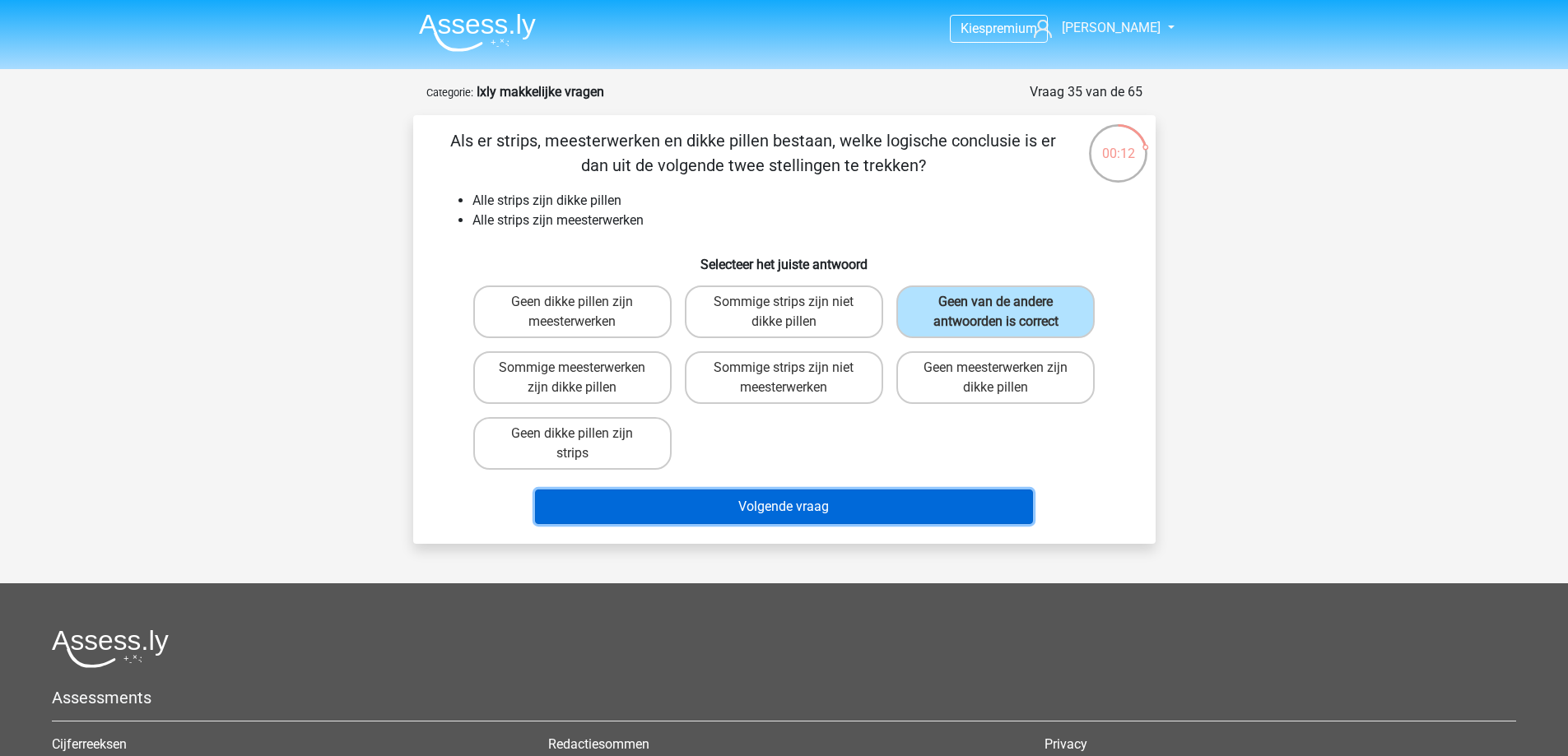
click at [939, 504] on button "Volgende vraag" at bounding box center [784, 506] width 498 height 34
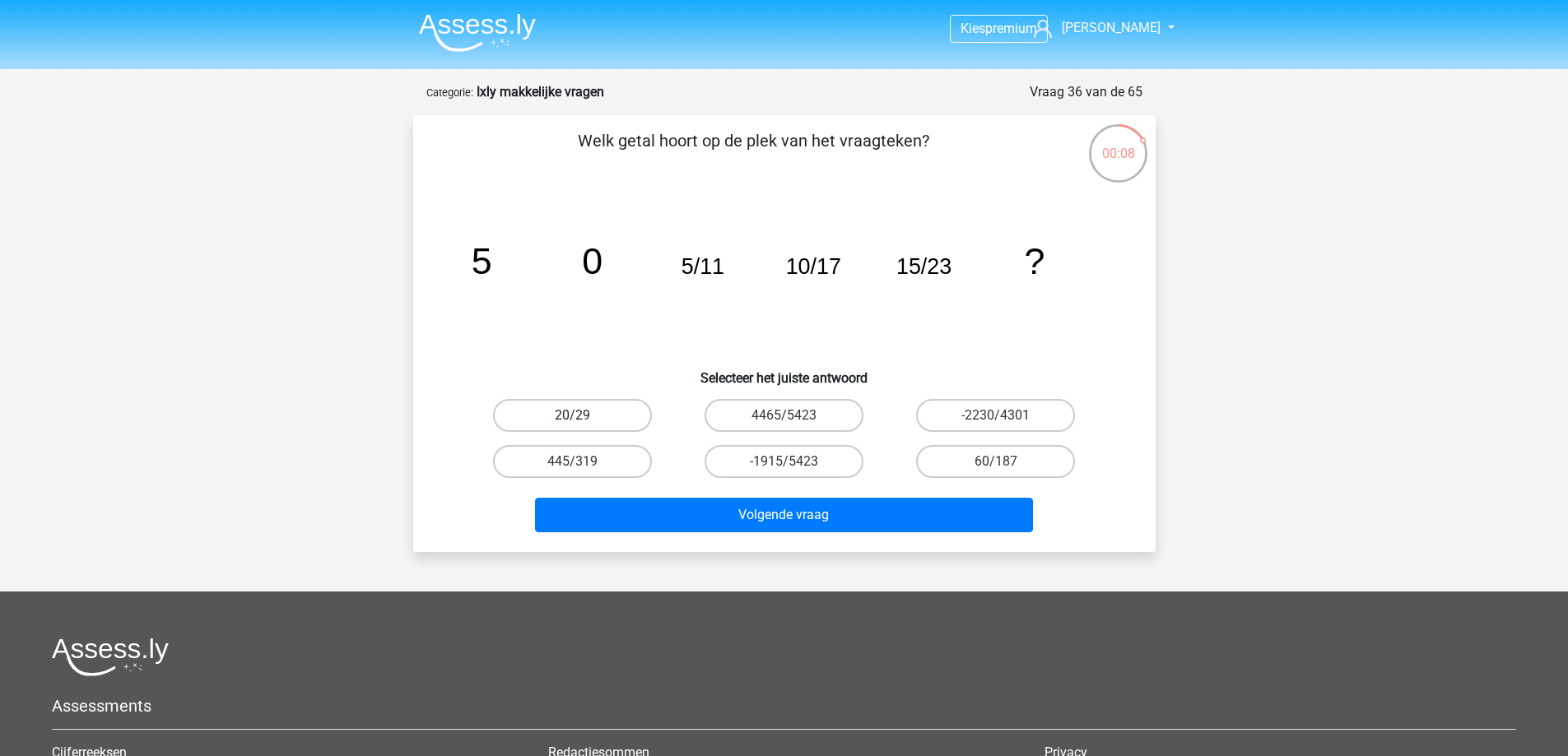
click at [625, 418] on label "20/29" at bounding box center [572, 415] width 158 height 33
click at [583, 418] on input "20/29" at bounding box center [578, 421] width 11 height 11
radio input "true"
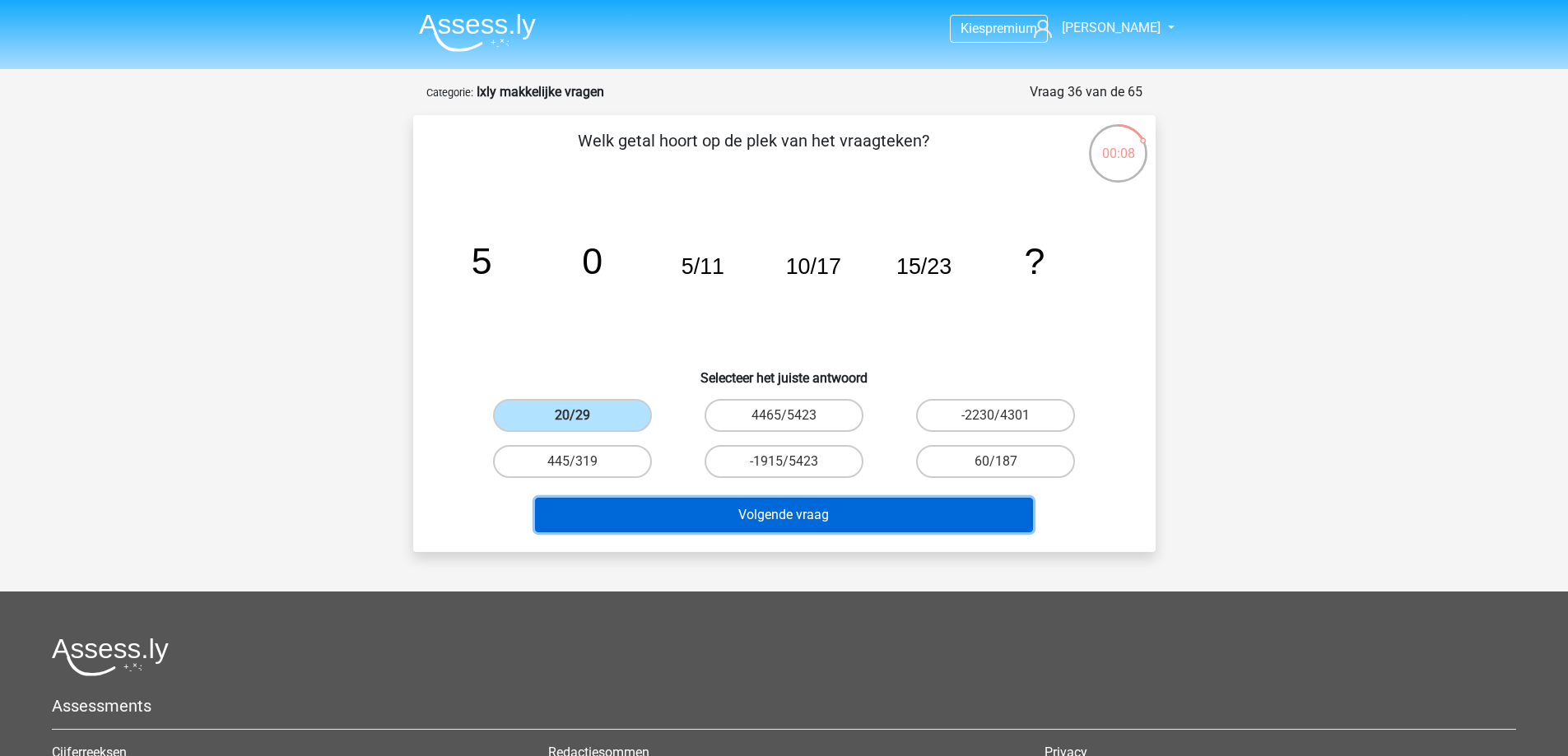
click at [783, 515] on button "Volgende vraag" at bounding box center [784, 515] width 498 height 34
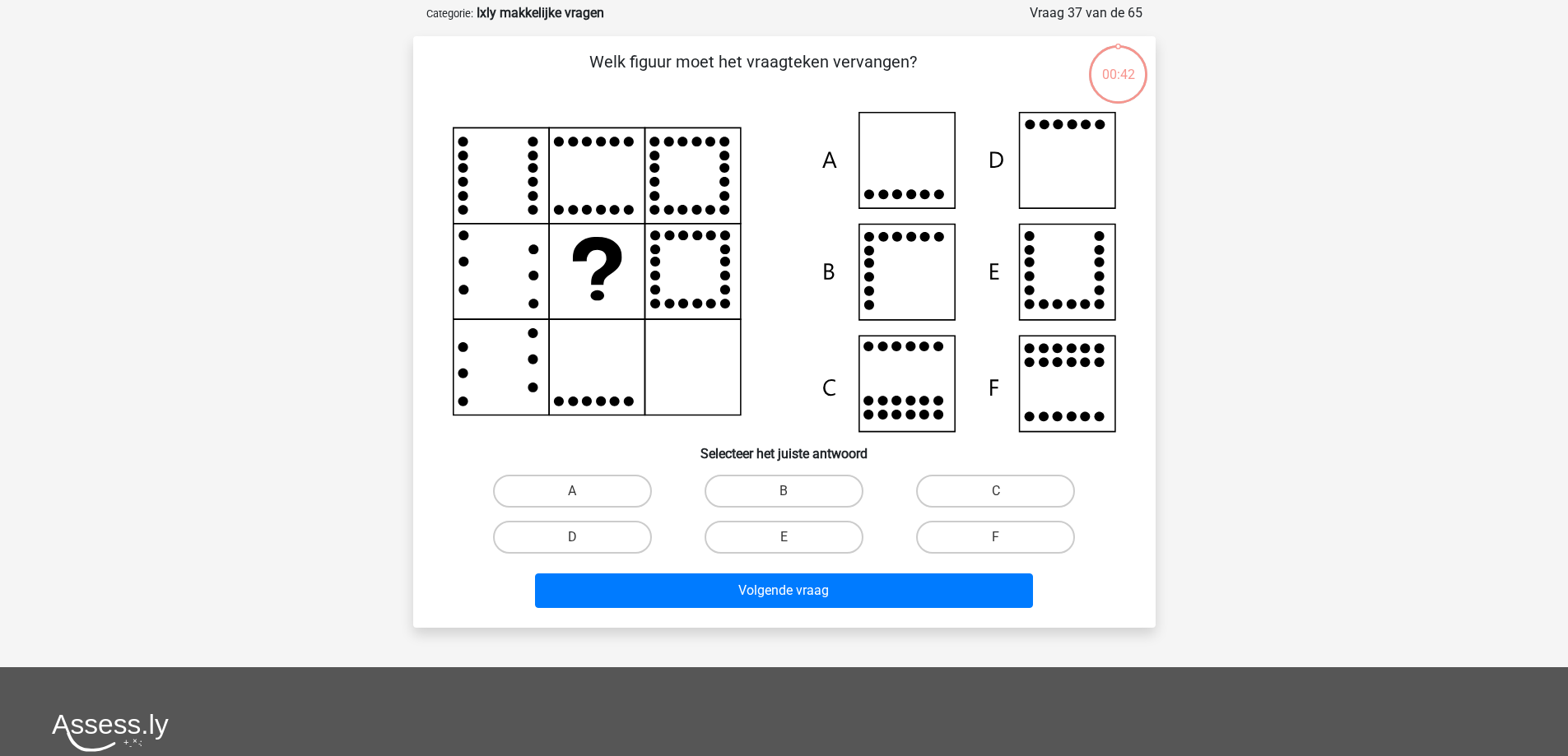
scroll to position [83, 0]
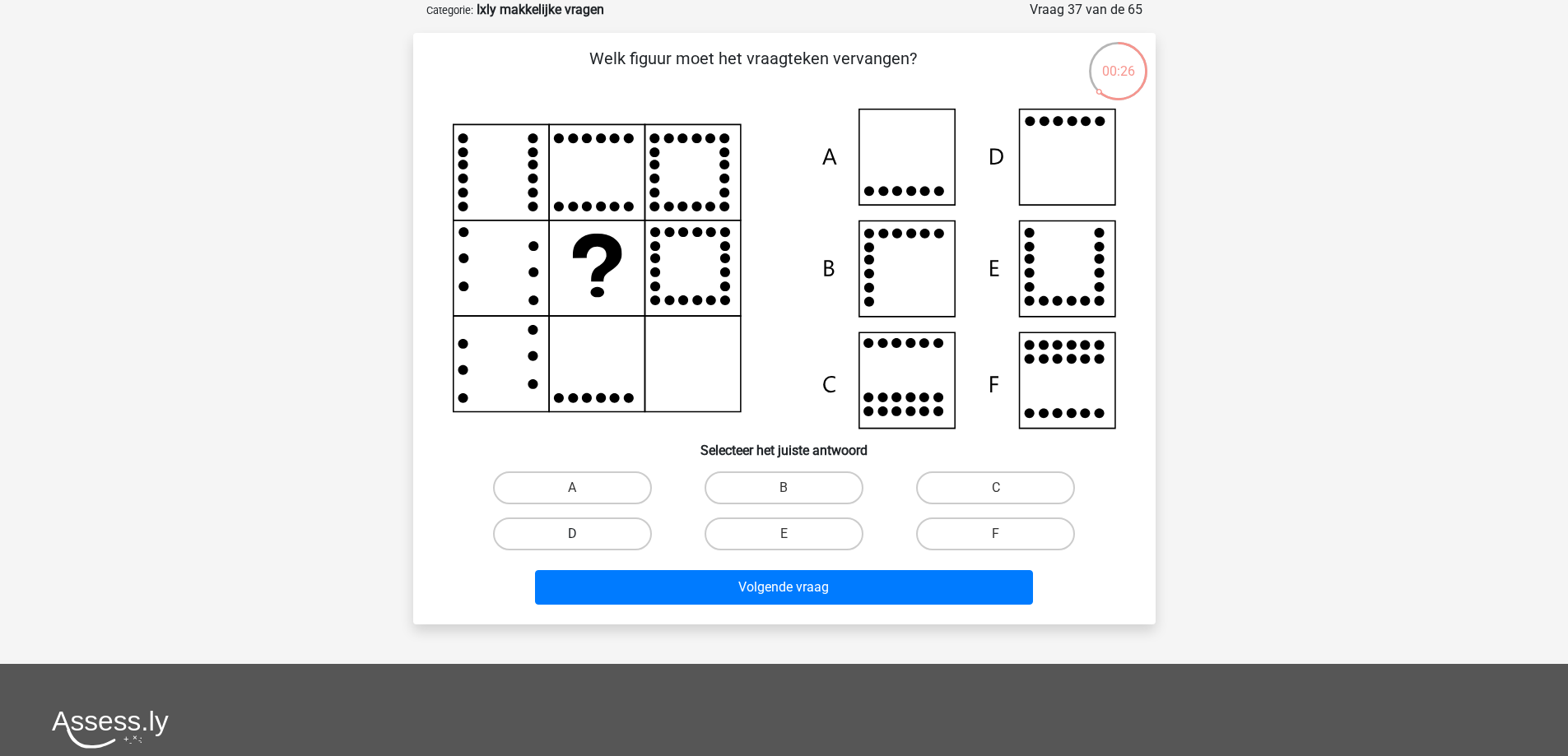
click at [604, 541] on label "D" at bounding box center [572, 533] width 158 height 33
click at [583, 541] on input "D" at bounding box center [578, 539] width 11 height 11
radio input "true"
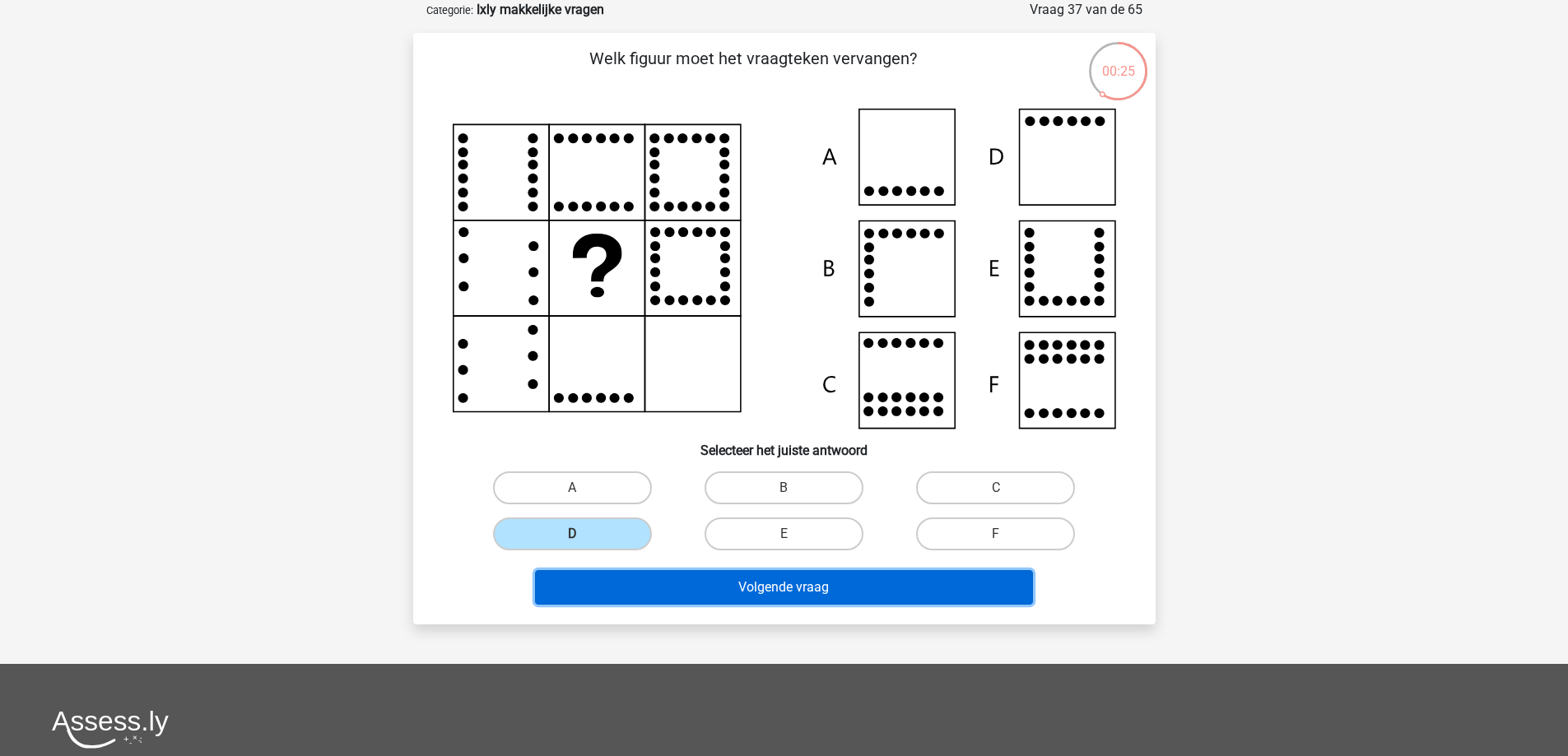
click at [829, 601] on button "Volgende vraag" at bounding box center [784, 587] width 498 height 34
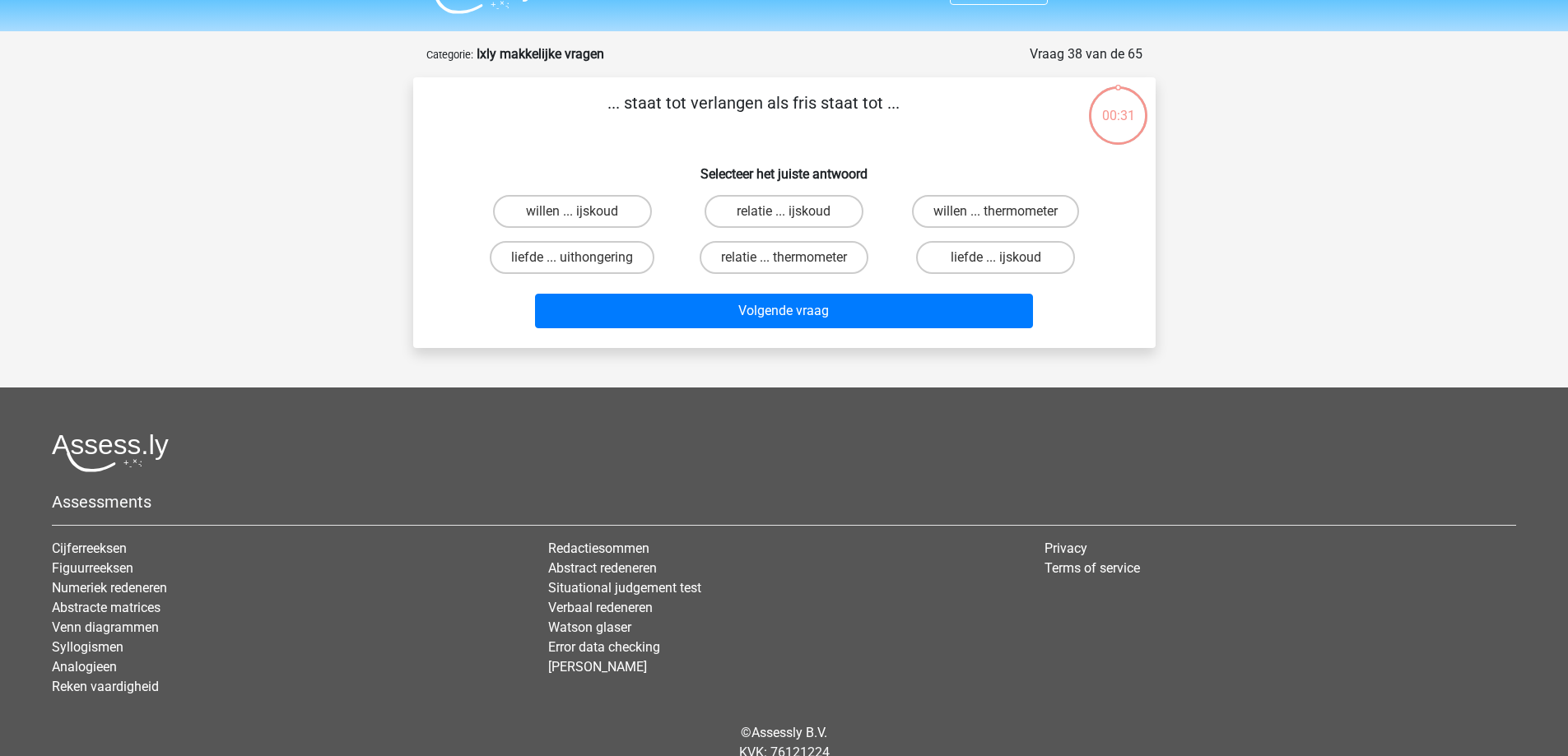
scroll to position [0, 0]
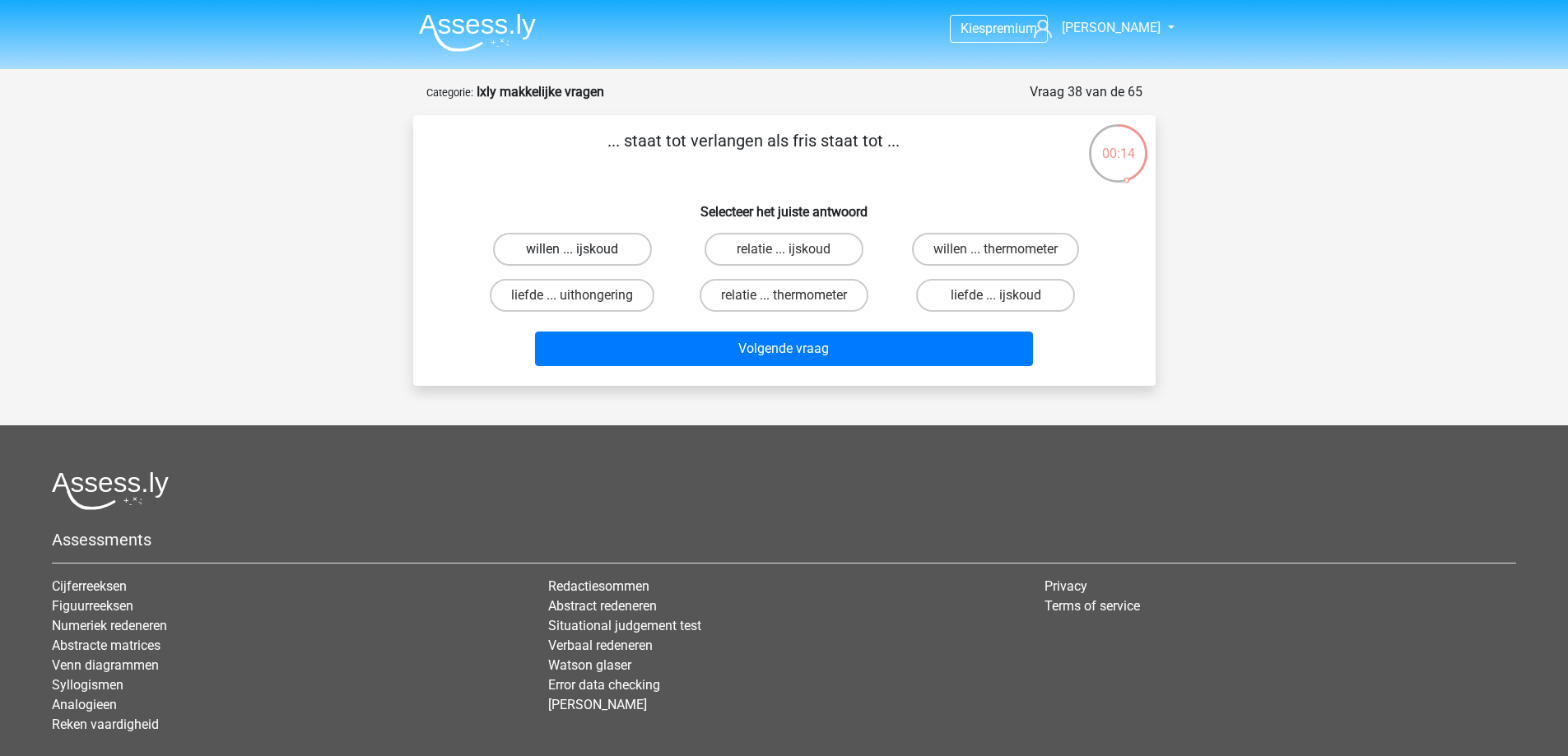
click at [595, 249] on label "willen ... ijskoud" at bounding box center [572, 249] width 158 height 33
click at [583, 249] on input "willen ... ijskoud" at bounding box center [578, 254] width 11 height 11
radio input "true"
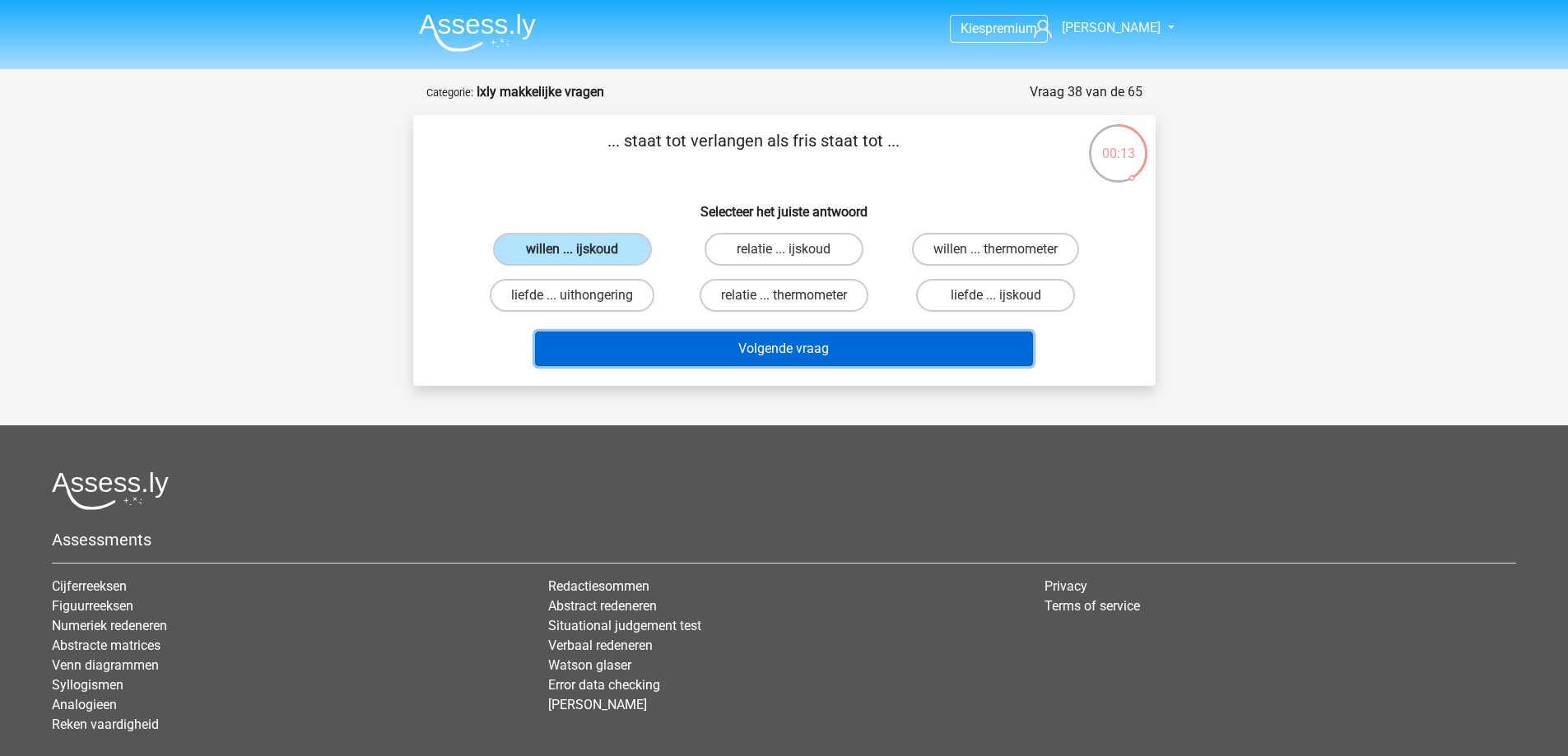
click at [835, 353] on button "Volgende vraag" at bounding box center [784, 349] width 498 height 34
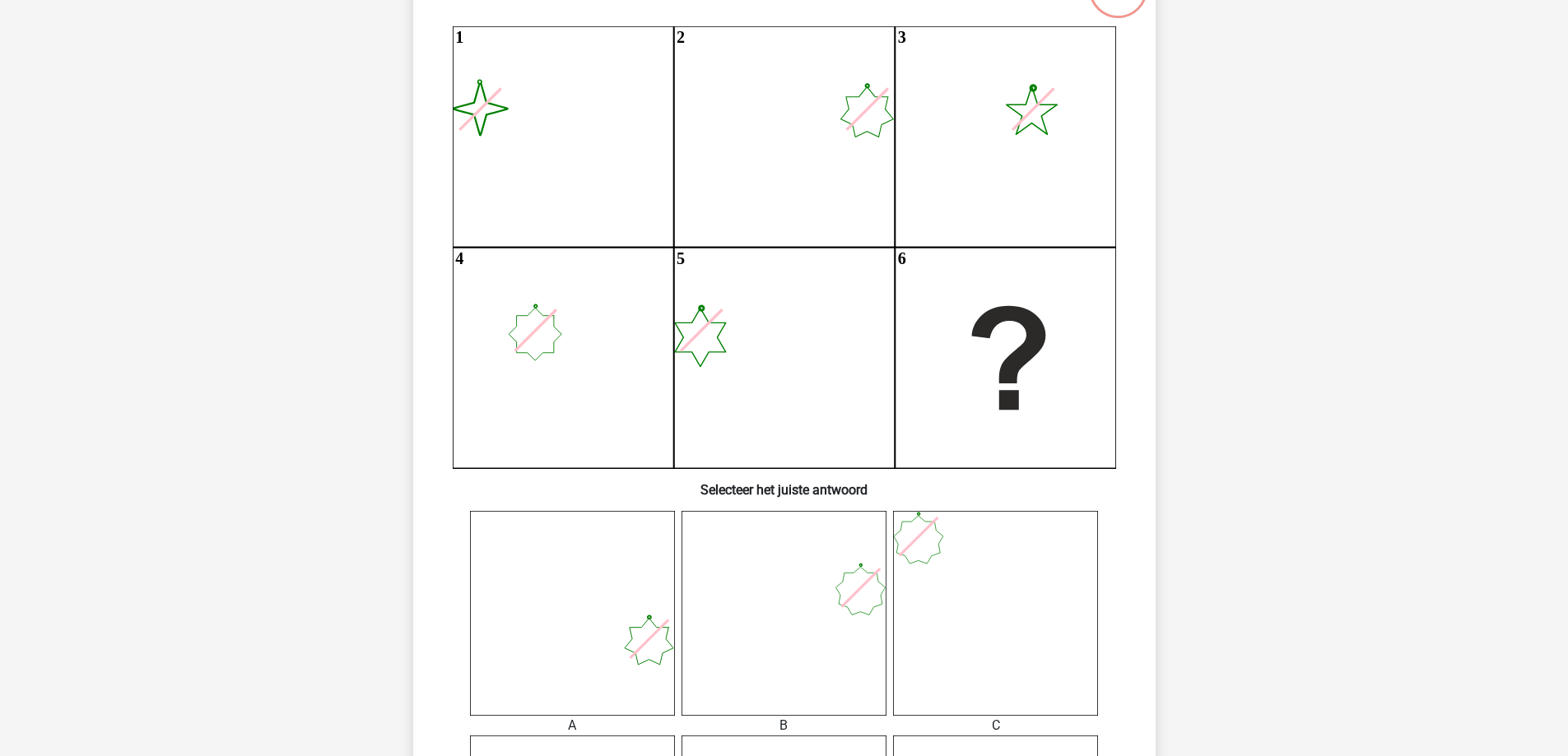
scroll to position [494, 0]
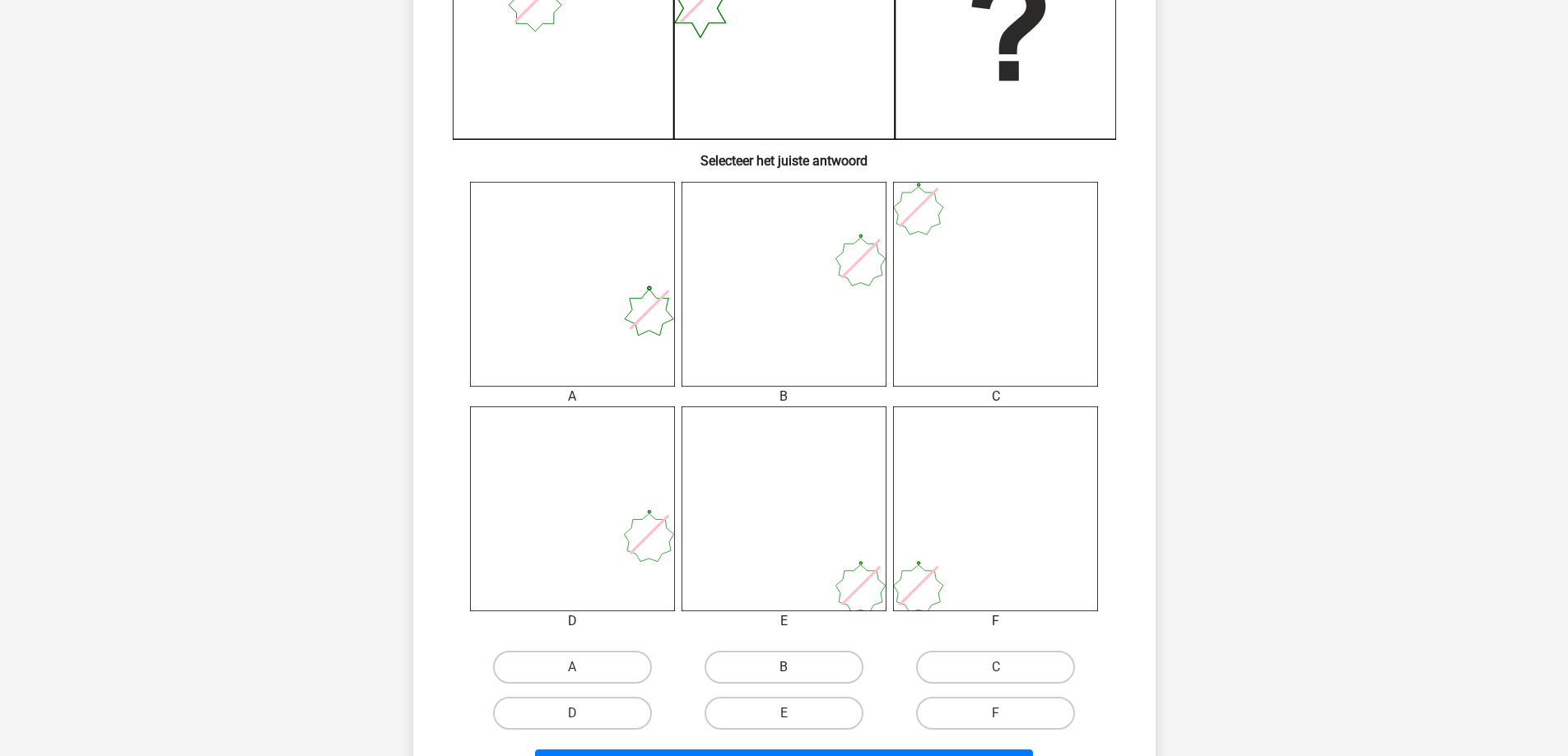
click at [793, 664] on label "B" at bounding box center [784, 667] width 158 height 33
click at [793, 667] on input "B" at bounding box center [789, 672] width 11 height 11
radio input "true"
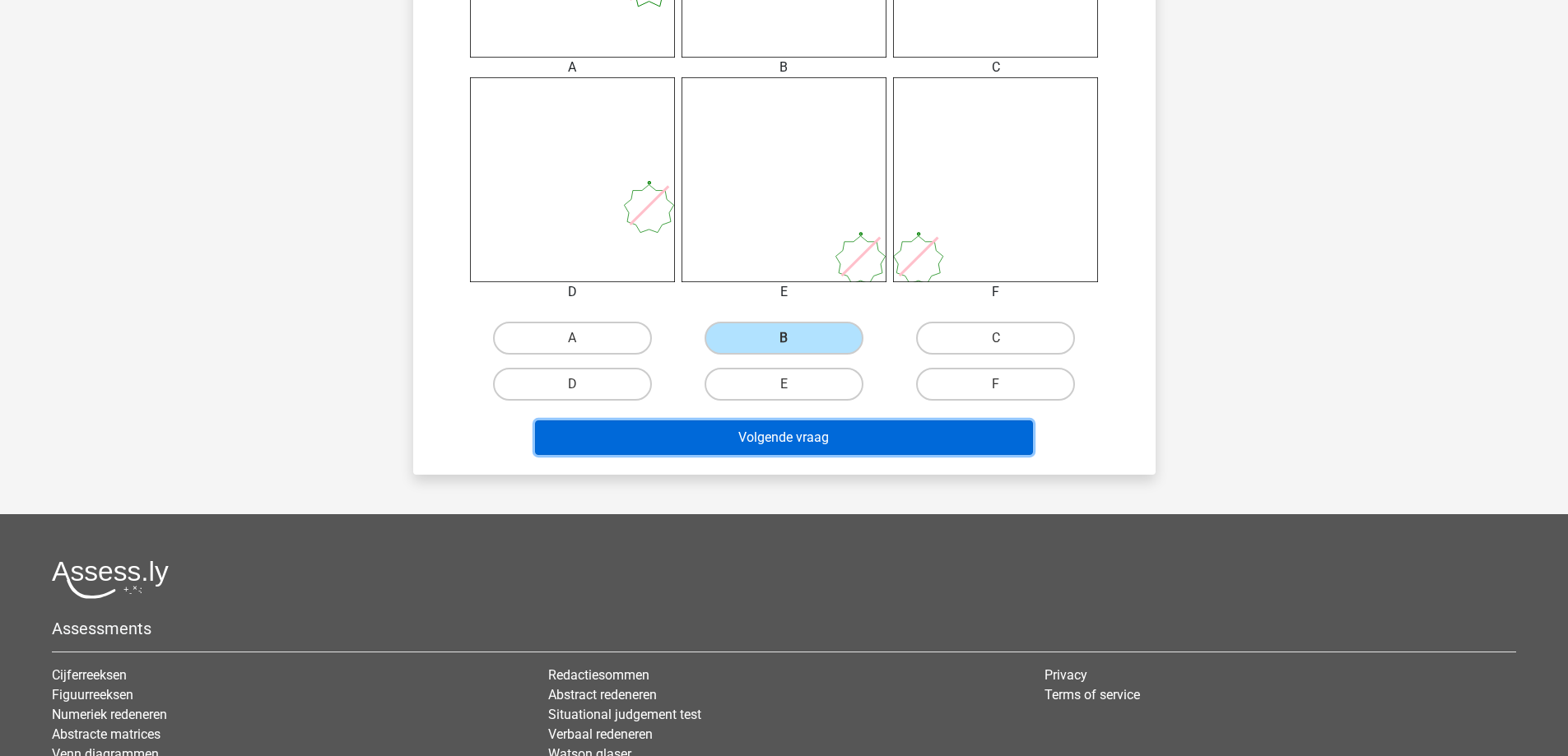
click at [935, 444] on button "Volgende vraag" at bounding box center [784, 437] width 498 height 34
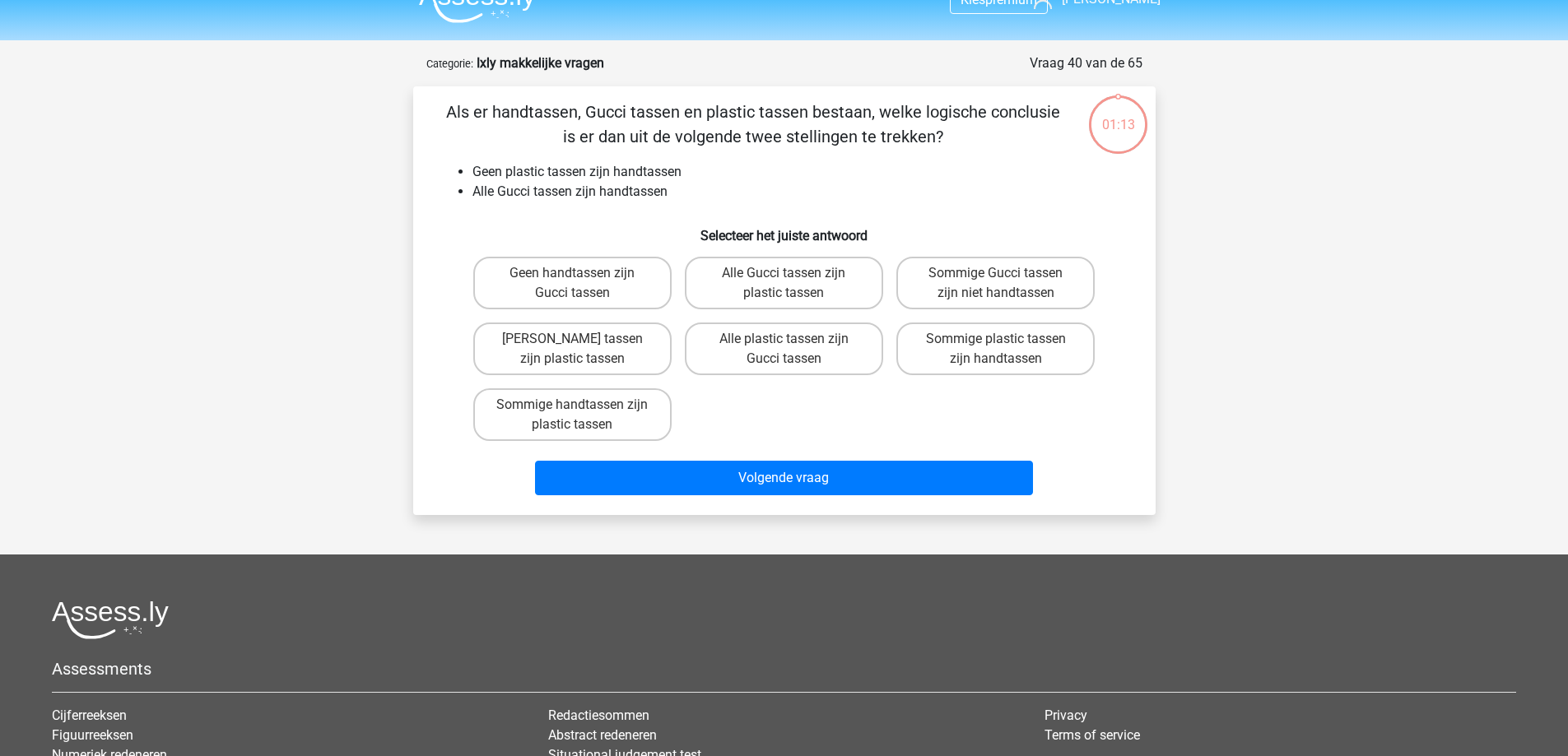
scroll to position [0, 0]
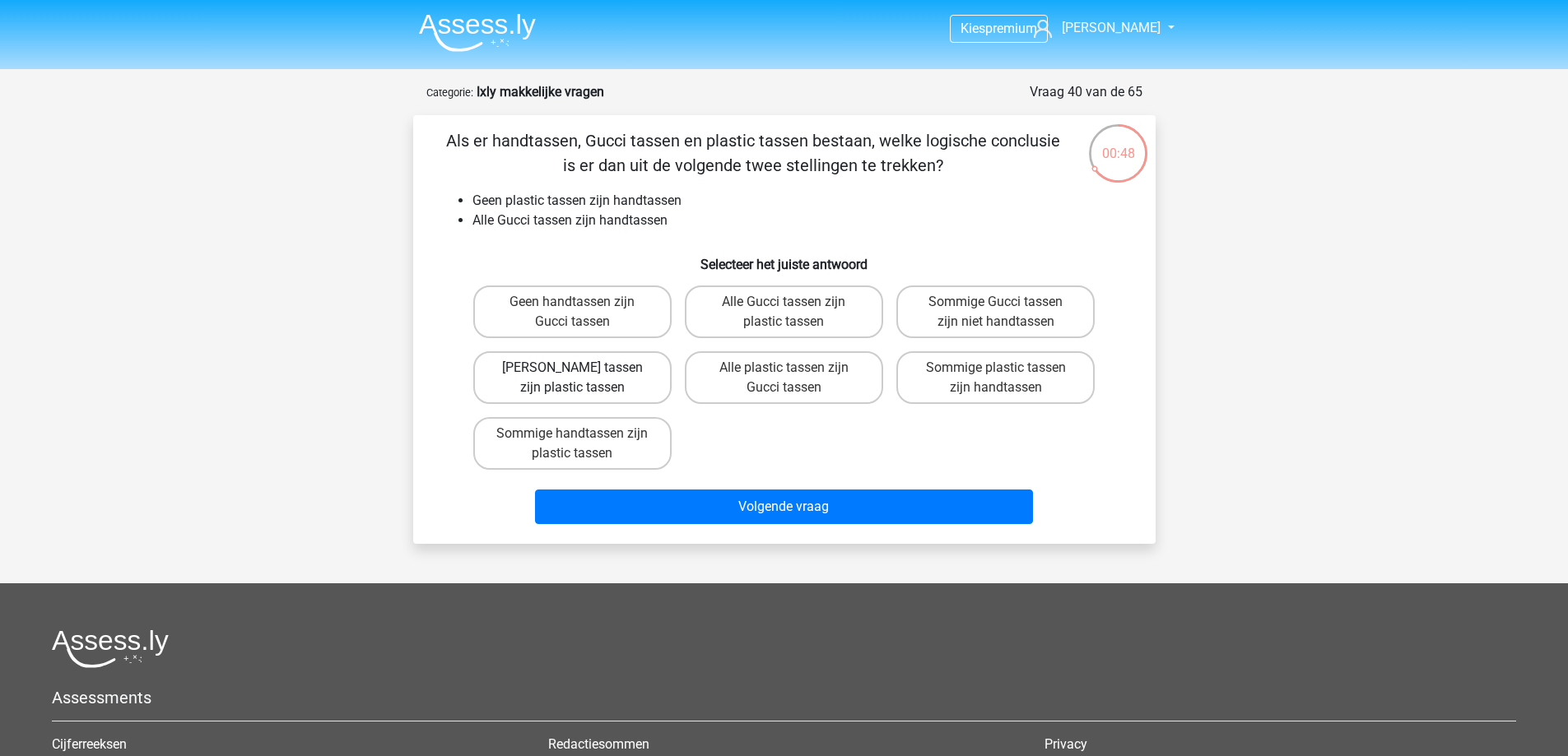
click at [629, 374] on label "Geen Gucci tassen zijn plastic tassen" at bounding box center [572, 378] width 198 height 53
click at [583, 374] on input "Geen Gucci tassen zijn plastic tassen" at bounding box center [578, 373] width 11 height 11
radio input "true"
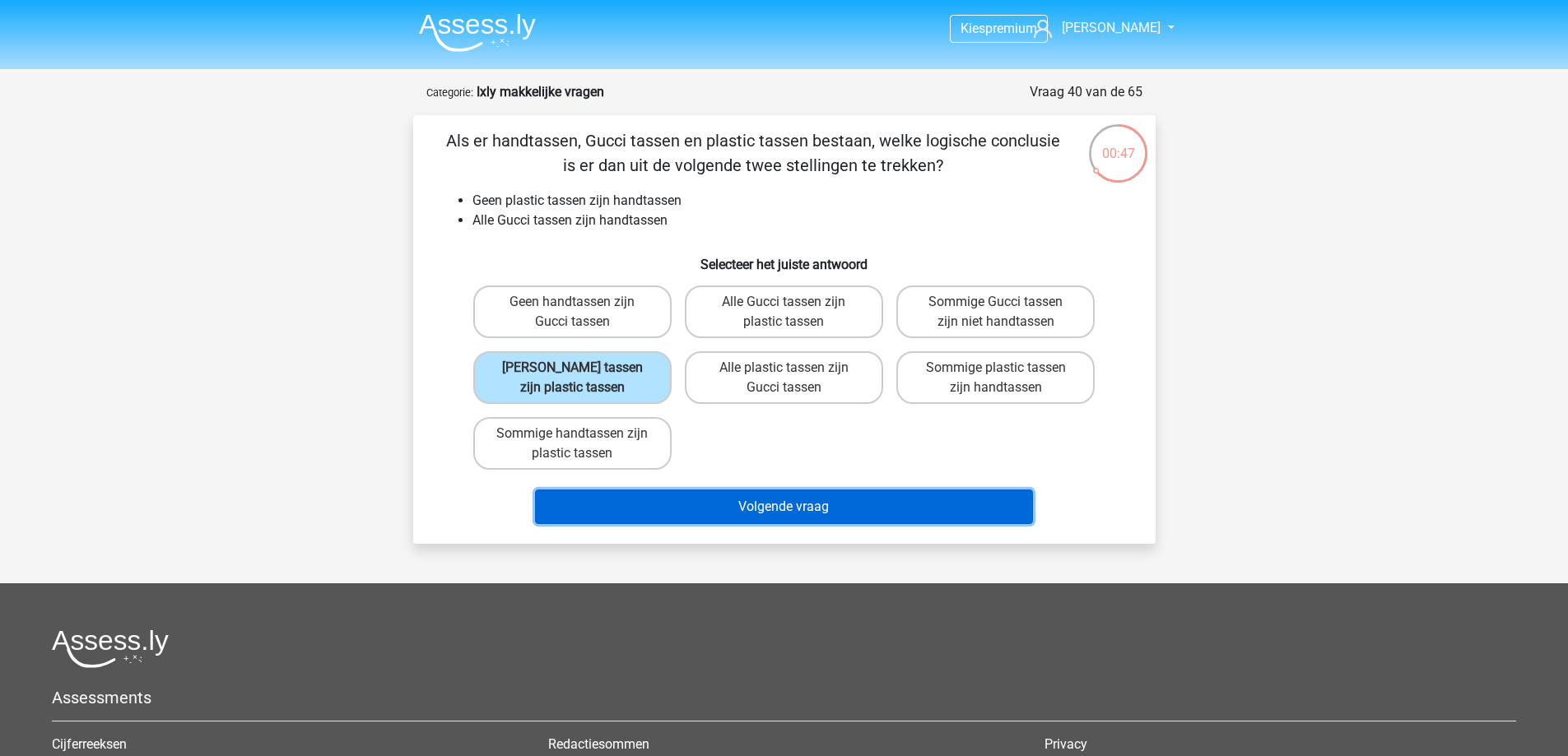
click at [832, 509] on button "Volgende vraag" at bounding box center [784, 506] width 498 height 34
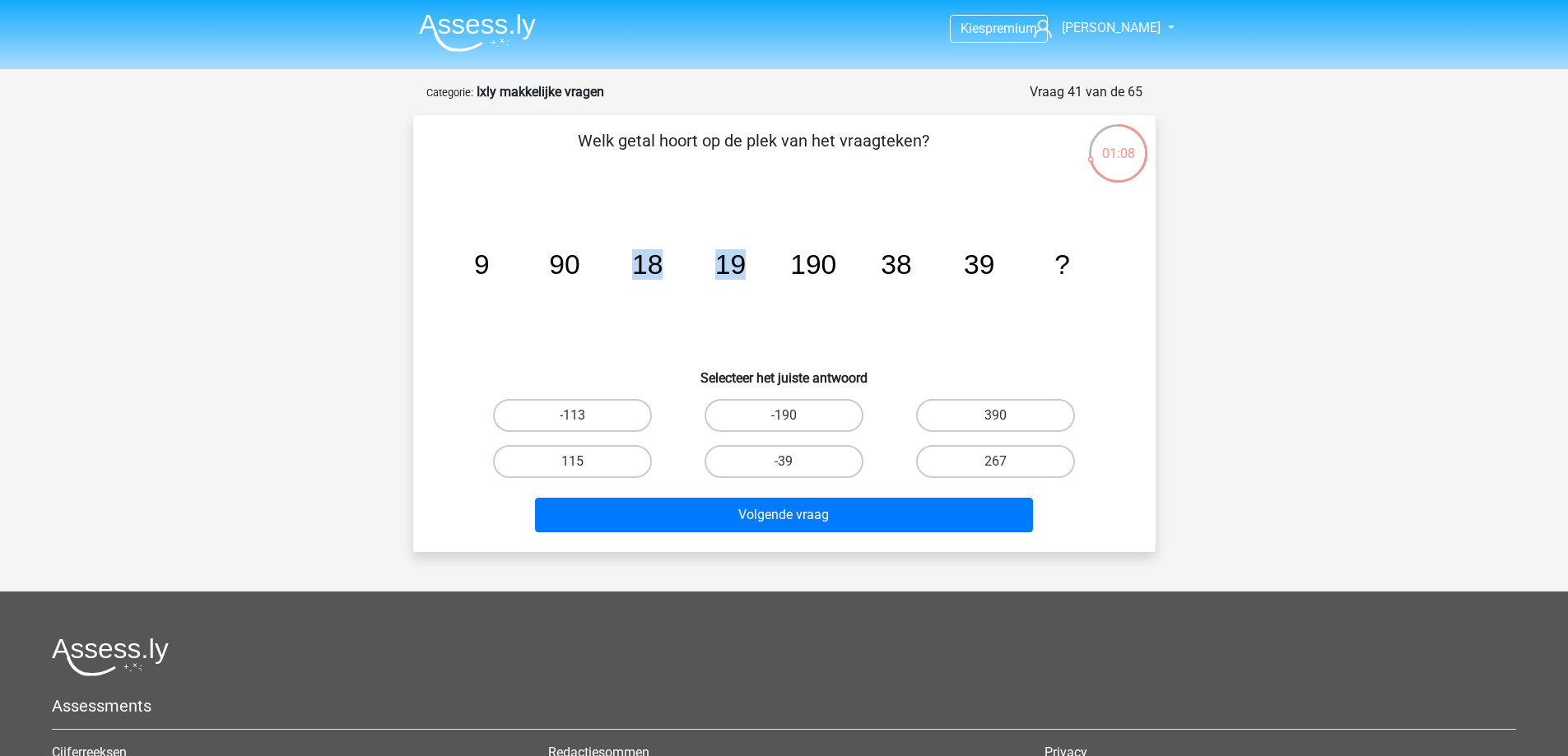
drag, startPoint x: 637, startPoint y: 269, endPoint x: 742, endPoint y: 265, distance: 105.1
click at [742, 265] on g "9 90 18 19 190 38 39 ?" at bounding box center [771, 264] width 596 height 31
drag, startPoint x: 880, startPoint y: 260, endPoint x: 1021, endPoint y: 262, distance: 141.0
click at [1021, 262] on icon "image/svg+xml 9 90 18 19 190 38 39 ?" at bounding box center [784, 274] width 664 height 166
drag, startPoint x: 639, startPoint y: 268, endPoint x: 733, endPoint y: 271, distance: 94.0
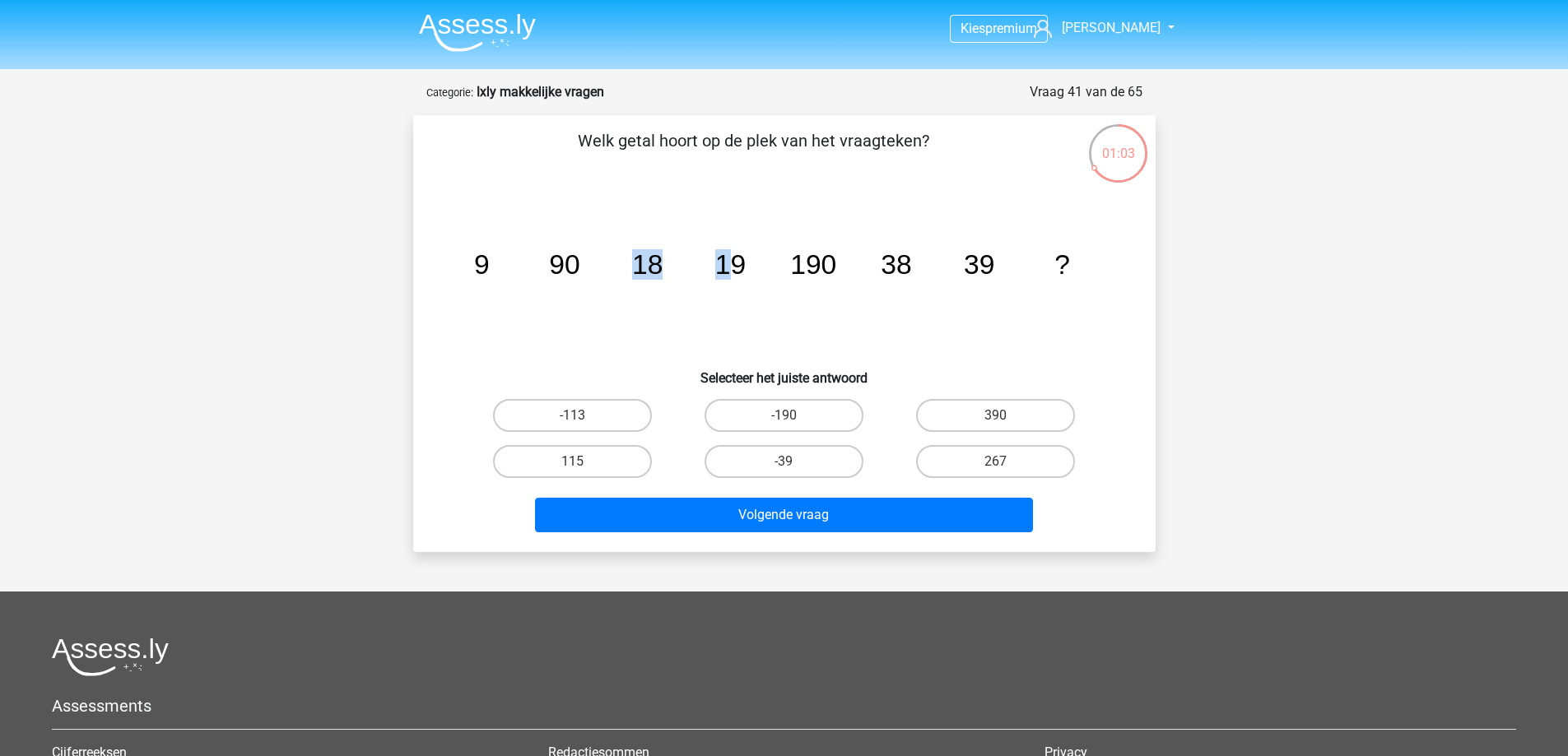
click at [733, 271] on g "9 90 18 19 190 38 39 ?" at bounding box center [771, 264] width 596 height 31
drag, startPoint x: 512, startPoint y: 267, endPoint x: 555, endPoint y: 273, distance: 43.4
click at [555, 273] on icon "image/svg+xml 9 90 18 19 190 38 39 ?" at bounding box center [784, 274] width 664 height 166
click at [552, 273] on tspan "90" at bounding box center [564, 264] width 31 height 31
drag, startPoint x: 482, startPoint y: 261, endPoint x: 572, endPoint y: 277, distance: 91.4
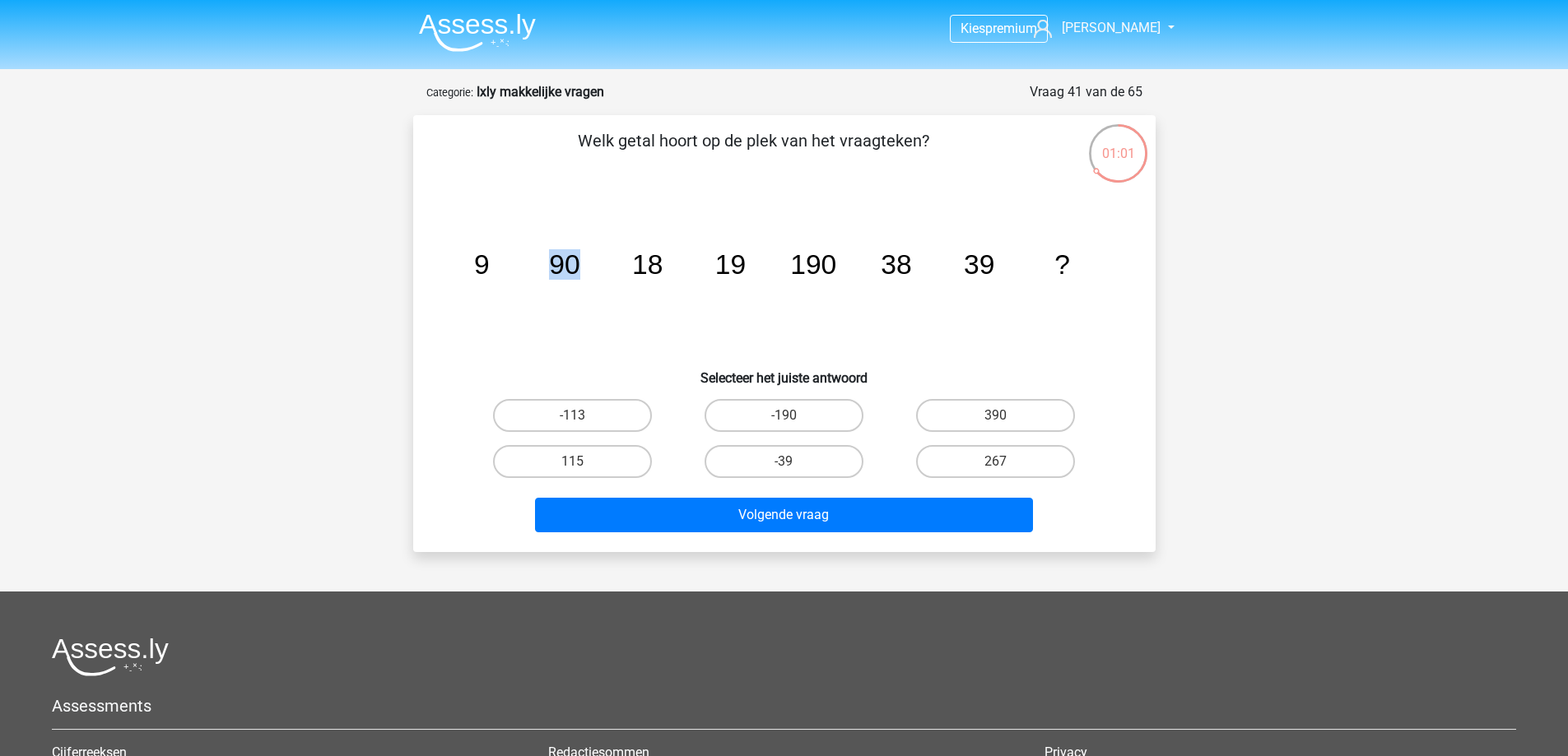
click at [572, 277] on g "9 90 18 19 190 38 39 ?" at bounding box center [771, 264] width 596 height 31
click at [558, 277] on tspan "90" at bounding box center [564, 264] width 31 height 31
drag, startPoint x: 478, startPoint y: 272, endPoint x: 589, endPoint y: 271, distance: 111.0
click at [589, 271] on icon "image/svg+xml 9 90 18 19 190 38 39 ?" at bounding box center [784, 274] width 664 height 166
drag, startPoint x: 798, startPoint y: 264, endPoint x: 847, endPoint y: 273, distance: 49.8
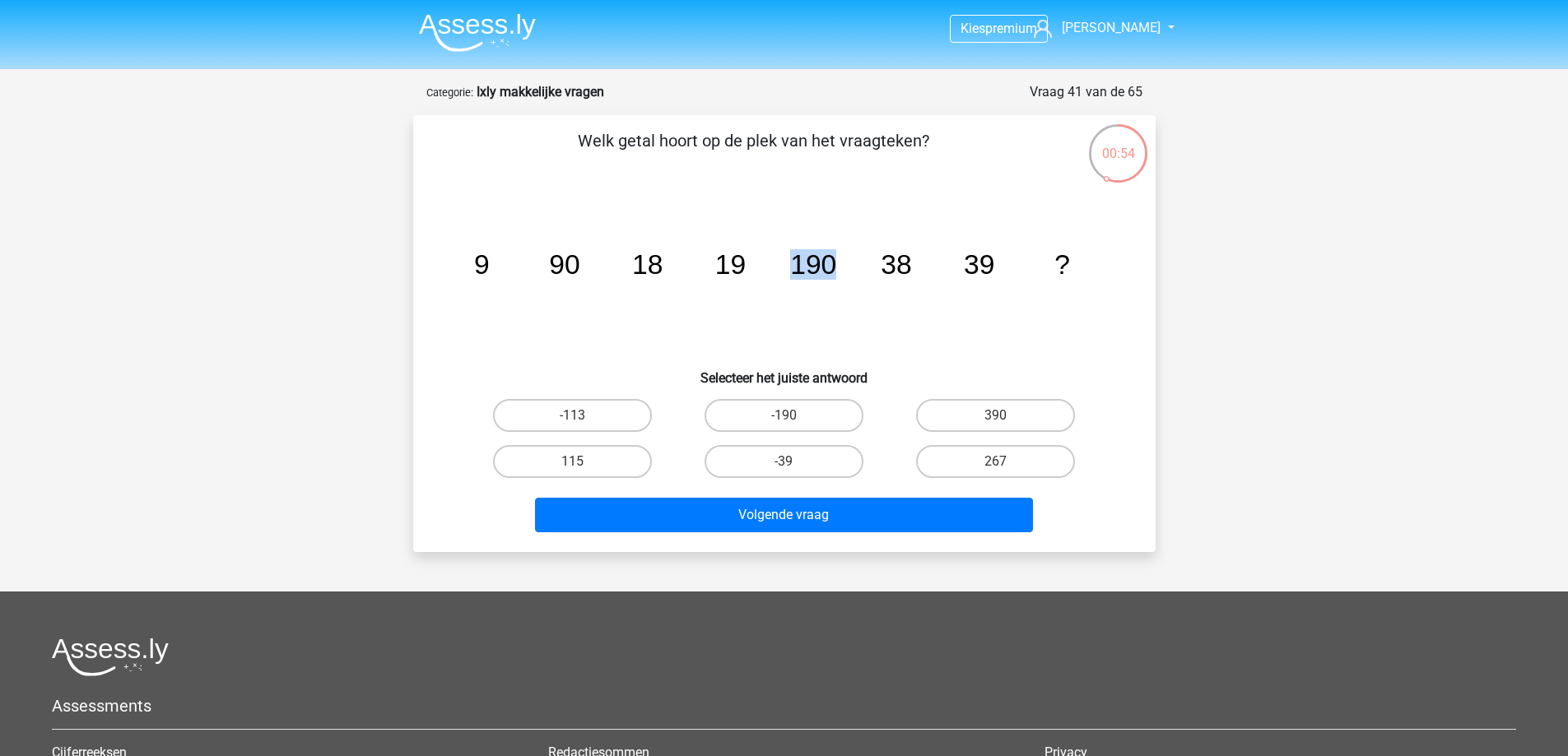
click at [847, 273] on icon "image/svg+xml 9 90 18 19 190 38 39 ?" at bounding box center [784, 274] width 664 height 166
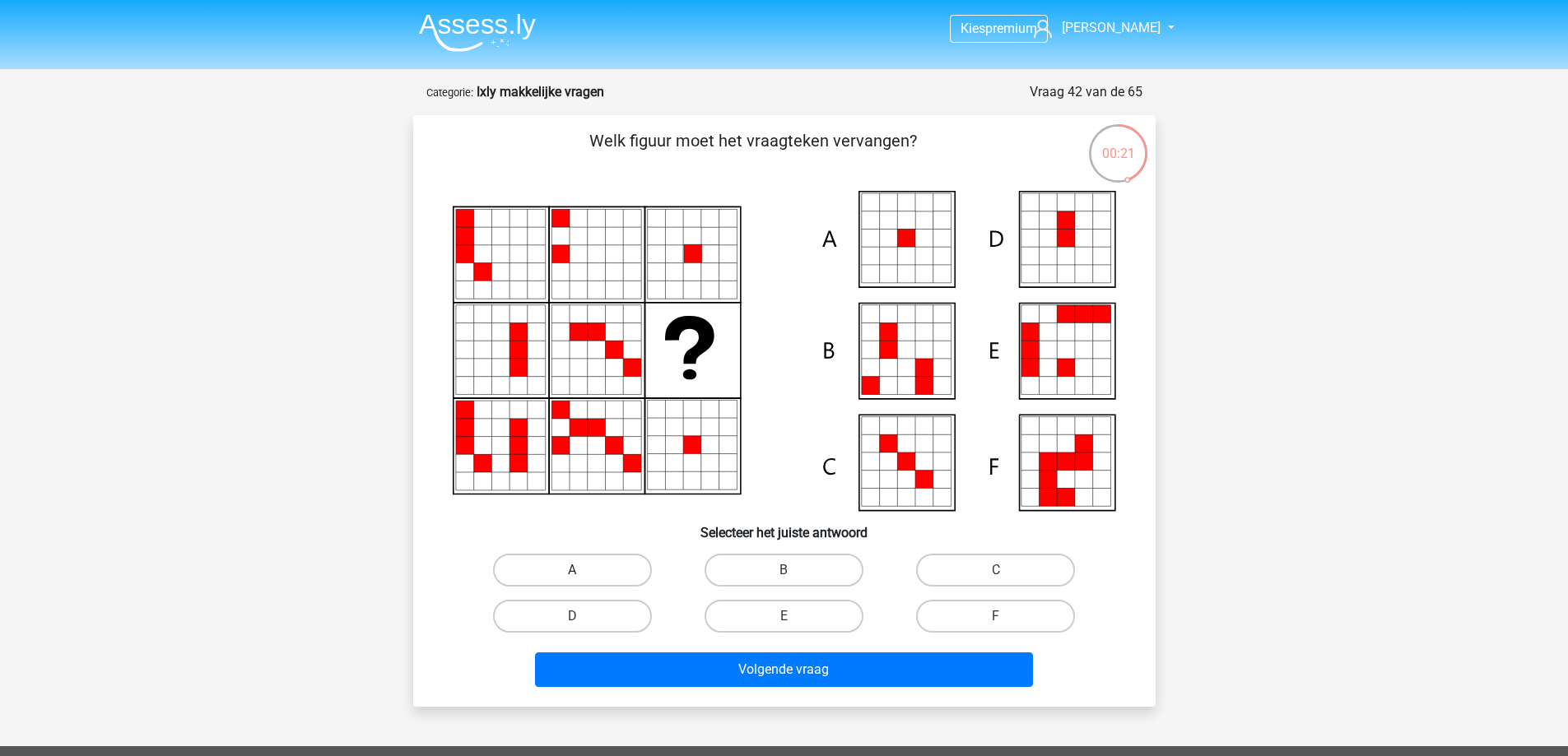
click at [590, 563] on label "A" at bounding box center [572, 569] width 158 height 33
click at [583, 570] on input "A" at bounding box center [578, 576] width 11 height 11
radio input "true"
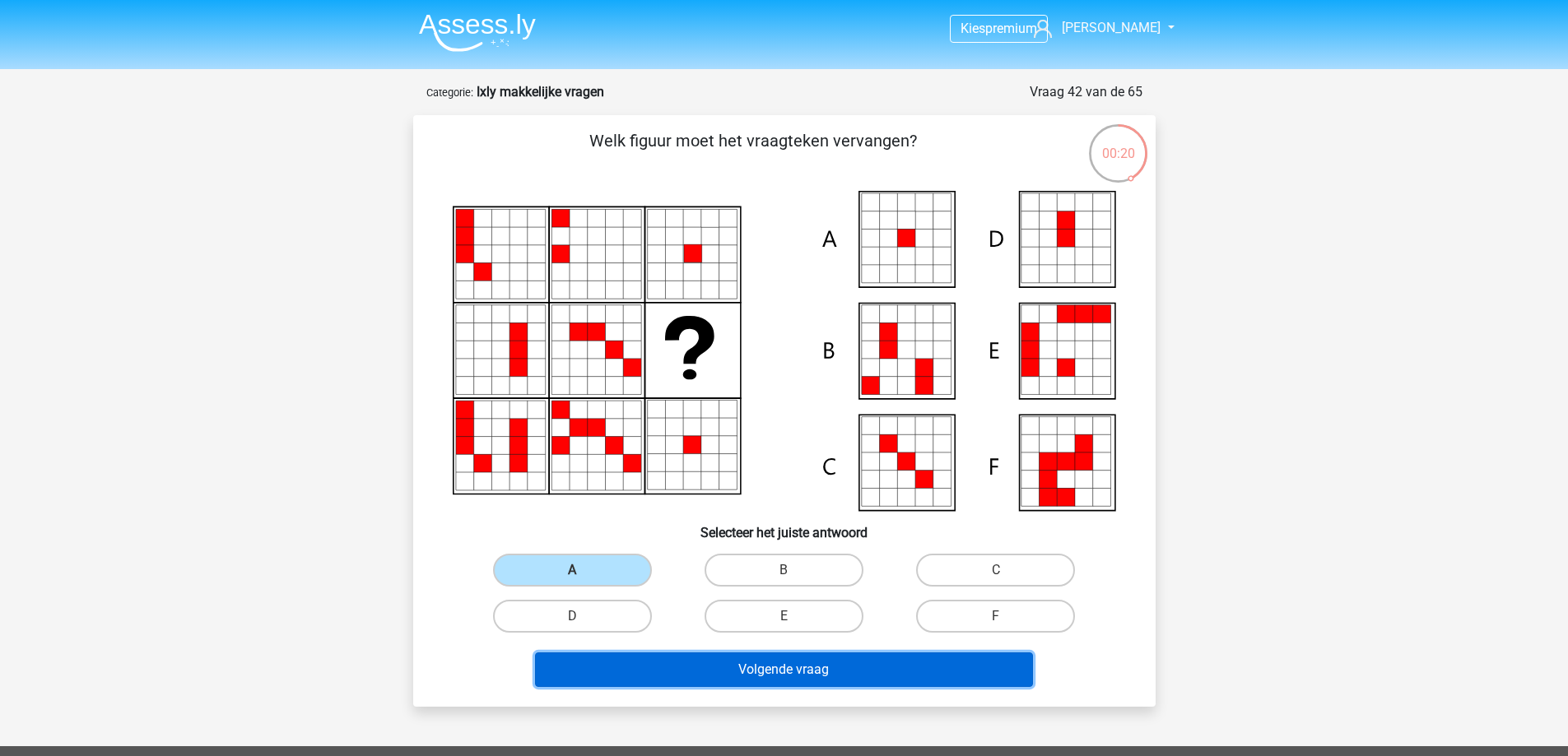
click at [819, 663] on button "Volgende vraag" at bounding box center [784, 670] width 498 height 34
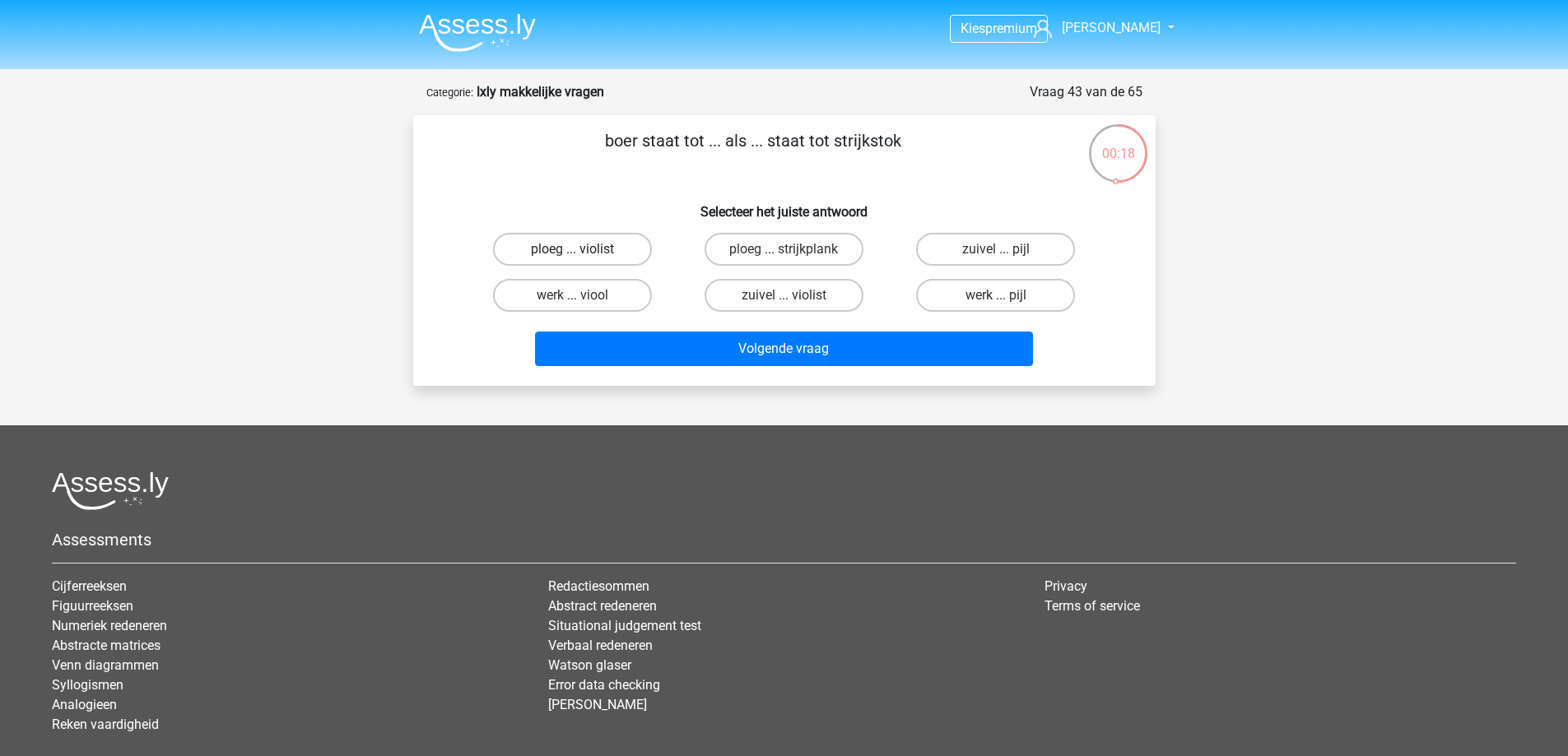
click at [549, 243] on label "ploeg ... violist" at bounding box center [572, 249] width 158 height 33
click at [572, 249] on input "ploeg ... violist" at bounding box center [578, 254] width 11 height 11
radio input "true"
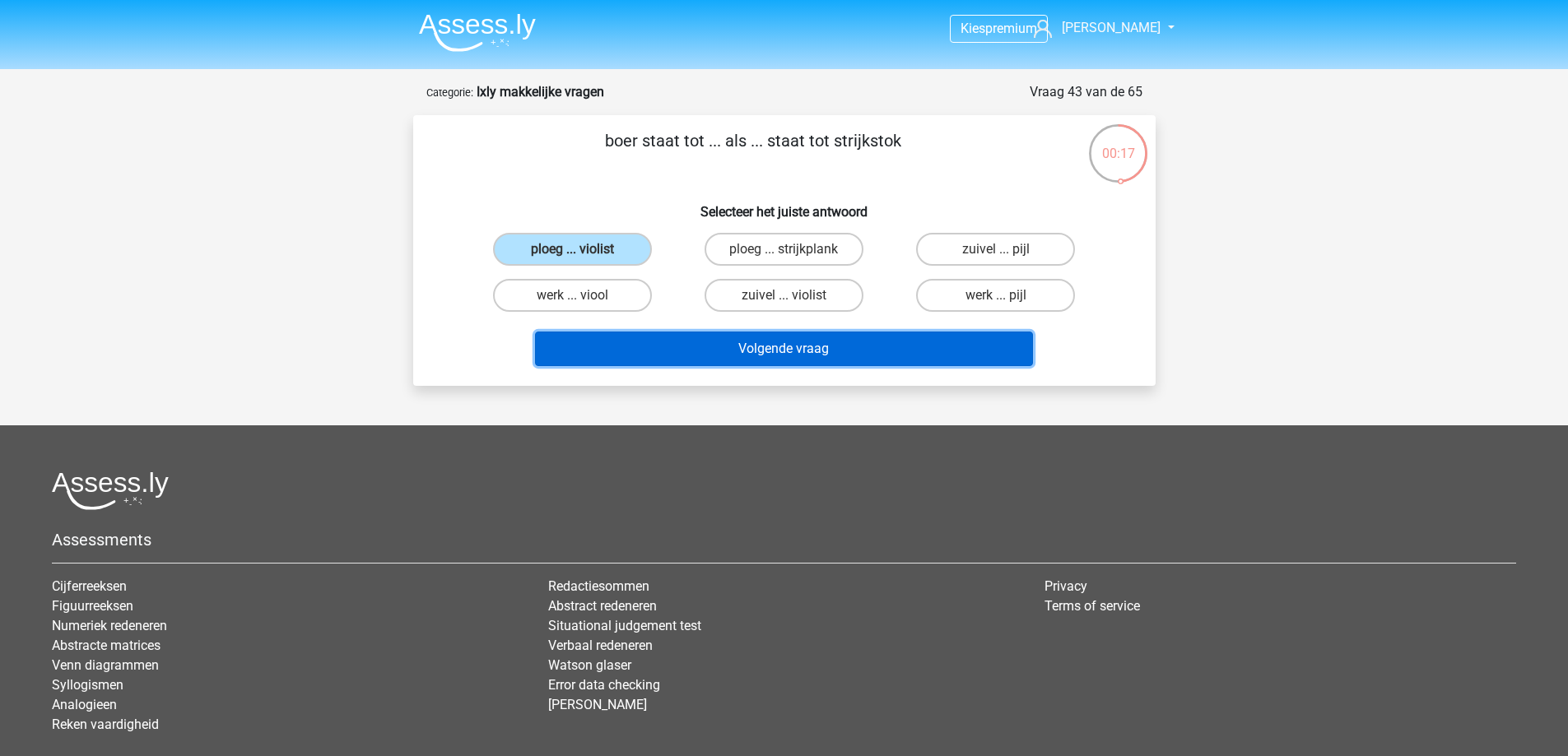
click at [847, 343] on button "Volgende vraag" at bounding box center [784, 349] width 498 height 34
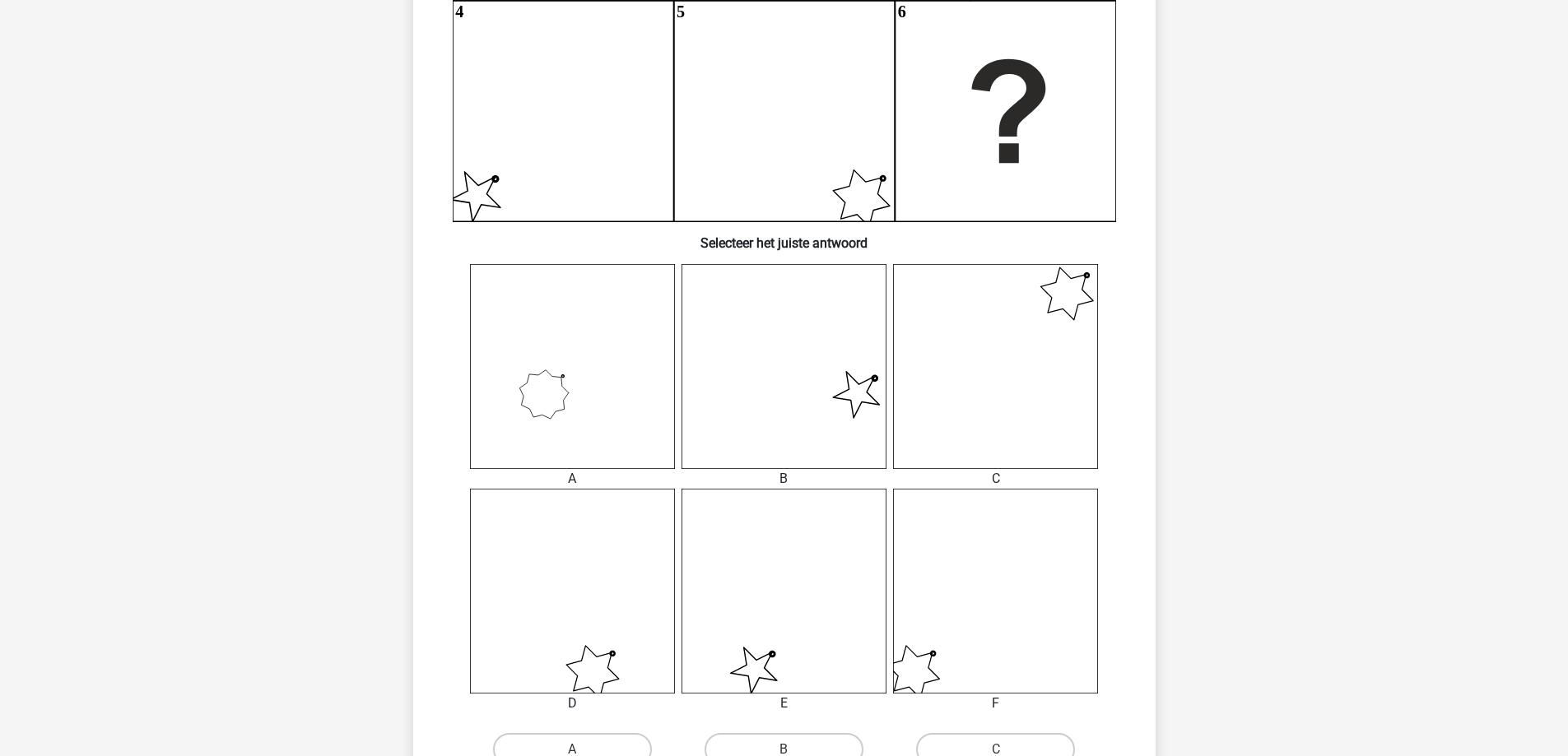
scroll to position [741, 0]
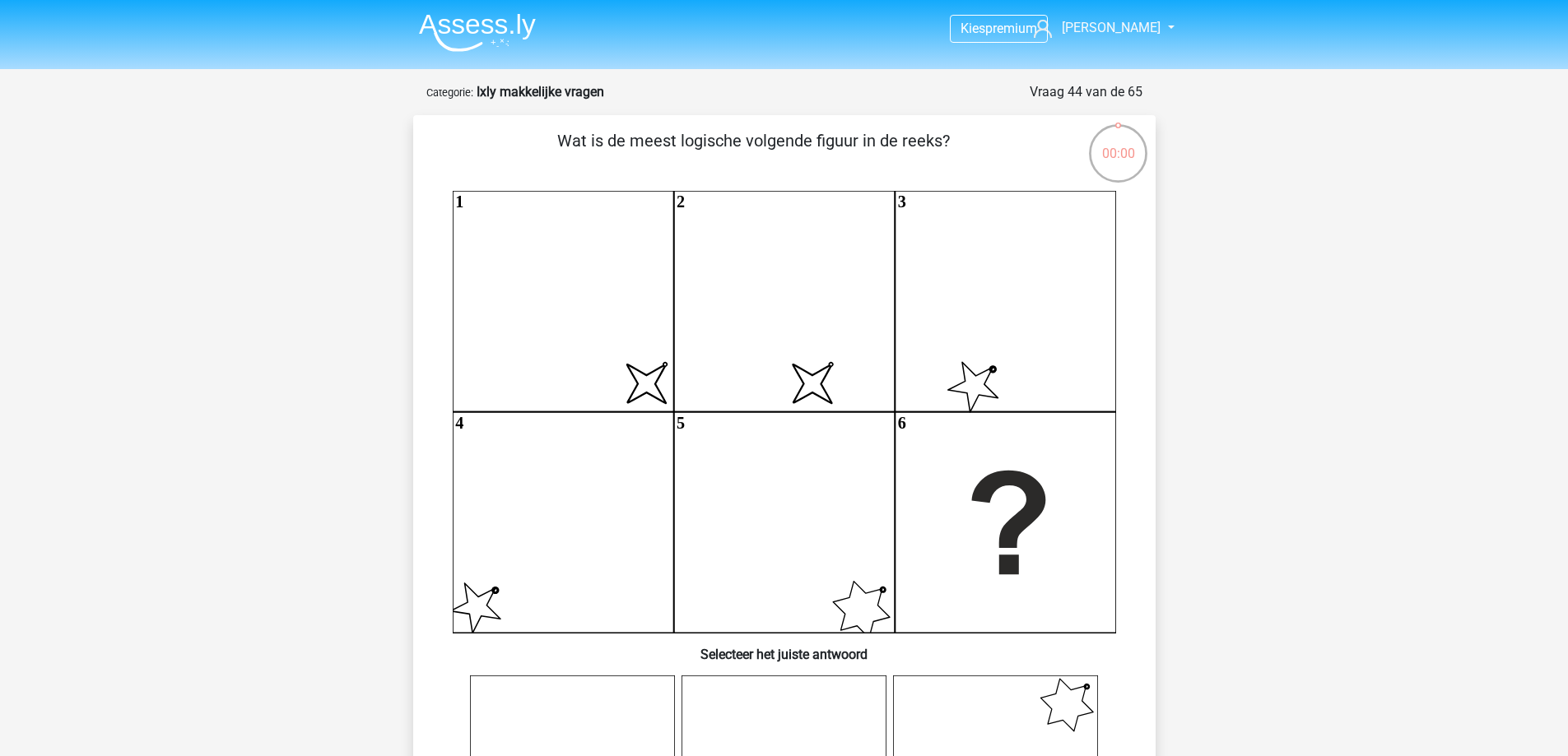
scroll to position [741, 0]
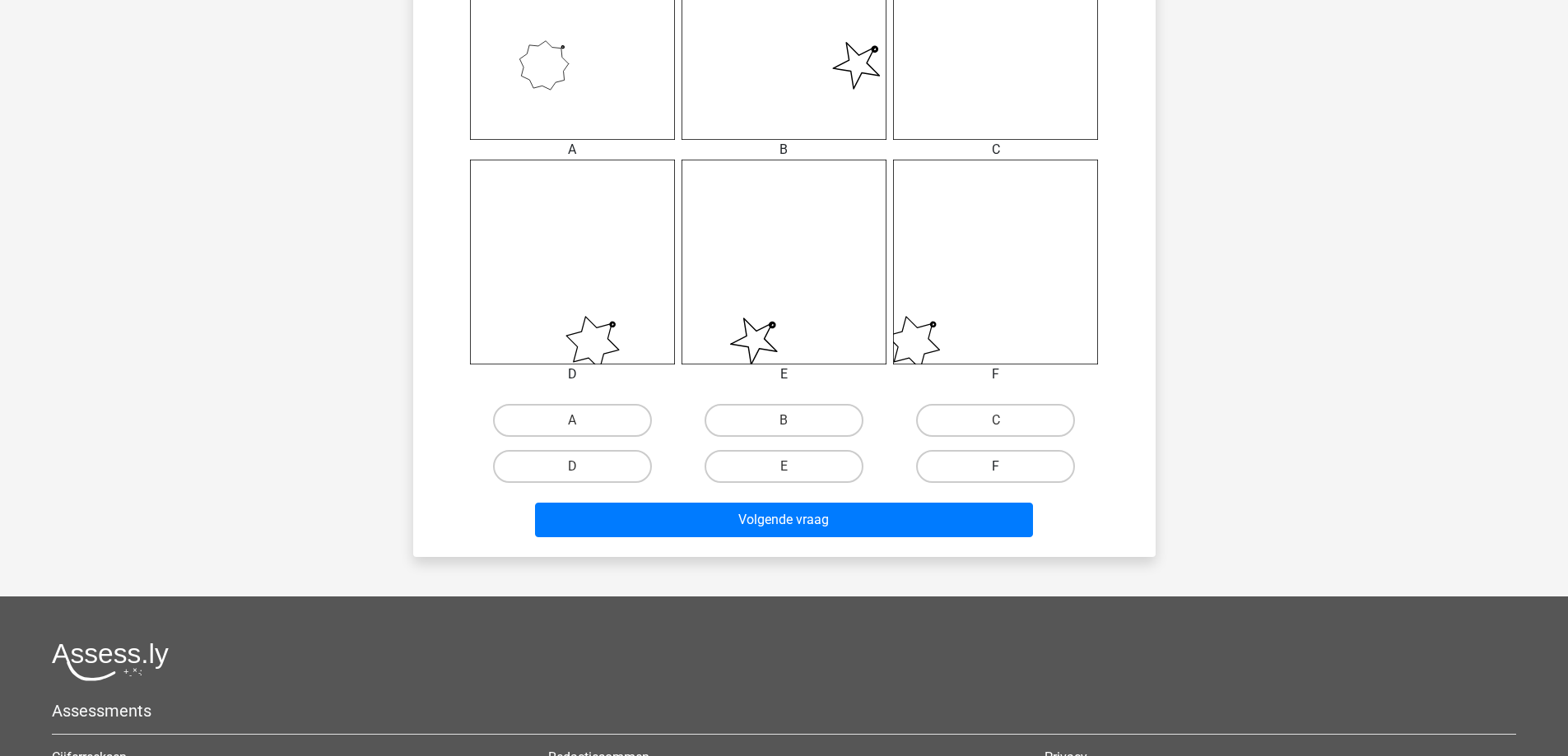
click at [968, 466] on label "F" at bounding box center [996, 466] width 158 height 33
click at [997, 466] on input "F" at bounding box center [1002, 472] width 11 height 11
radio input "true"
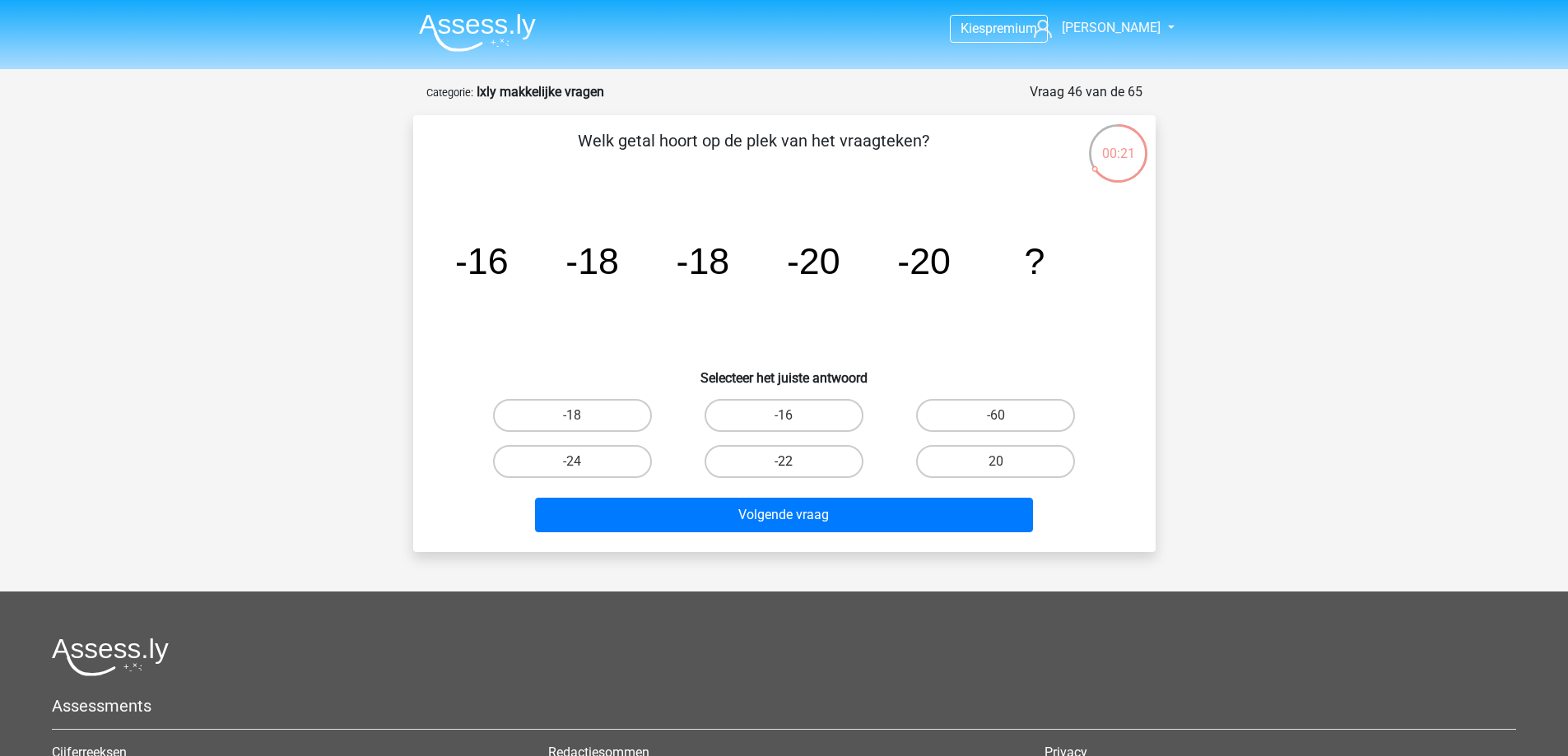
click at [798, 476] on label "-22" at bounding box center [784, 461] width 158 height 33
click at [794, 473] on input "-22" at bounding box center [789, 467] width 11 height 11
radio input "true"
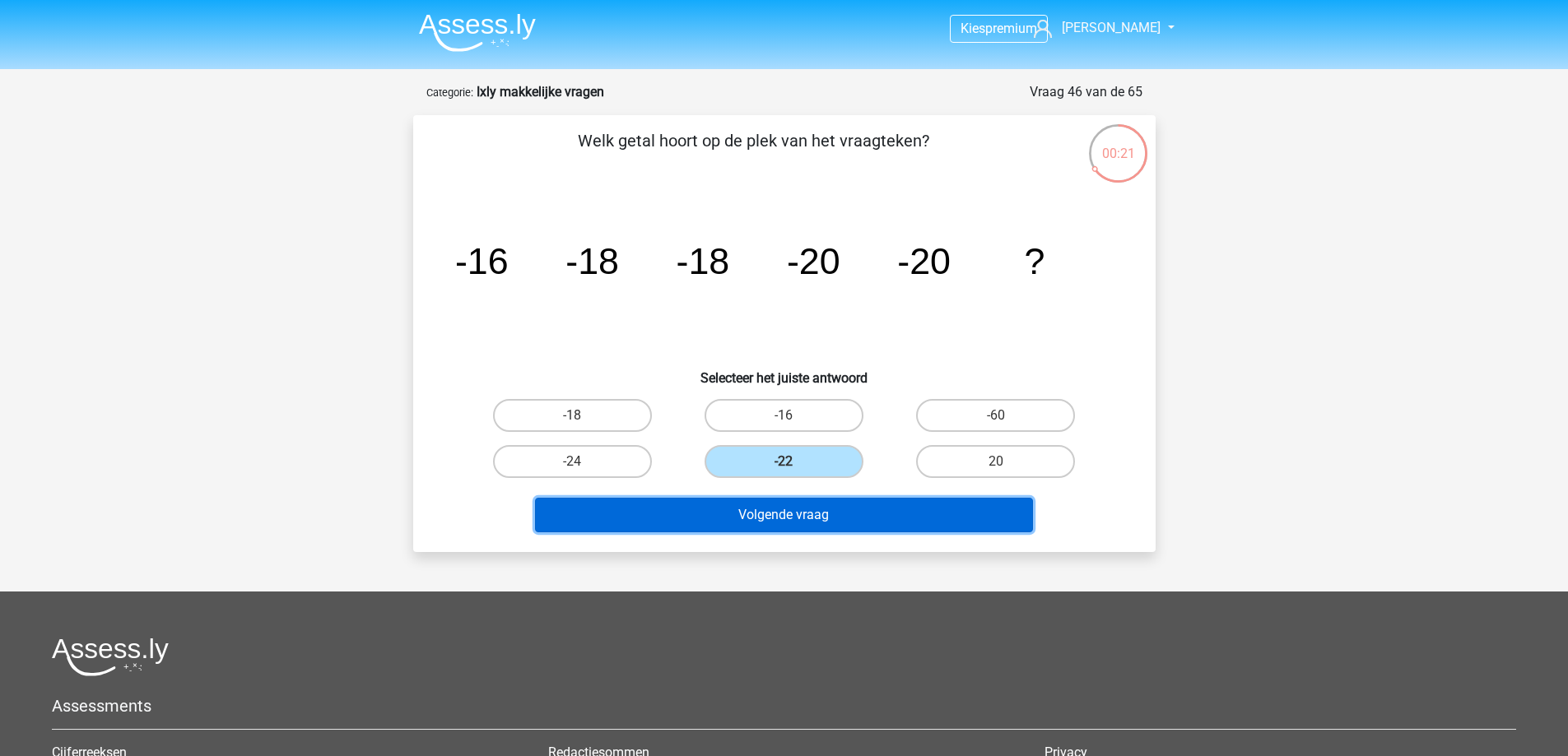
drag, startPoint x: 834, startPoint y: 514, endPoint x: 848, endPoint y: 510, distance: 14.6
click at [836, 514] on button "Volgende vraag" at bounding box center [784, 515] width 498 height 34
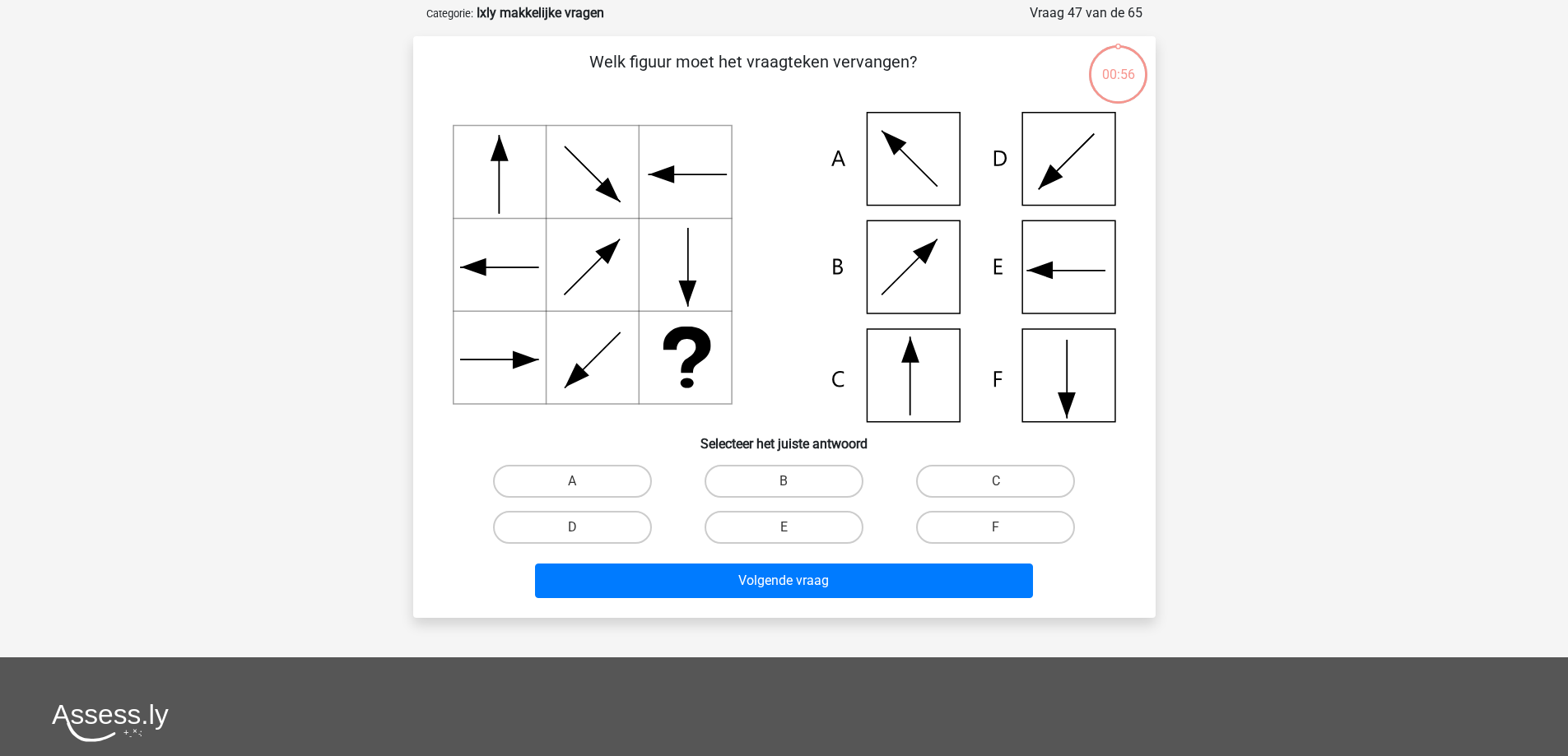
scroll to position [83, 0]
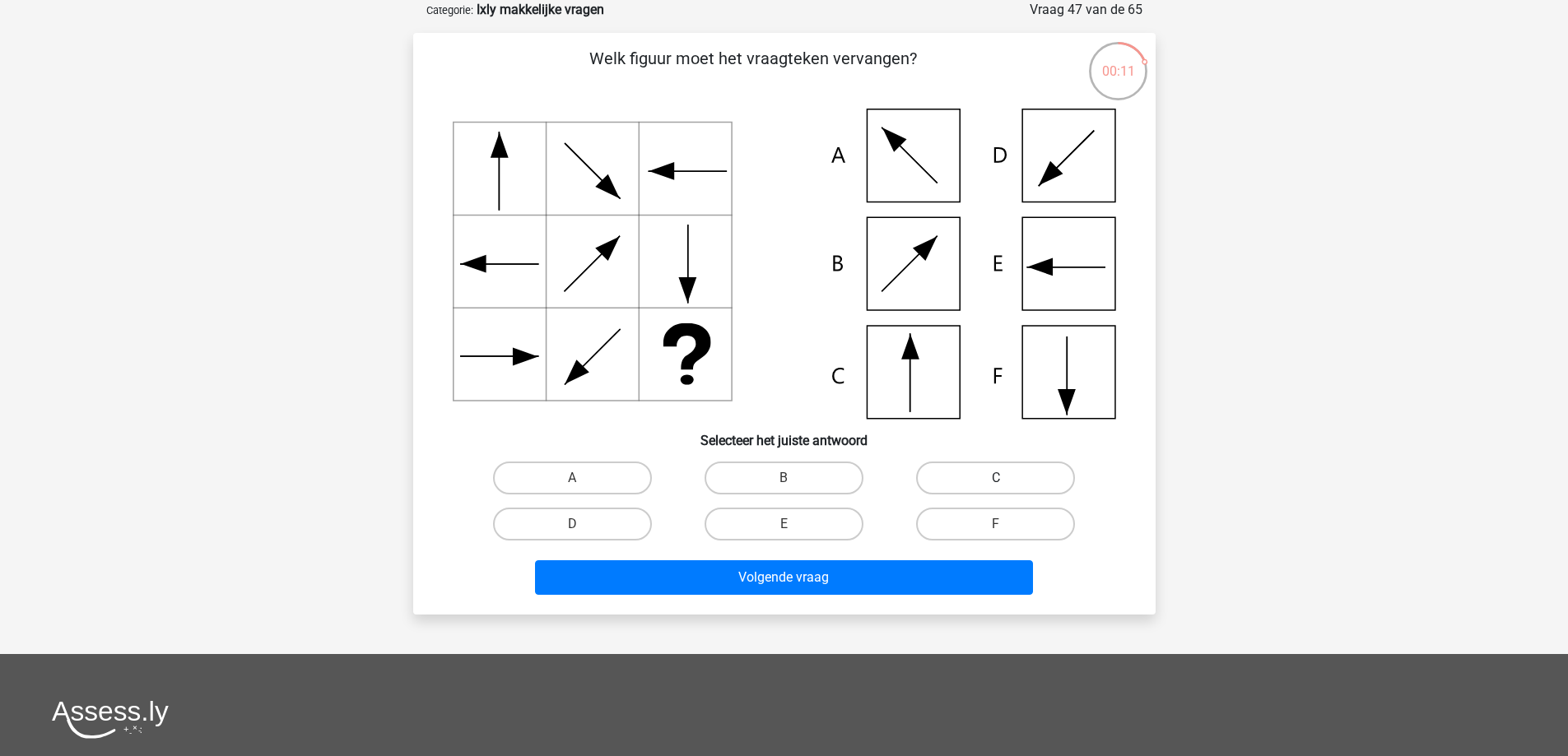
click at [994, 481] on label "C" at bounding box center [996, 478] width 158 height 33
click at [997, 481] on input "C" at bounding box center [1002, 483] width 11 height 11
radio input "true"
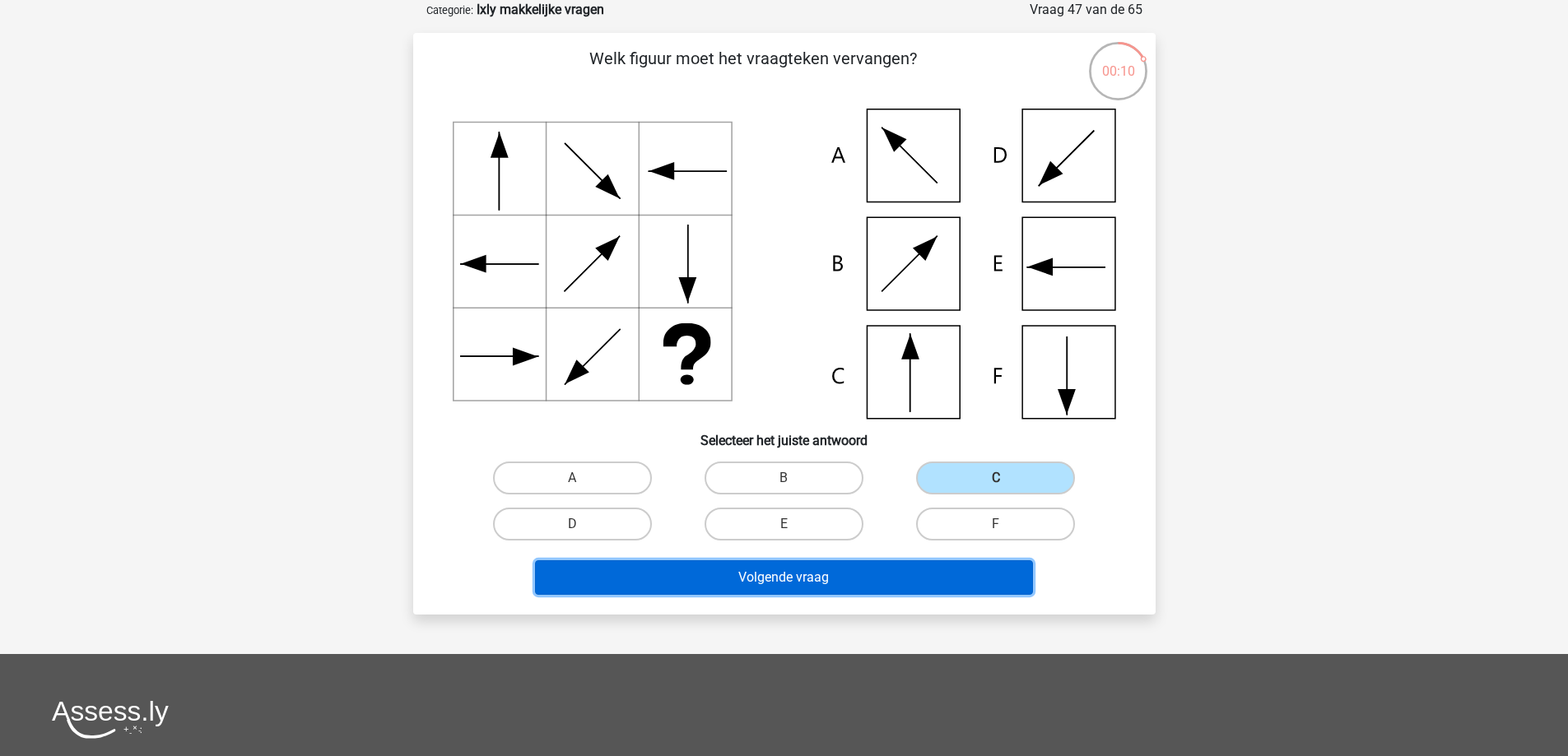
click at [887, 577] on button "Volgende vraag" at bounding box center [784, 577] width 498 height 34
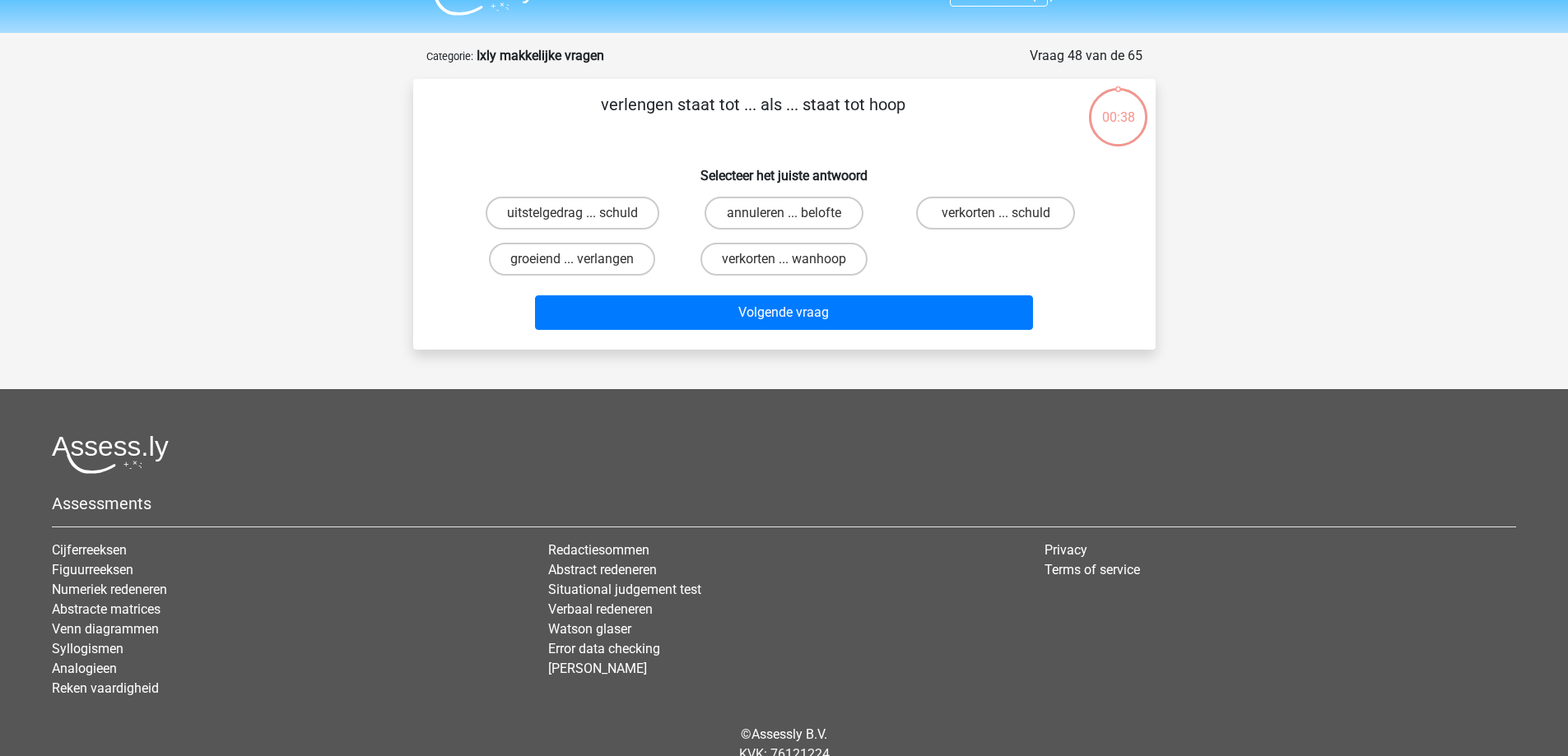
scroll to position [0, 0]
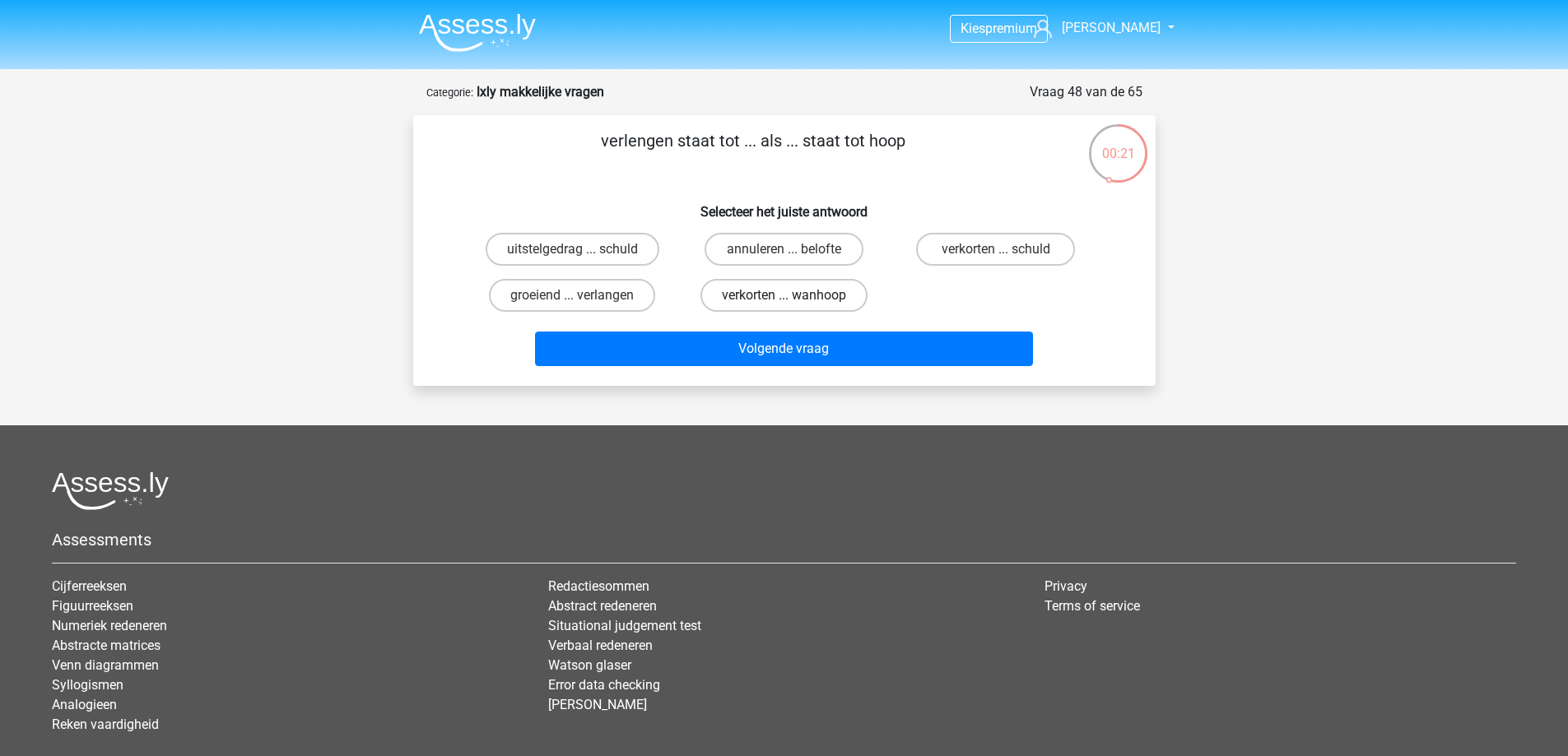
click at [815, 296] on label "verkorten ... wanhoop" at bounding box center [784, 295] width 167 height 33
click at [794, 296] on input "verkorten ... wanhoop" at bounding box center [789, 301] width 11 height 11
radio input "true"
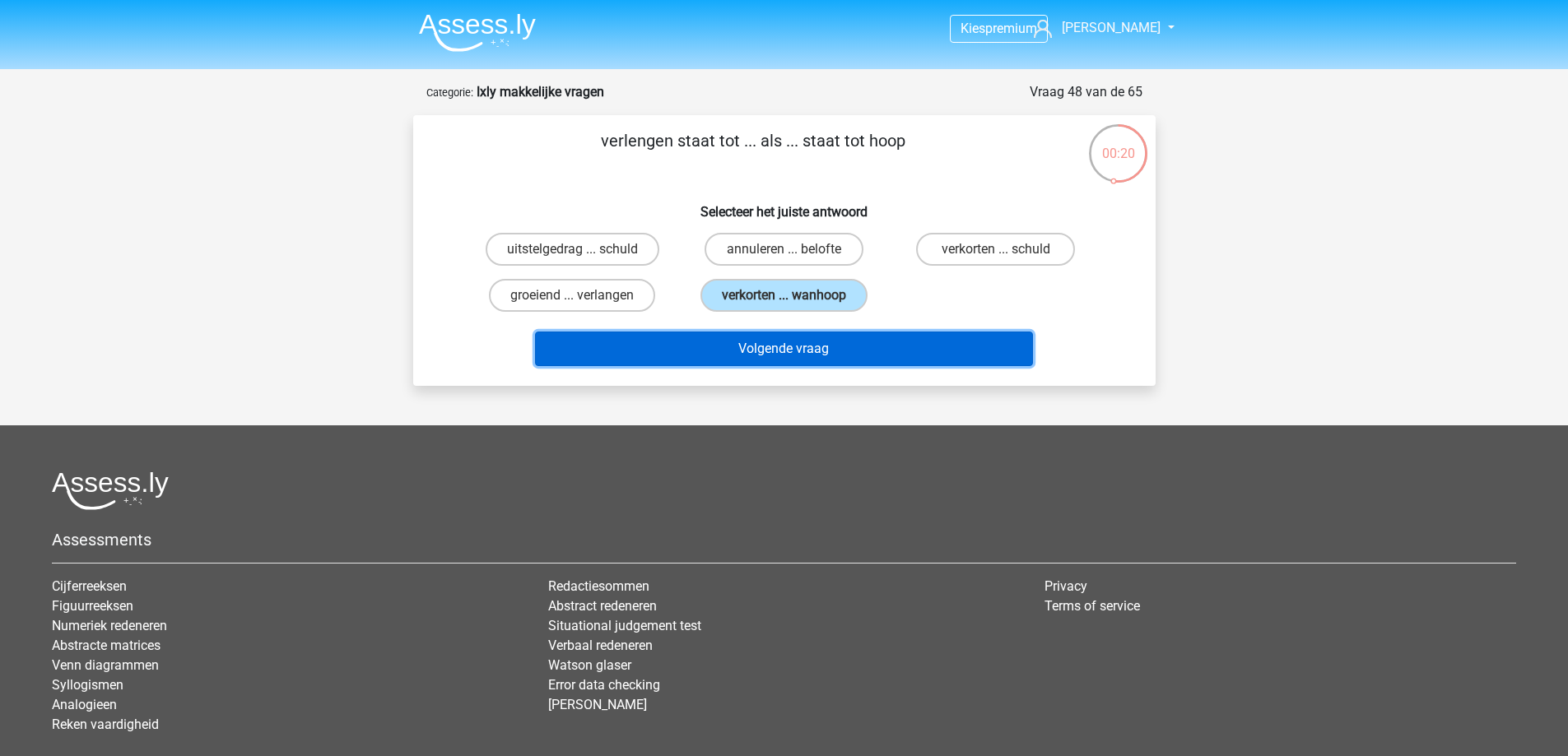
click at [839, 335] on button "Volgende vraag" at bounding box center [784, 349] width 498 height 34
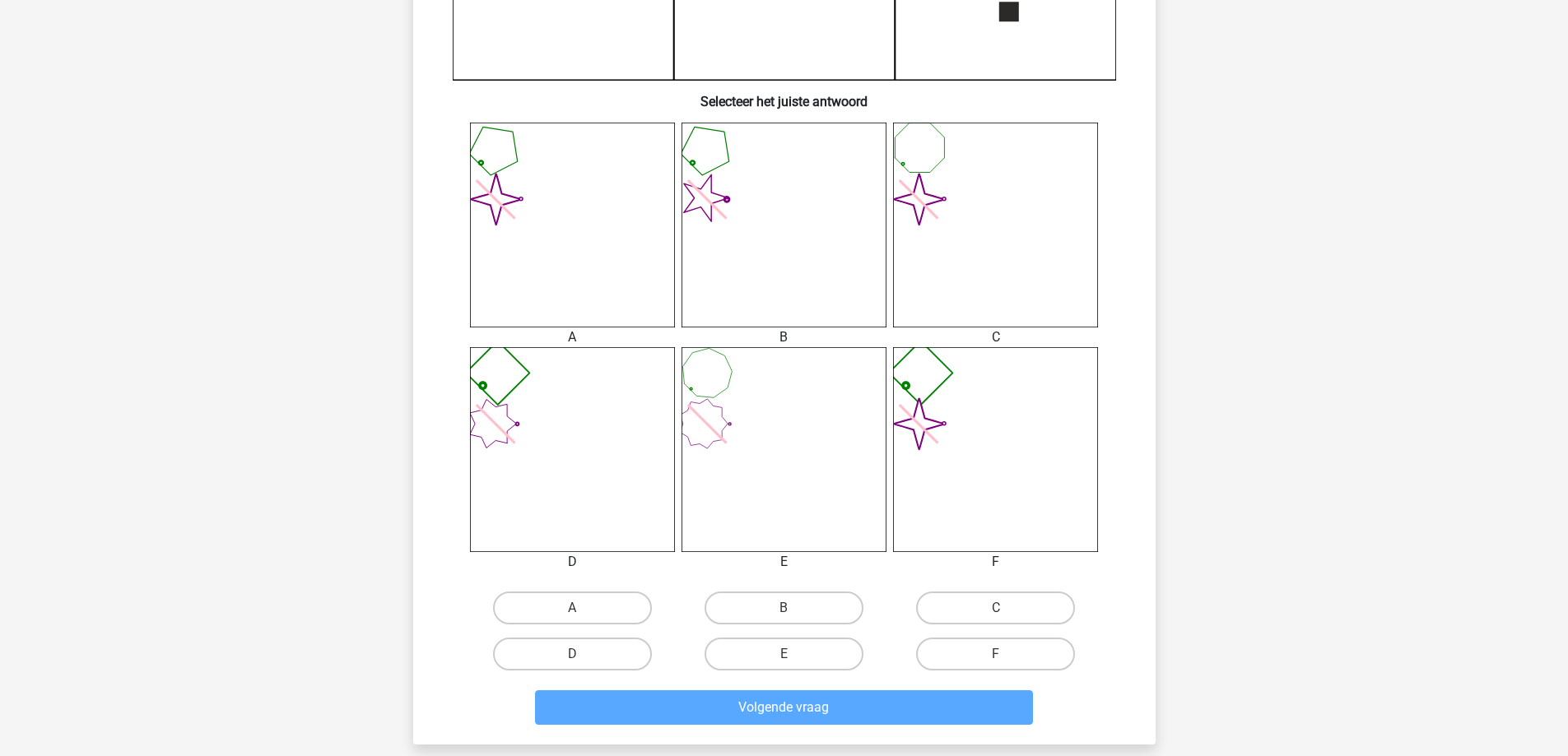
scroll to position [576, 0]
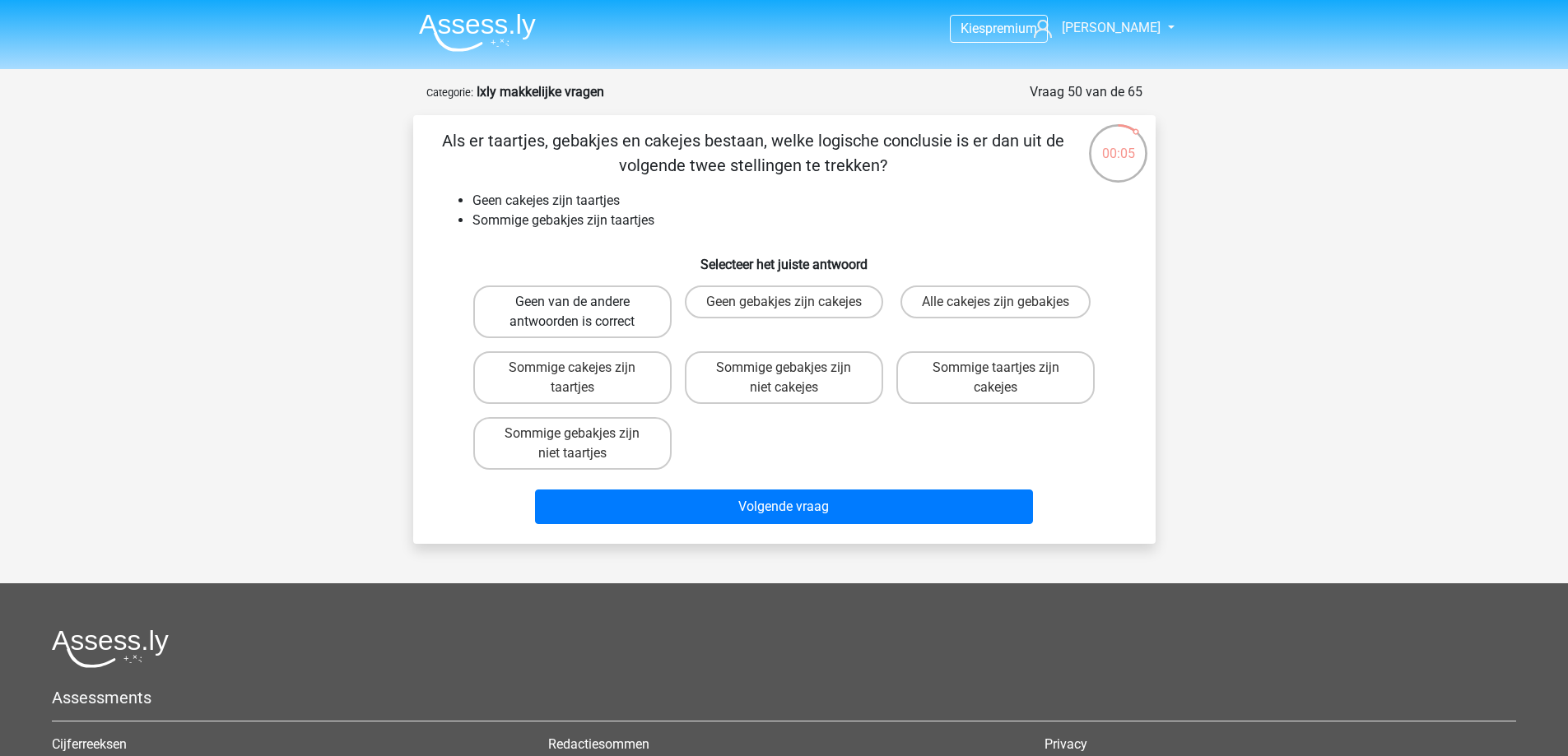
click at [570, 323] on label "Geen van de andere antwoorden is correct" at bounding box center [572, 312] width 198 height 53
click at [572, 312] on input "Geen van de andere antwoorden is correct" at bounding box center [578, 307] width 11 height 11
radio input "true"
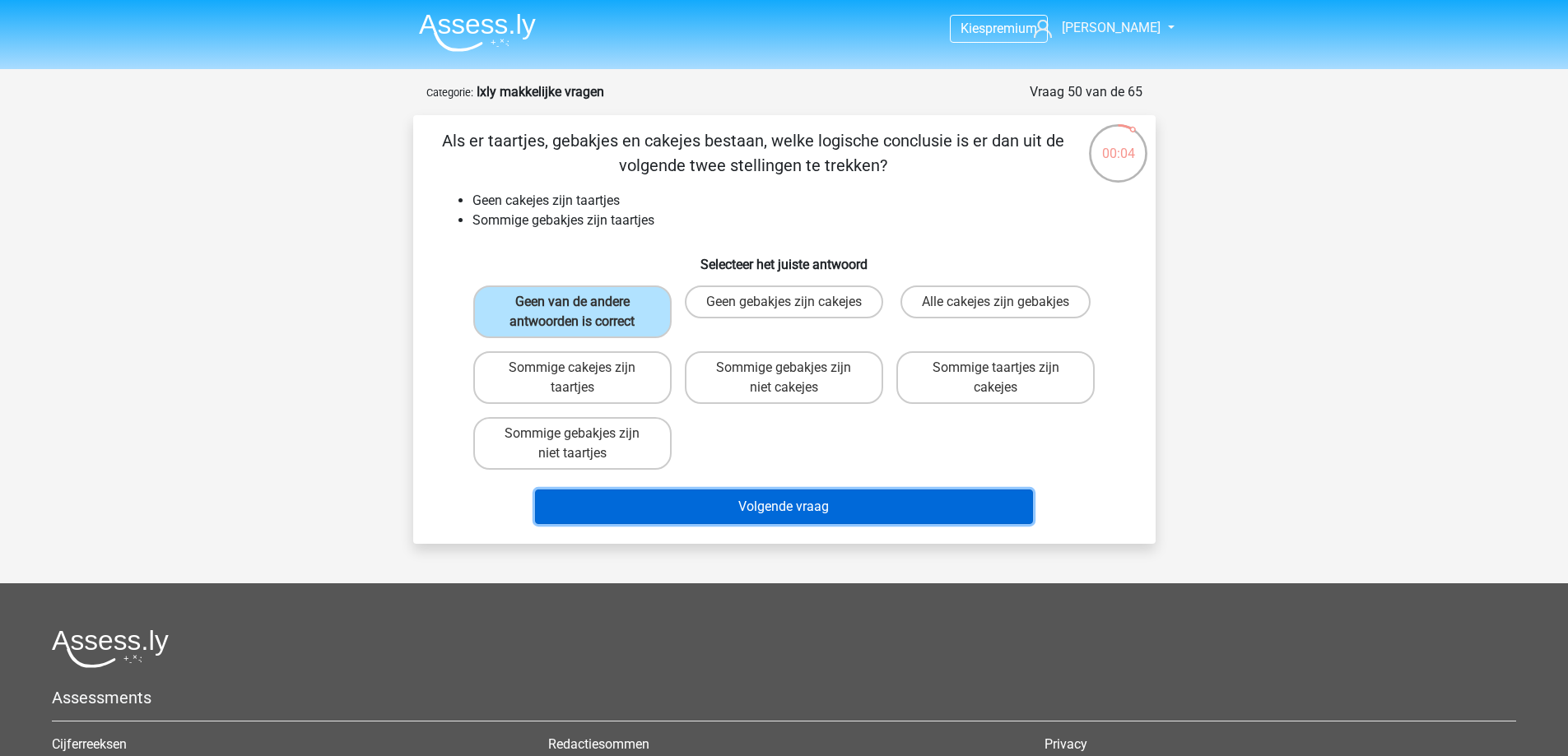
click at [791, 513] on button "Volgende vraag" at bounding box center [784, 506] width 498 height 34
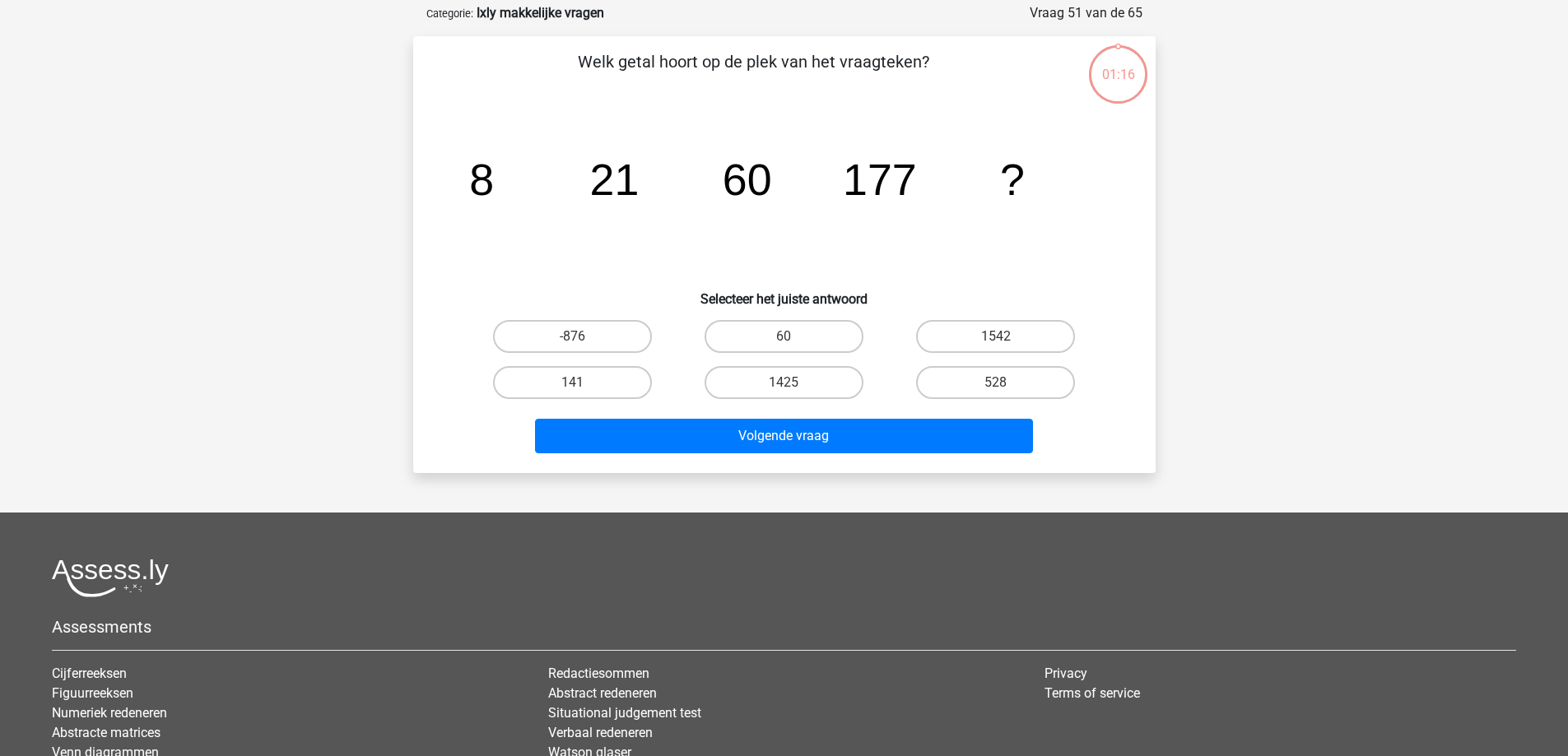
scroll to position [83, 0]
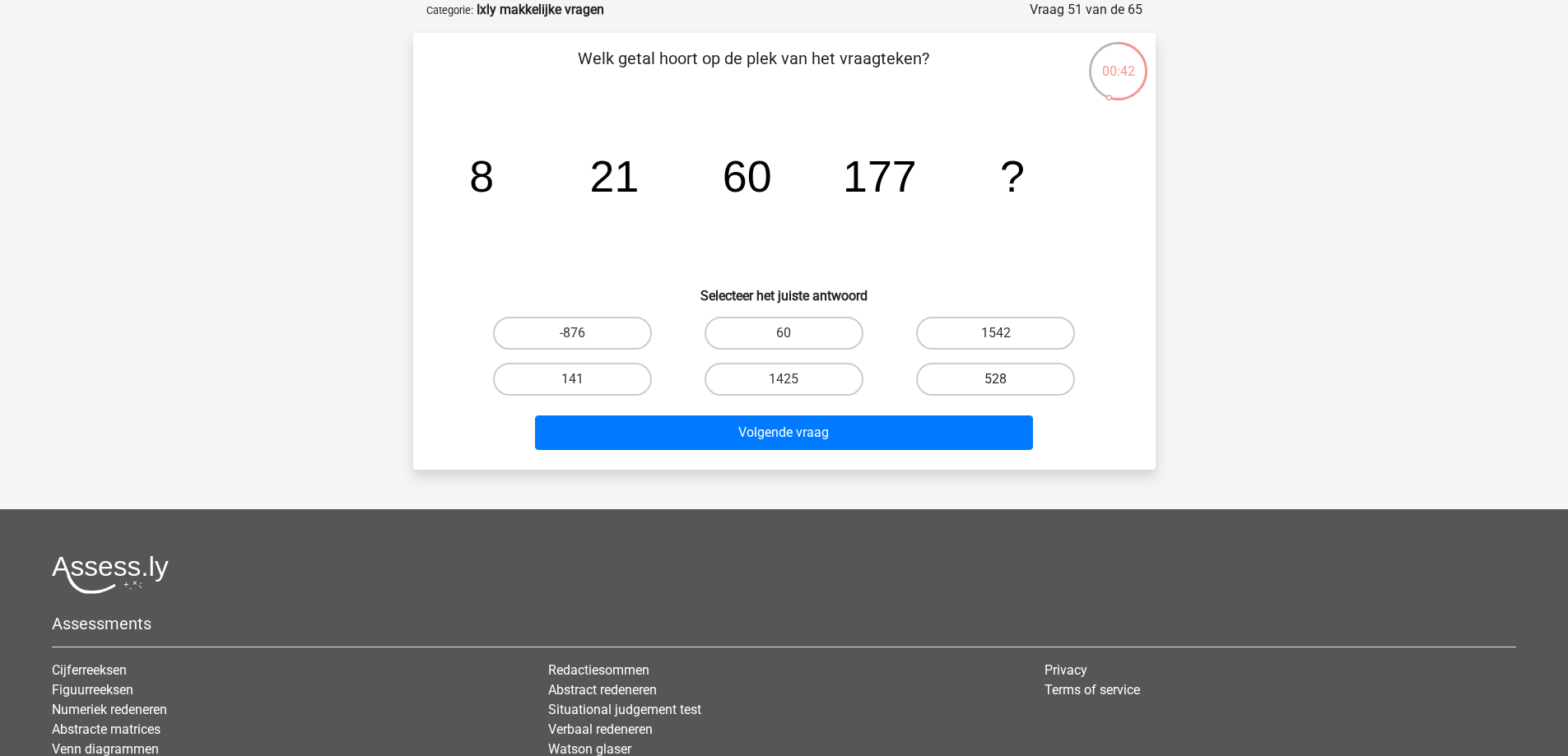
drag, startPoint x: 1034, startPoint y: 374, endPoint x: 1028, endPoint y: 387, distance: 14.3
click at [1034, 375] on label "528" at bounding box center [996, 378] width 158 height 33
click at [1007, 379] on input "528" at bounding box center [1002, 385] width 11 height 11
radio input "true"
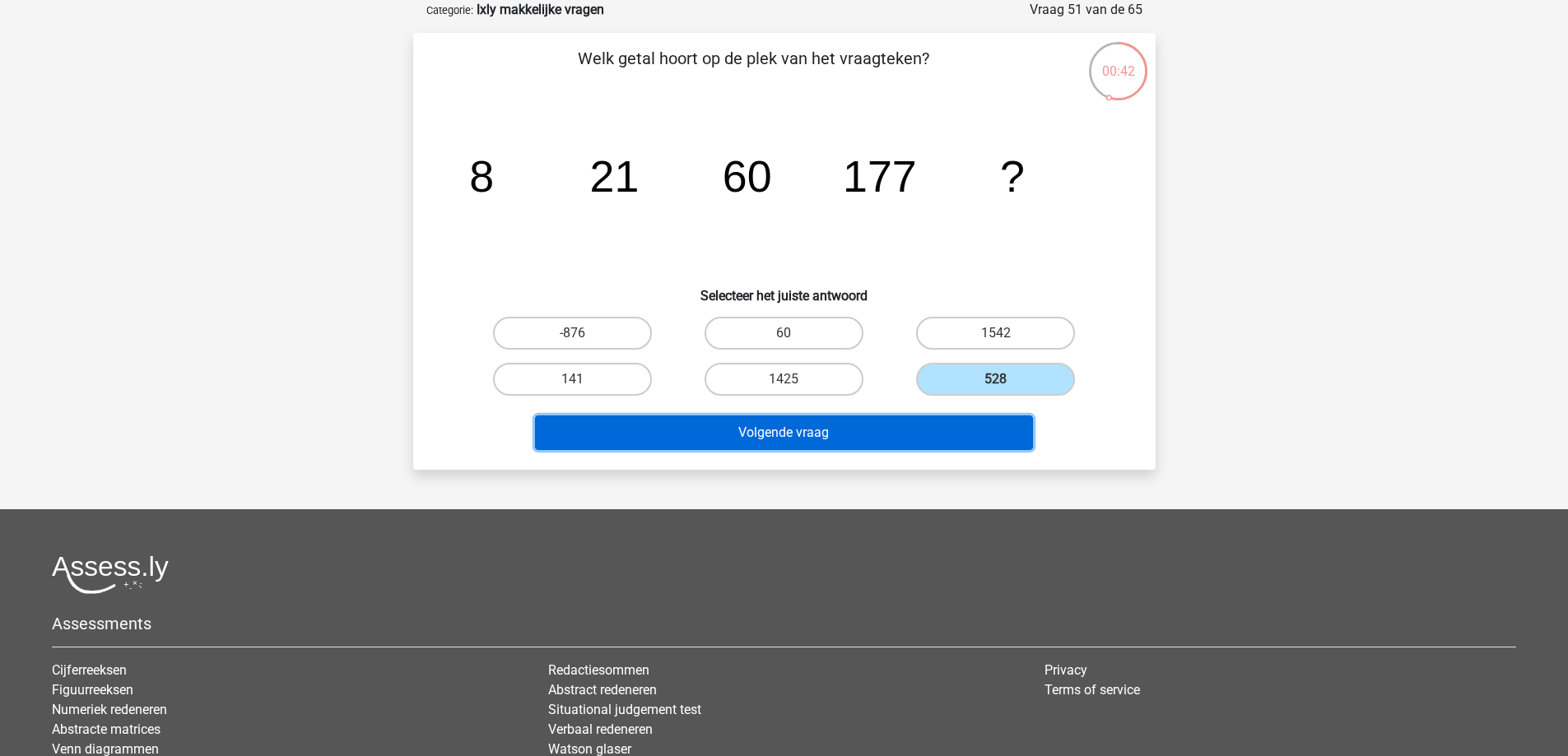
click at [944, 437] on button "Volgende vraag" at bounding box center [784, 432] width 498 height 34
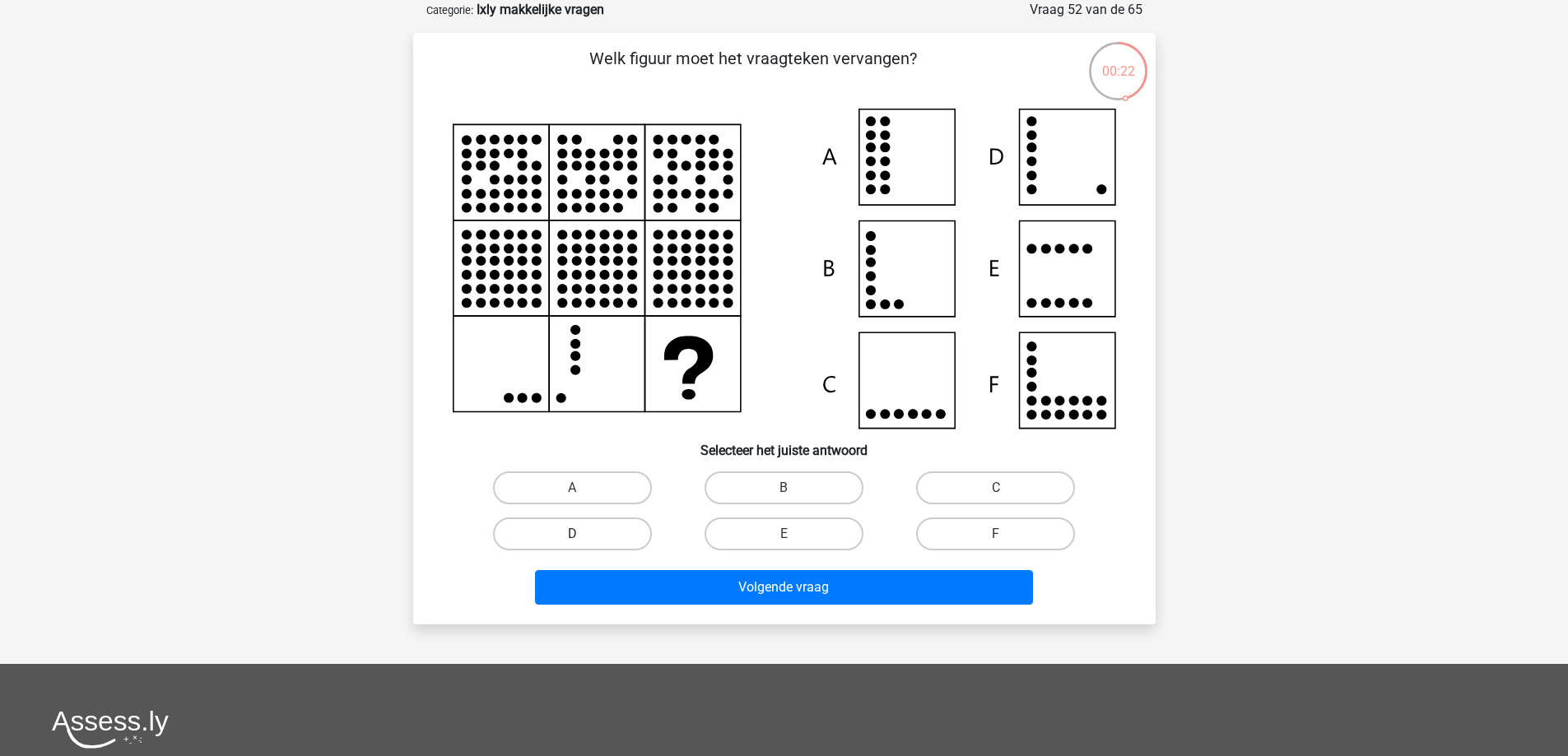
click at [508, 534] on label "D" at bounding box center [572, 533] width 158 height 33
click at [572, 534] on input "D" at bounding box center [578, 539] width 11 height 11
radio input "true"
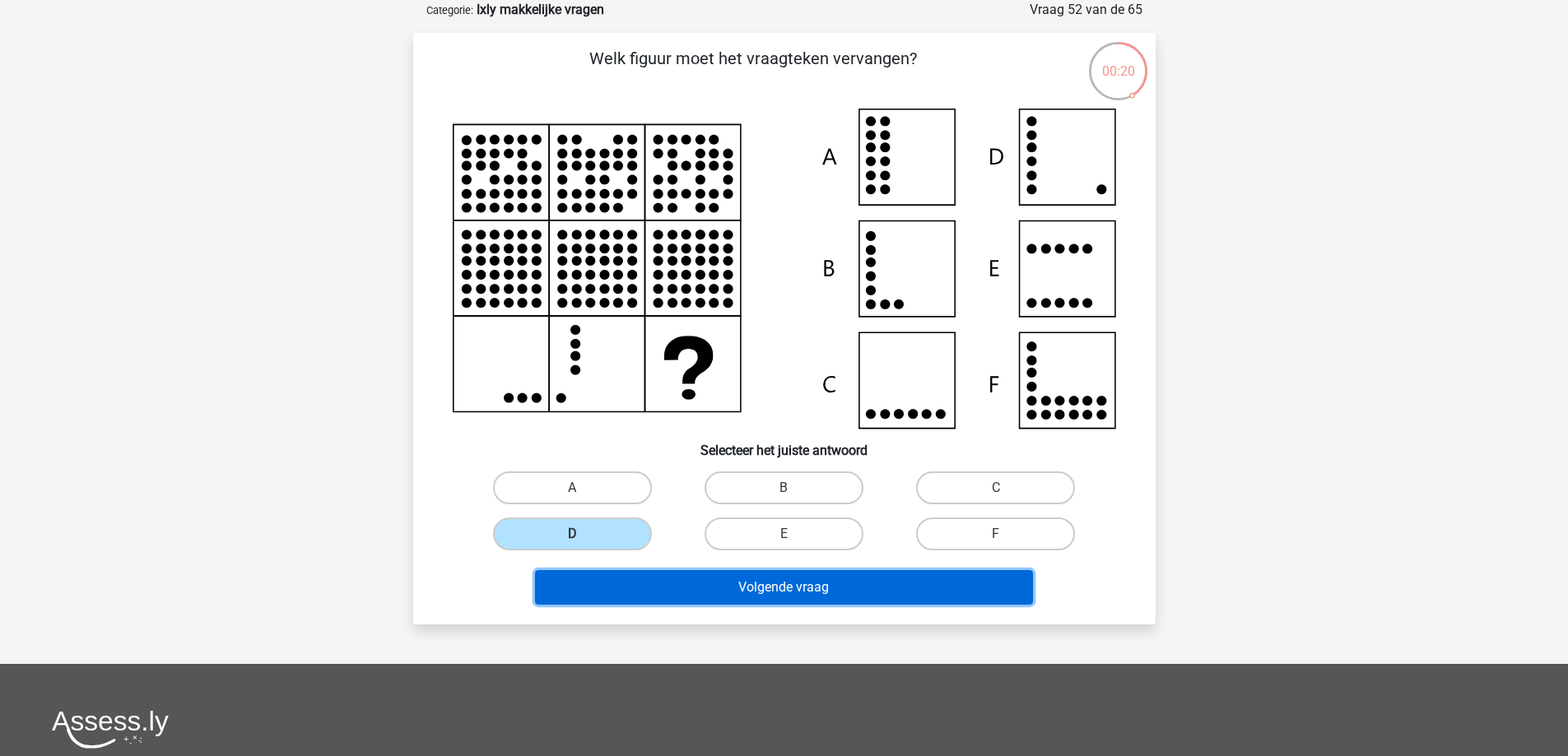
click at [827, 580] on button "Volgende vraag" at bounding box center [784, 587] width 498 height 34
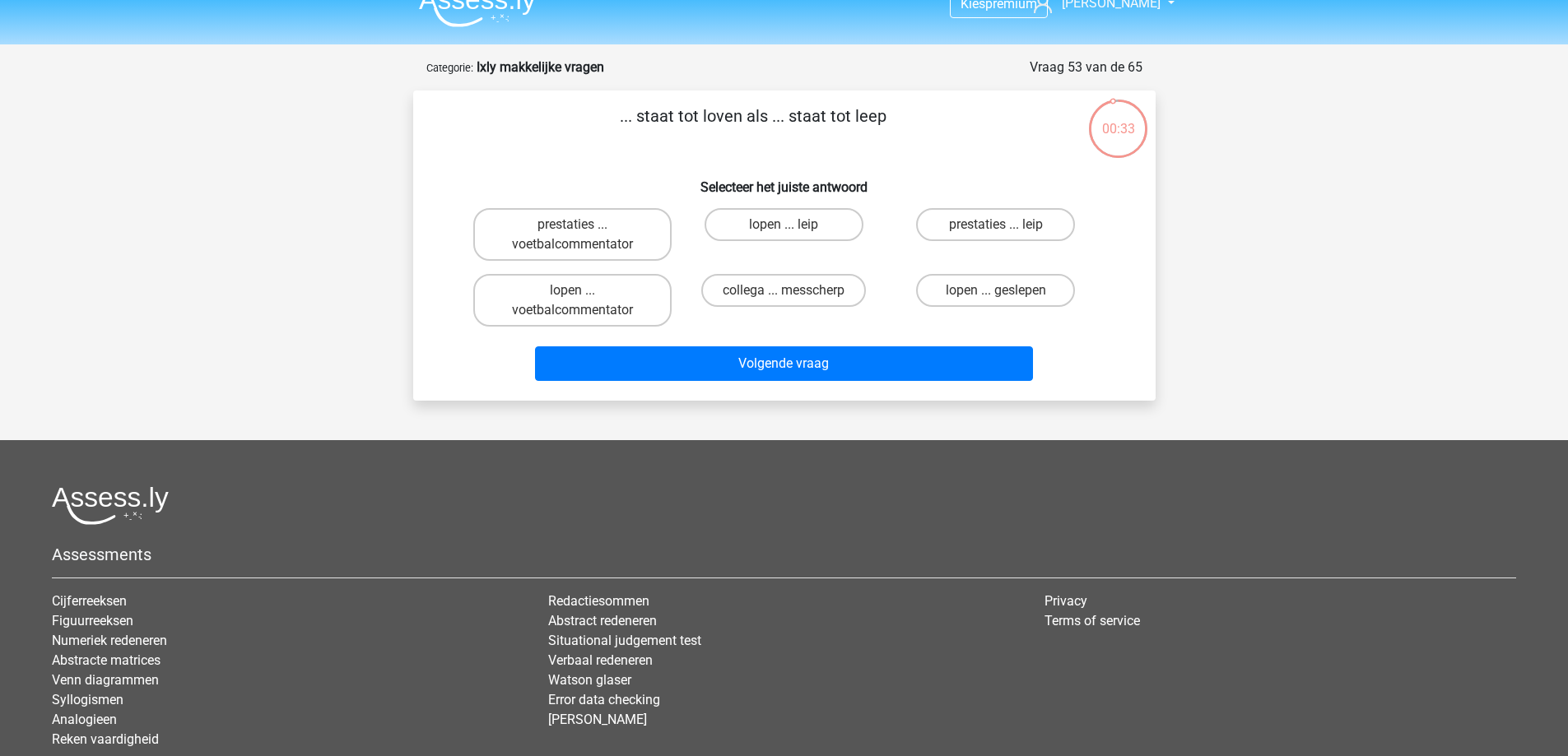
scroll to position [0, 0]
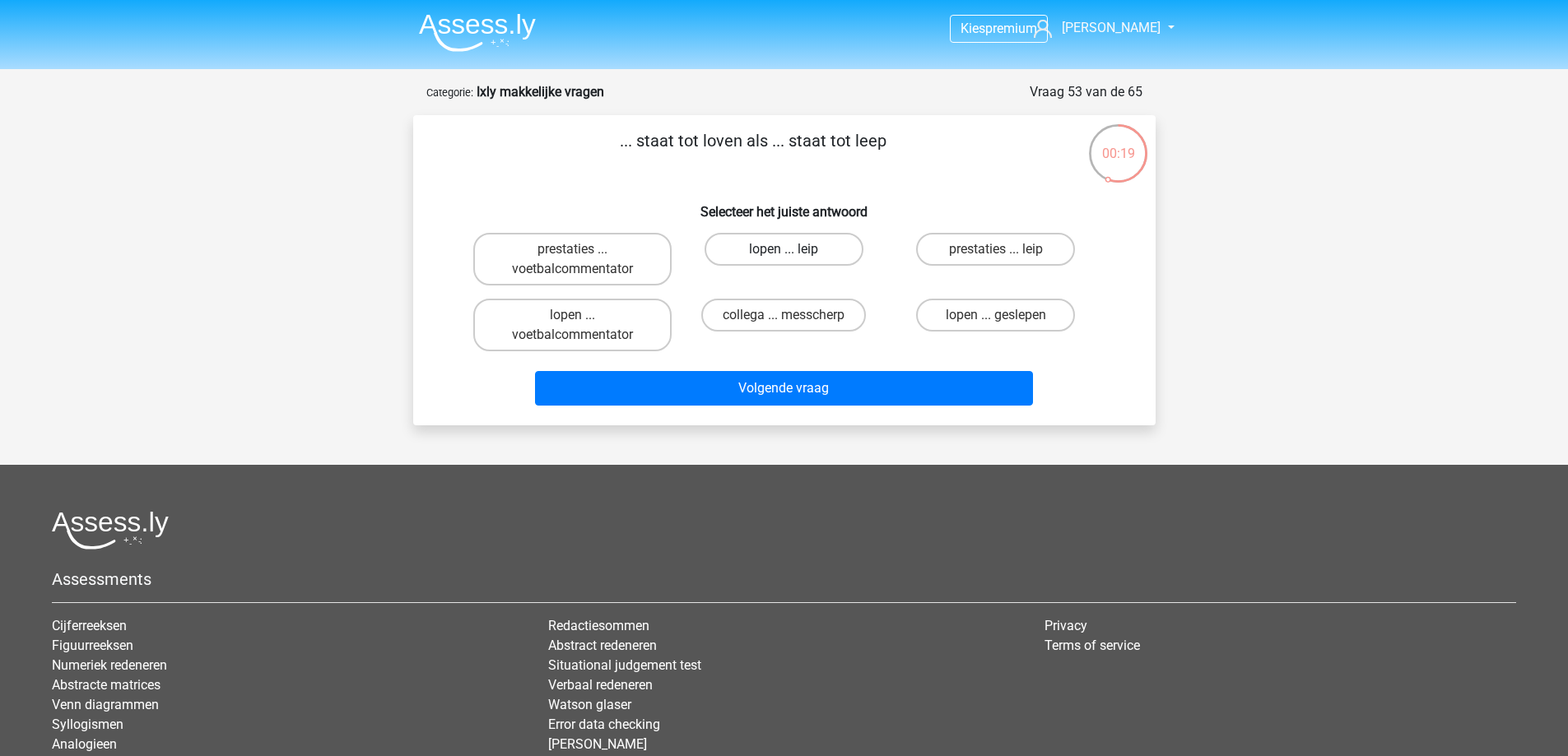
click at [799, 249] on label "lopen ... leip" at bounding box center [784, 249] width 158 height 33
click at [794, 249] on input "lopen ... leip" at bounding box center [789, 254] width 11 height 11
radio input "true"
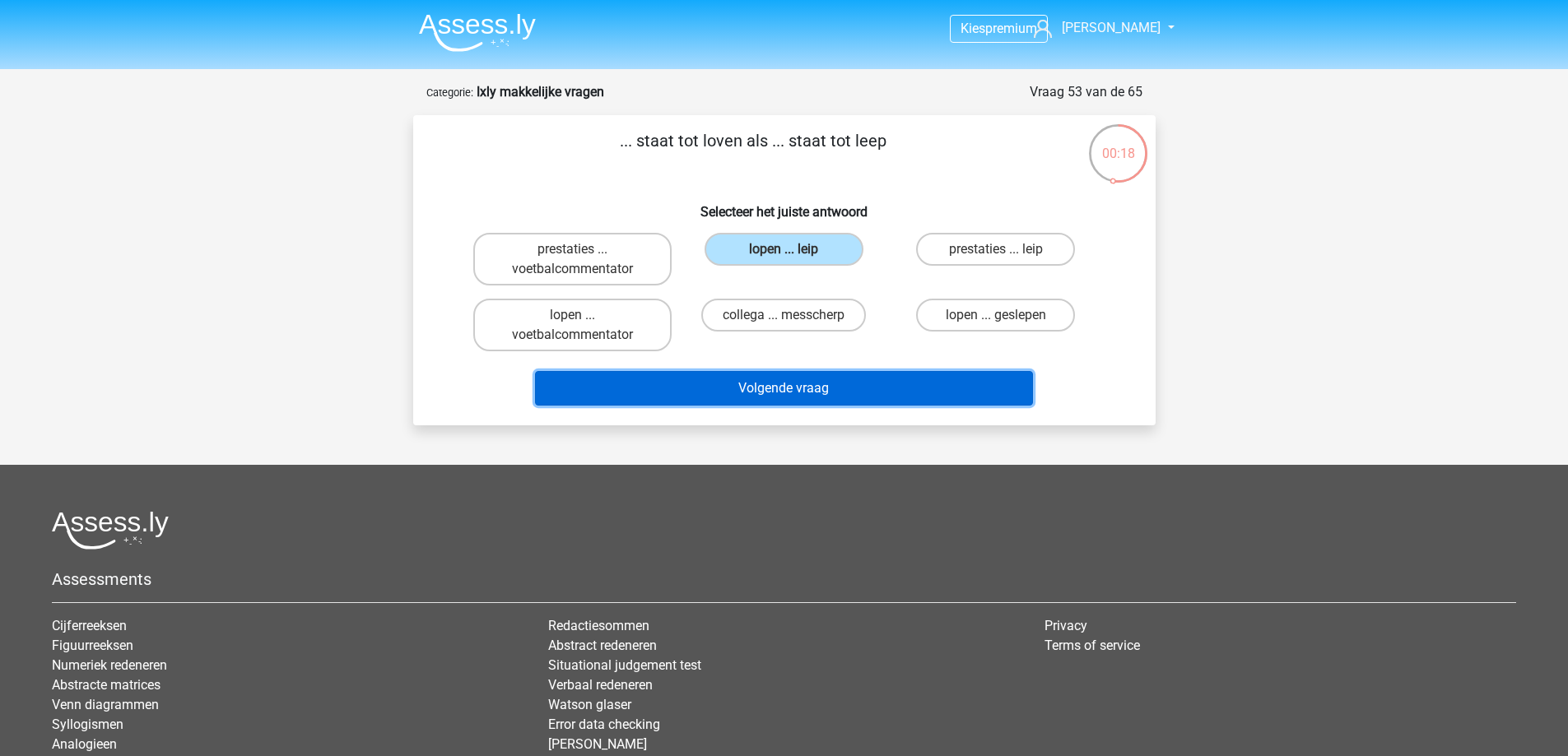
click at [887, 377] on button "Volgende vraag" at bounding box center [784, 388] width 498 height 34
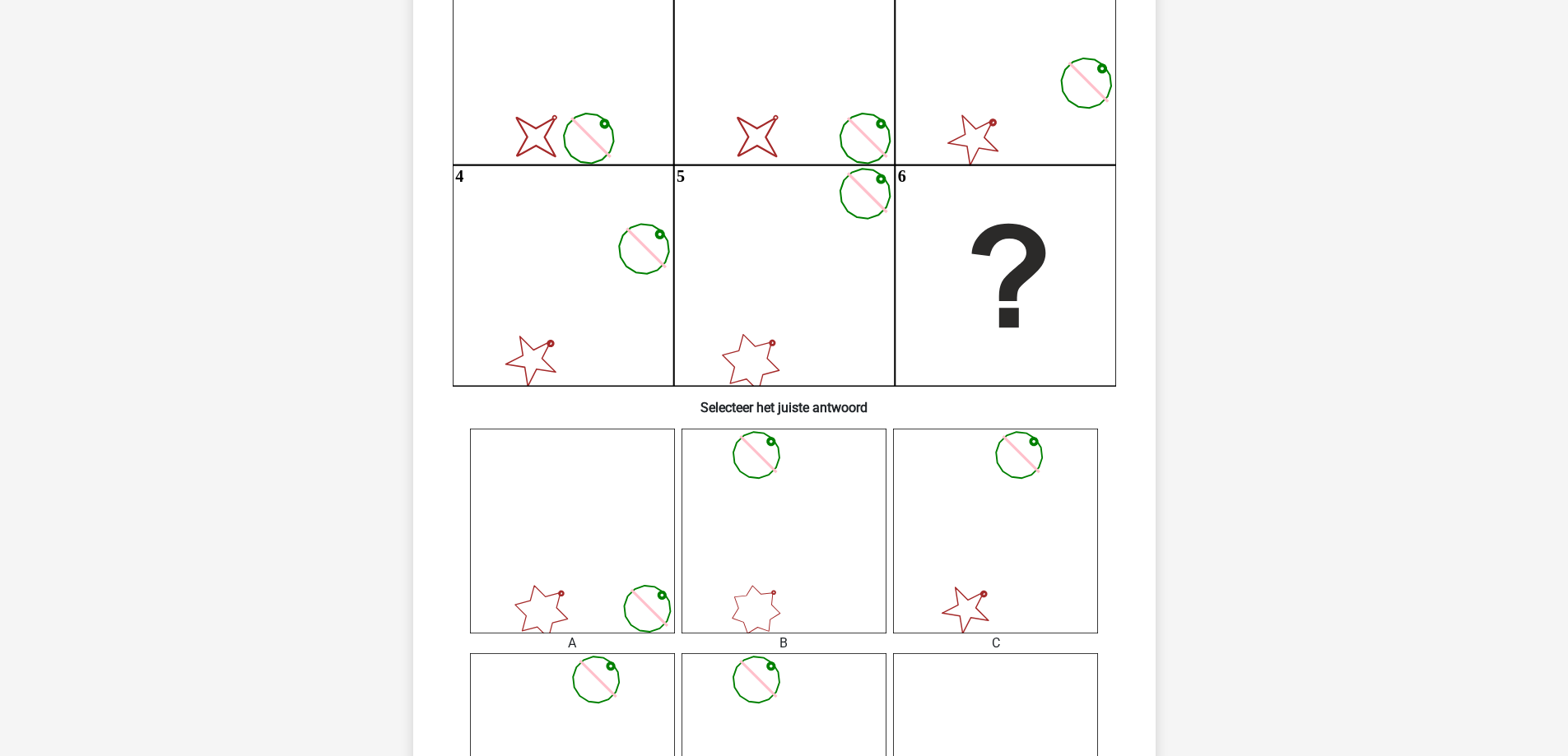
scroll to position [576, 0]
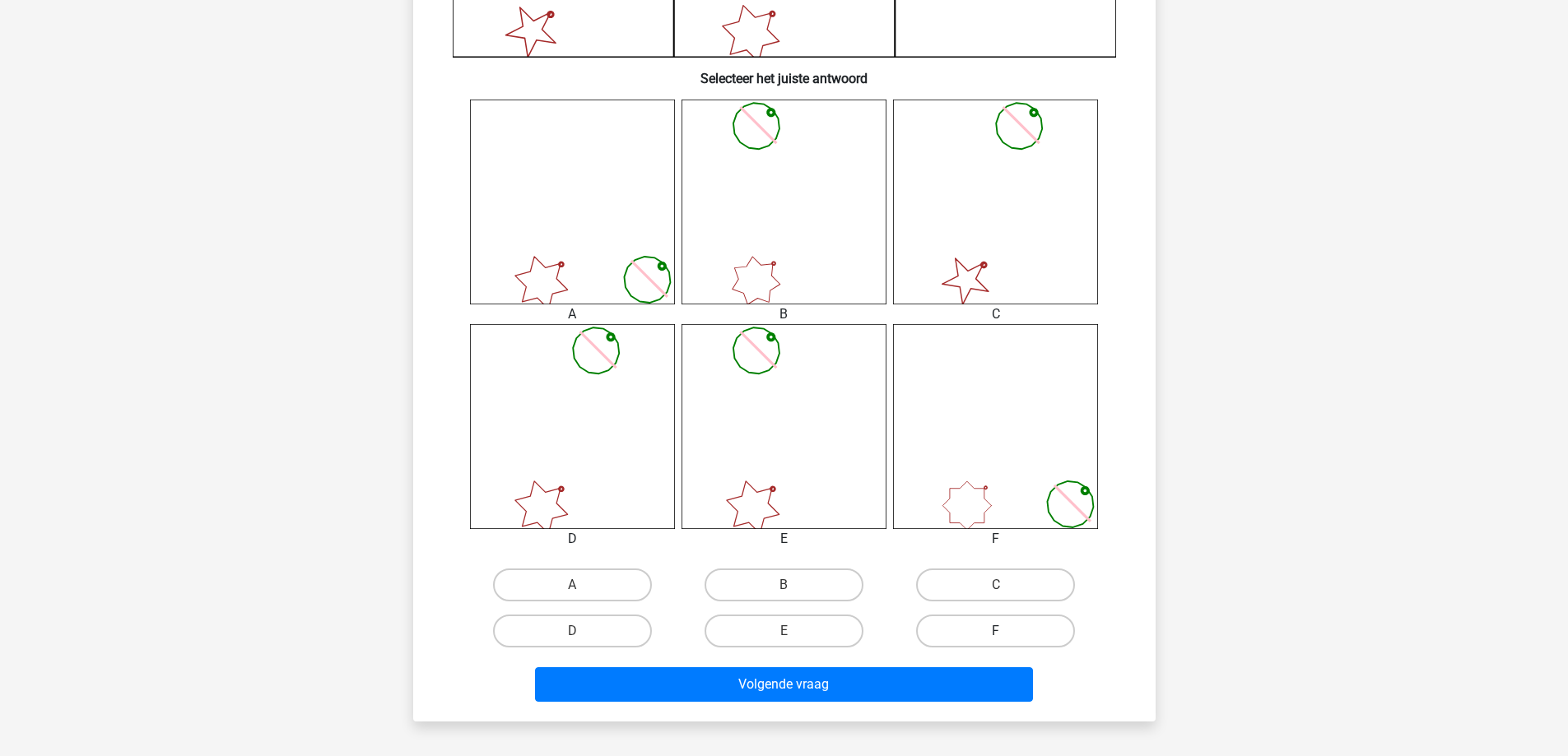
click at [950, 644] on label "F" at bounding box center [996, 631] width 158 height 33
click at [997, 642] on input "F" at bounding box center [1002, 636] width 11 height 11
radio input "true"
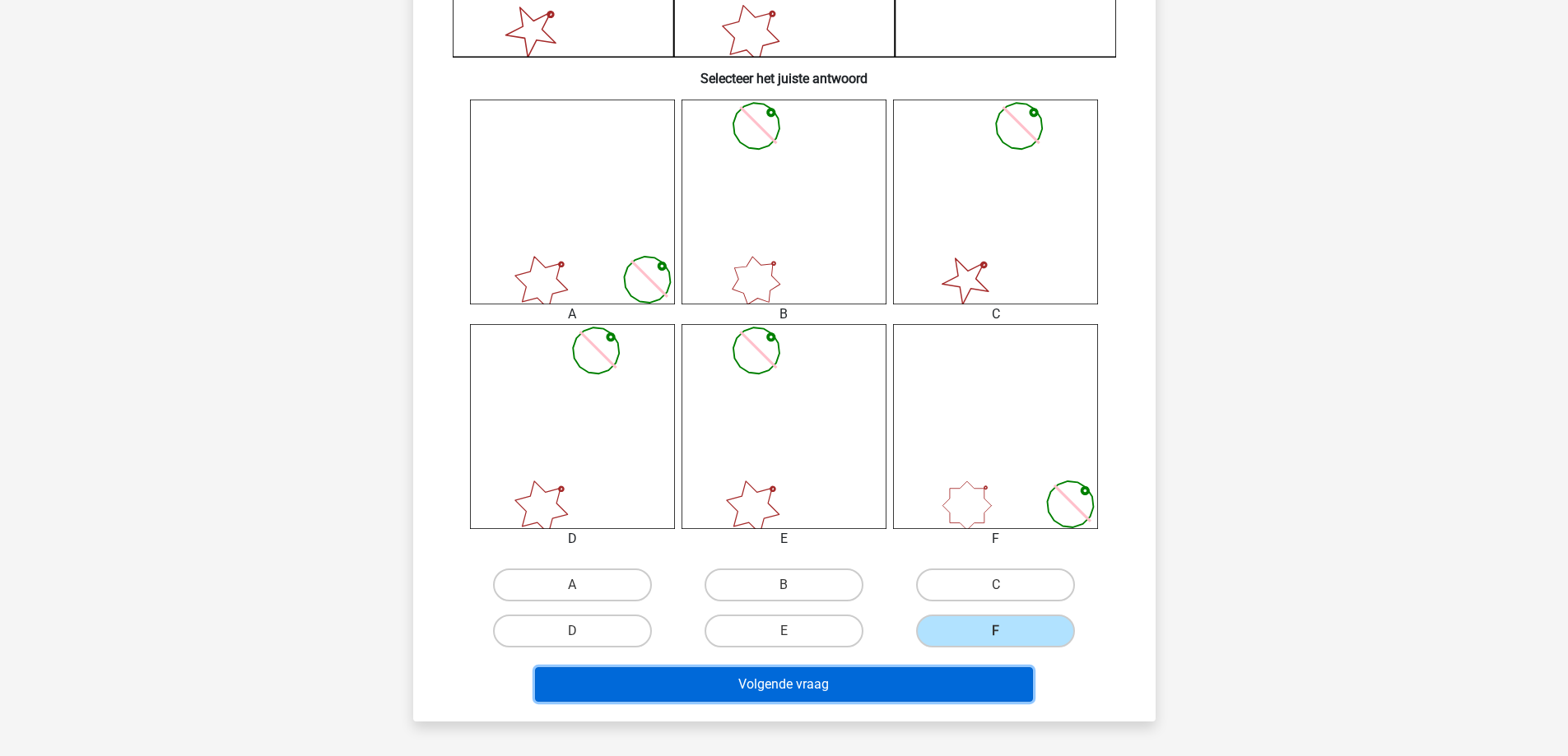
click at [956, 671] on button "Volgende vraag" at bounding box center [784, 684] width 498 height 34
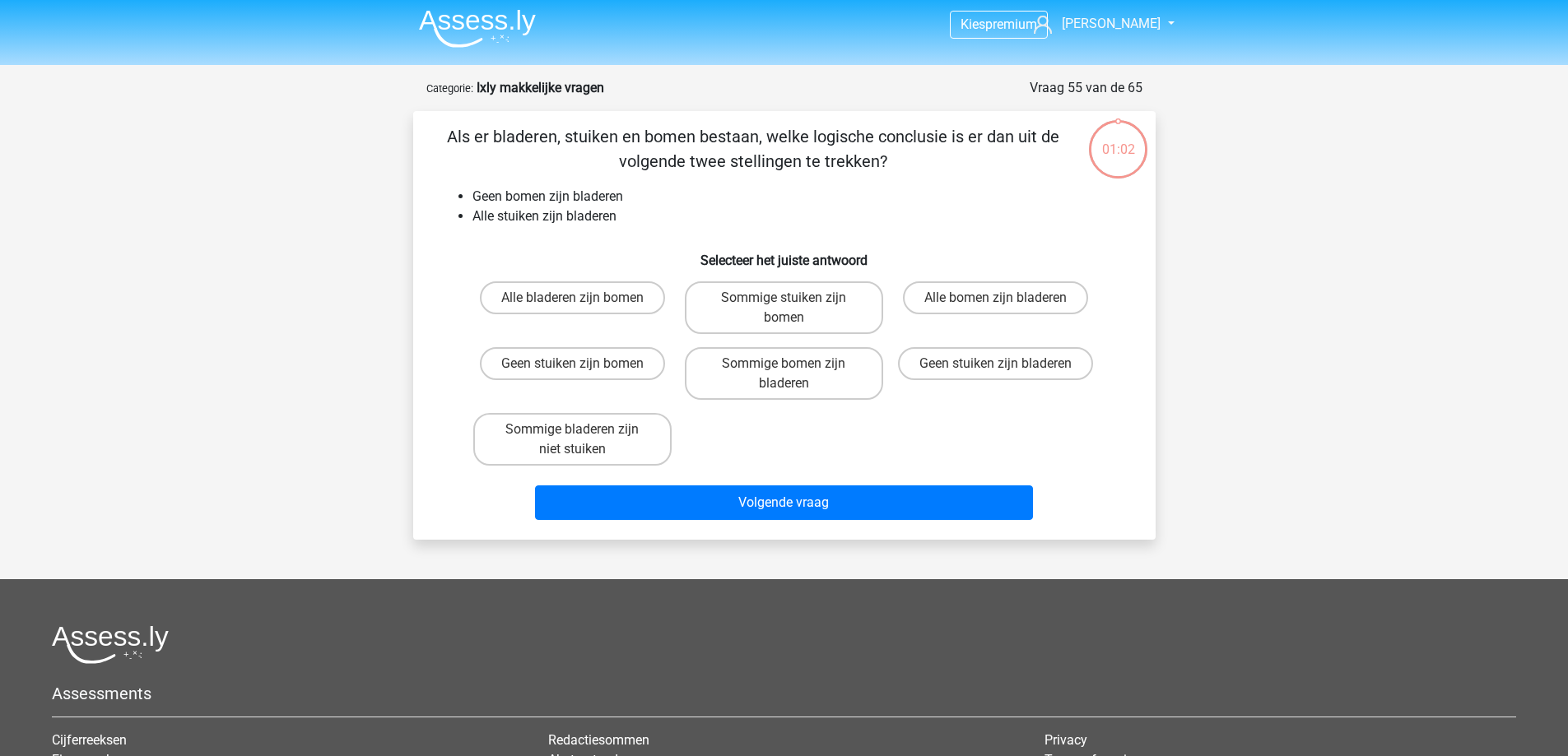
scroll to position [0, 0]
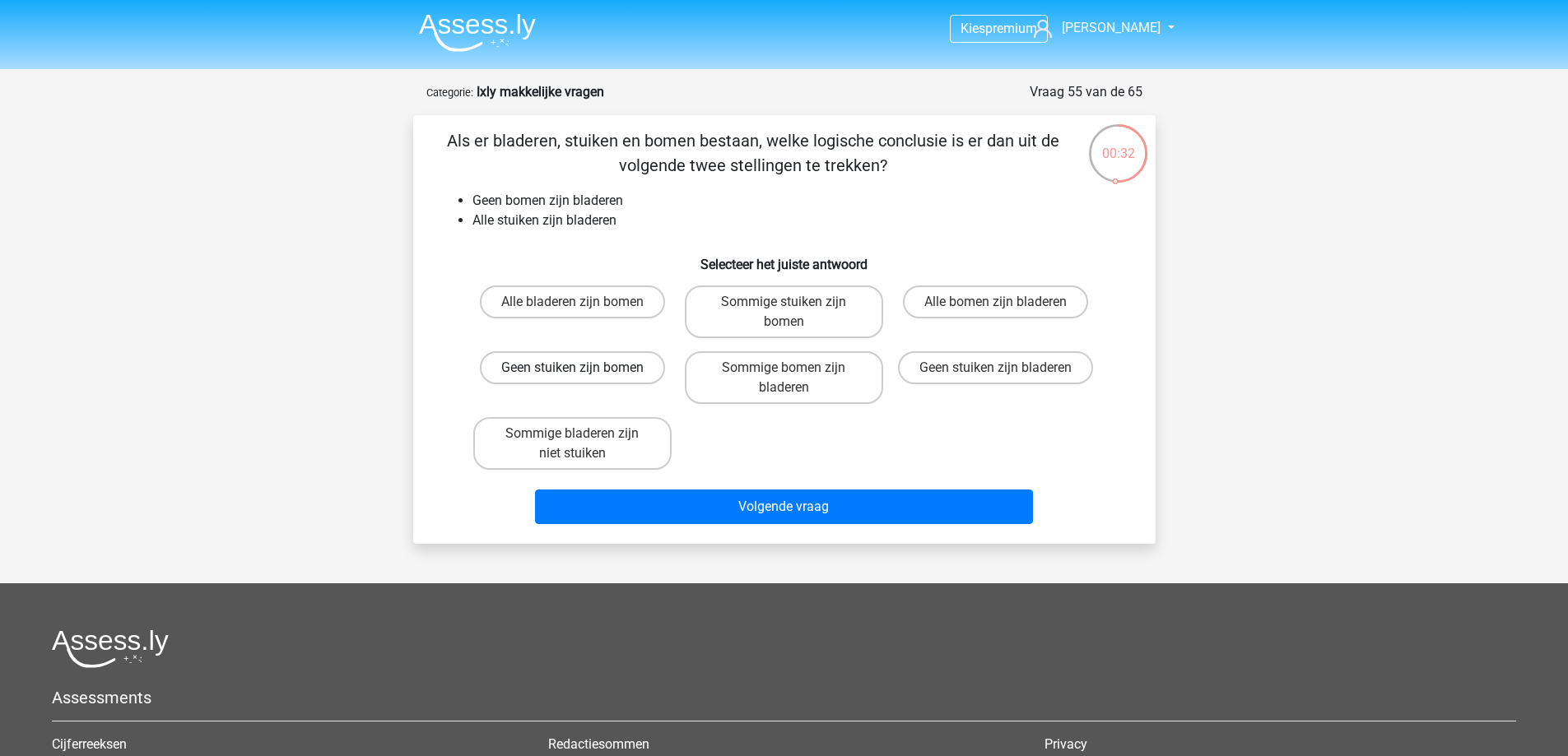
click at [585, 357] on label "Geen stuiken zijn bomen" at bounding box center [572, 367] width 185 height 33
click at [583, 368] on input "Geen stuiken zijn bomen" at bounding box center [578, 373] width 11 height 11
radio input "true"
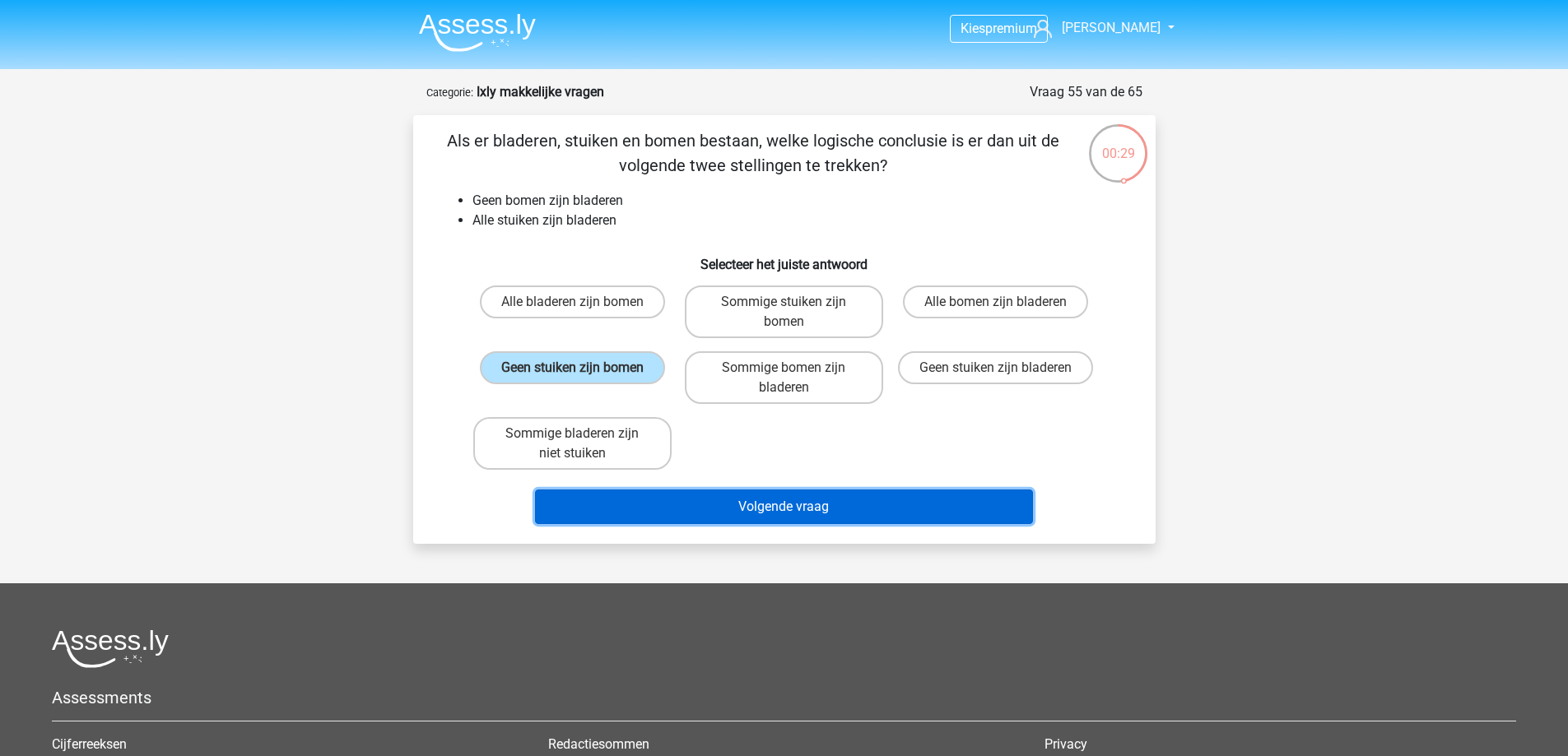
click at [833, 510] on button "Volgende vraag" at bounding box center [784, 506] width 498 height 34
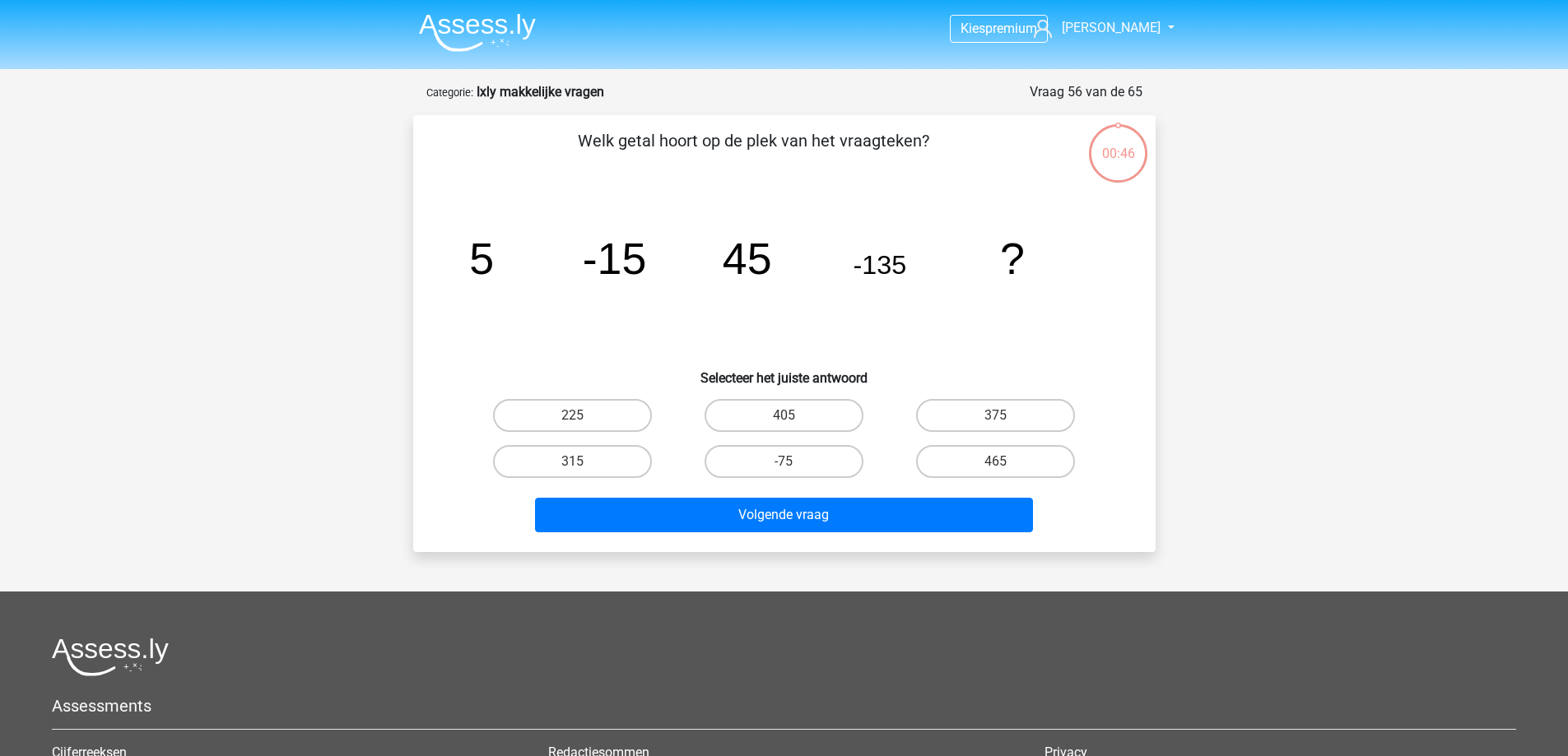
scroll to position [83, 0]
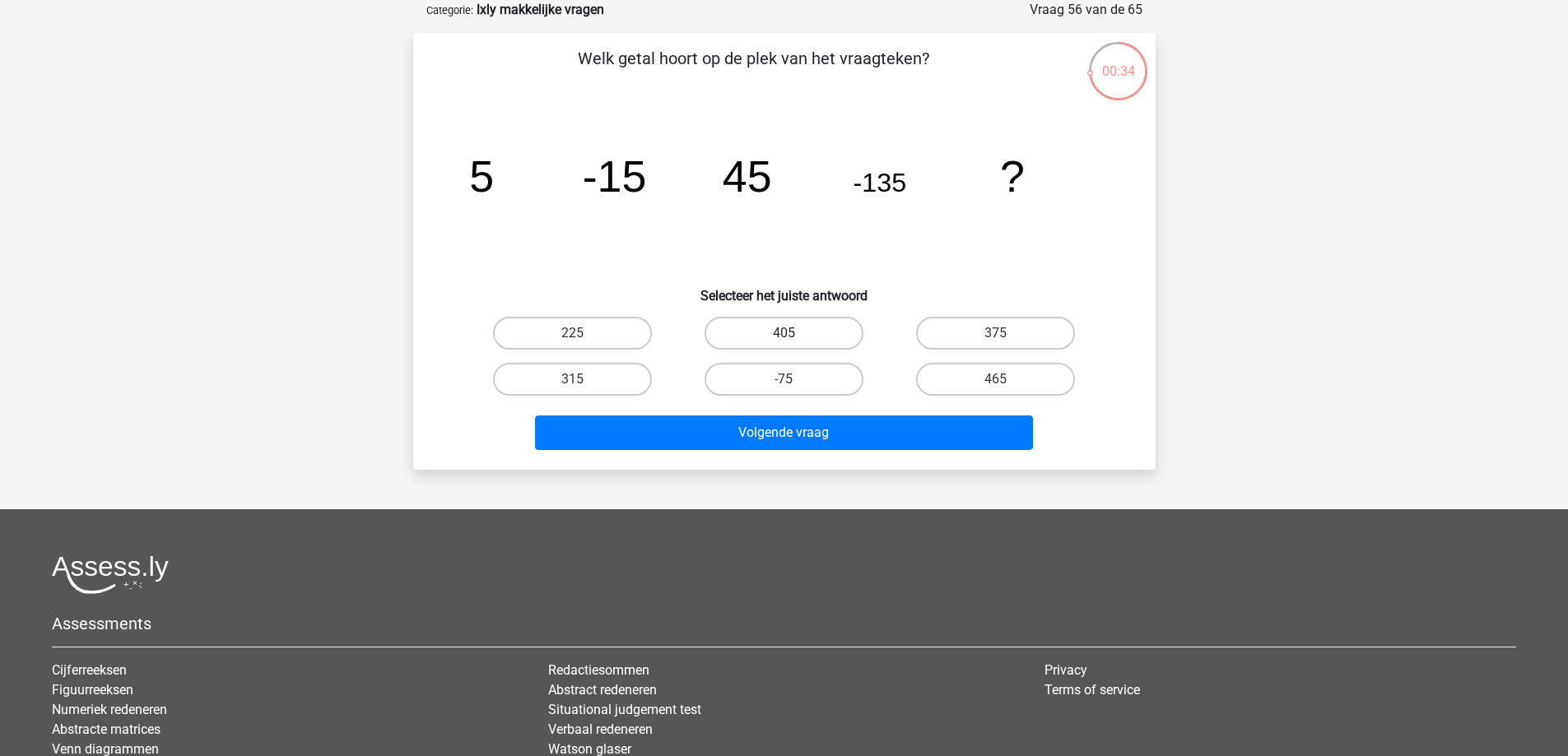
click at [813, 337] on label "405" at bounding box center [784, 333] width 158 height 33
click at [794, 337] on input "405" at bounding box center [789, 339] width 11 height 11
radio input "true"
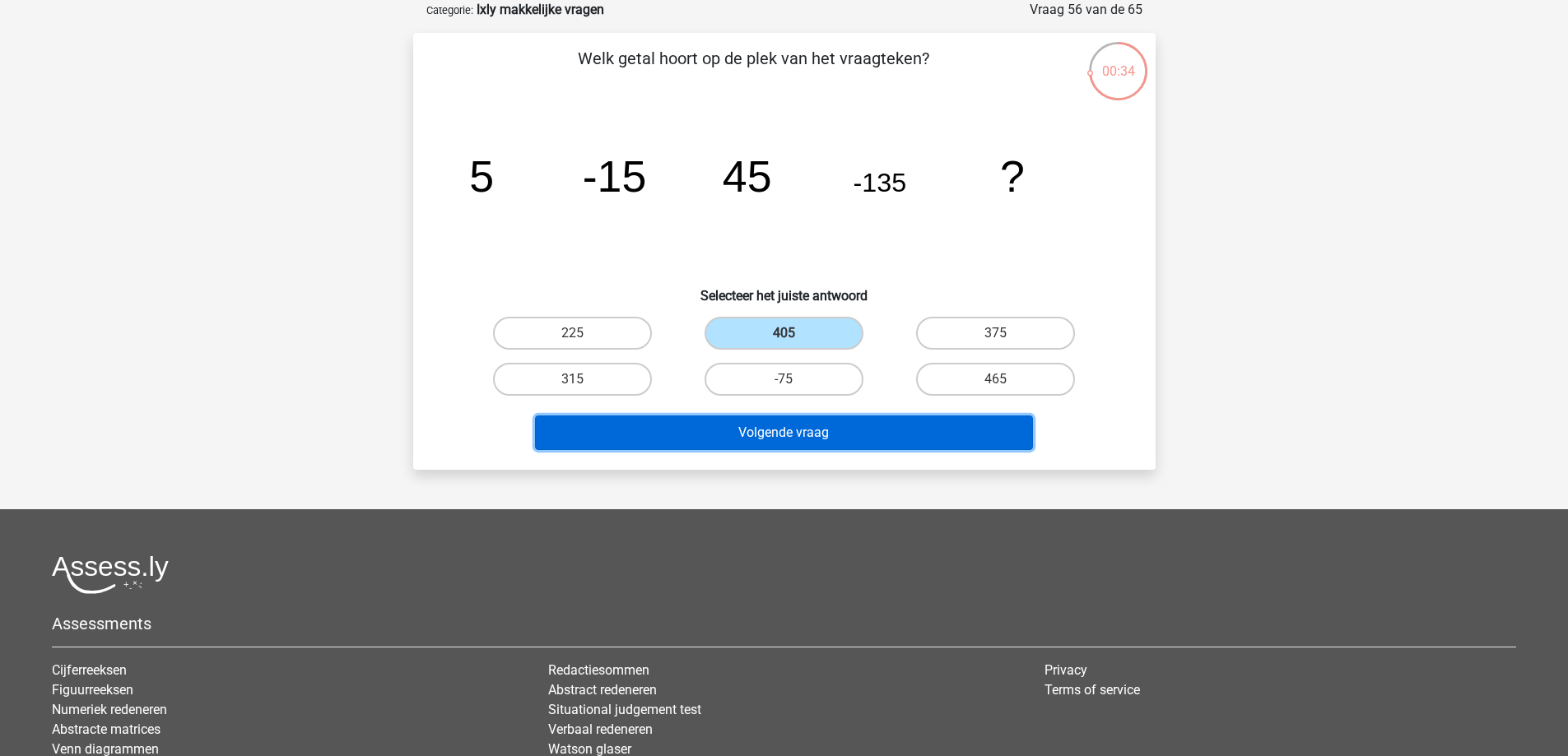
click at [860, 427] on button "Volgende vraag" at bounding box center [784, 432] width 498 height 34
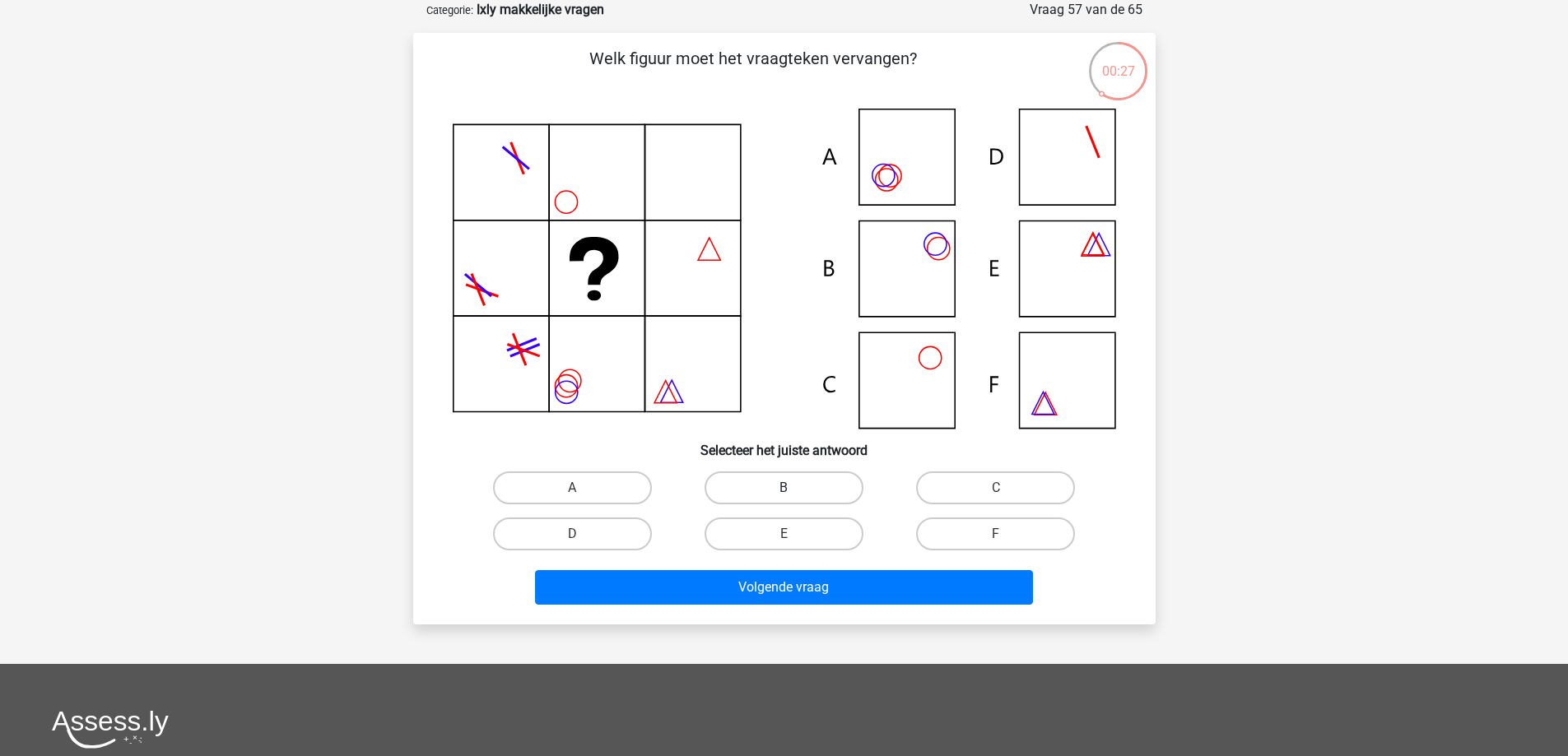
click at [787, 487] on label "B" at bounding box center [784, 488] width 158 height 33
click at [787, 488] on input "B" at bounding box center [789, 494] width 11 height 11
radio input "true"
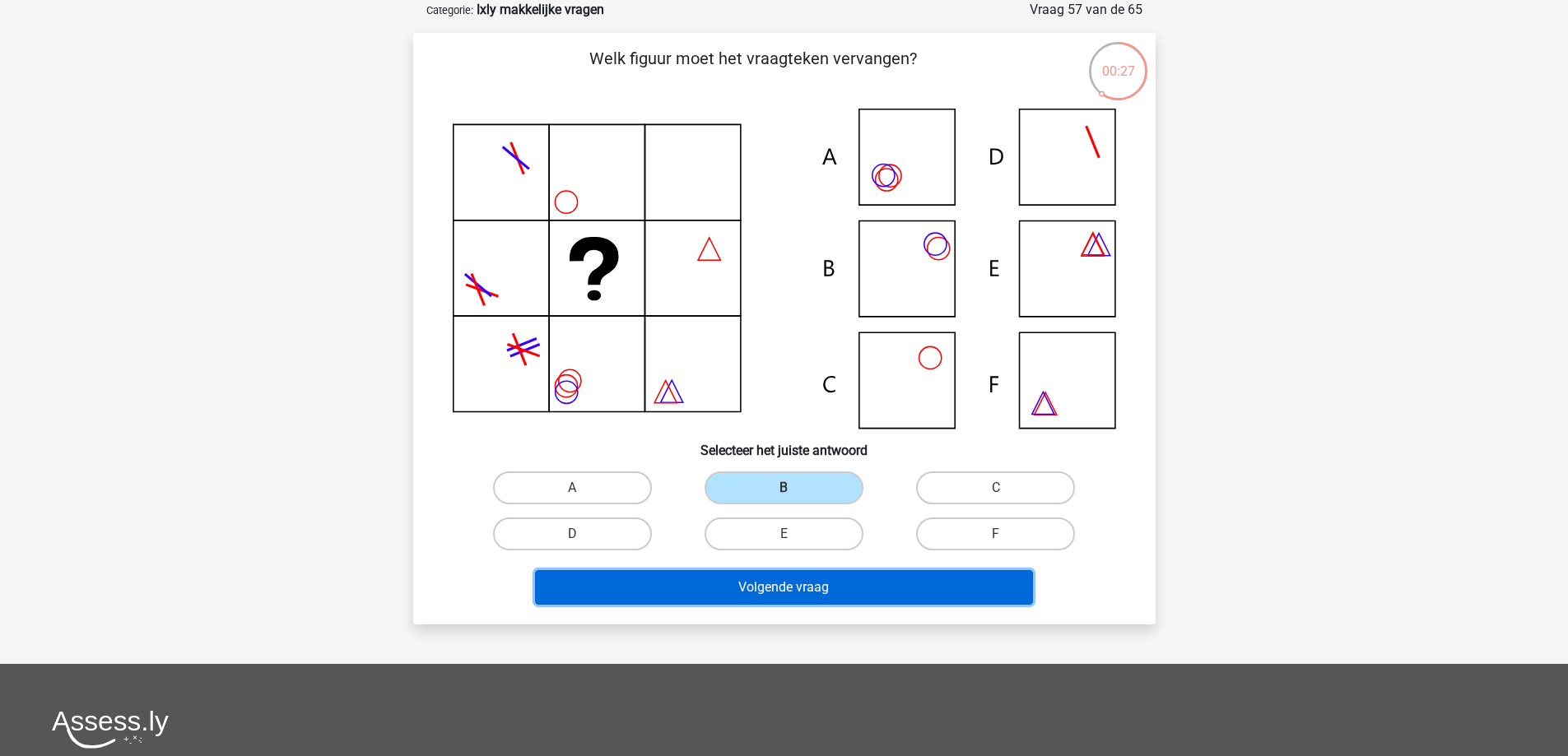
click at [828, 583] on button "Volgende vraag" at bounding box center [784, 587] width 498 height 34
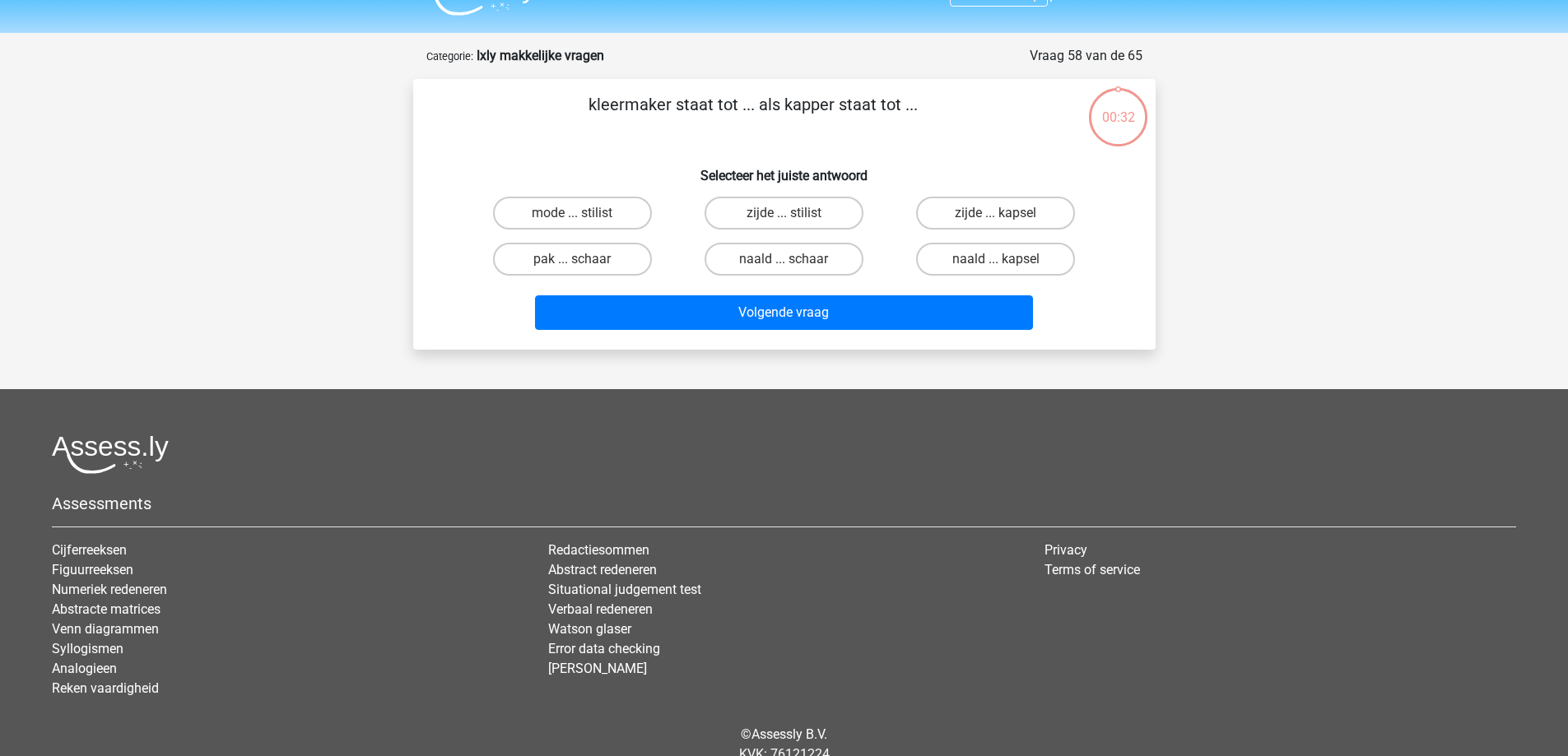
scroll to position [0, 0]
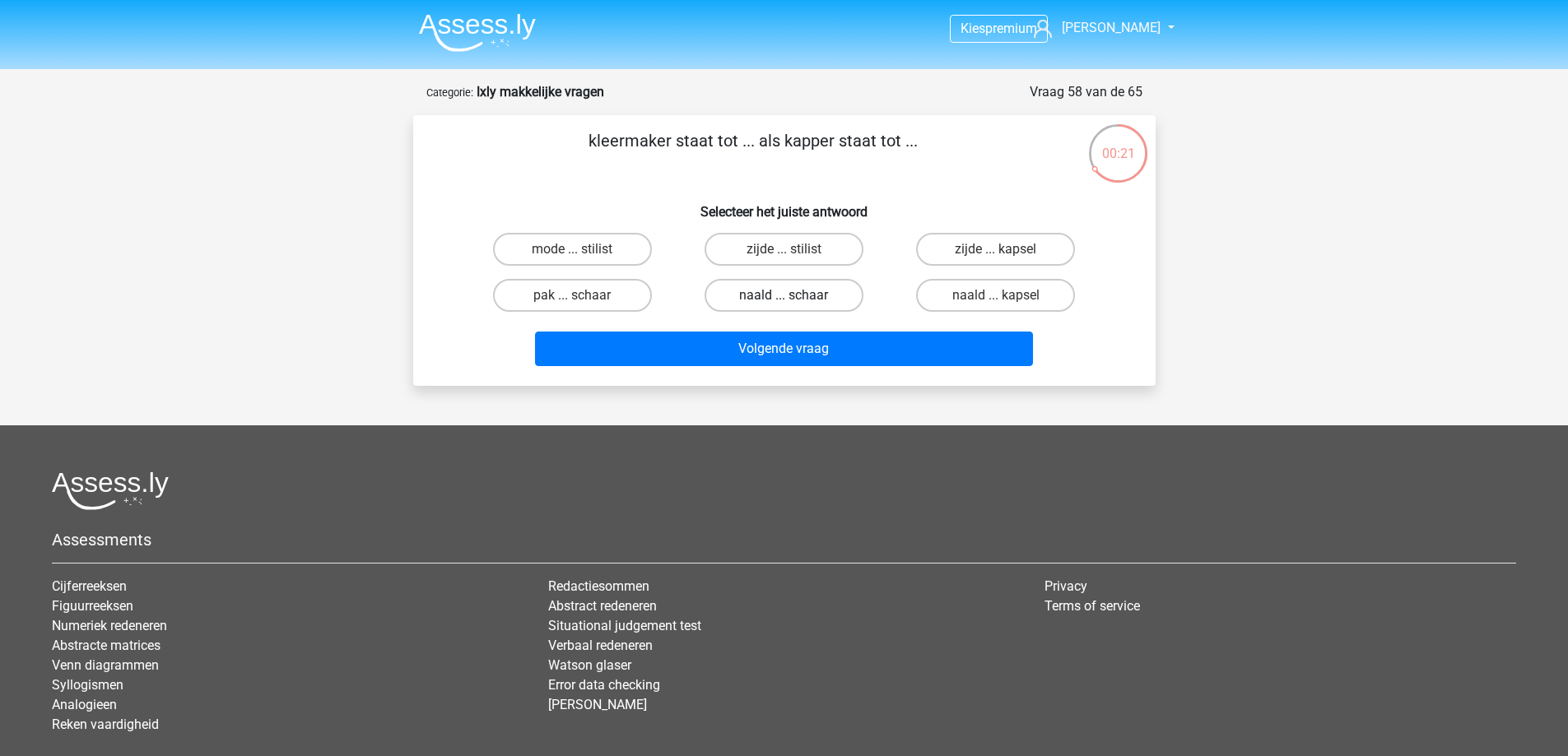
click at [819, 289] on label "naald ... schaar" at bounding box center [784, 295] width 158 height 33
click at [794, 296] on input "naald ... schaar" at bounding box center [789, 301] width 11 height 11
radio input "true"
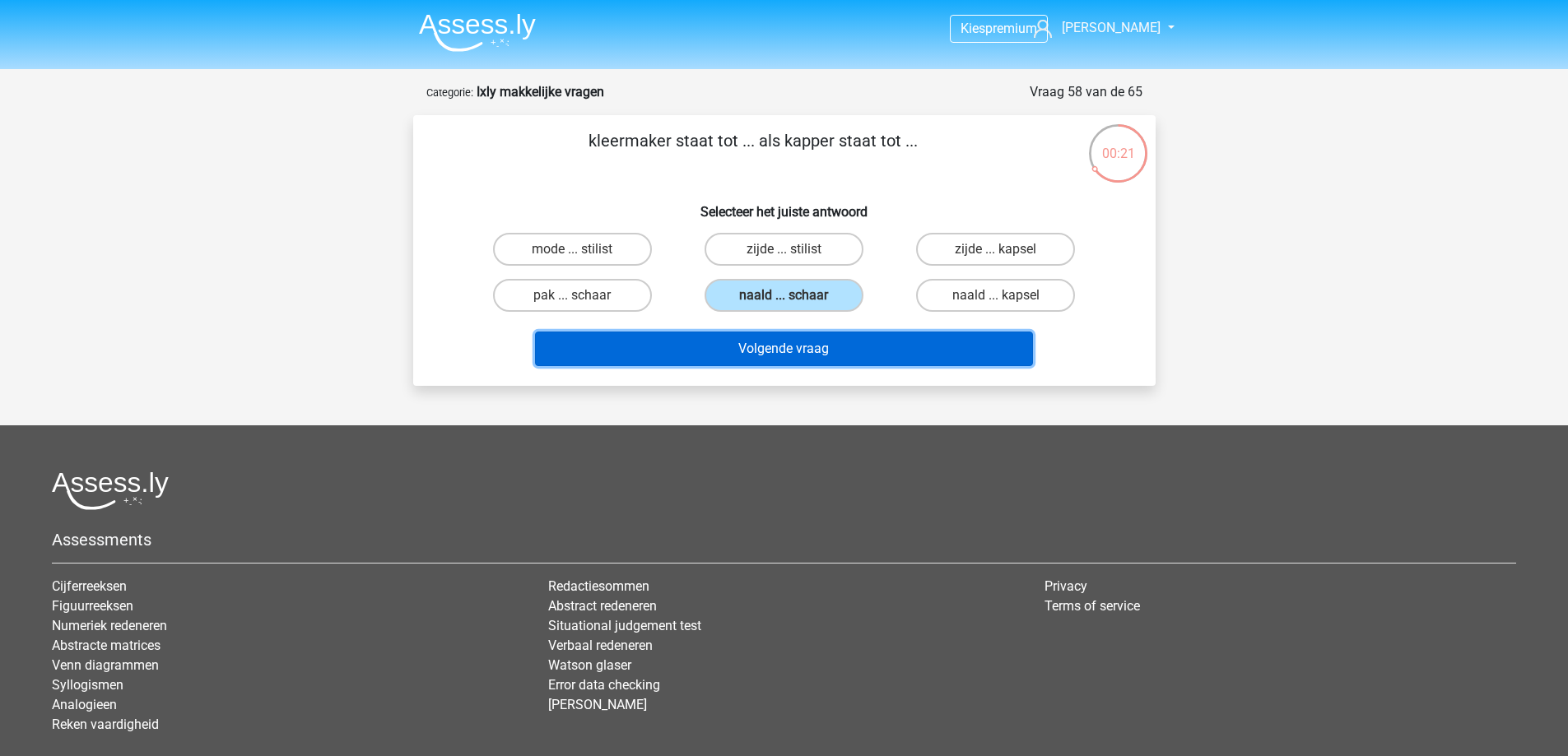
click at [866, 356] on button "Volgende vraag" at bounding box center [784, 349] width 498 height 34
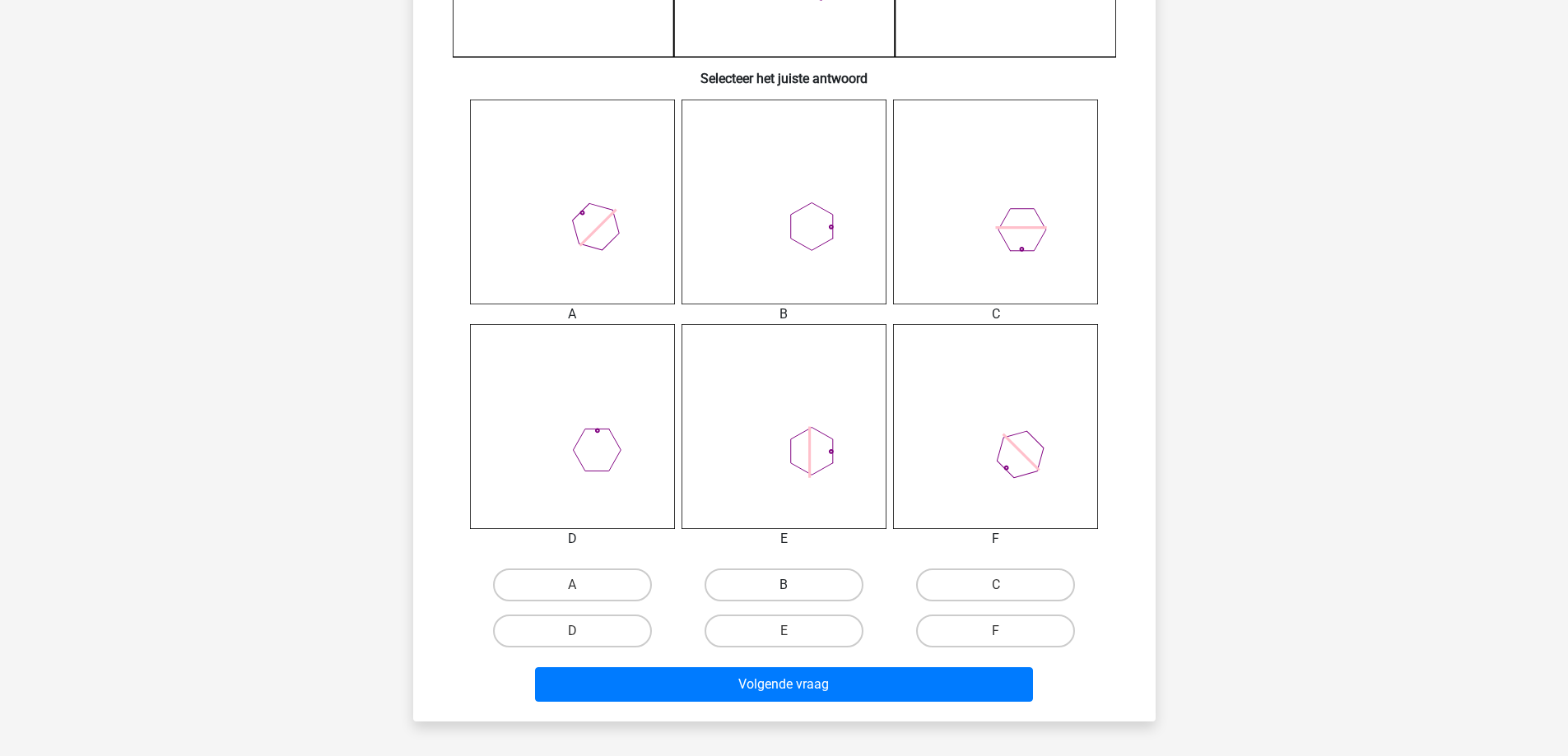
scroll to position [823, 0]
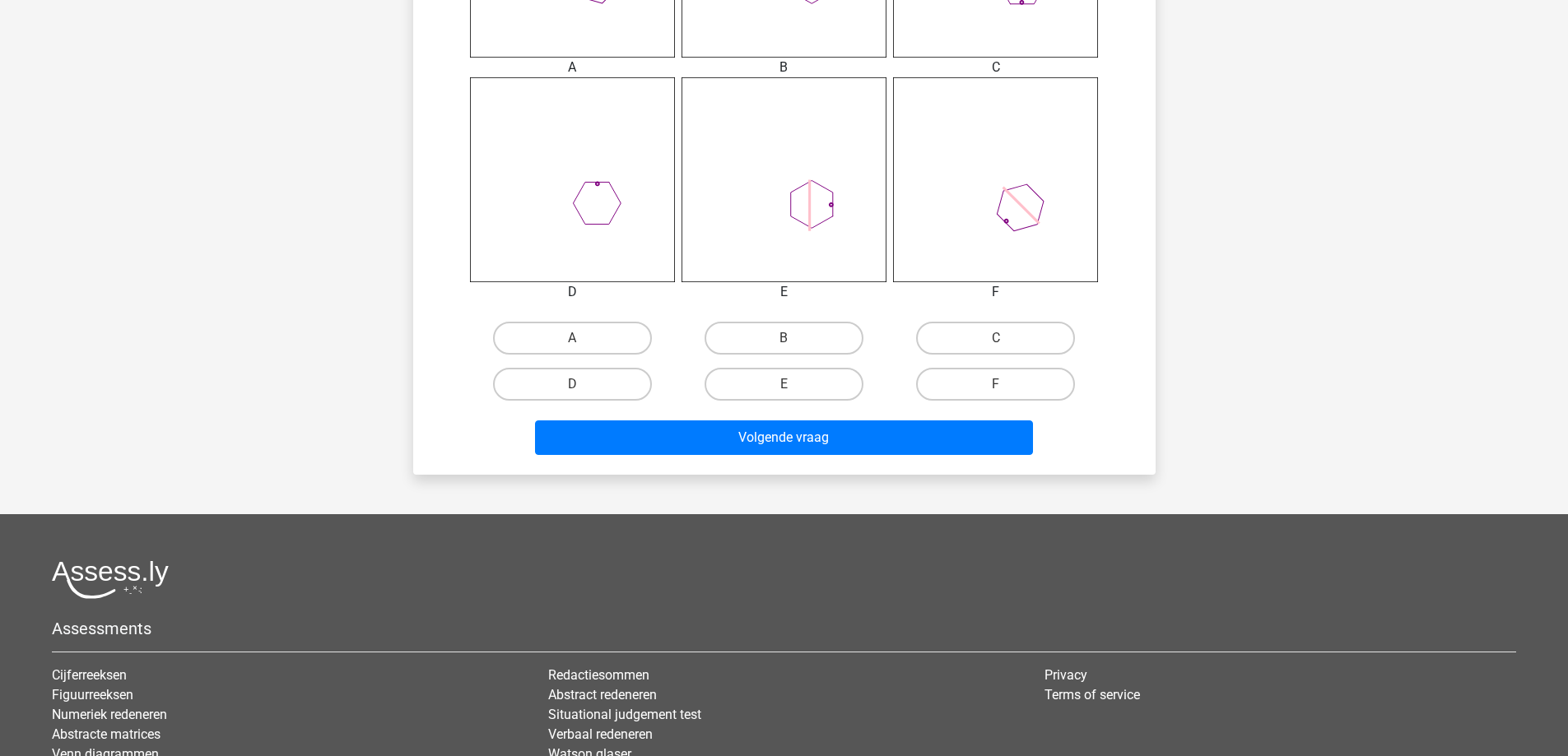
click at [761, 312] on div "A B C D" at bounding box center [784, 130] width 690 height 555
click at [780, 324] on label "B" at bounding box center [784, 338] width 158 height 33
click at [784, 338] on input "B" at bounding box center [789, 343] width 11 height 11
radio input "true"
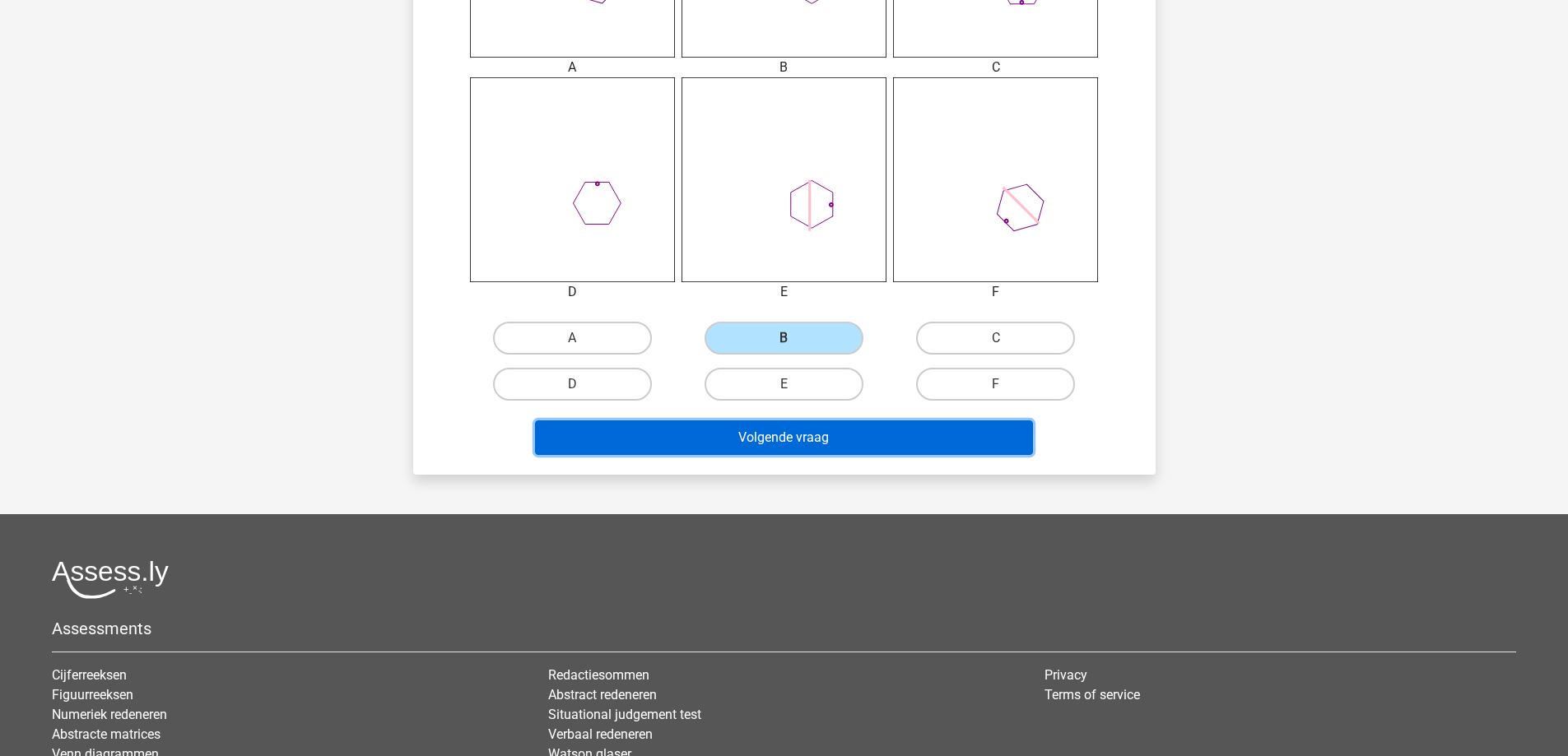
click at [833, 447] on button "Volgende vraag" at bounding box center [784, 437] width 498 height 34
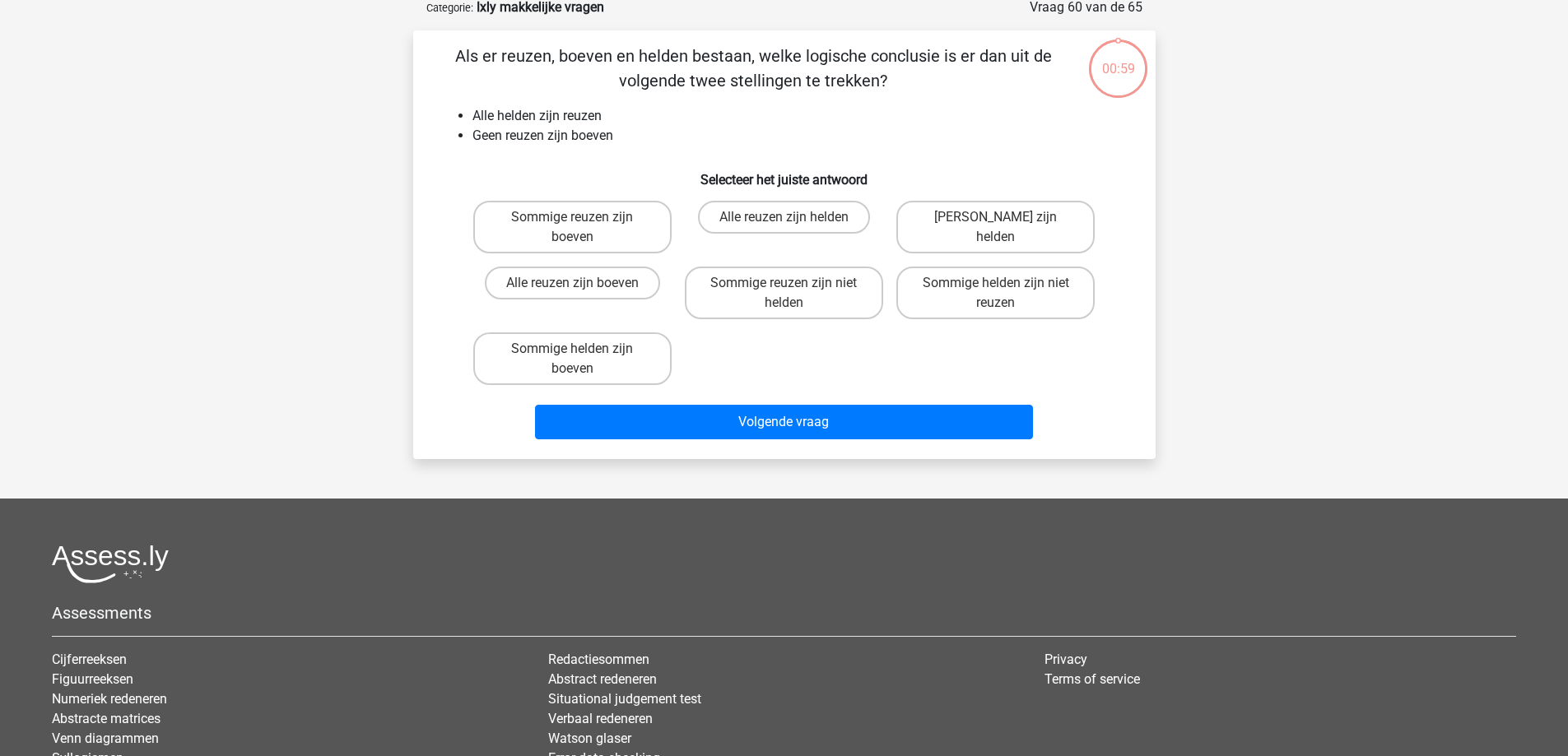
scroll to position [83, 0]
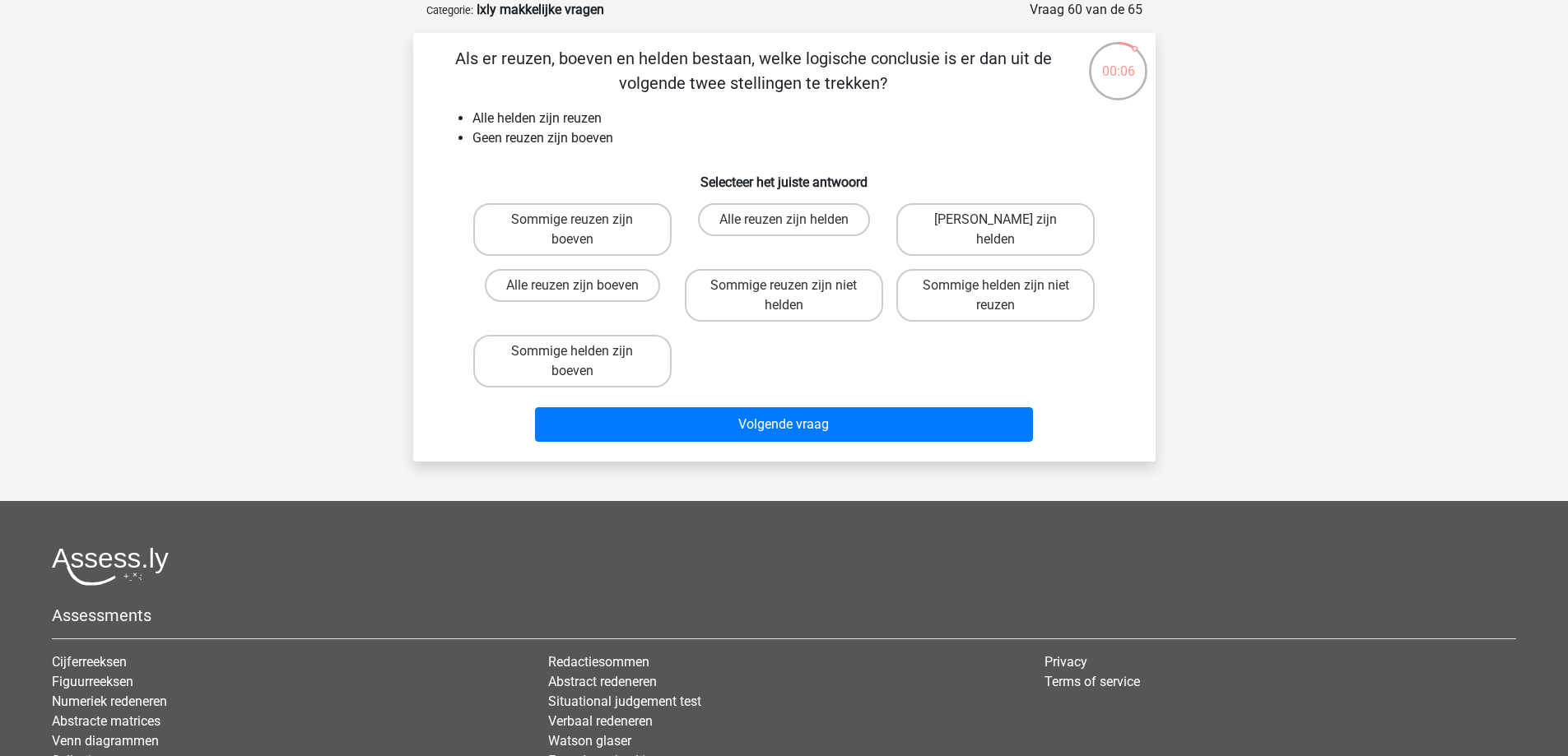
click at [997, 202] on div "[PERSON_NAME] zijn helden" at bounding box center [996, 229] width 211 height 66
click at [997, 224] on input "[PERSON_NAME] zijn helden" at bounding box center [1002, 225] width 11 height 11
radio input "true"
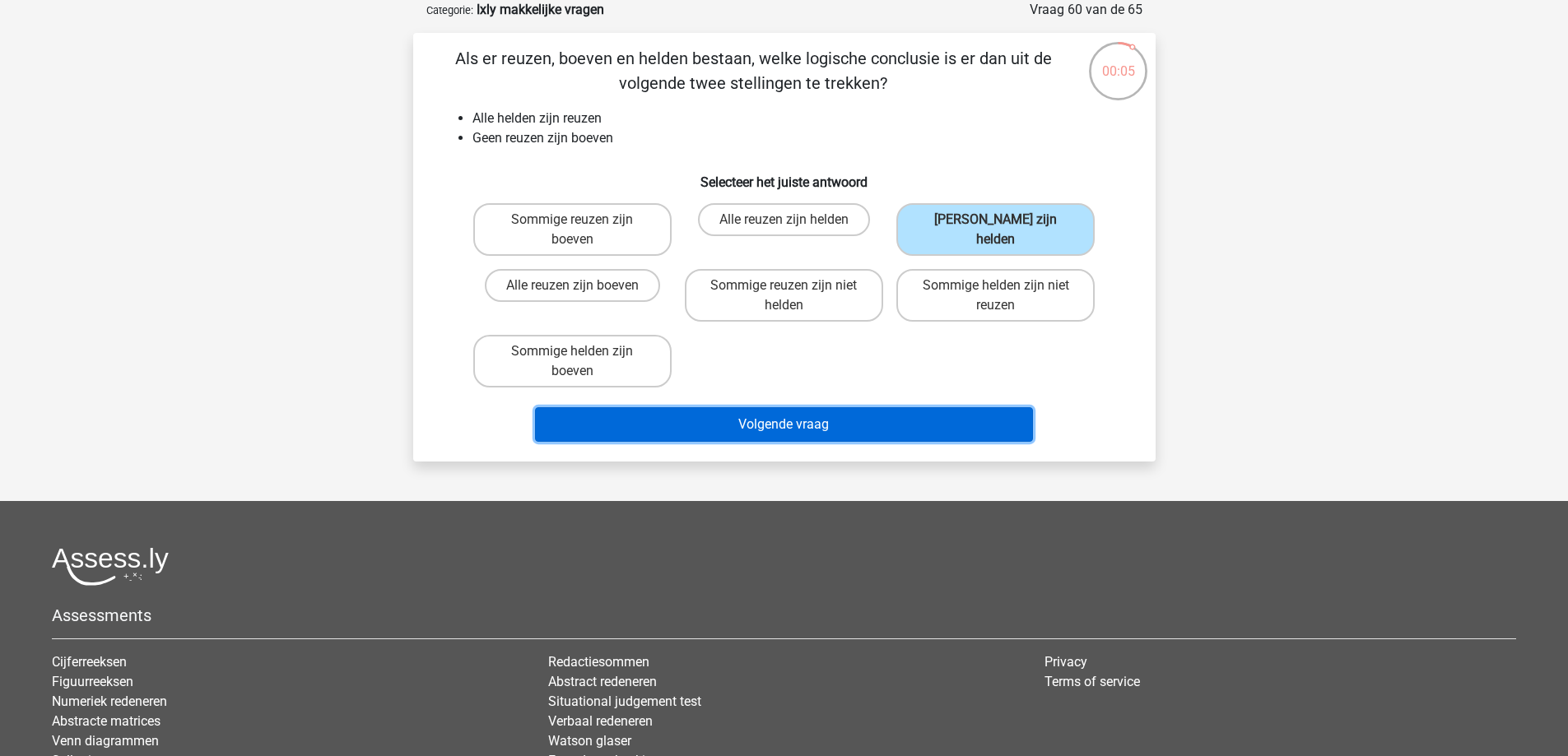
click at [983, 444] on div "Volgende vraag" at bounding box center [784, 428] width 636 height 41
click at [995, 429] on button "Volgende vraag" at bounding box center [784, 424] width 498 height 34
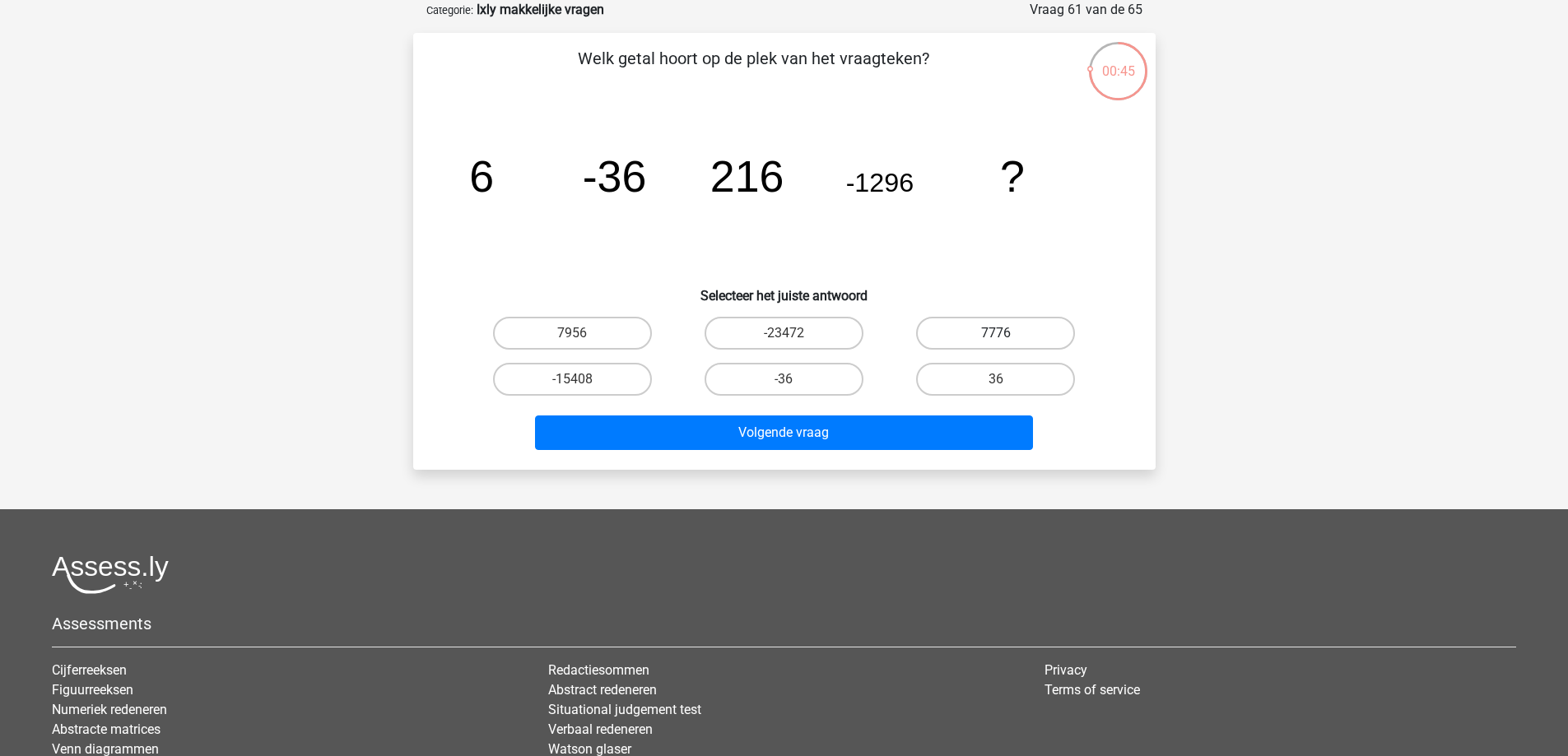
click at [1030, 324] on label "7776" at bounding box center [996, 333] width 158 height 33
click at [1007, 334] on input "7776" at bounding box center [1002, 339] width 11 height 11
radio input "true"
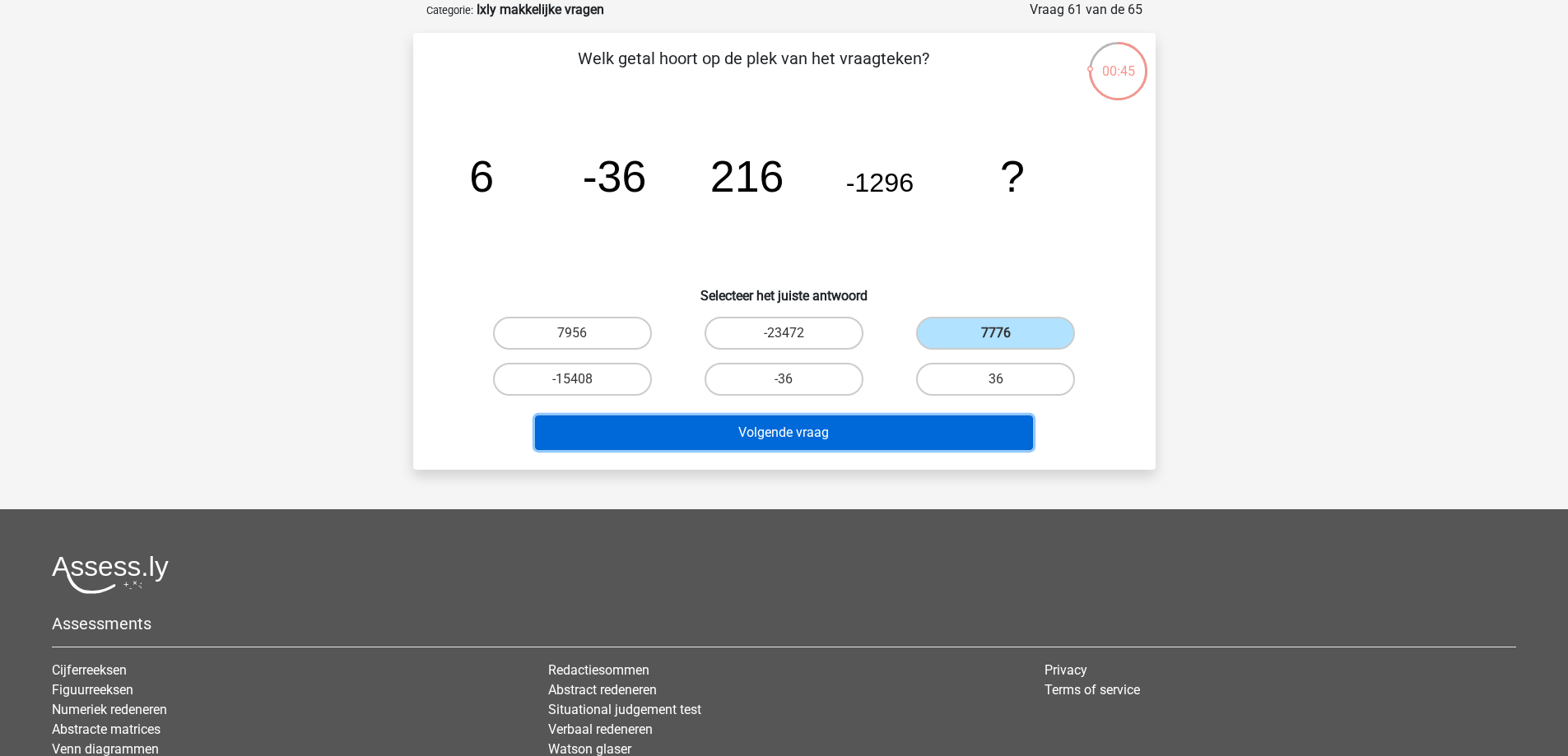
click at [993, 424] on button "Volgende vraag" at bounding box center [784, 432] width 498 height 34
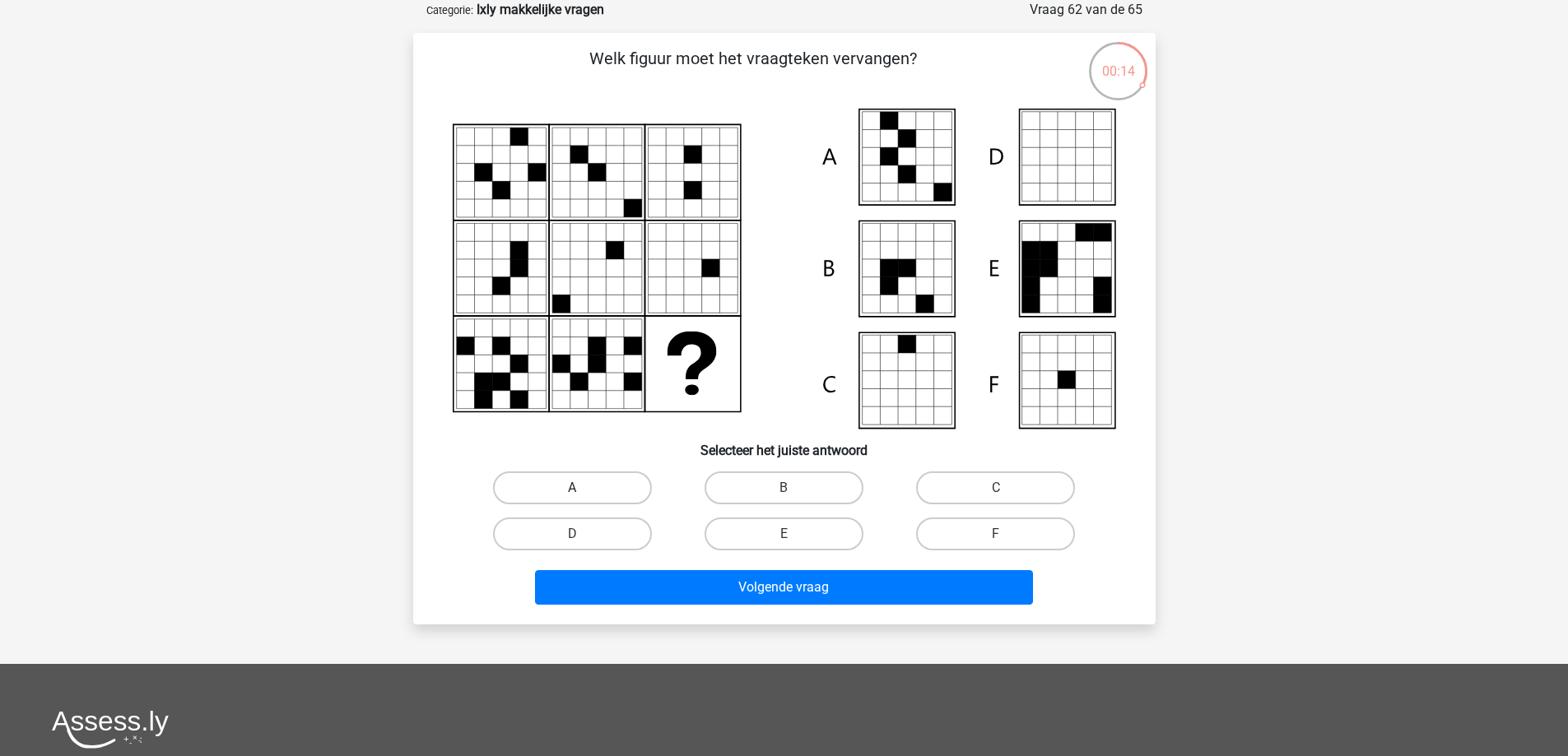
click at [590, 489] on label "A" at bounding box center [572, 488] width 158 height 33
click at [583, 489] on input "A" at bounding box center [578, 494] width 11 height 11
radio input "true"
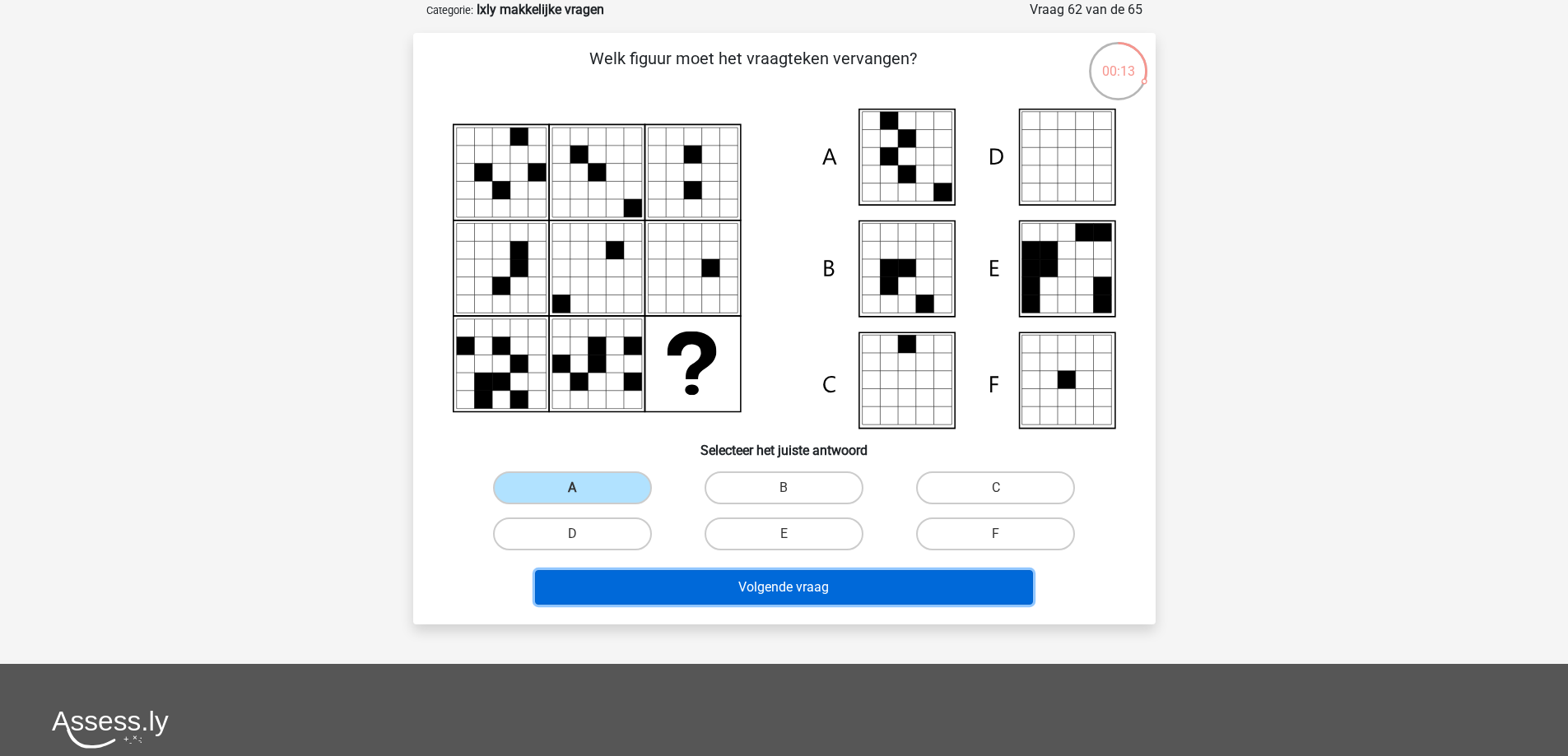
click at [867, 591] on button "Volgende vraag" at bounding box center [784, 587] width 498 height 34
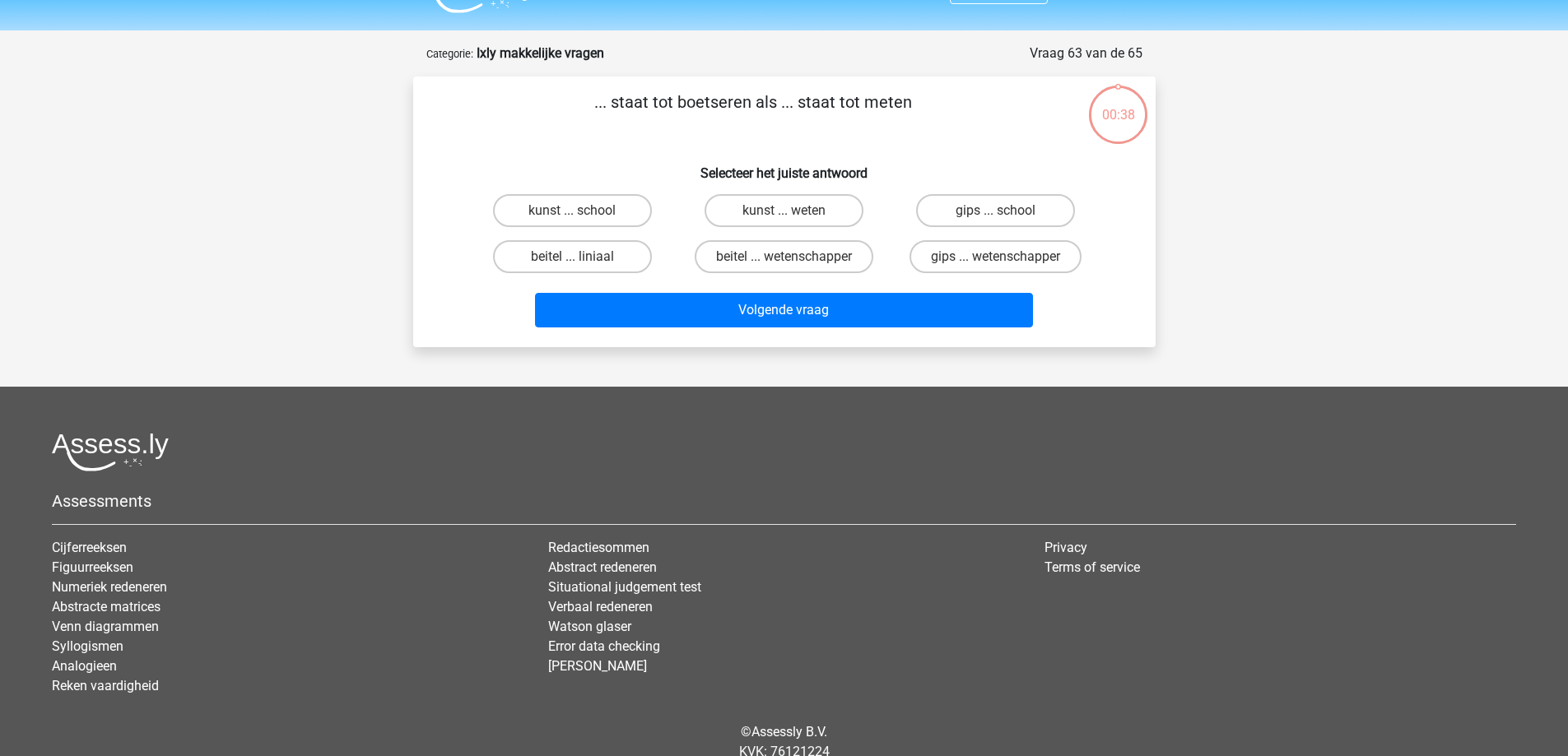
scroll to position [0, 0]
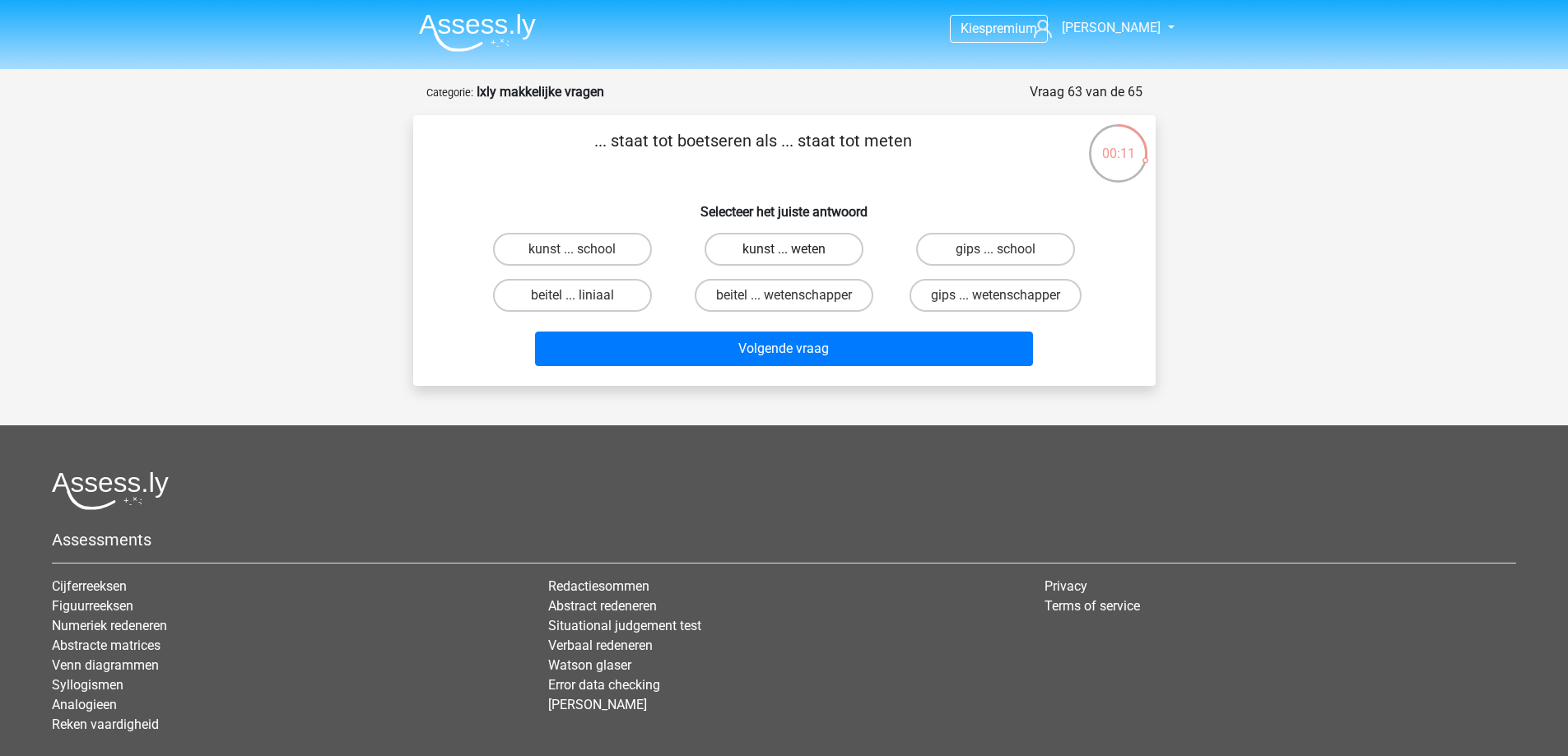
click at [762, 244] on label "kunst ... weten" at bounding box center [784, 249] width 158 height 33
click at [784, 249] on input "kunst ... weten" at bounding box center [789, 254] width 11 height 11
radio input "true"
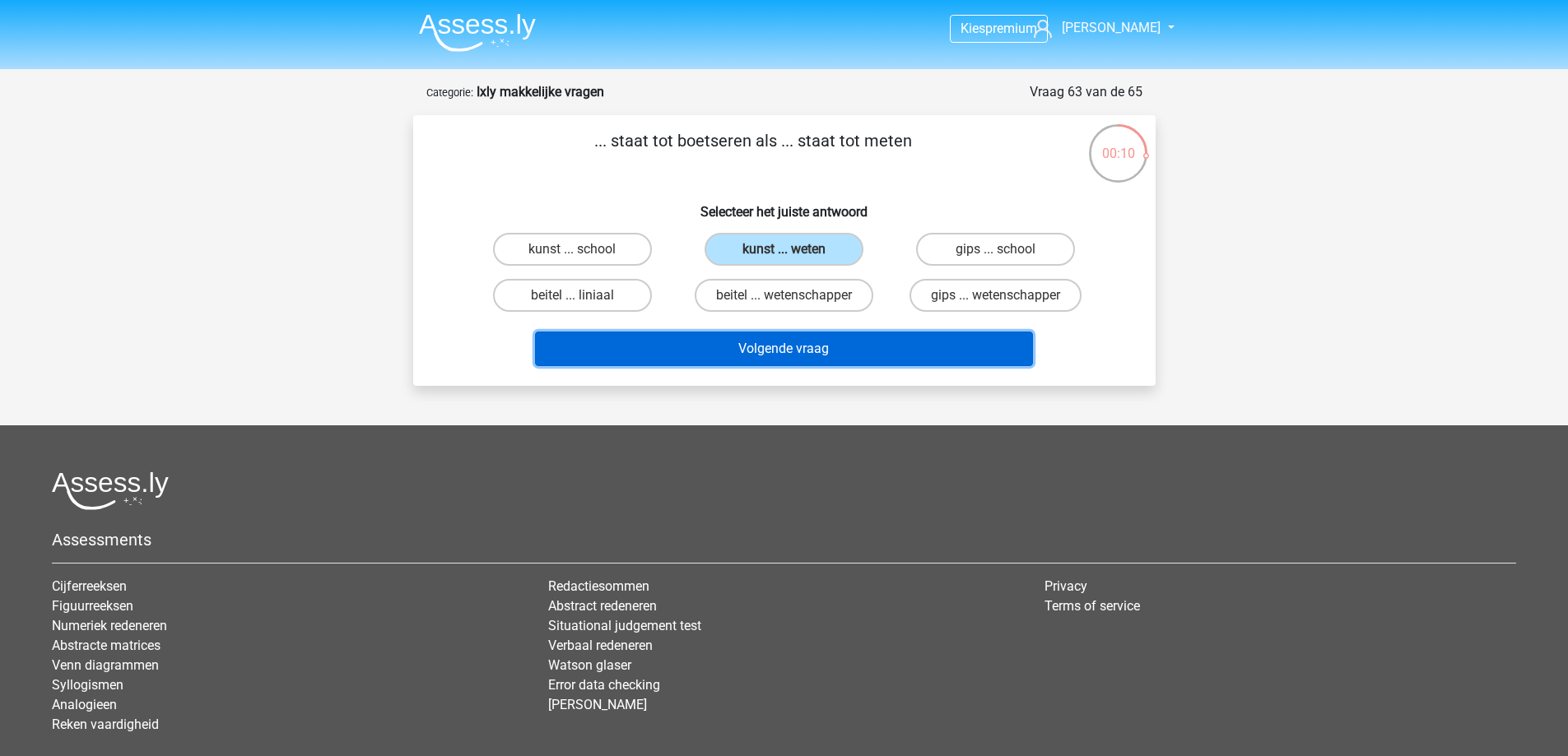
click at [882, 355] on button "Volgende vraag" at bounding box center [784, 349] width 498 height 34
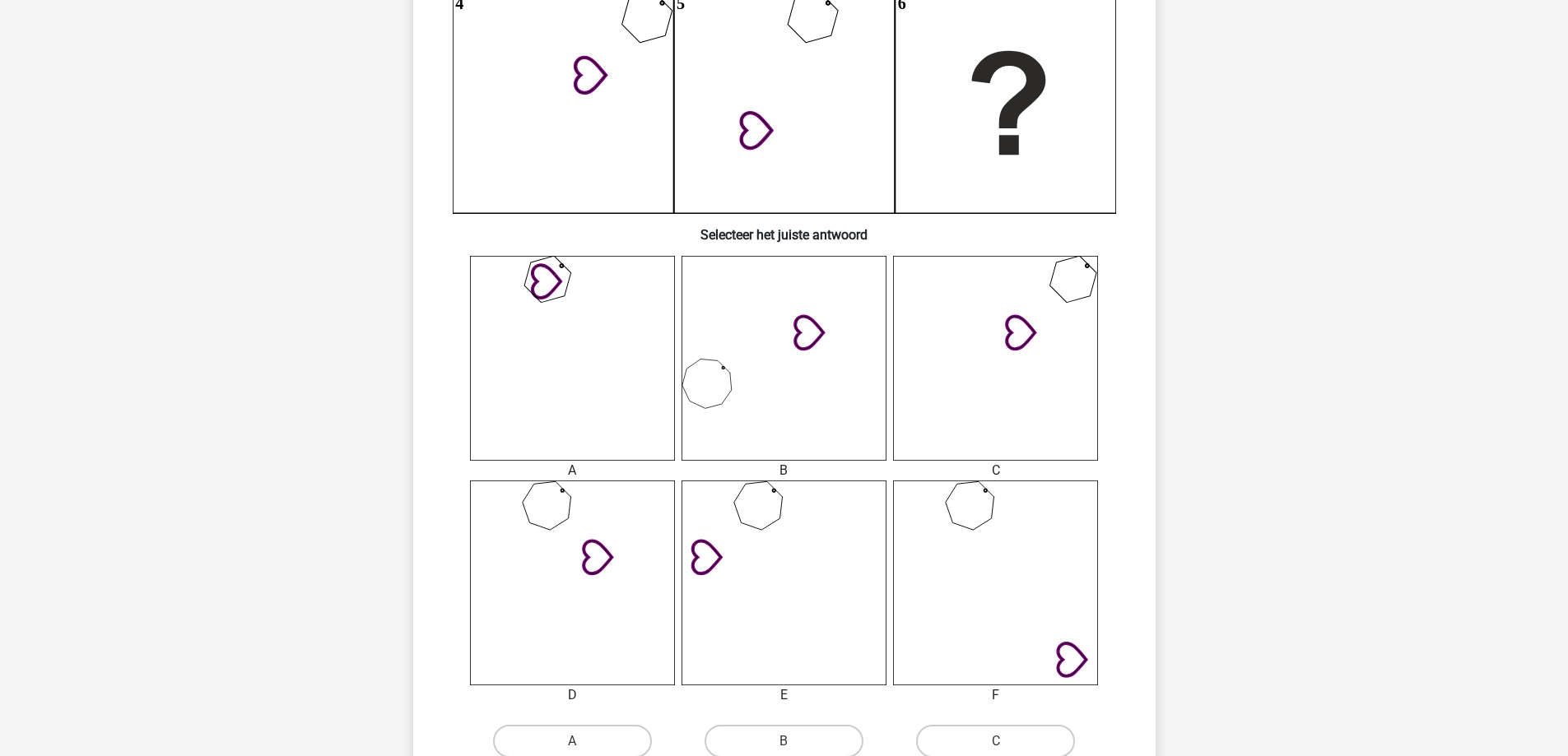
scroll to position [576, 0]
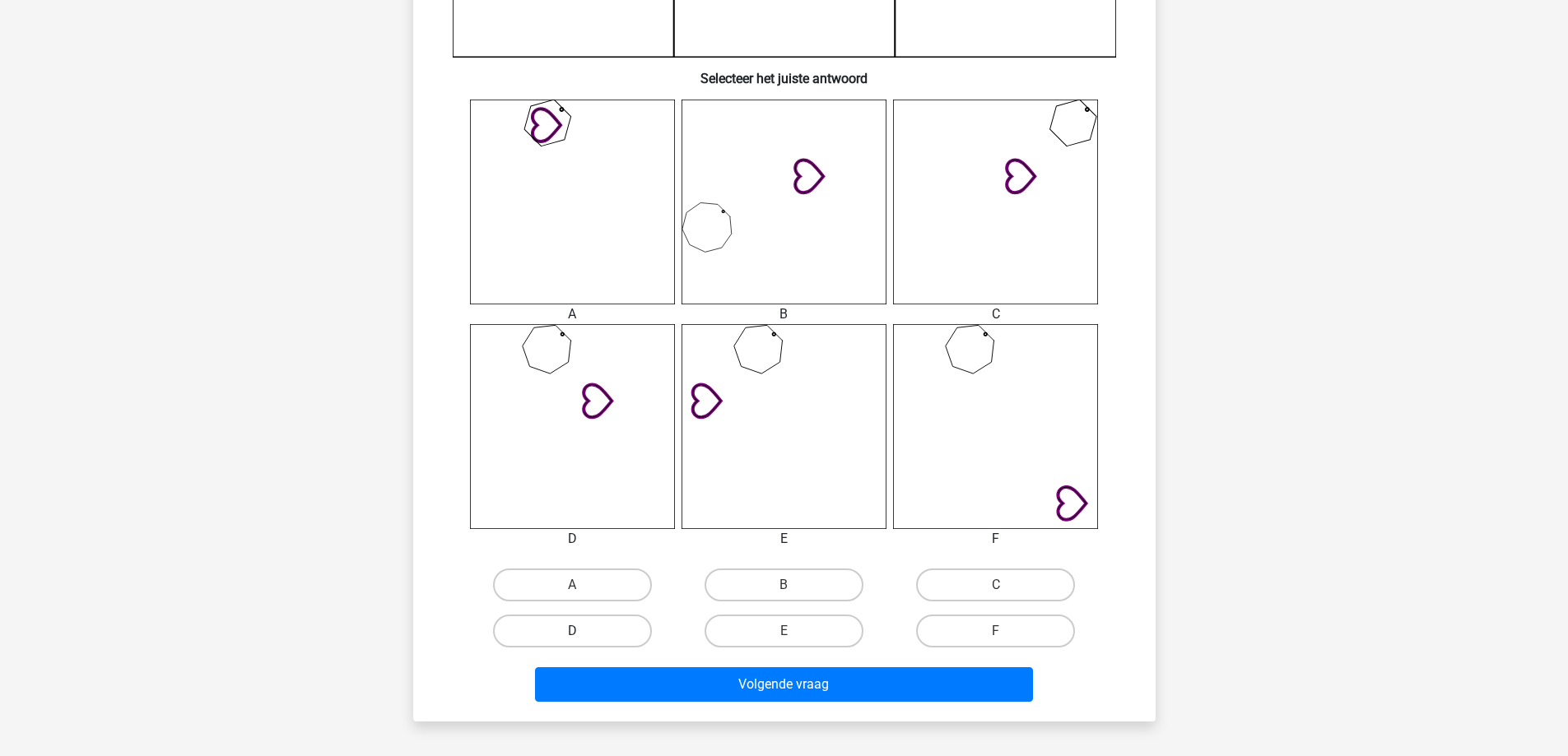
click at [591, 623] on label "D" at bounding box center [572, 631] width 158 height 33
click at [583, 631] on input "D" at bounding box center [578, 636] width 11 height 11
radio input "true"
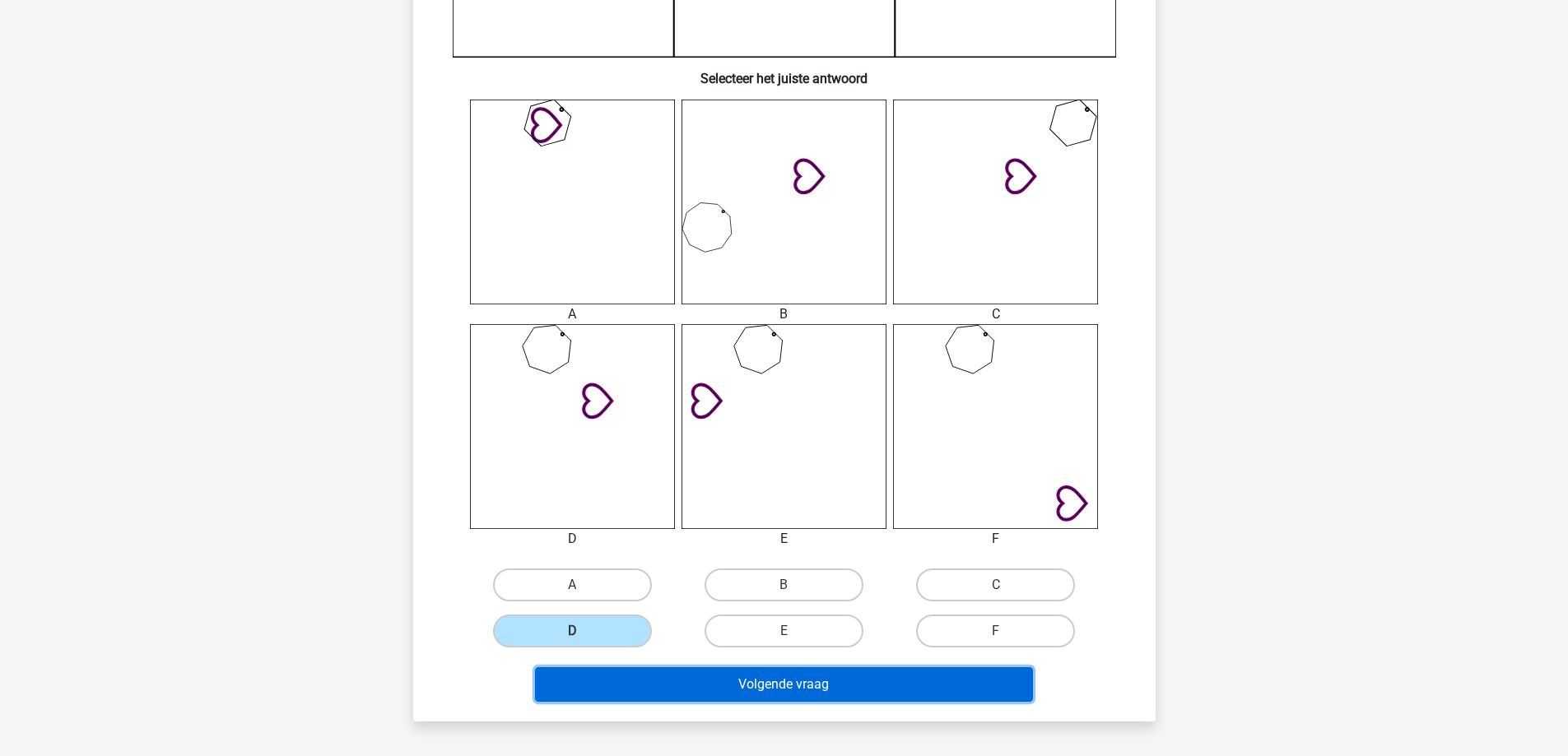
click at [831, 678] on button "Volgende vraag" at bounding box center [784, 684] width 498 height 34
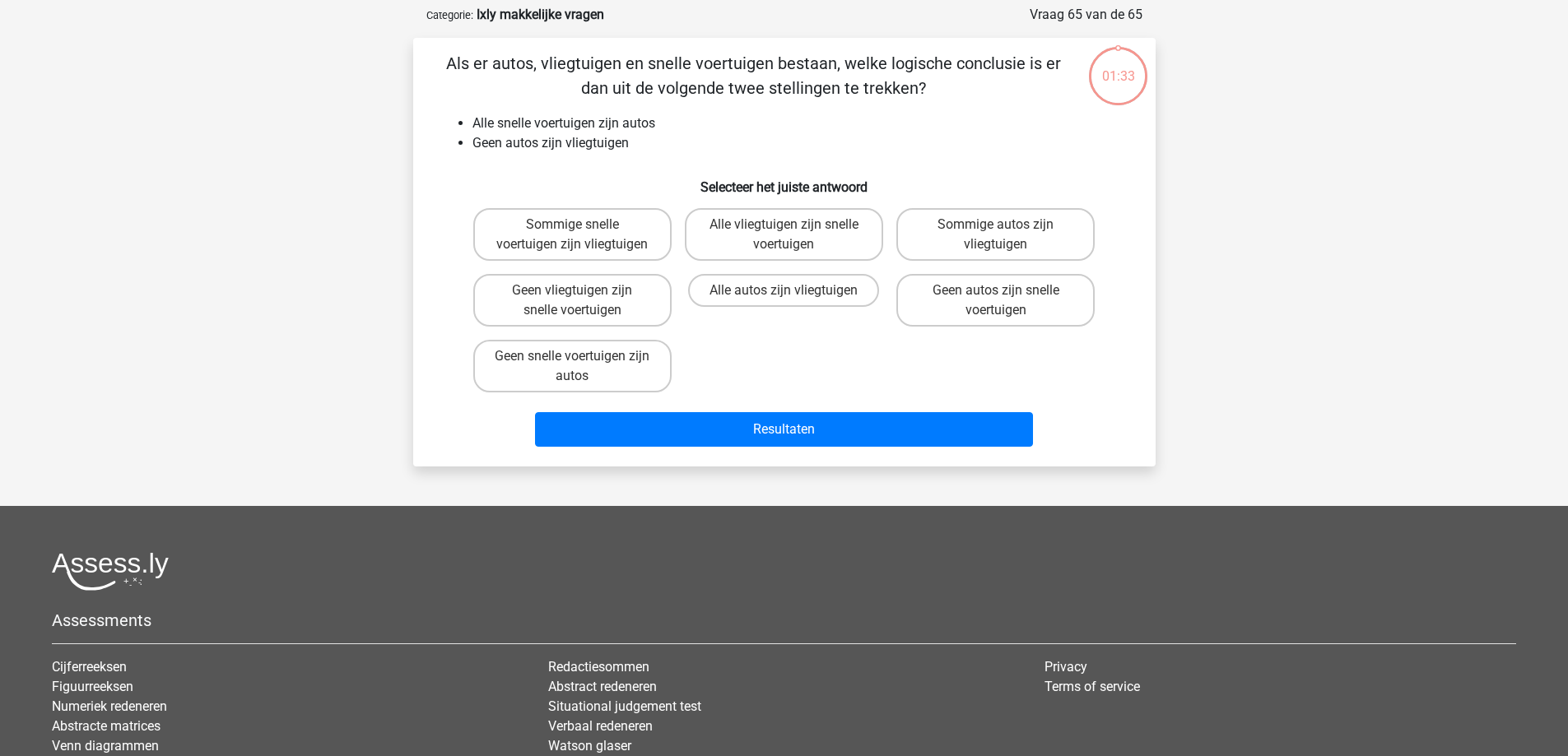
scroll to position [0, 0]
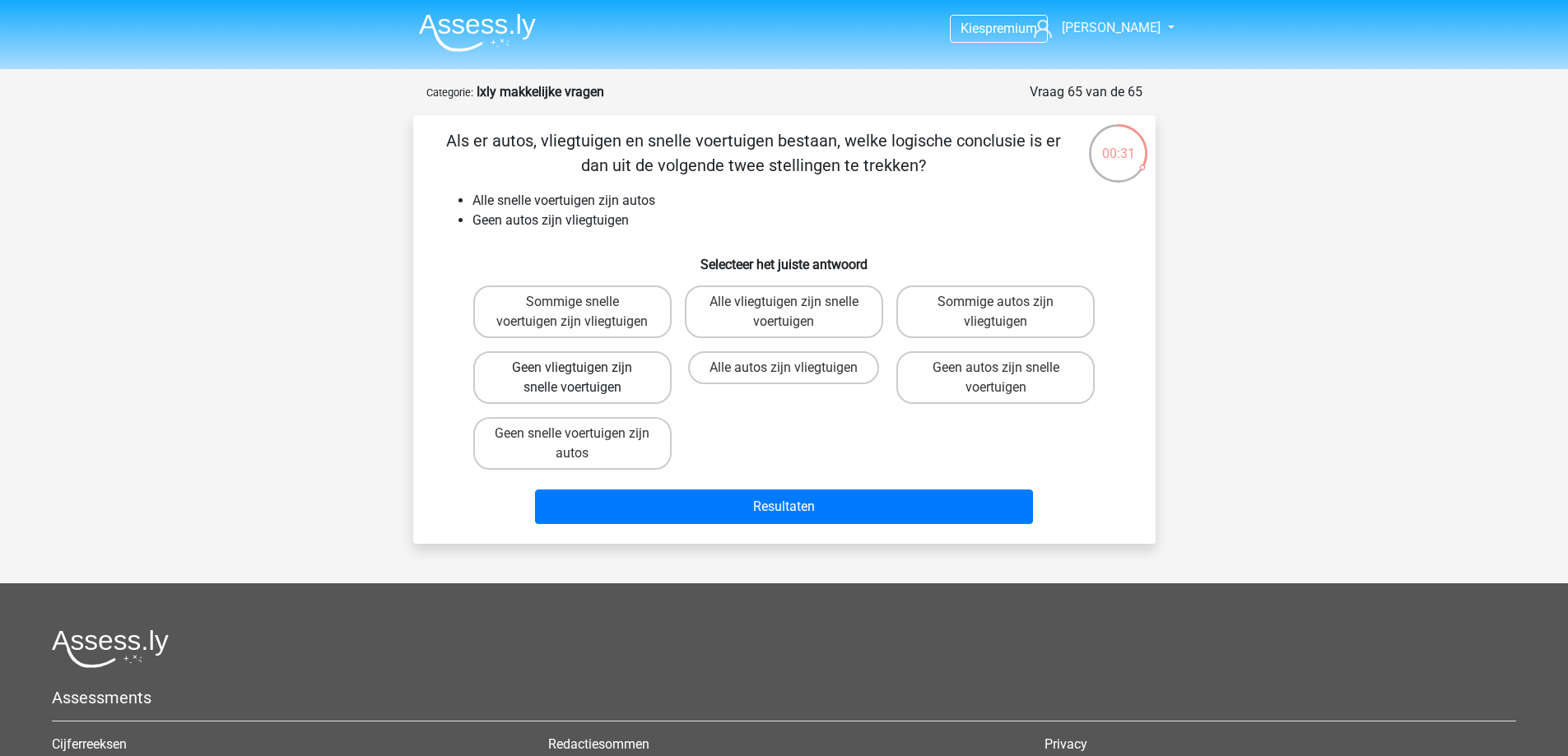
click at [653, 375] on label "Geen vliegtuigen zijn snelle voertuigen" at bounding box center [572, 378] width 198 height 53
click at [583, 375] on input "Geen vliegtuigen zijn snelle voertuigen" at bounding box center [578, 373] width 11 height 11
radio input "true"
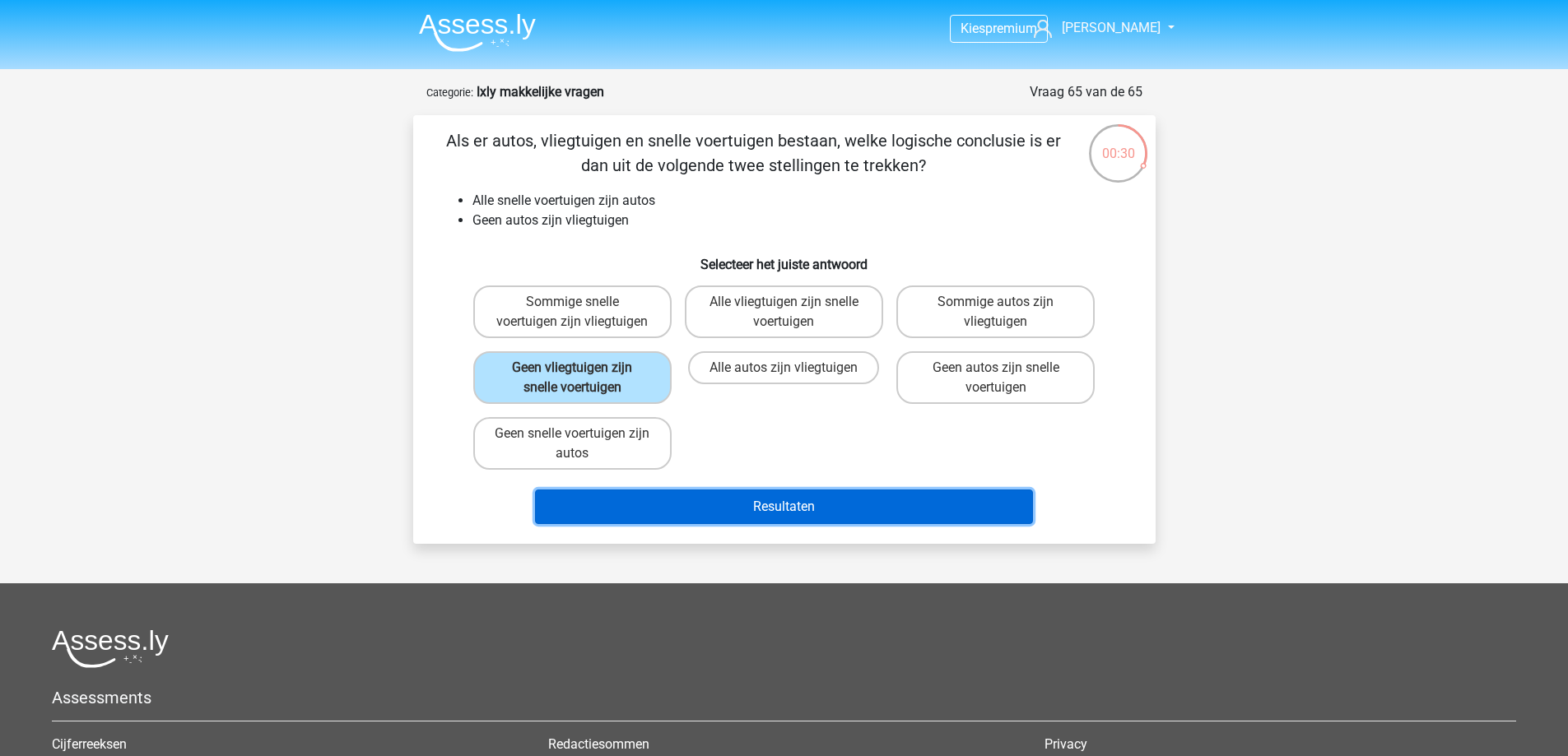
click at [827, 501] on button "Resultaten" at bounding box center [784, 506] width 498 height 34
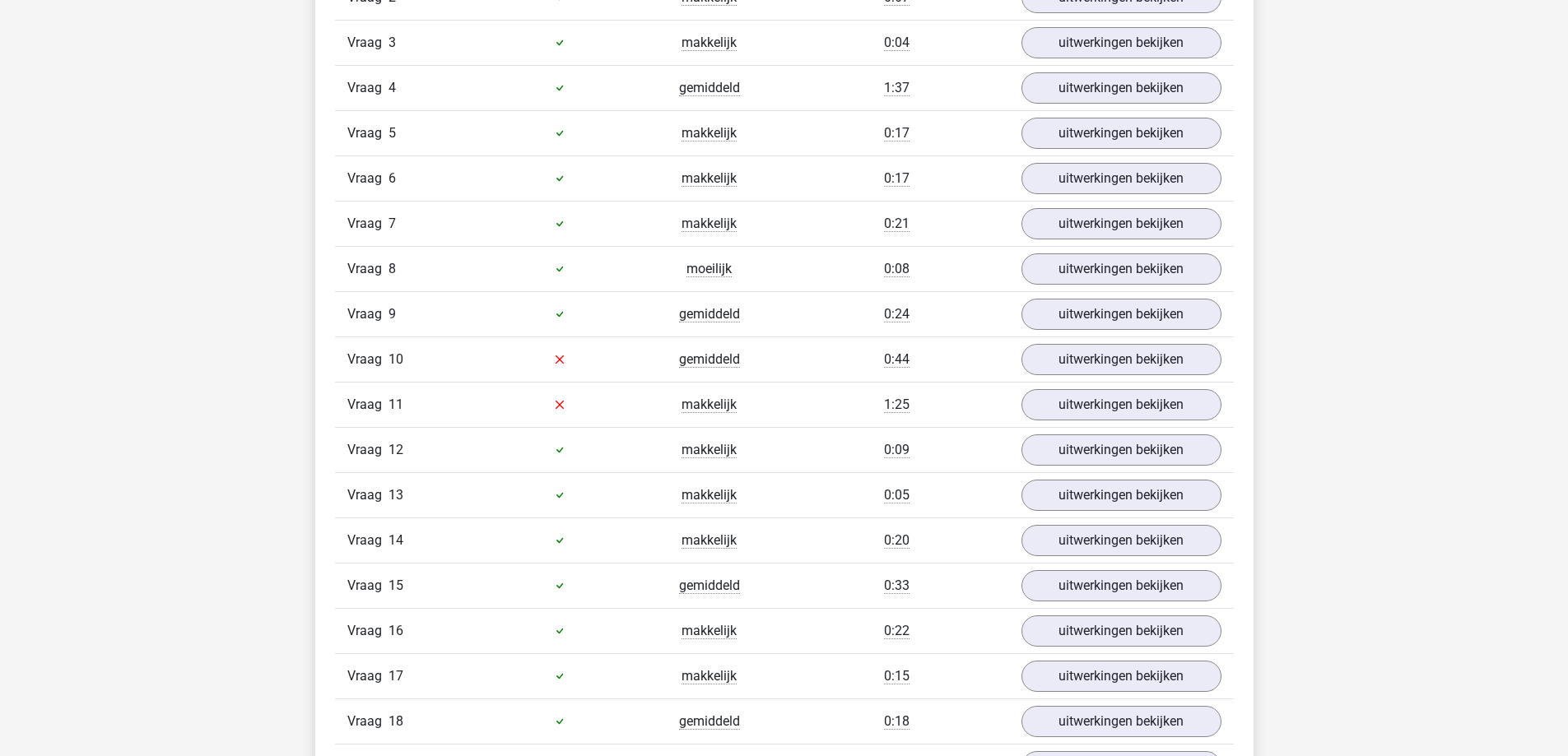
scroll to position [2058, 0]
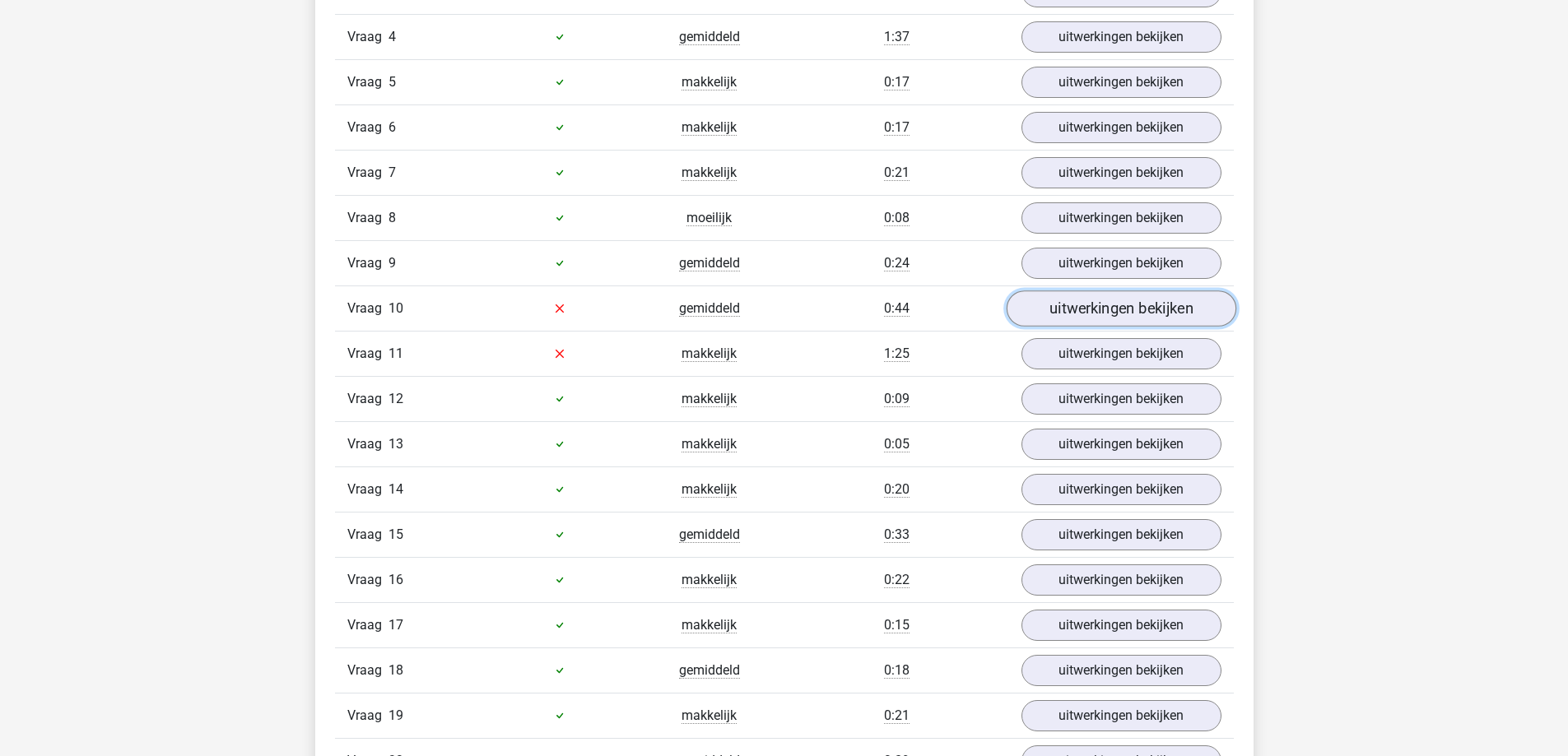
click at [1130, 309] on link "uitwerkingen bekijken" at bounding box center [1121, 308] width 230 height 36
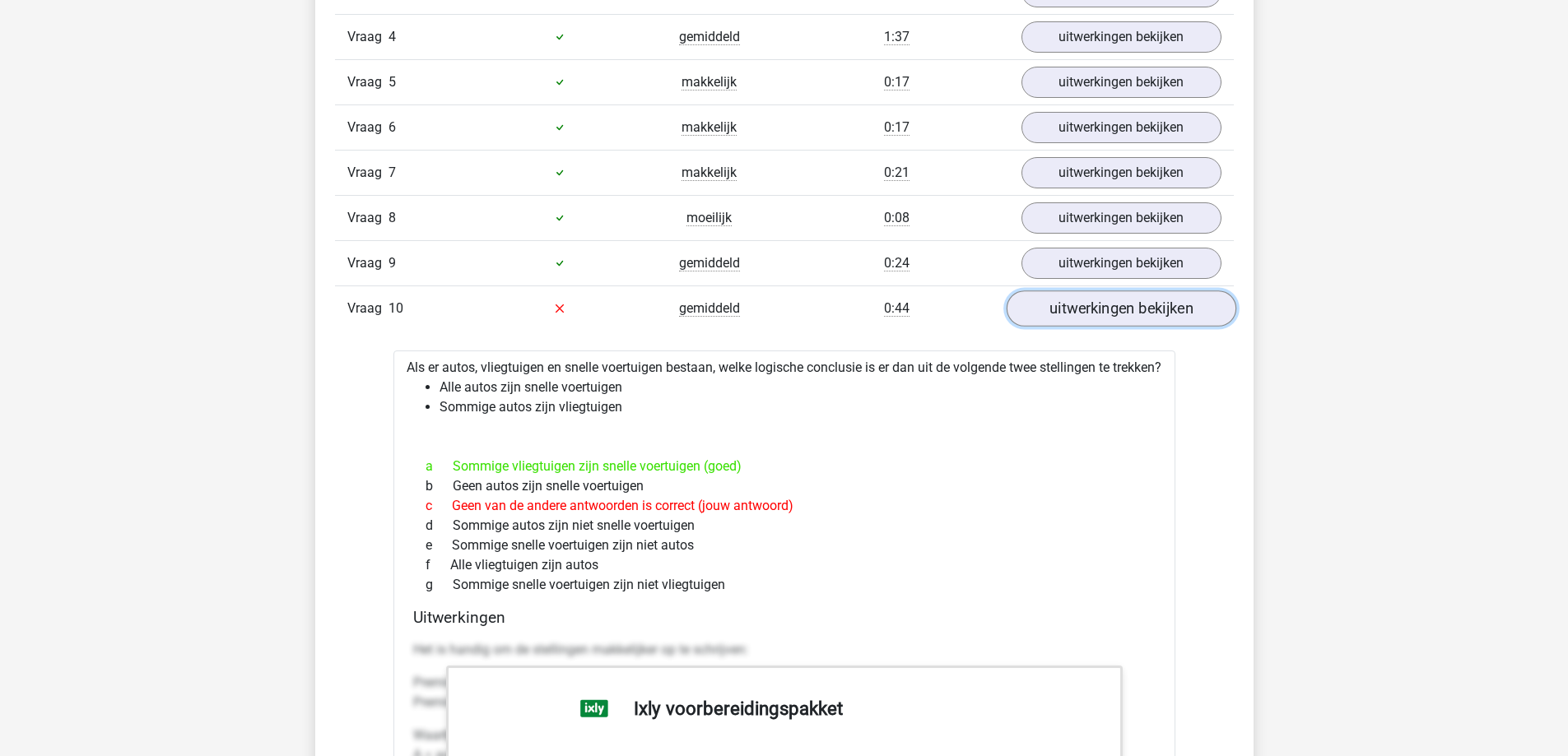
click at [1130, 309] on link "uitwerkingen bekijken" at bounding box center [1121, 308] width 230 height 36
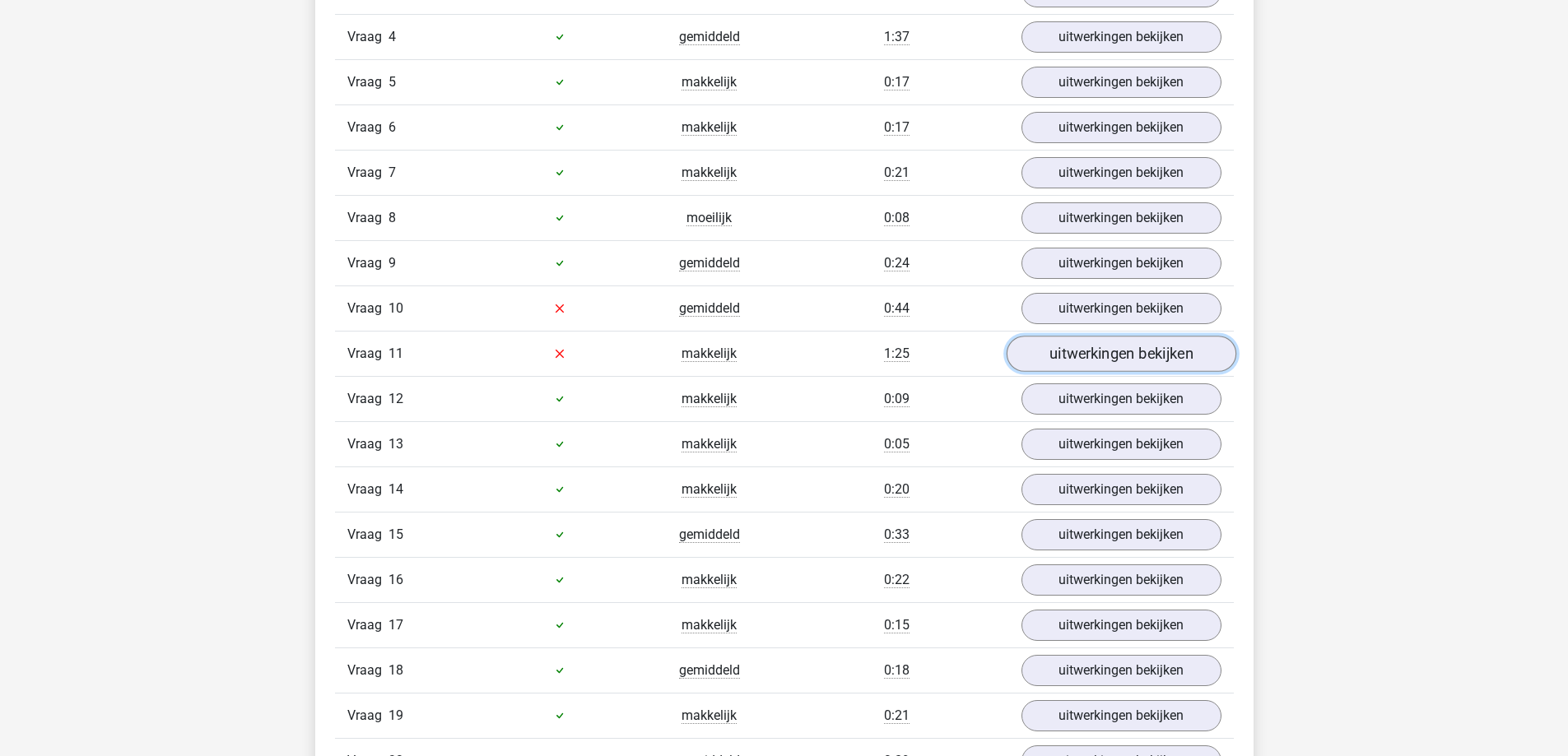
click at [1146, 346] on link "uitwerkingen bekijken" at bounding box center [1121, 354] width 230 height 36
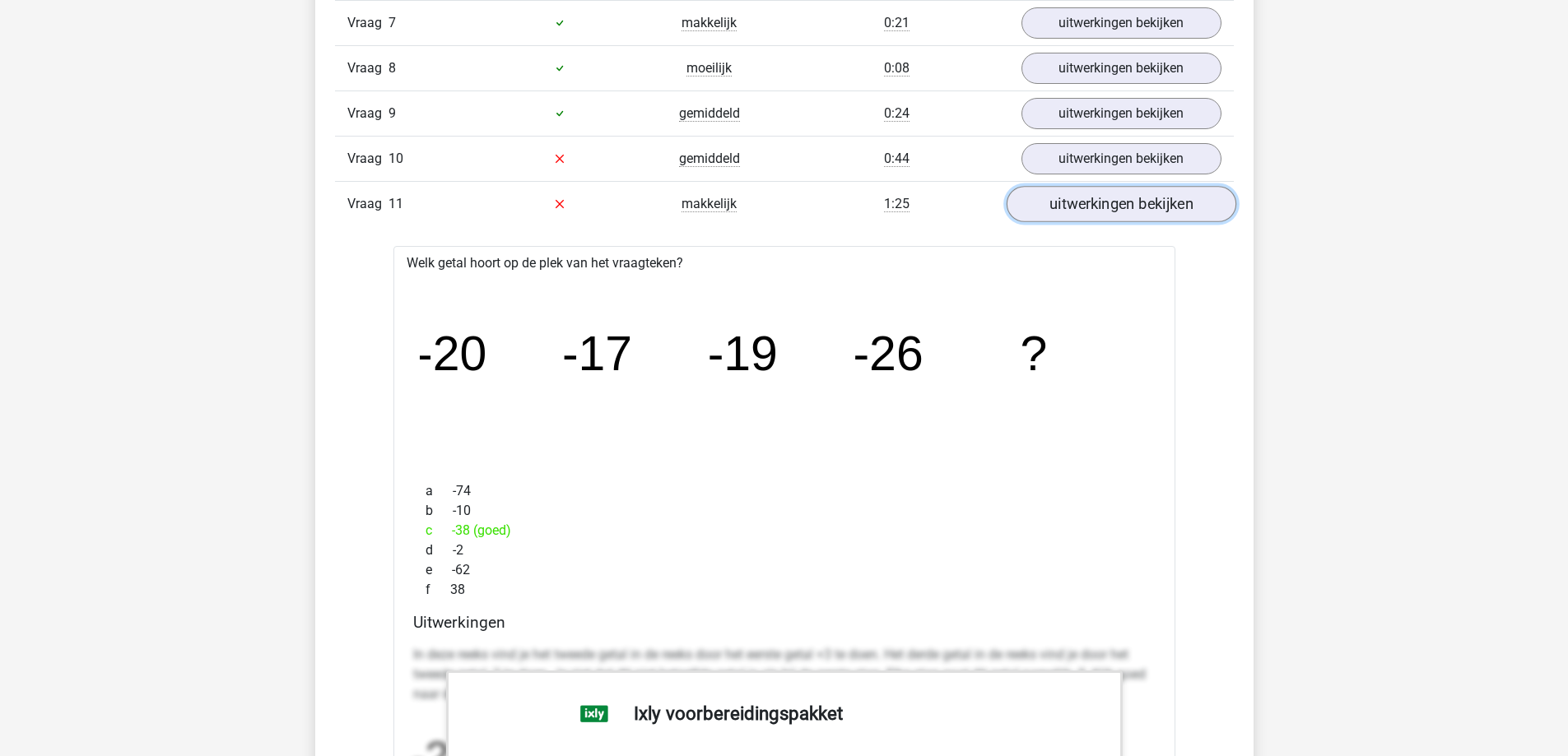
scroll to position [2222, 0]
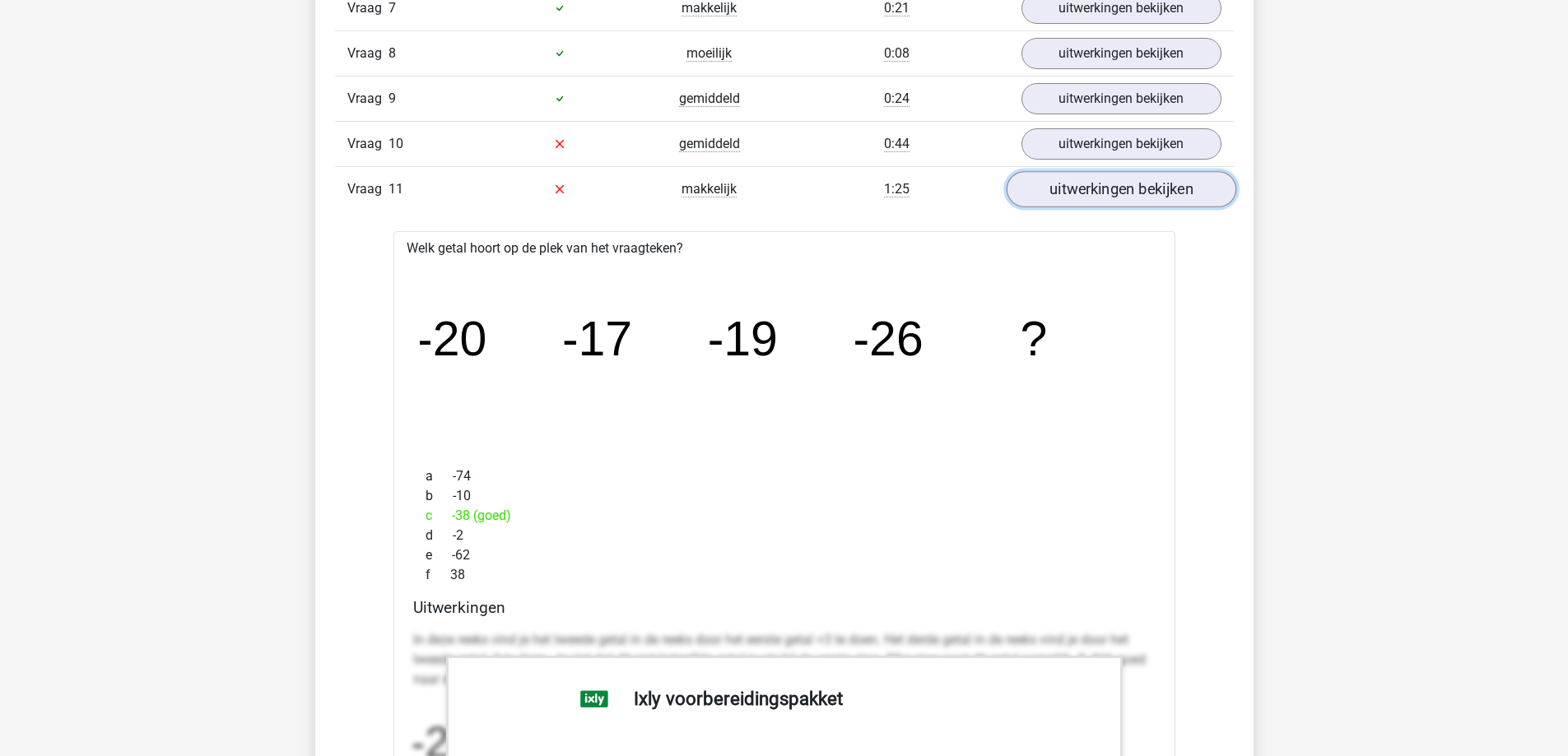
click at [1136, 195] on link "uitwerkingen bekijken" at bounding box center [1121, 189] width 230 height 36
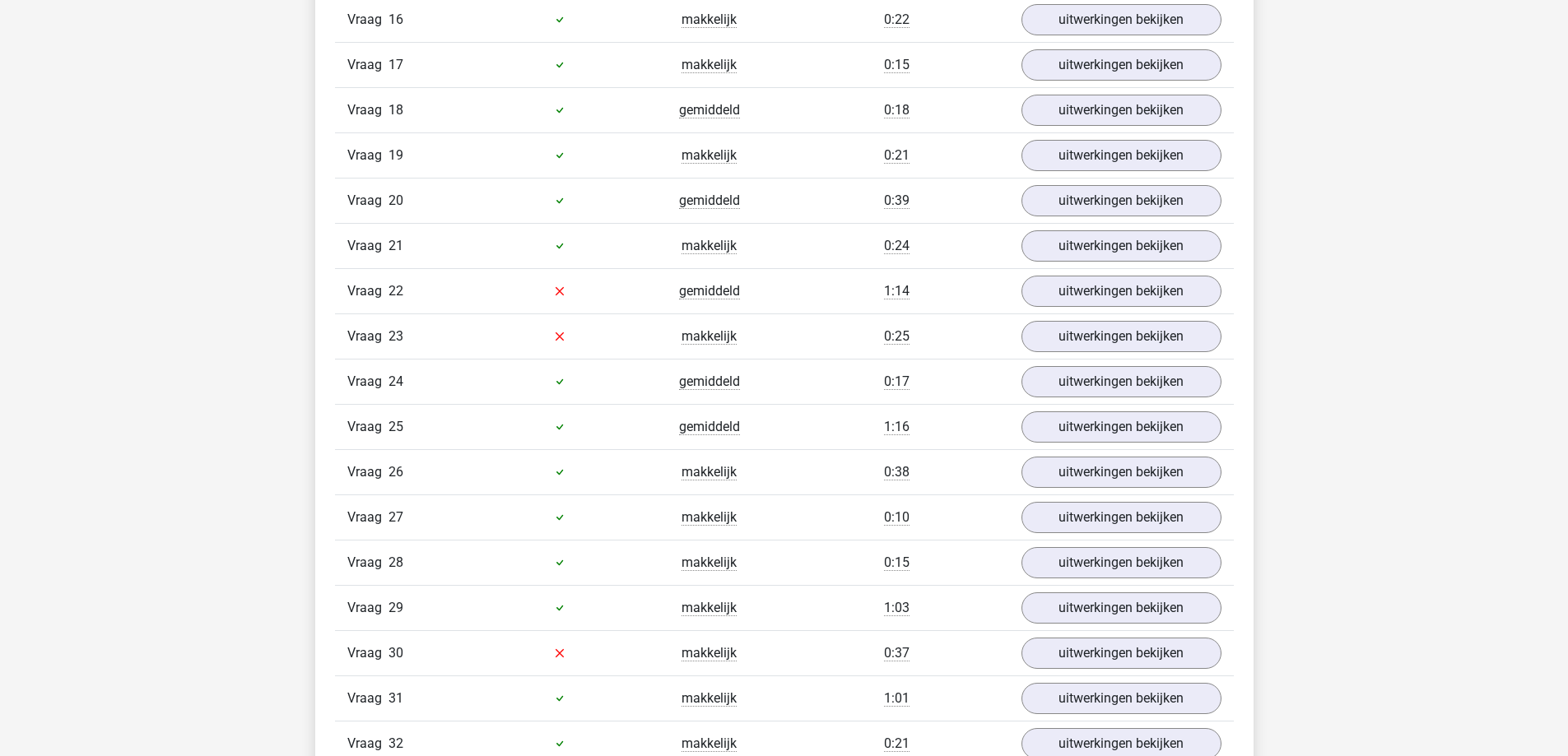
scroll to position [2633, 0]
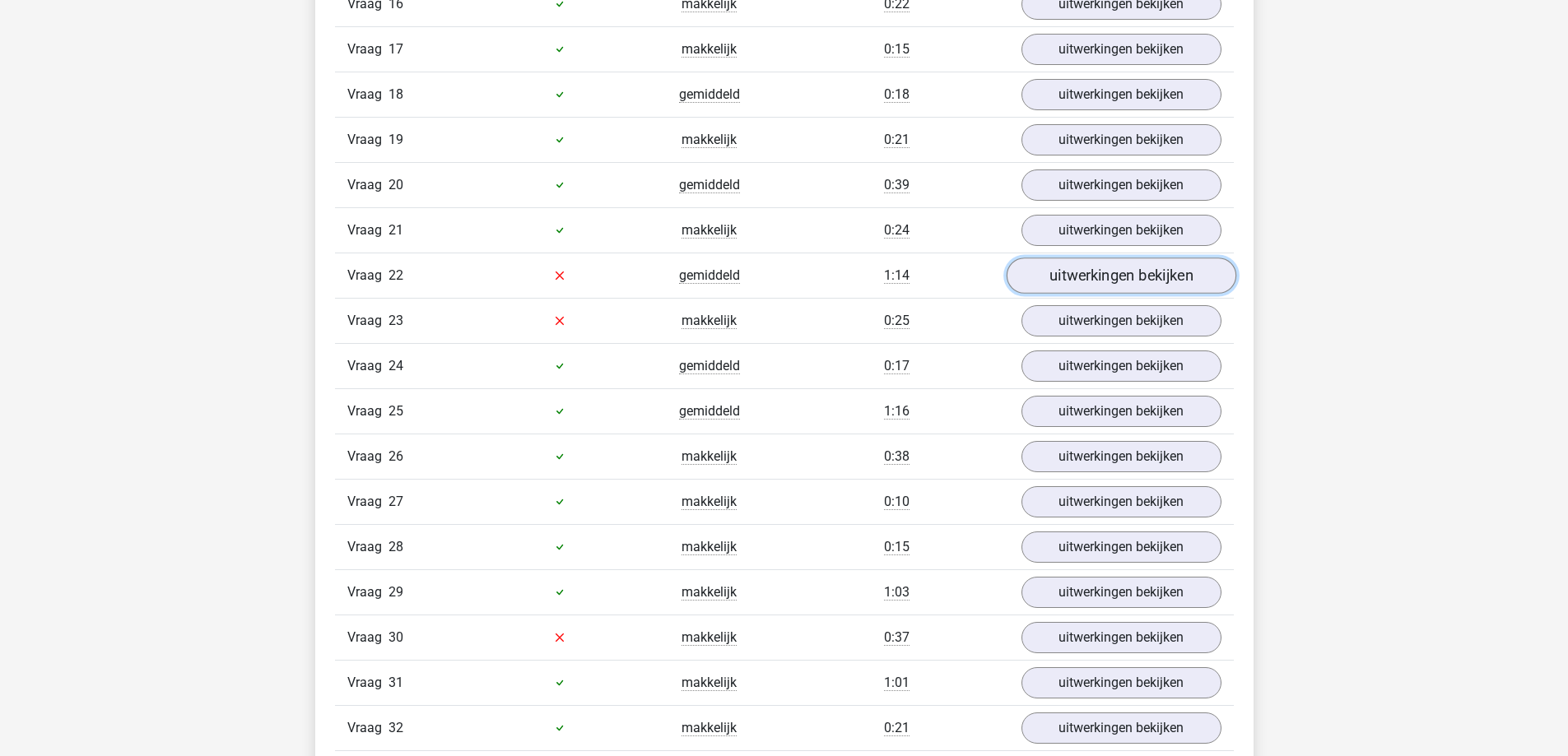
click at [1209, 282] on link "uitwerkingen bekijken" at bounding box center [1121, 275] width 230 height 36
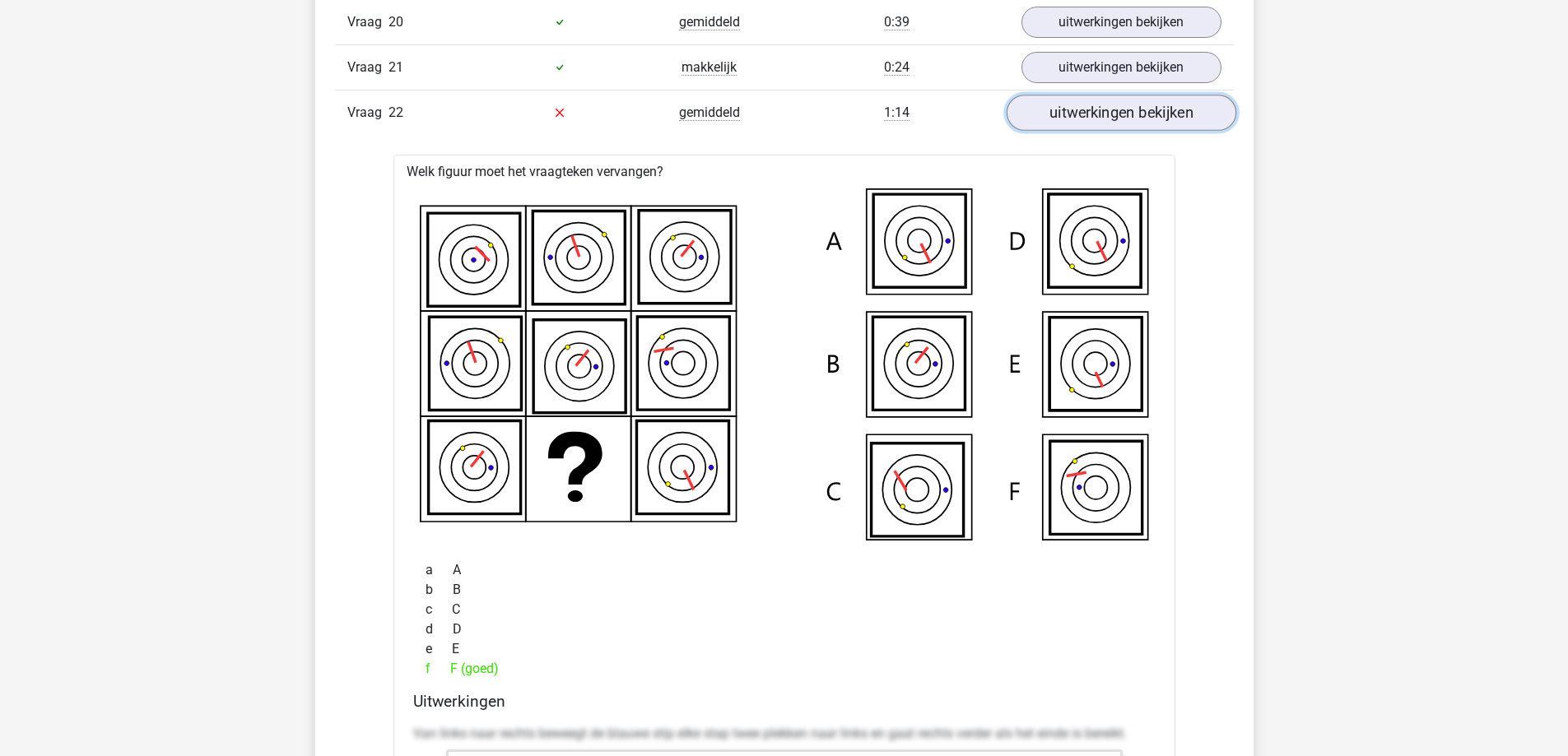
scroll to position [2798, 0]
click at [1197, 118] on link "uitwerkingen bekijken" at bounding box center [1121, 111] width 230 height 36
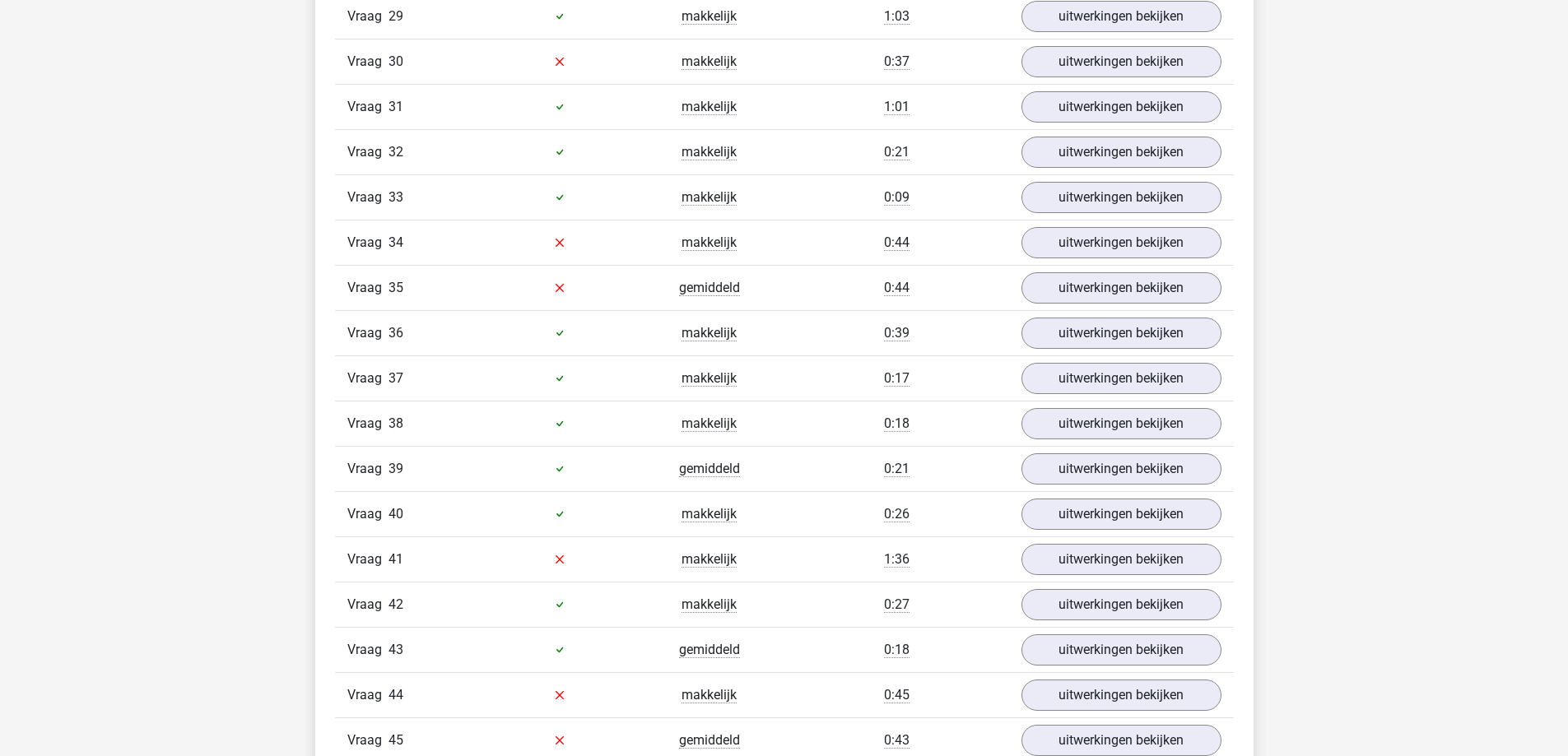
scroll to position [3128, 0]
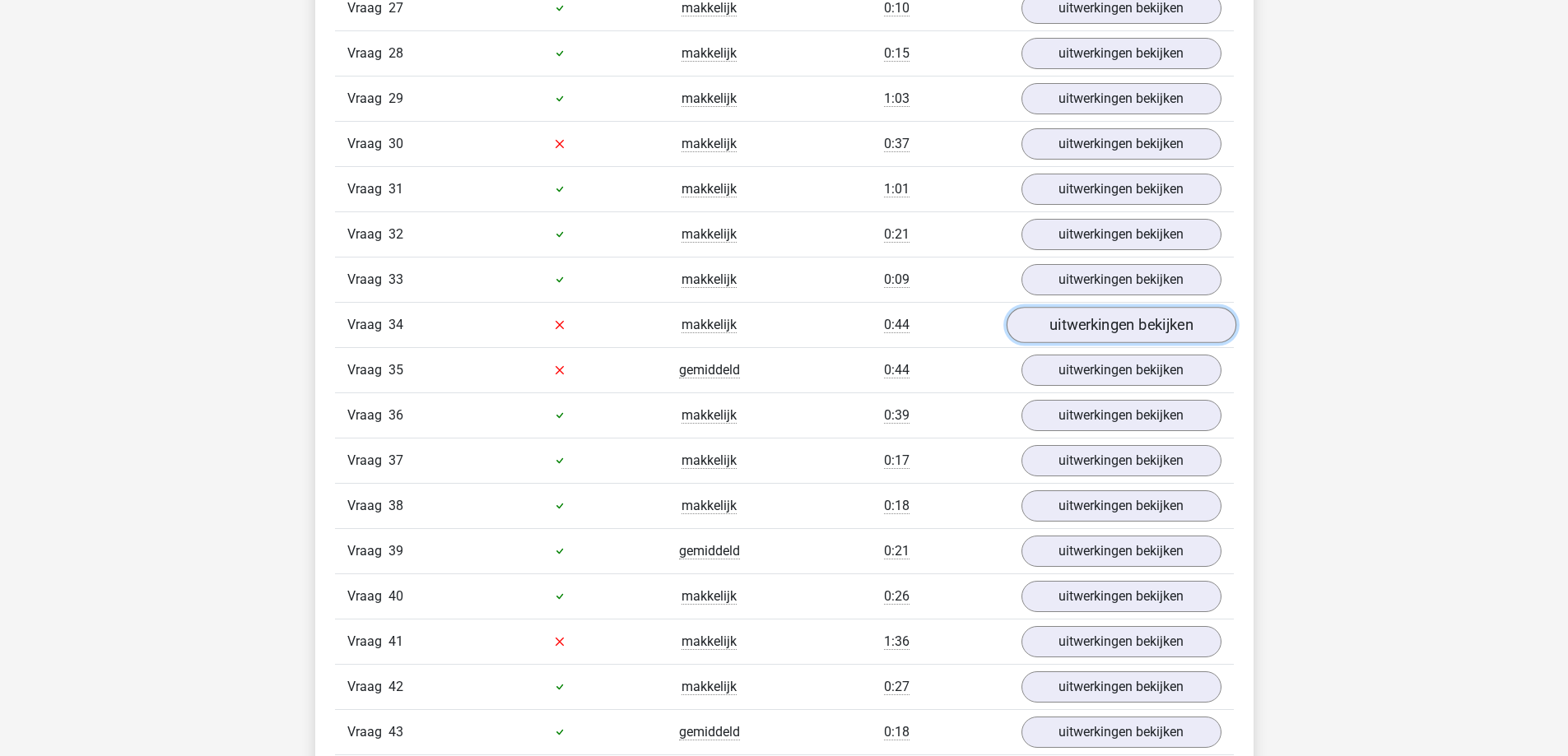
click at [1049, 321] on link "uitwerkingen bekijken" at bounding box center [1121, 325] width 230 height 36
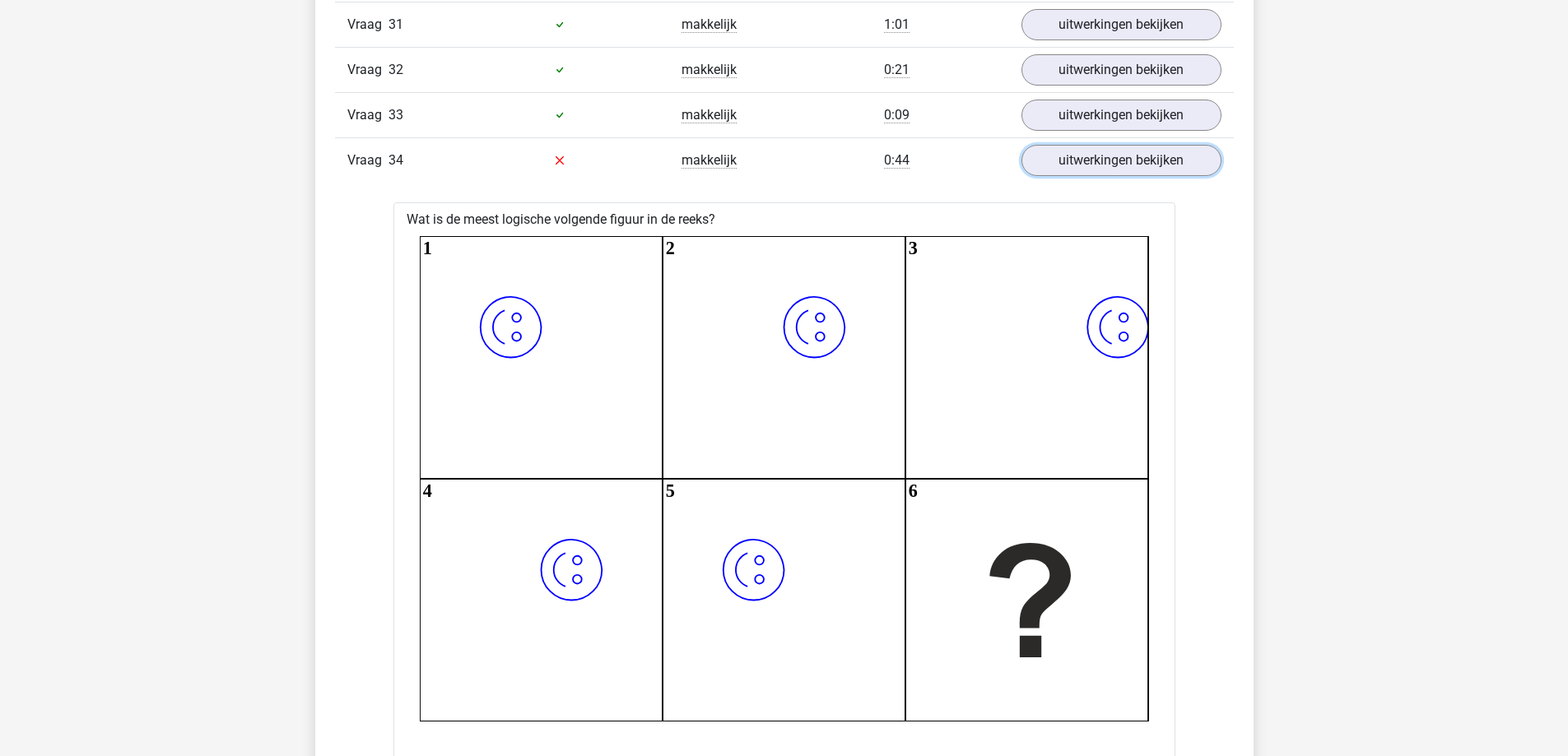
scroll to position [3210, 0]
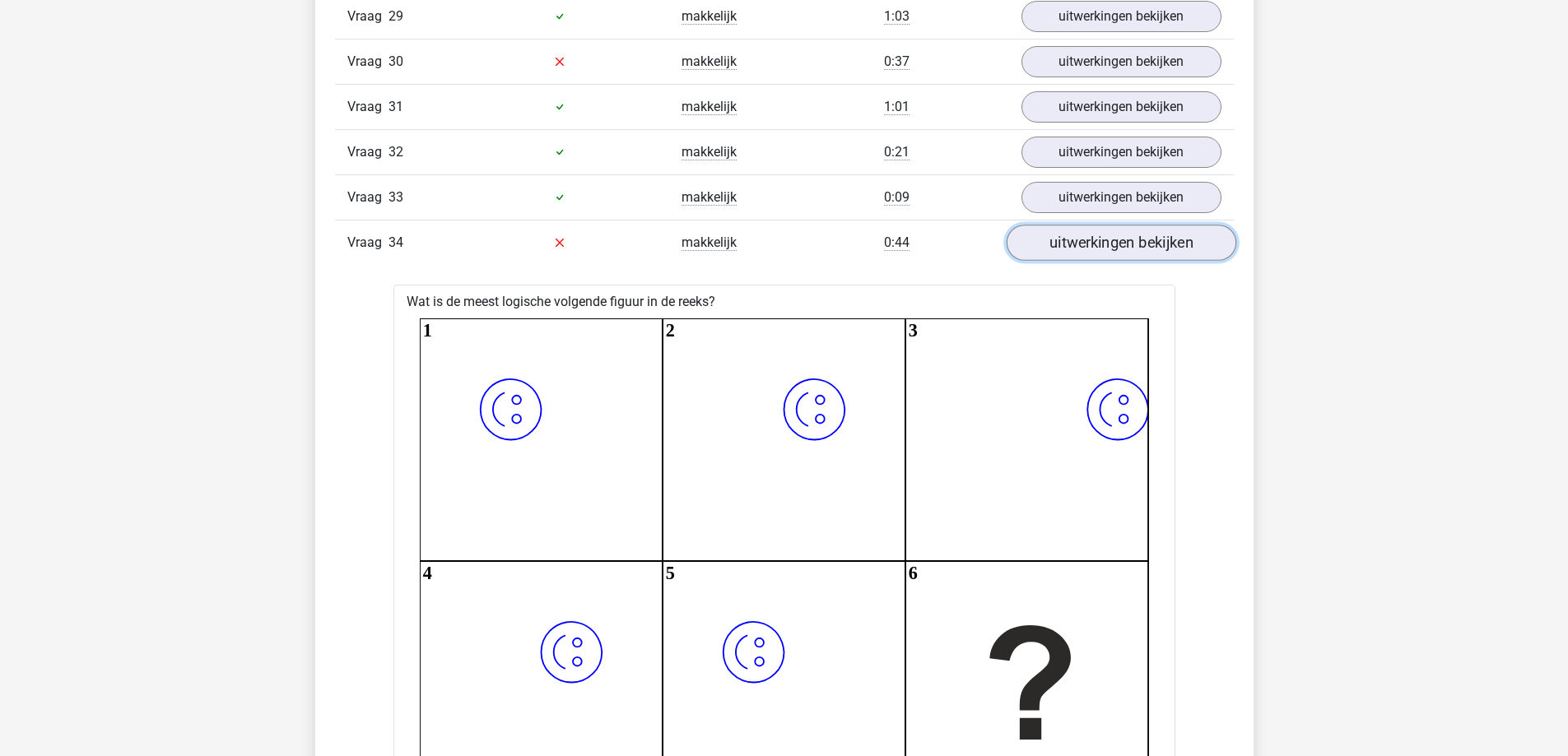
click at [1202, 249] on link "uitwerkingen bekijken" at bounding box center [1121, 242] width 230 height 36
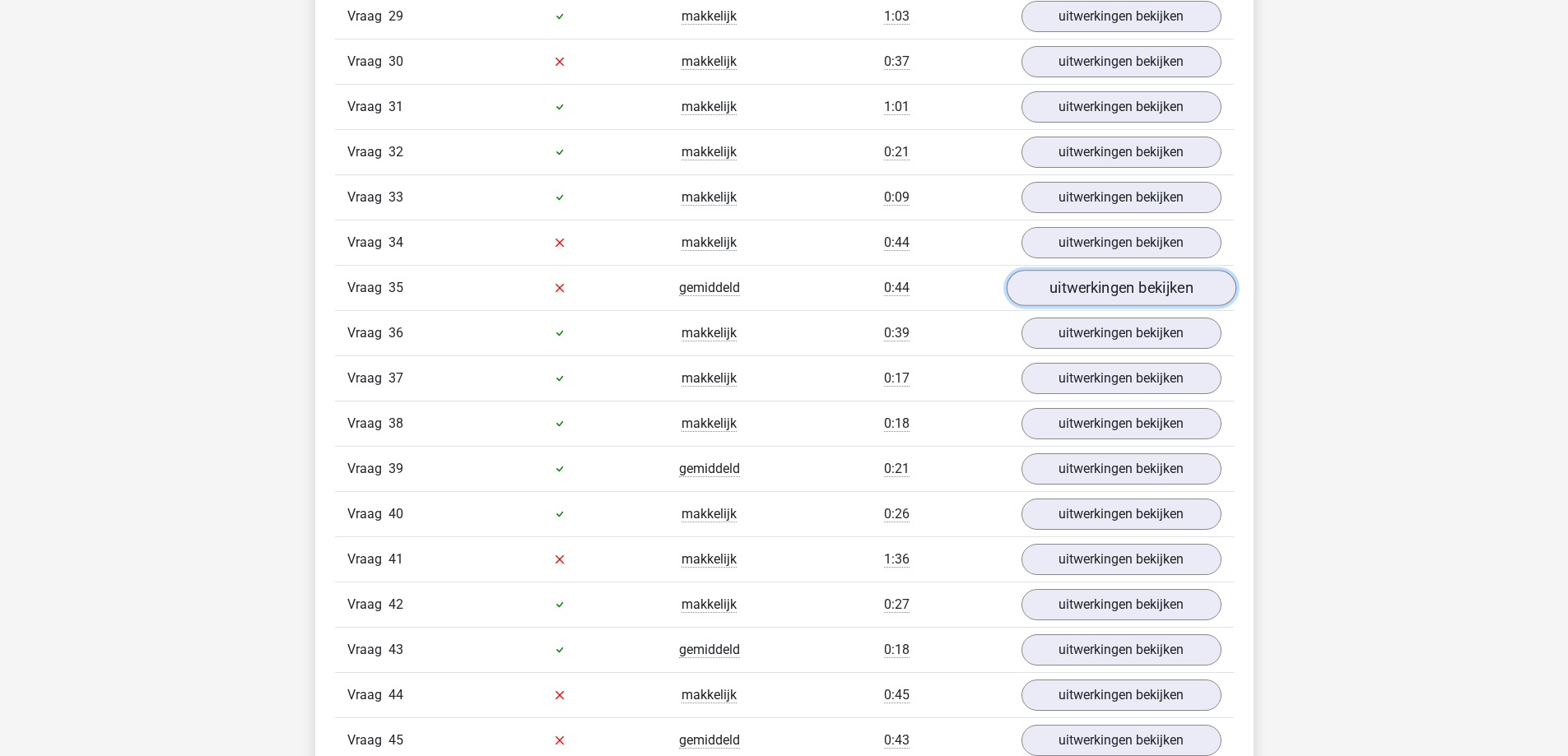
click at [1192, 283] on link "uitwerkingen bekijken" at bounding box center [1121, 288] width 230 height 36
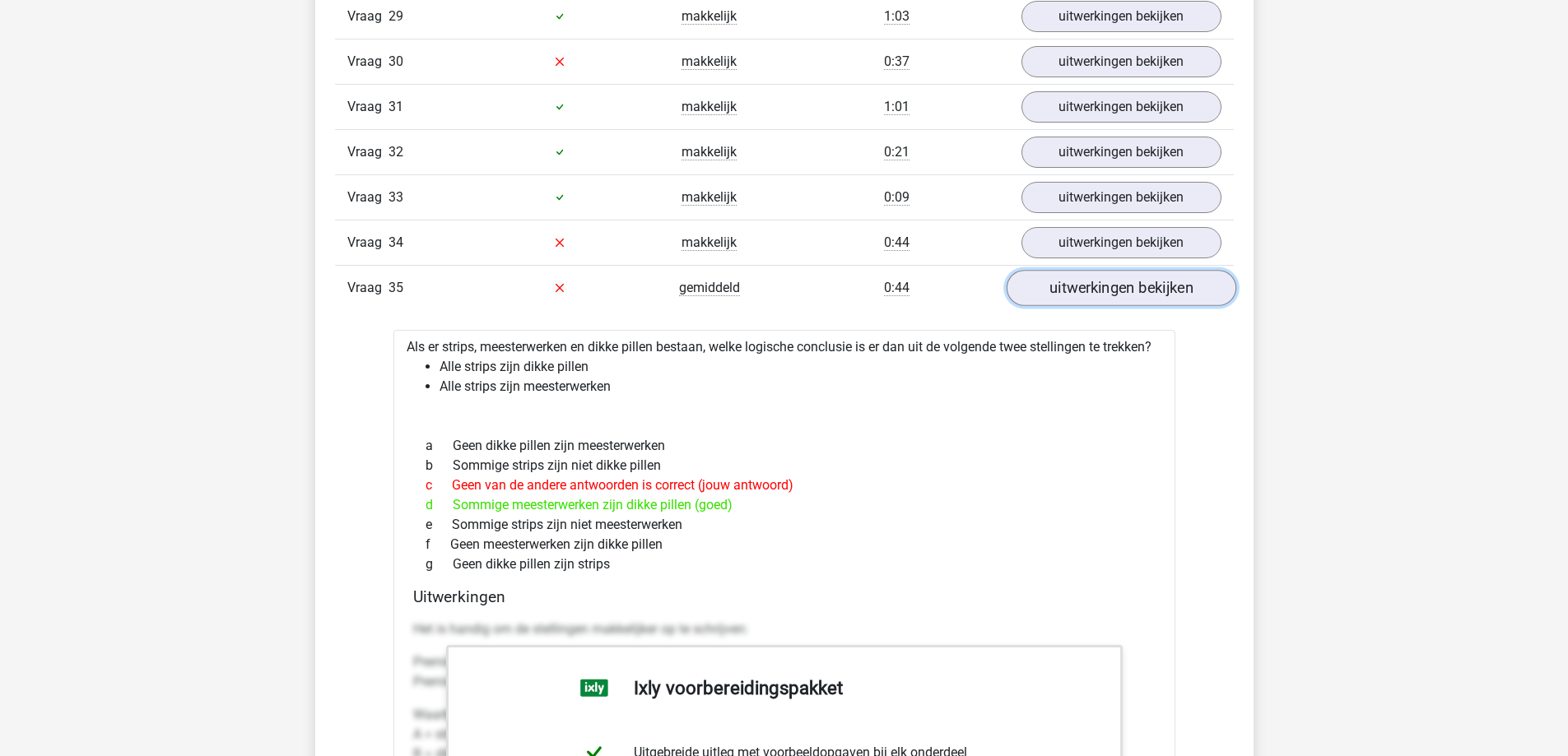
click at [1192, 283] on link "uitwerkingen bekijken" at bounding box center [1121, 288] width 230 height 36
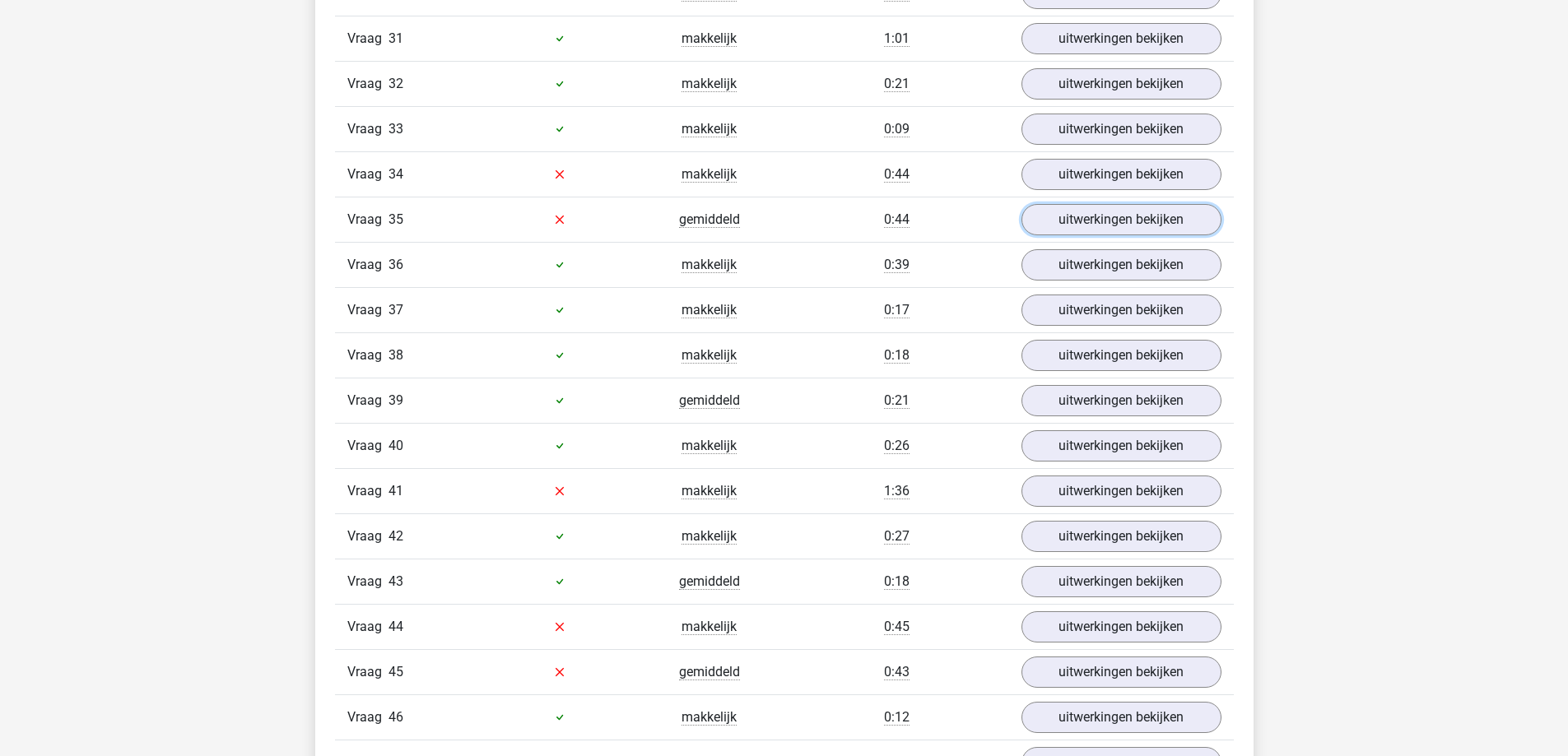
scroll to position [3374, 0]
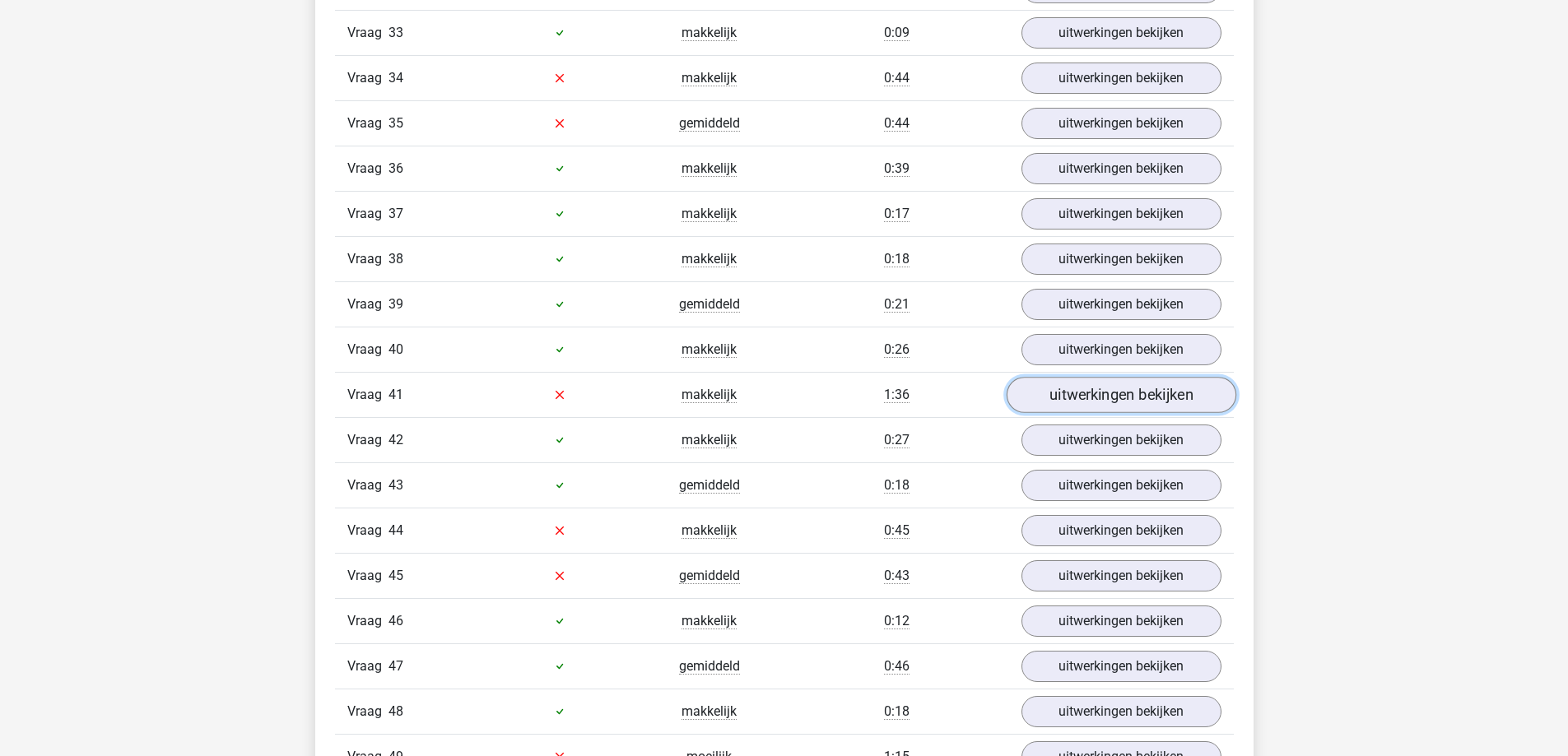
click at [1200, 404] on link "uitwerkingen bekijken" at bounding box center [1121, 394] width 230 height 36
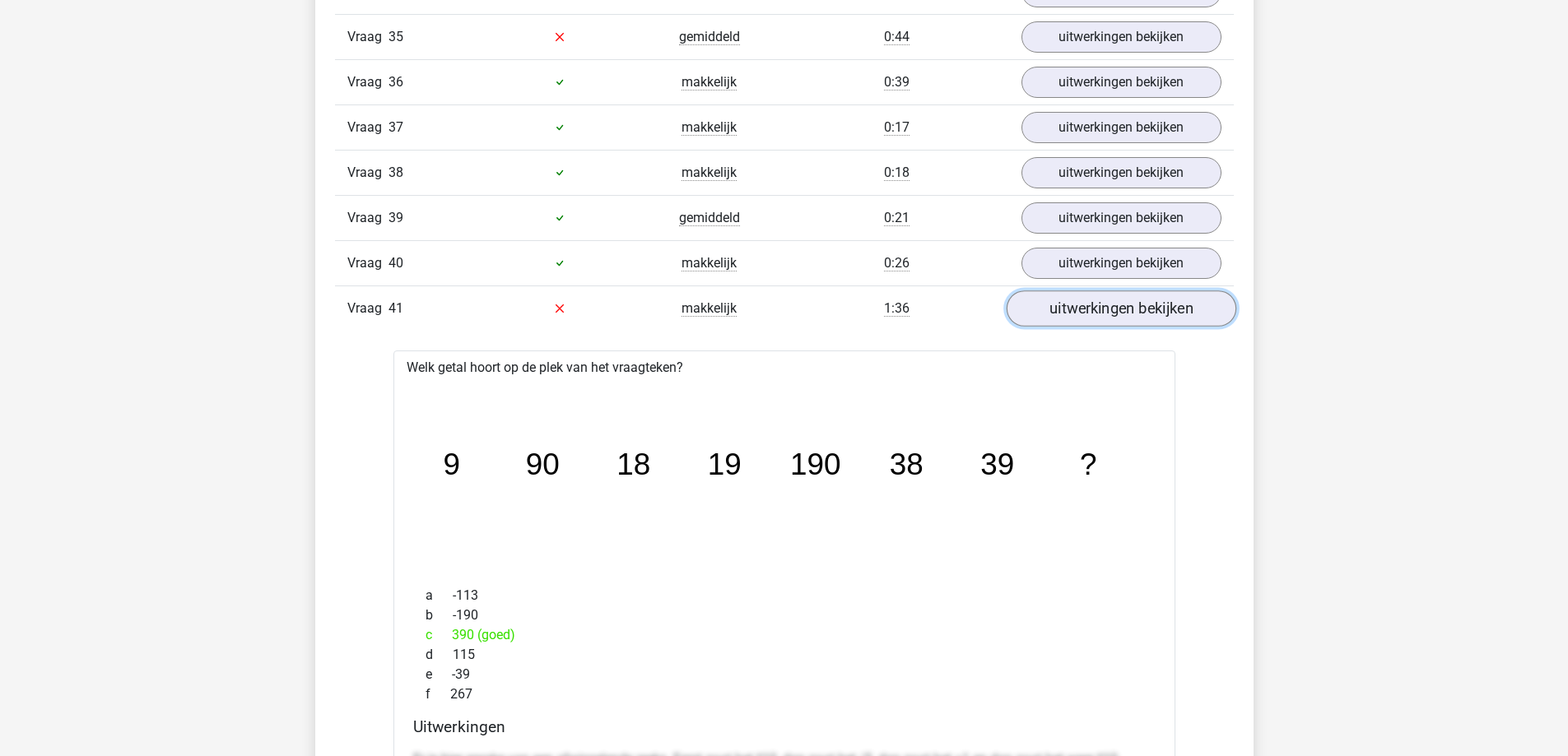
scroll to position [3457, 0]
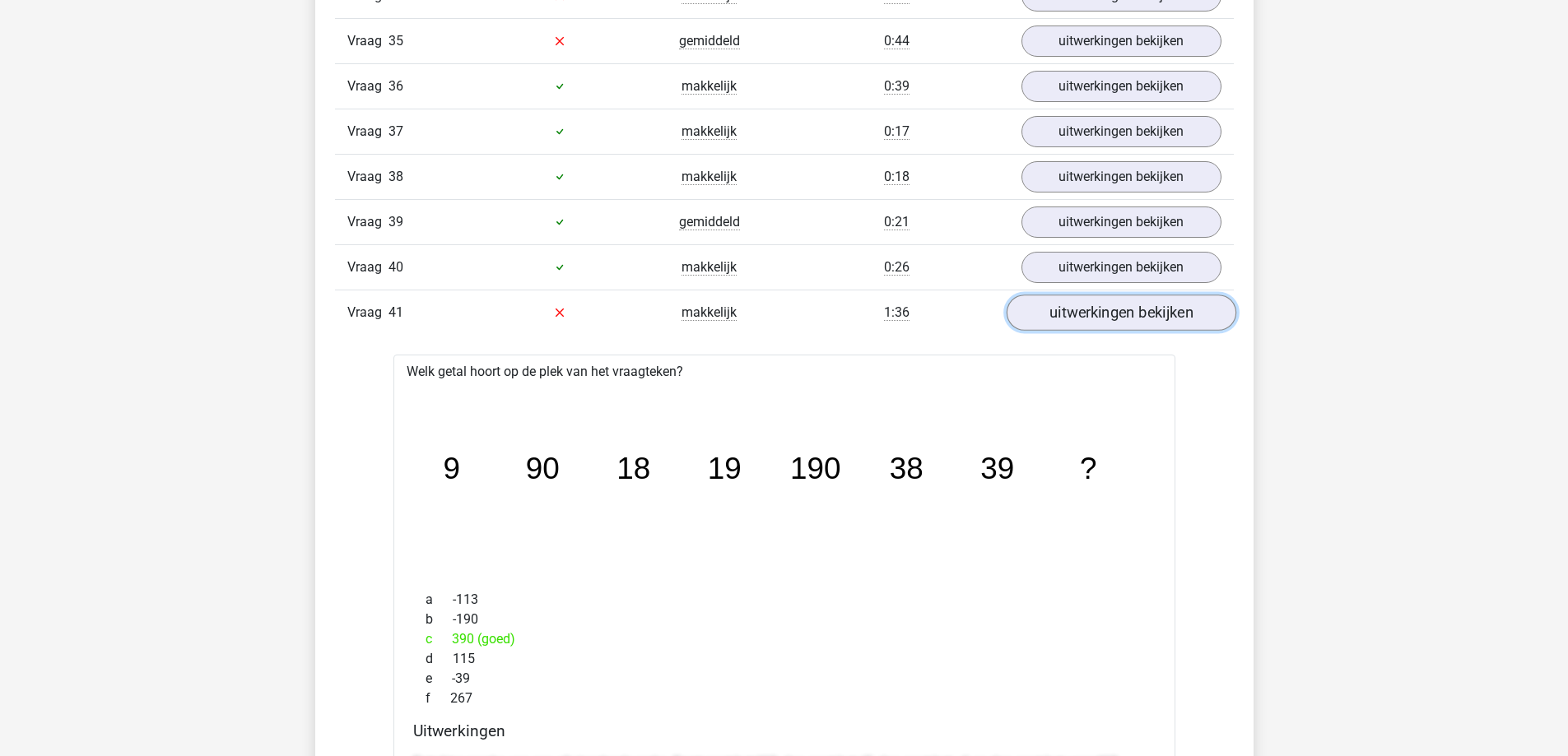
click at [1198, 322] on link "uitwerkingen bekijken" at bounding box center [1121, 312] width 230 height 36
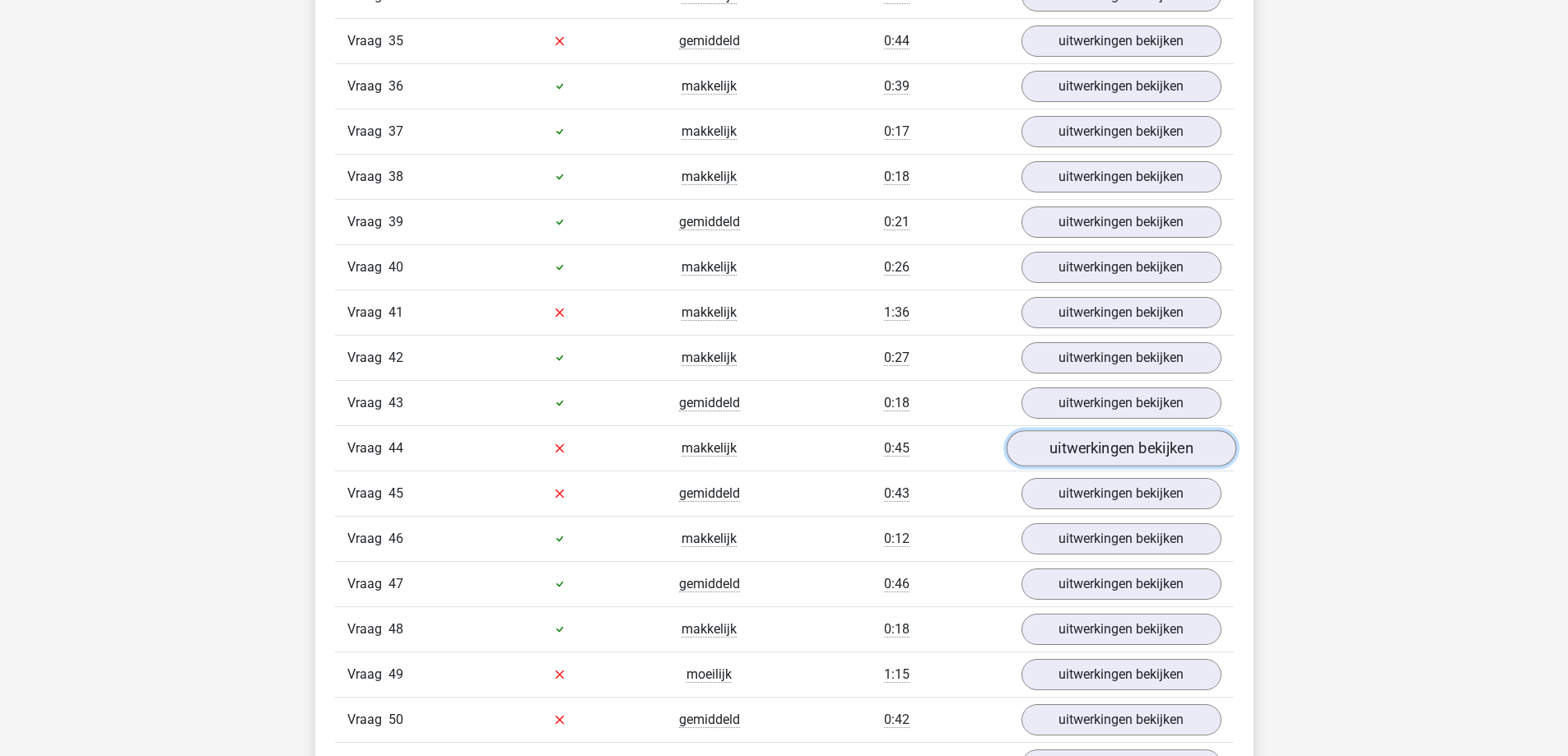
click at [1209, 444] on link "uitwerkingen bekijken" at bounding box center [1121, 448] width 230 height 36
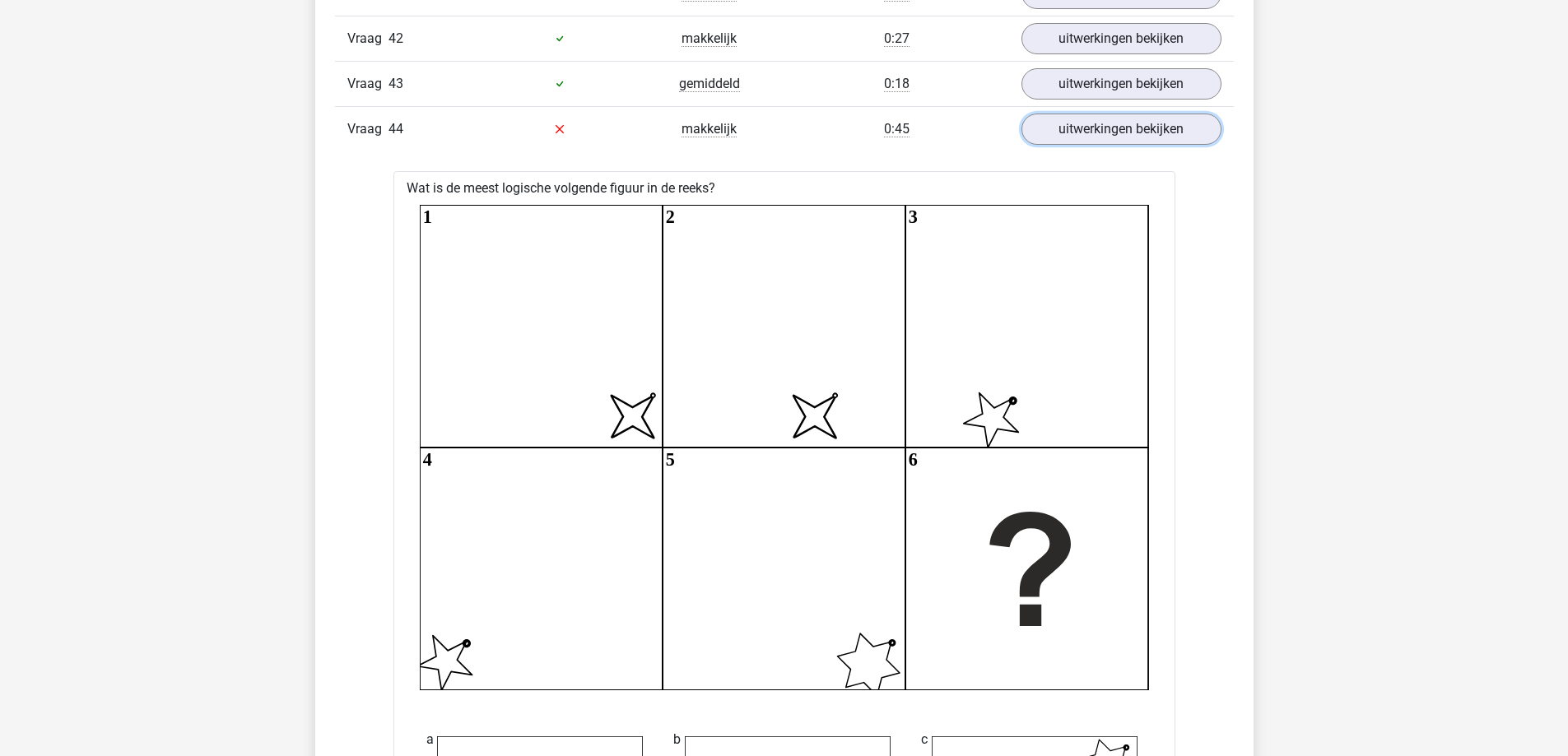
scroll to position [3622, 0]
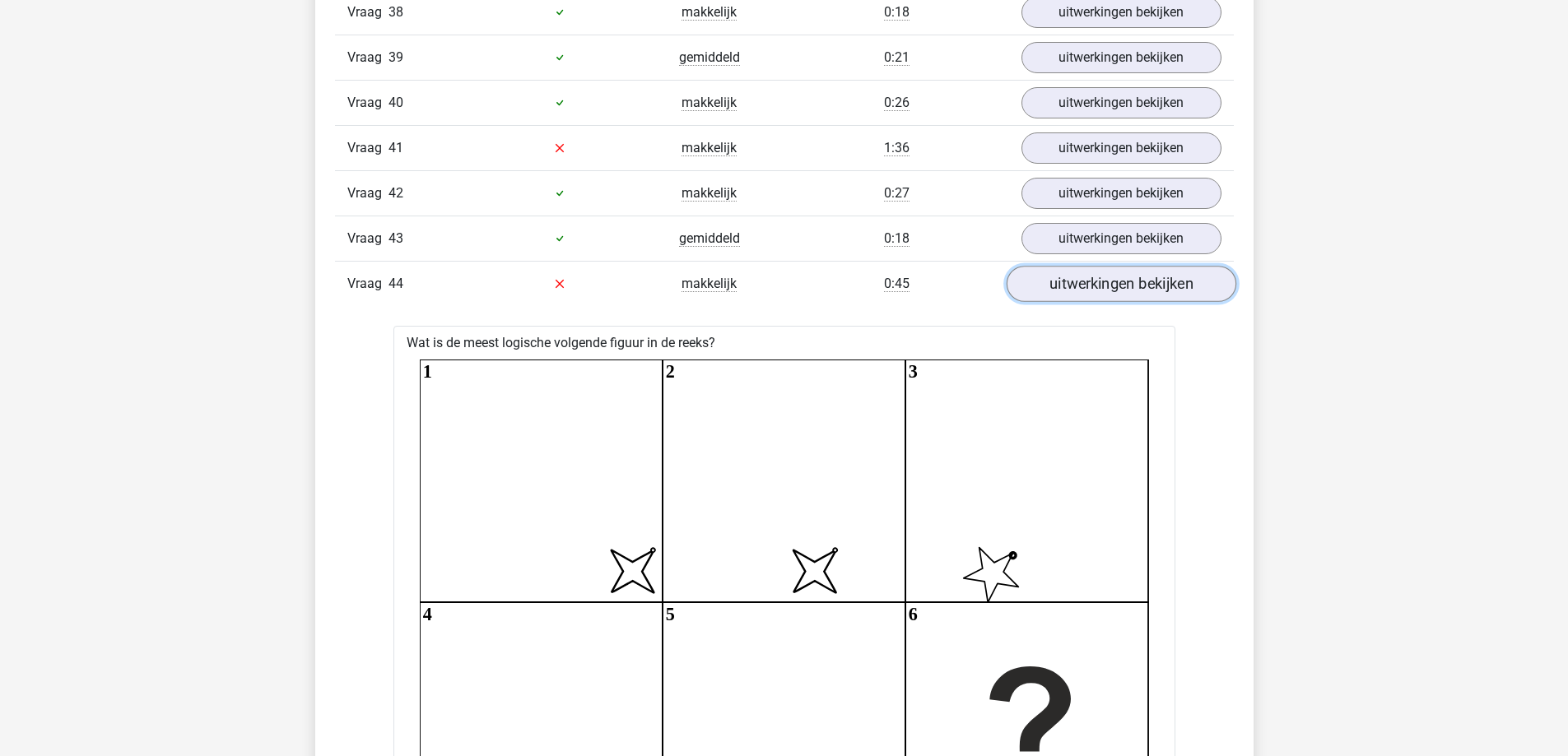
click at [1185, 285] on link "uitwerkingen bekijken" at bounding box center [1121, 283] width 230 height 36
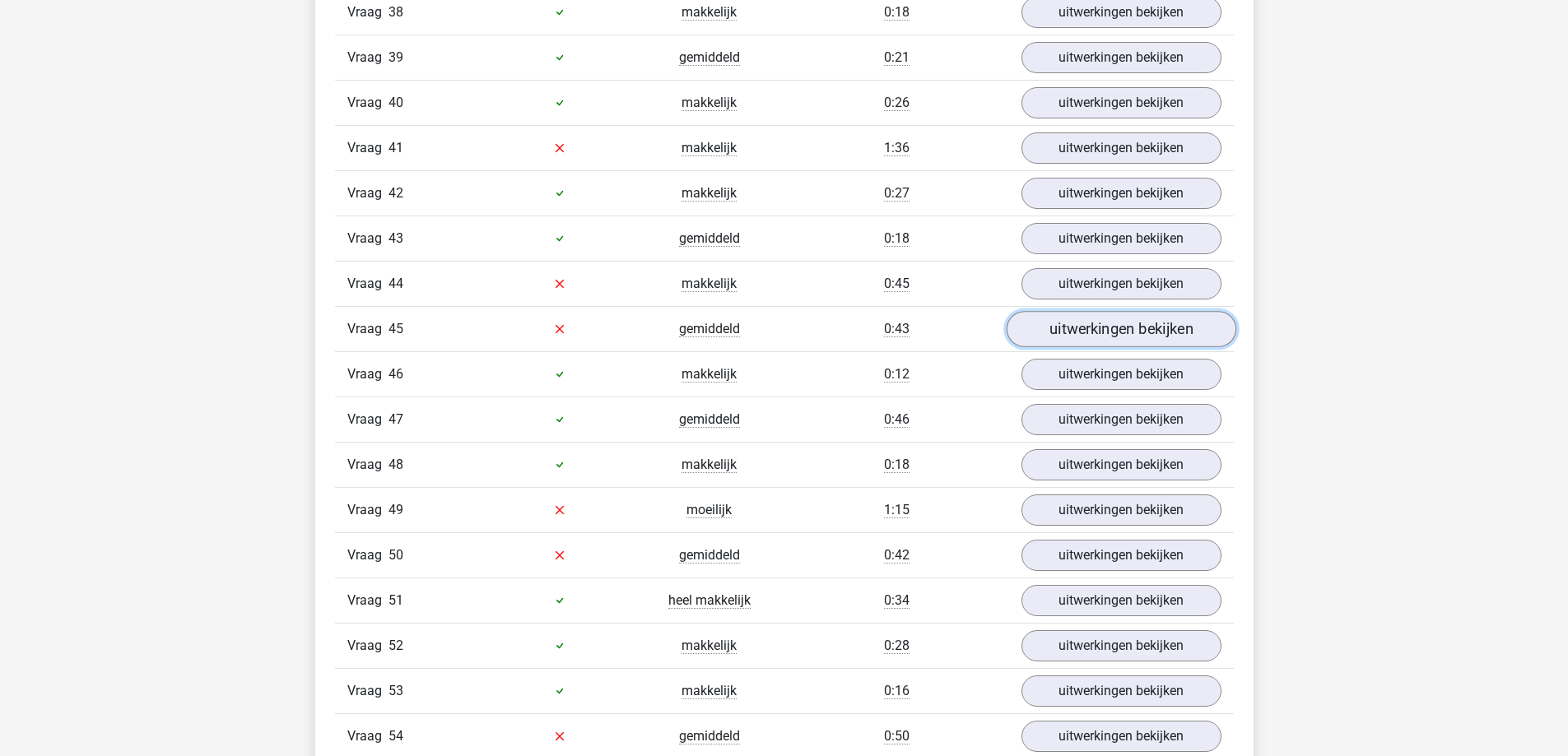
click at [1204, 336] on link "uitwerkingen bekijken" at bounding box center [1121, 328] width 230 height 36
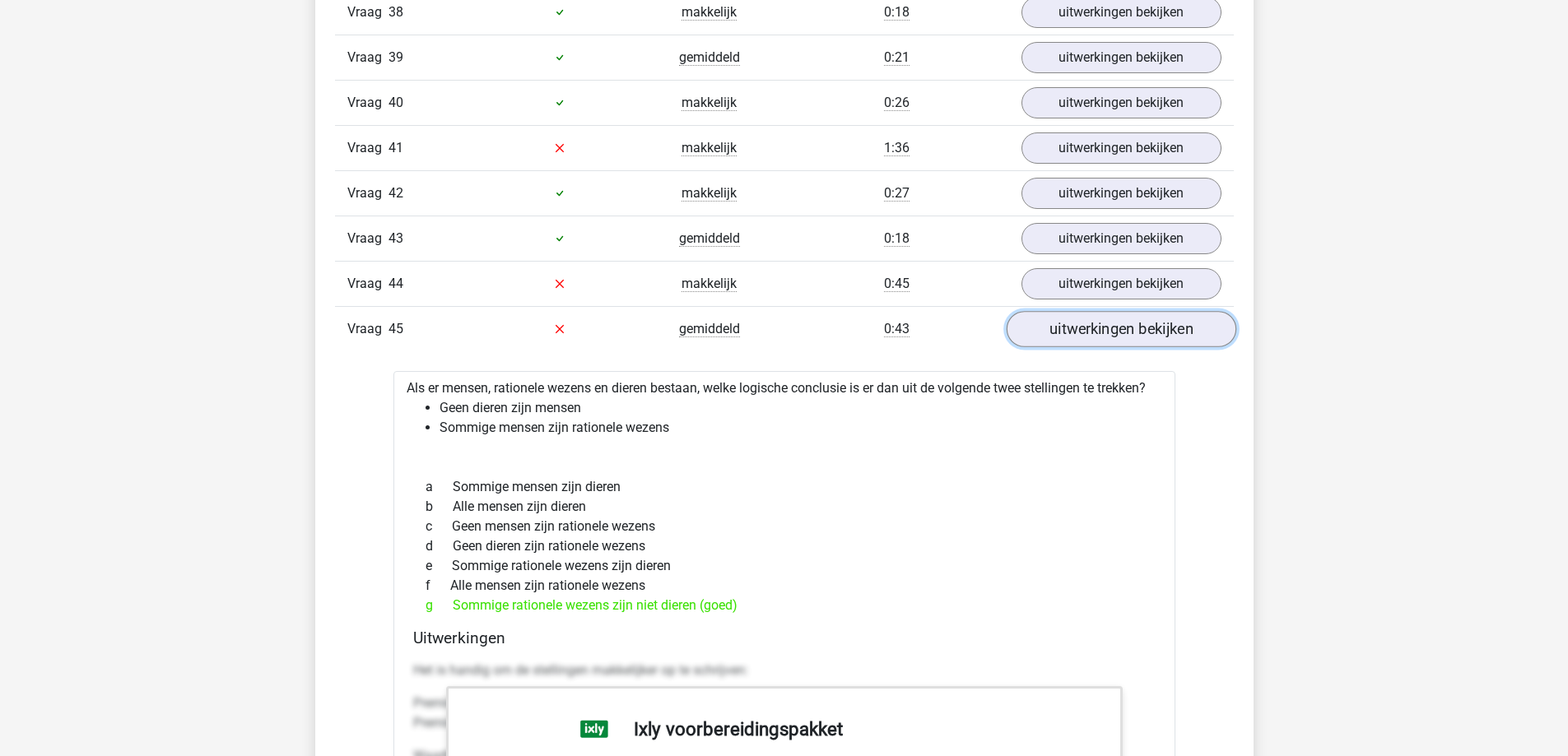
click at [1204, 336] on link "uitwerkingen bekijken" at bounding box center [1121, 328] width 230 height 36
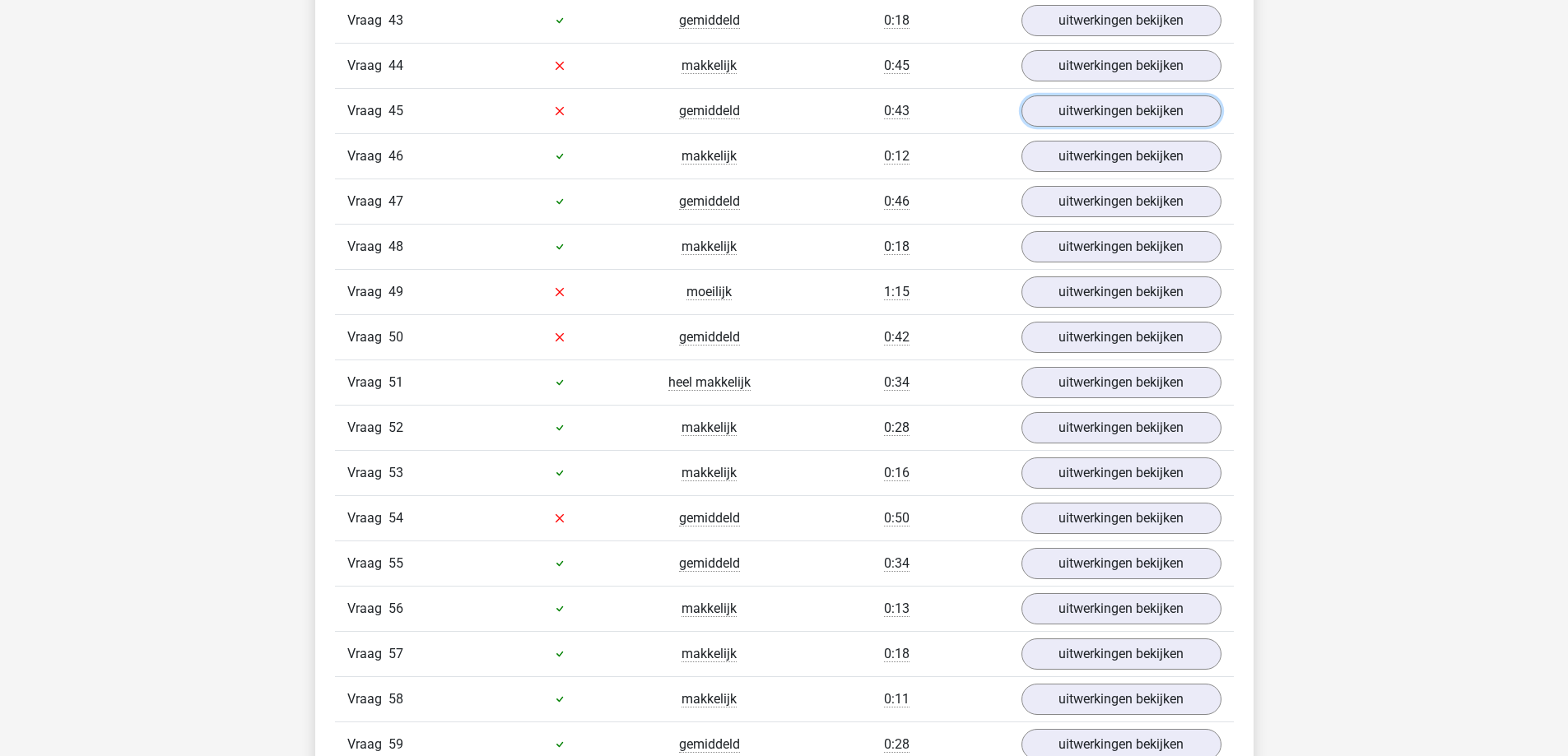
scroll to position [3868, 0]
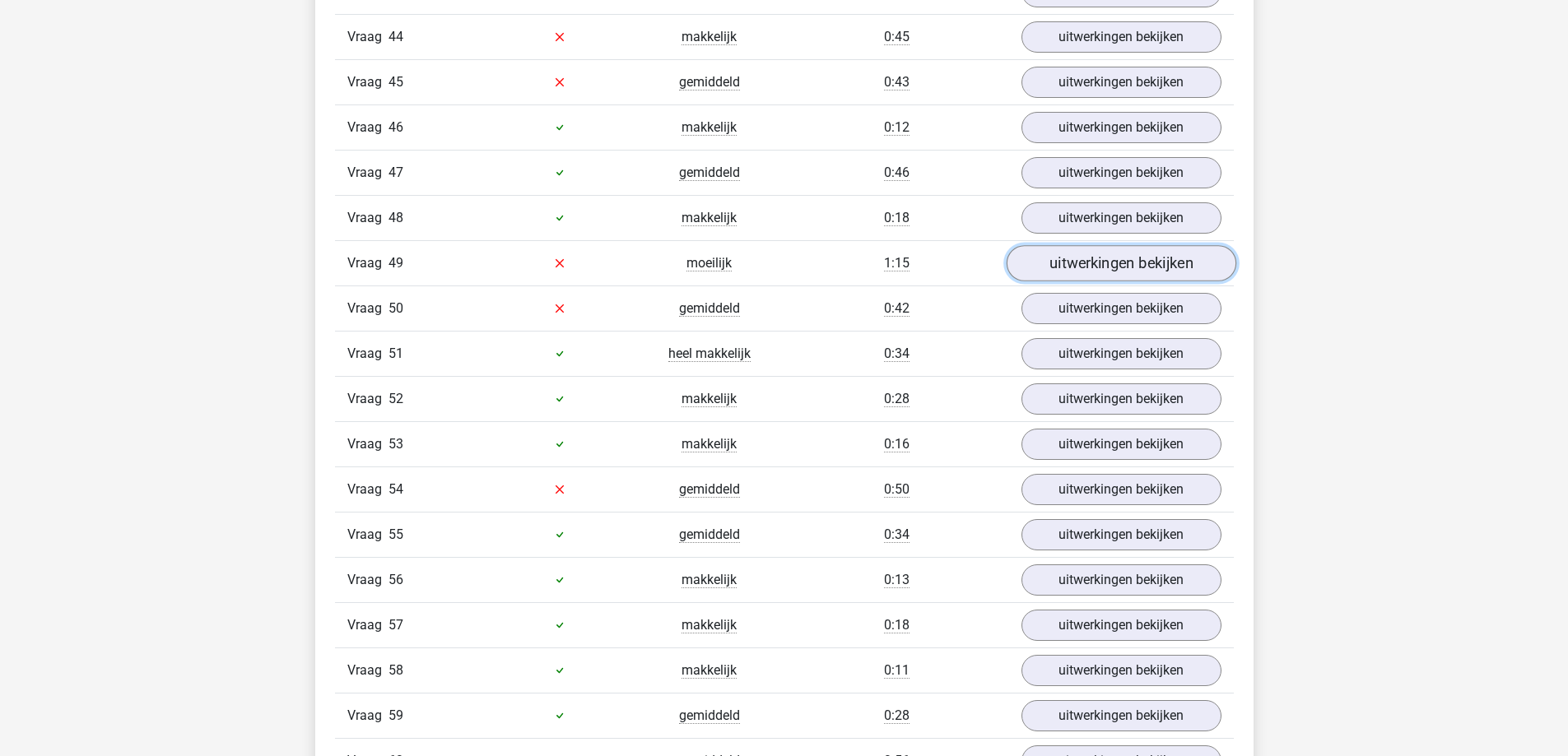
click at [1199, 276] on link "uitwerkingen bekijken" at bounding box center [1121, 263] width 230 height 36
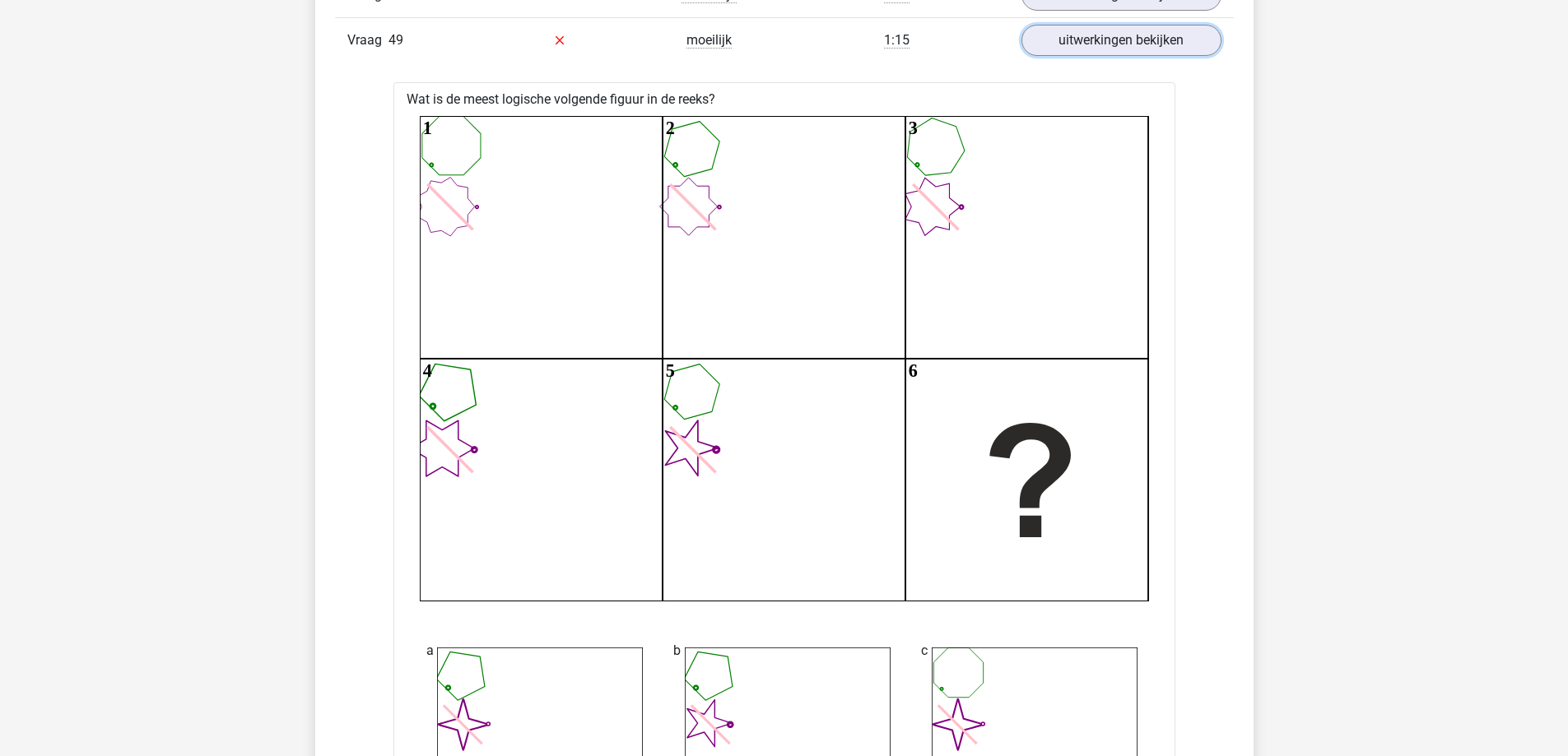
scroll to position [4033, 0]
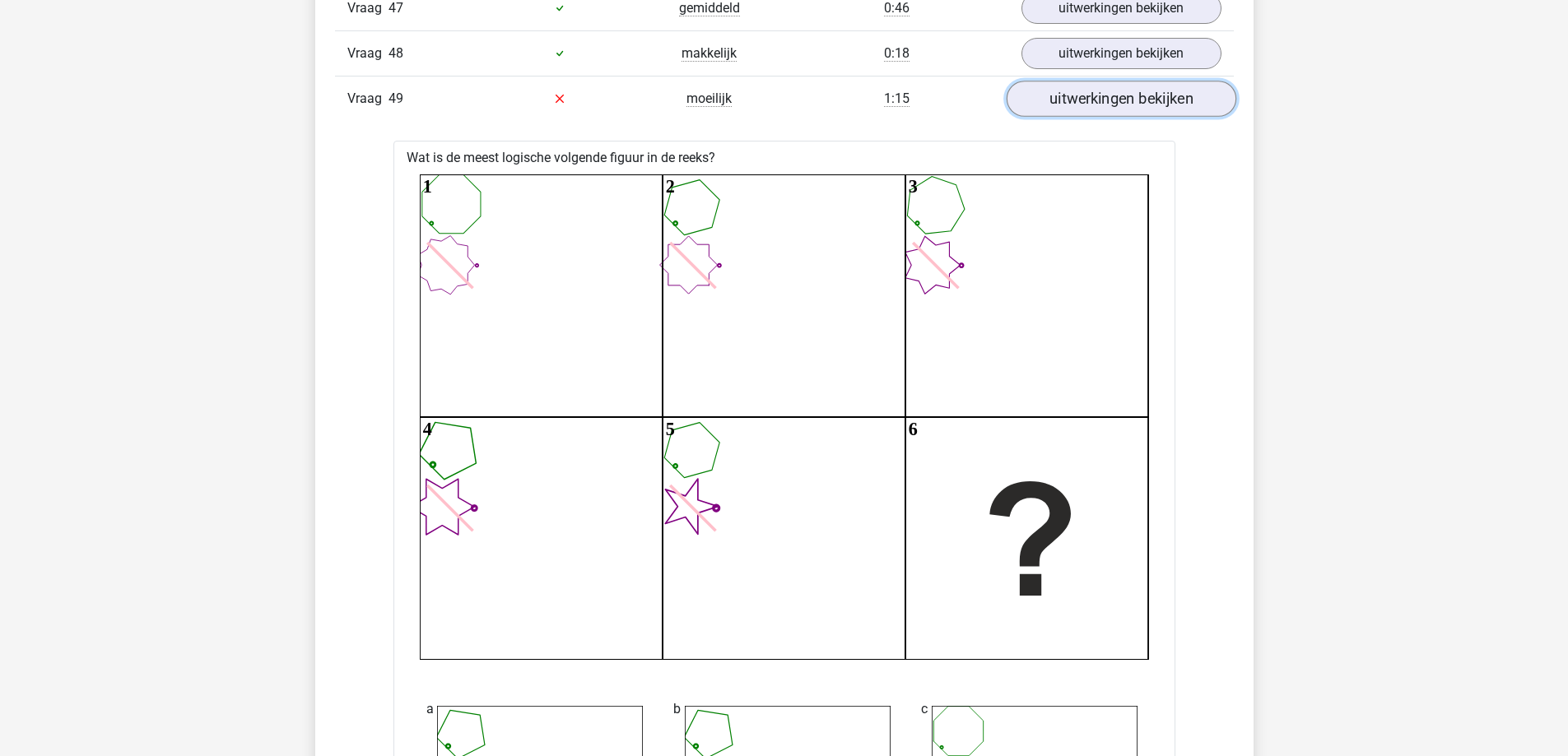
click at [1154, 112] on link "uitwerkingen bekijken" at bounding box center [1121, 99] width 230 height 36
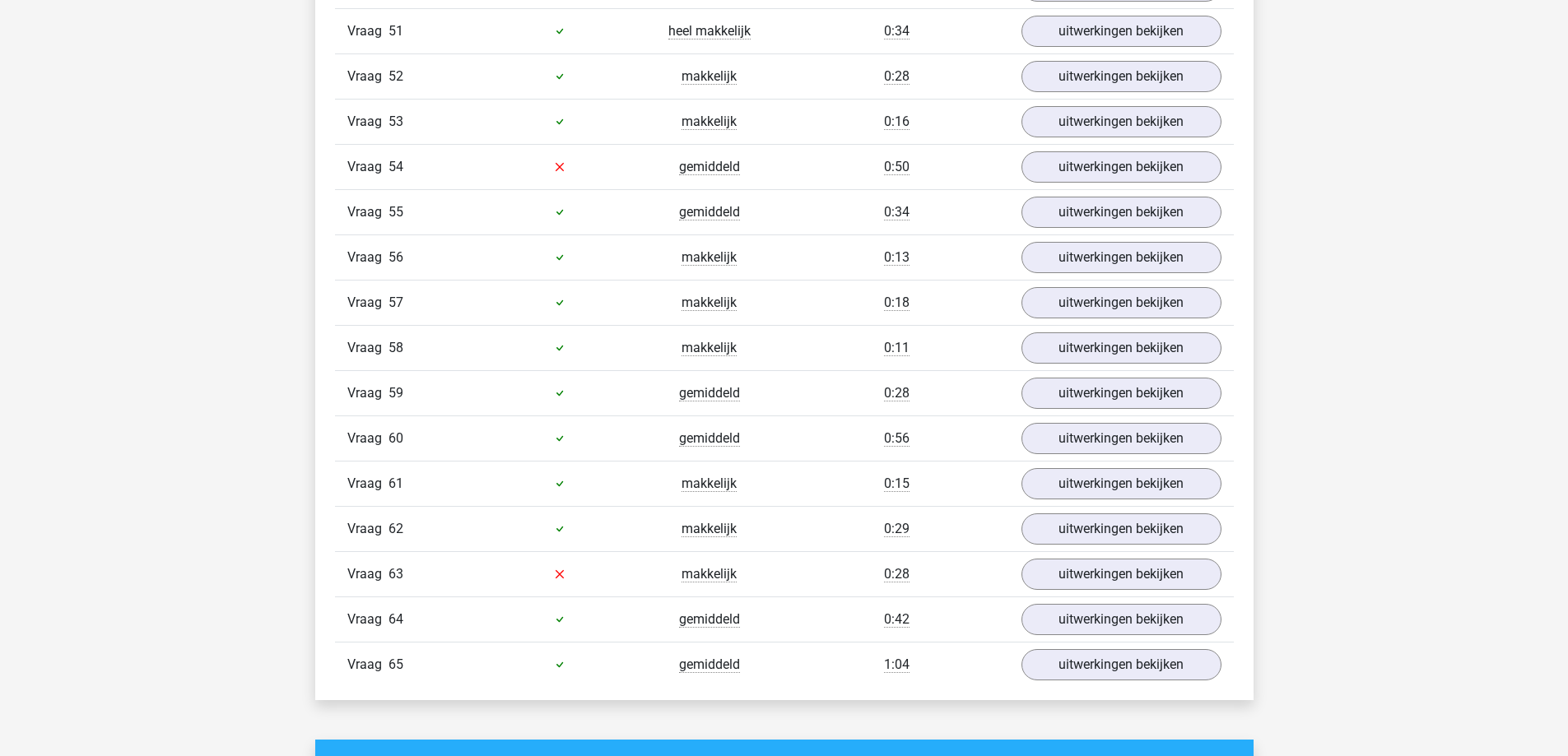
scroll to position [4197, 0]
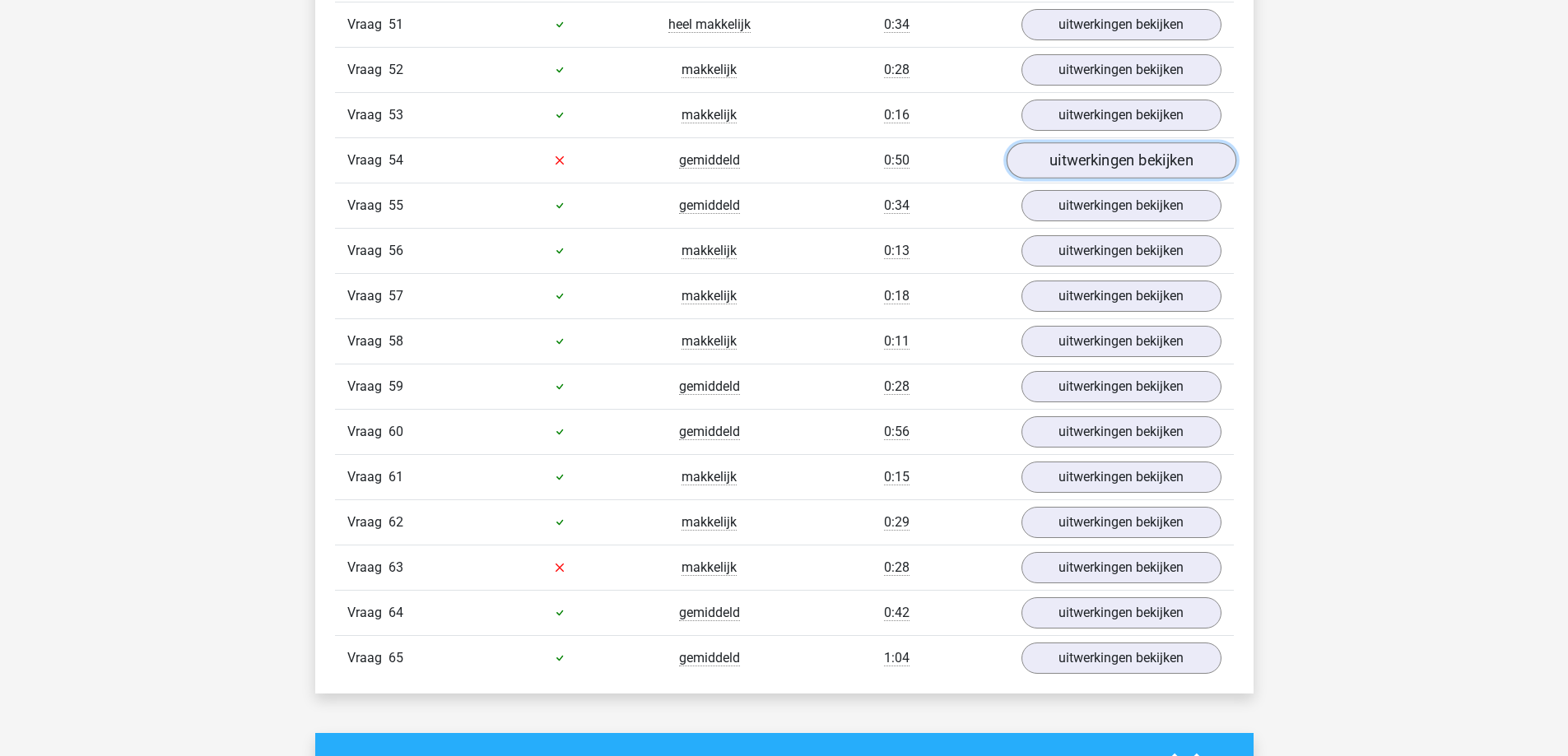
click at [1175, 158] on link "uitwerkingen bekijken" at bounding box center [1121, 160] width 230 height 36
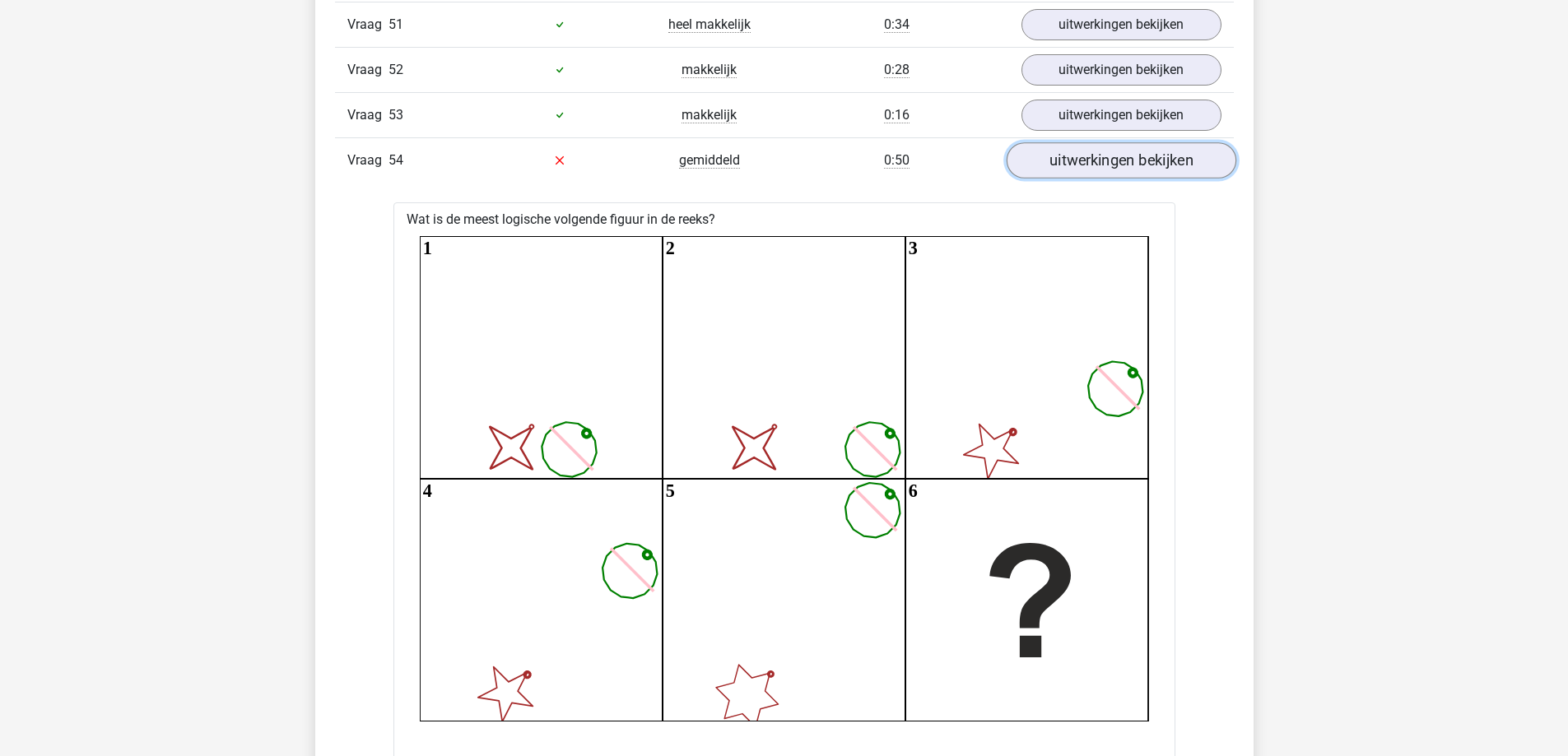
click at [1175, 158] on link "uitwerkingen bekijken" at bounding box center [1121, 160] width 230 height 36
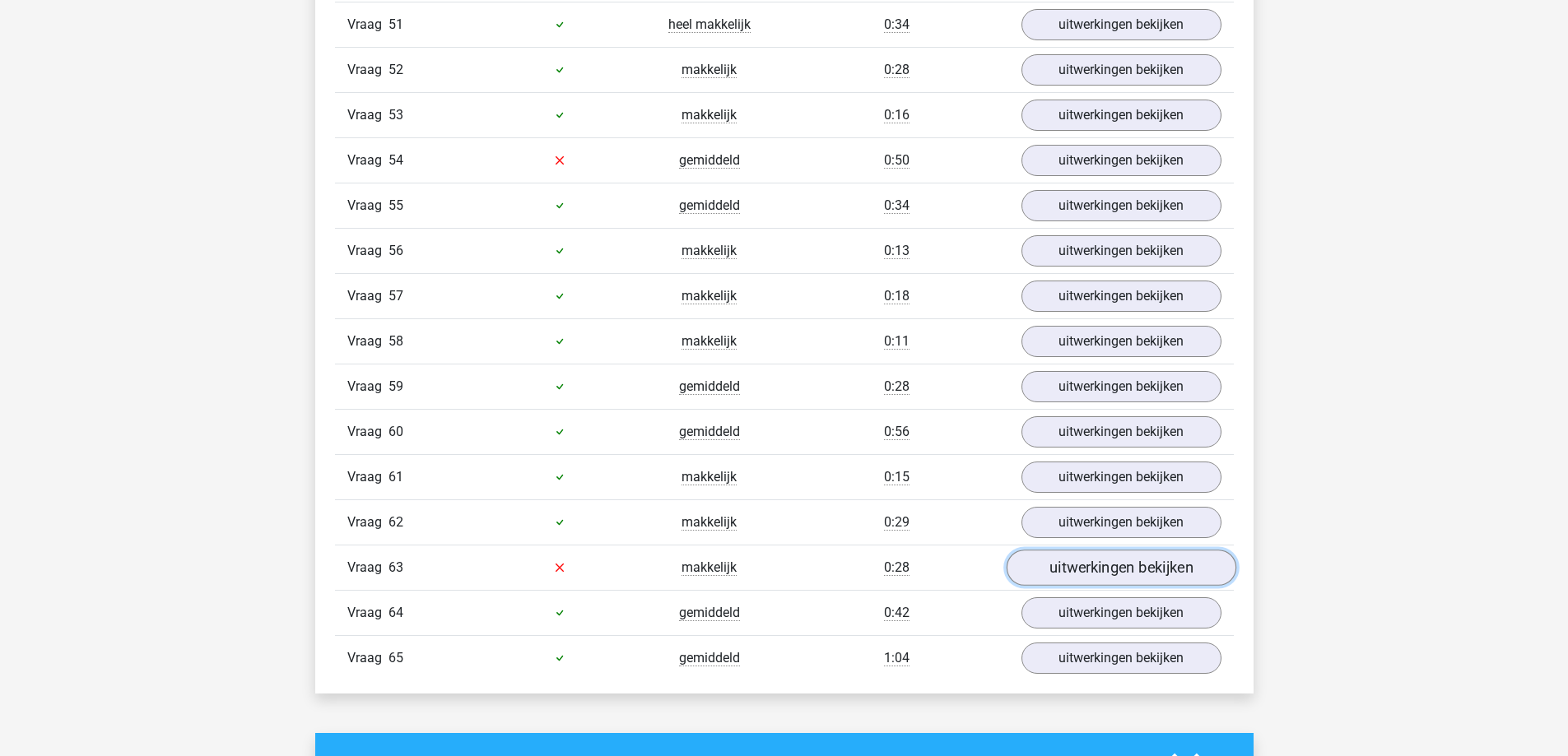
click at [1174, 572] on link "uitwerkingen bekijken" at bounding box center [1121, 568] width 230 height 36
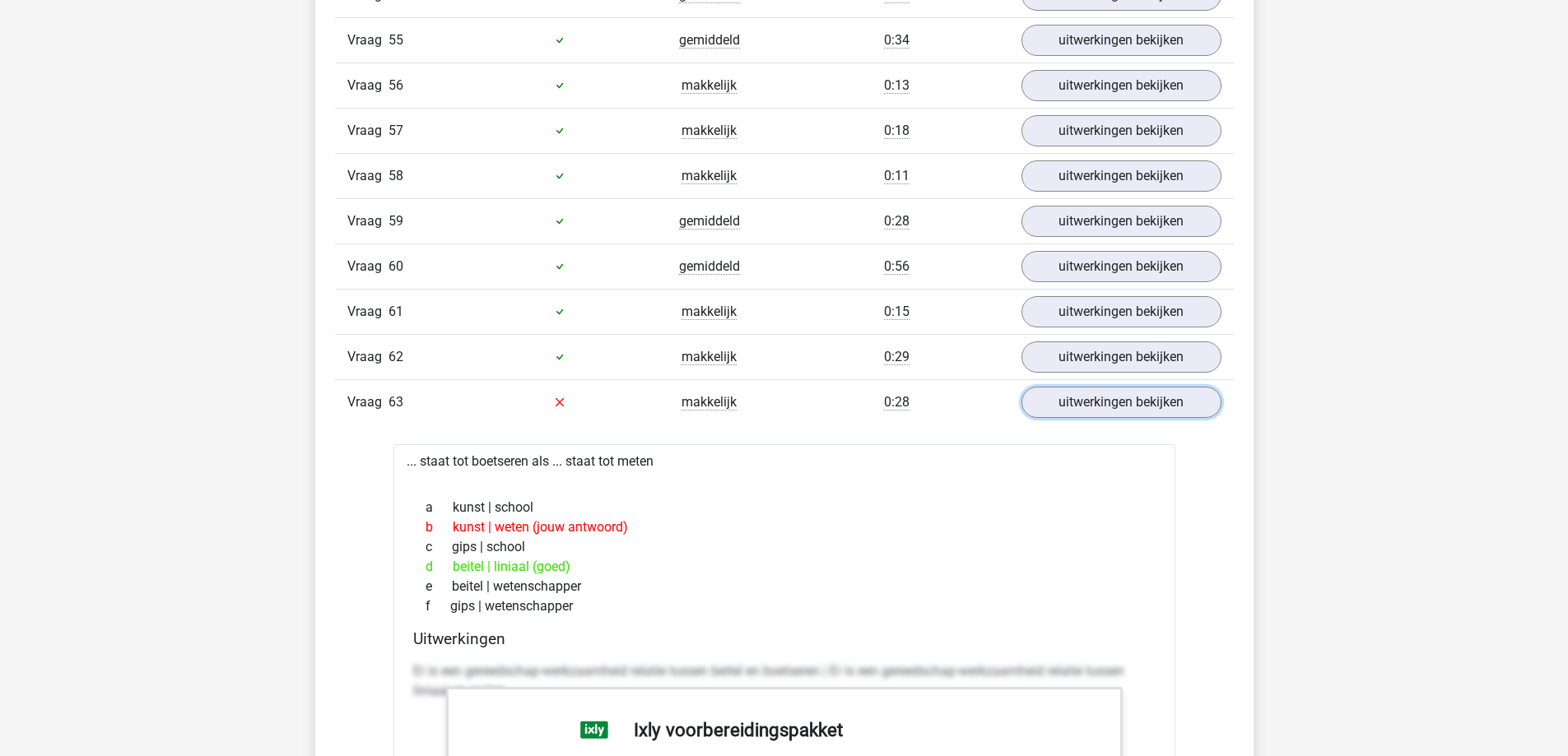
scroll to position [4362, 0]
click at [1161, 412] on link "uitwerkingen bekijken" at bounding box center [1121, 403] width 230 height 36
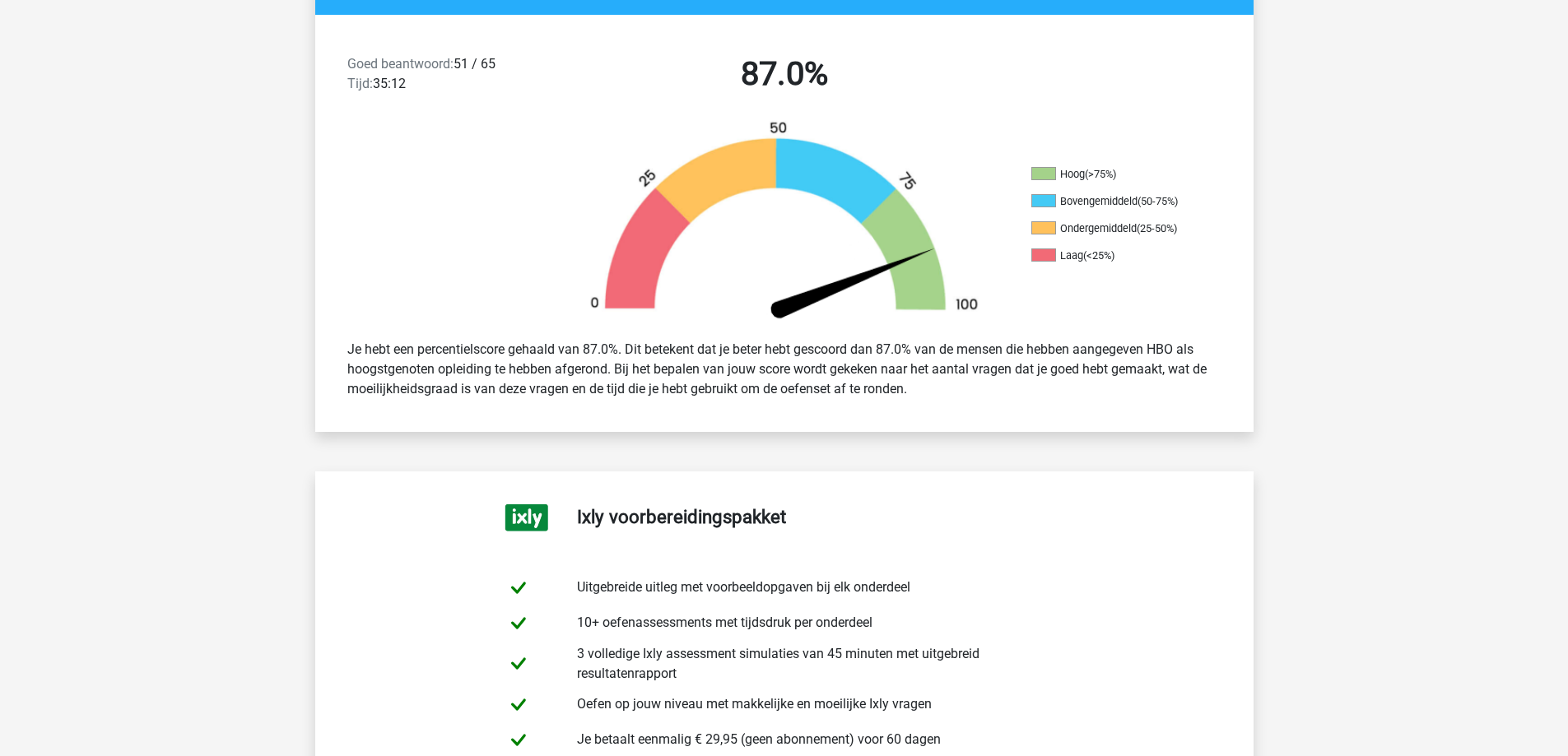
scroll to position [165, 0]
